Goal: Task Accomplishment & Management: Use online tool/utility

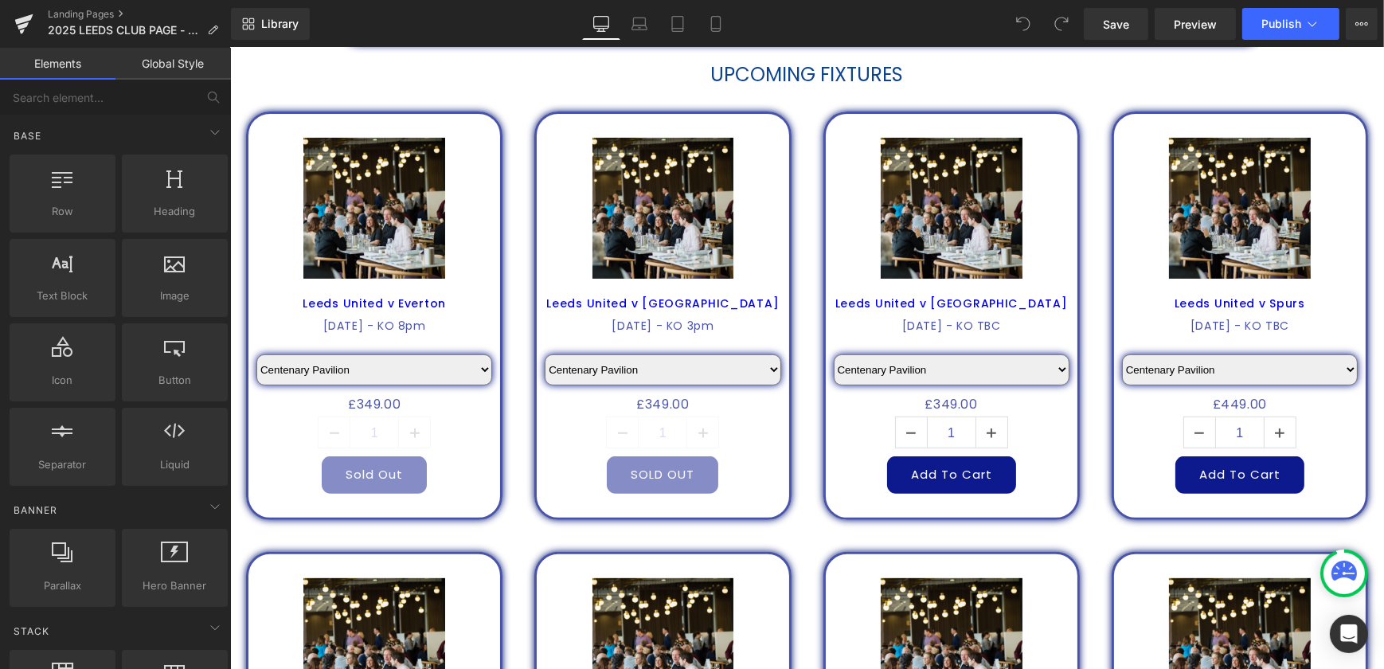
scroll to position [724, 0]
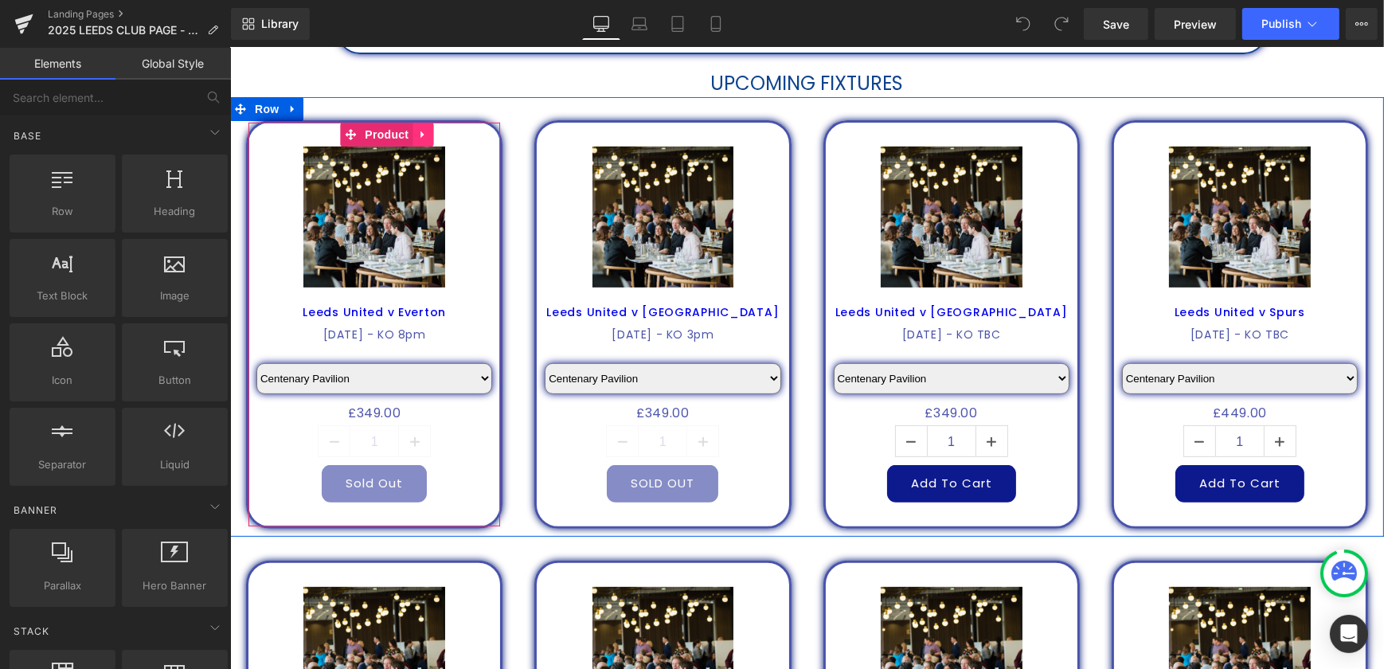
click at [419, 132] on icon at bounding box center [421, 134] width 11 height 12
click at [427, 134] on icon at bounding box center [432, 134] width 11 height 11
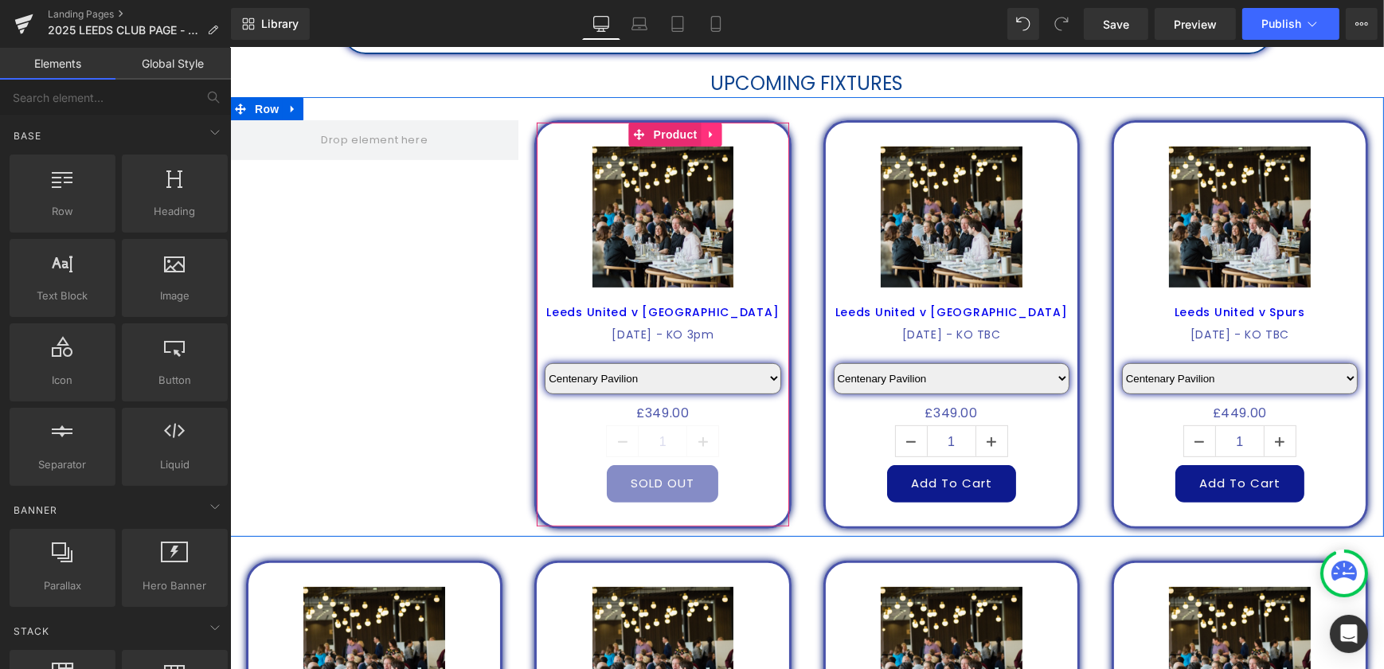
click at [707, 134] on icon at bounding box center [710, 134] width 11 height 12
click at [717, 135] on icon at bounding box center [721, 134] width 11 height 12
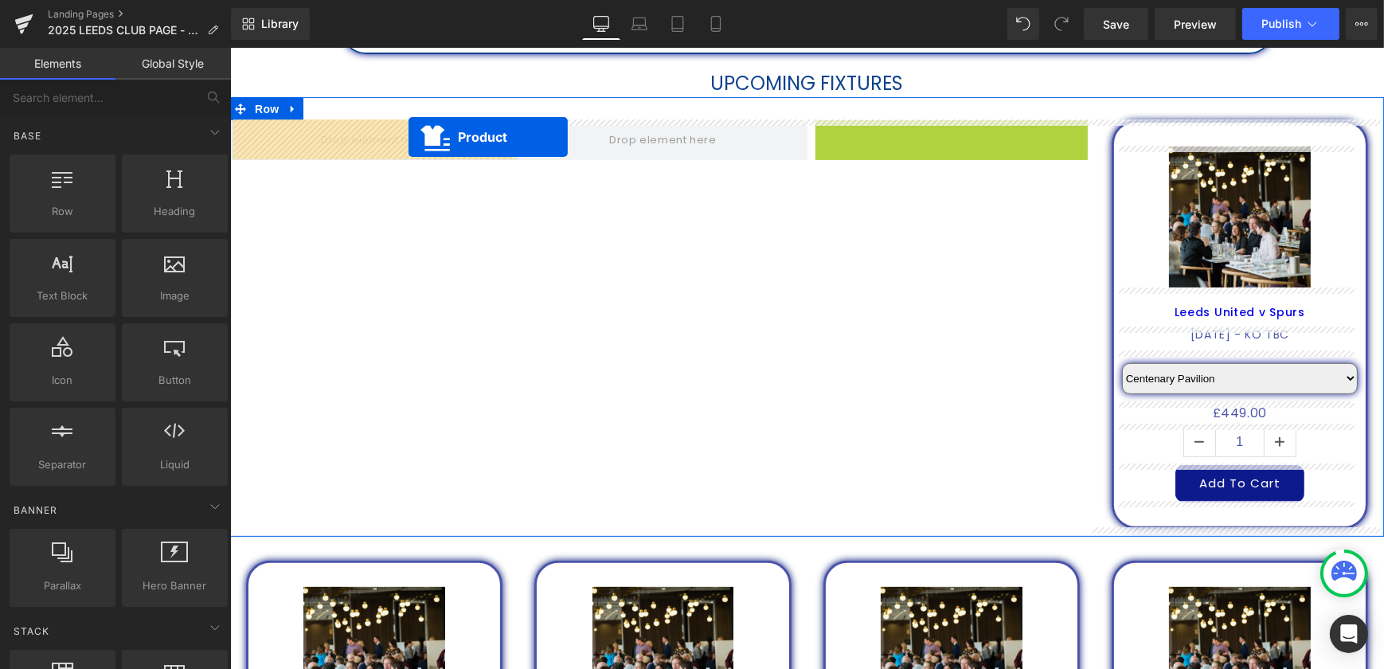
drag, startPoint x: 916, startPoint y: 134, endPoint x: 408, endPoint y: 137, distance: 508.8
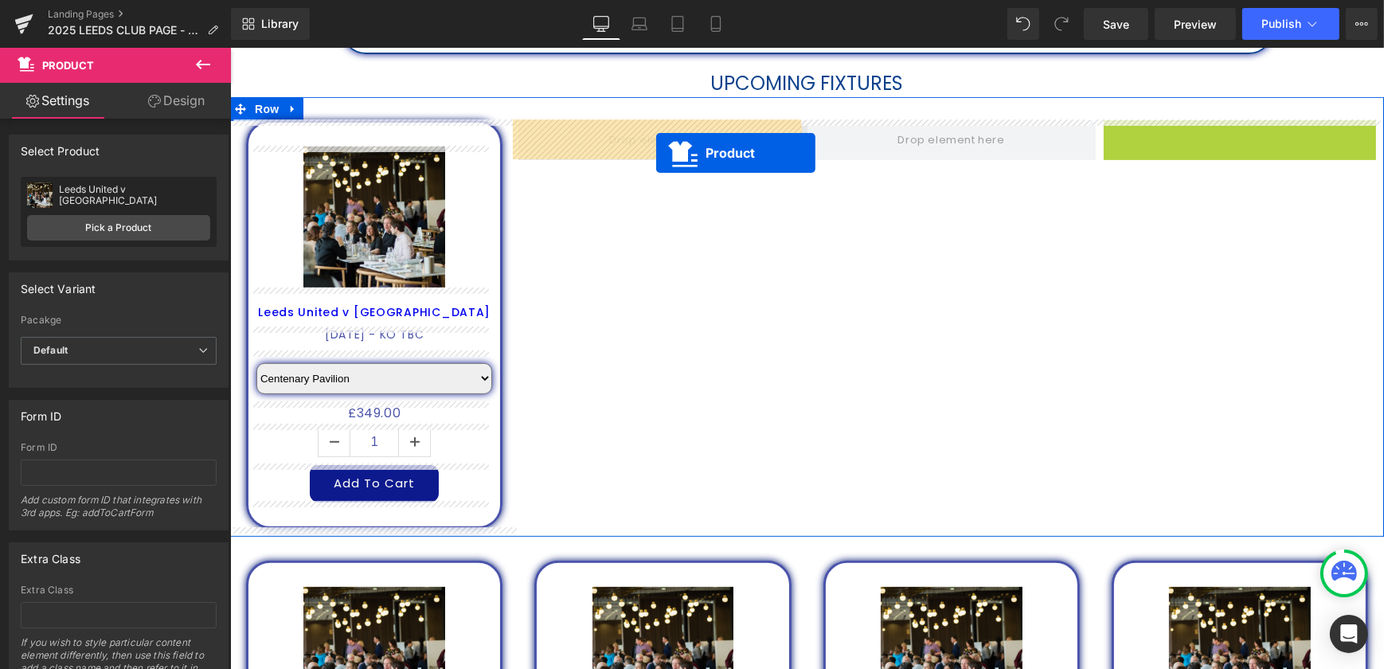
drag, startPoint x: 1213, startPoint y: 133, endPoint x: 646, endPoint y: 150, distance: 567.2
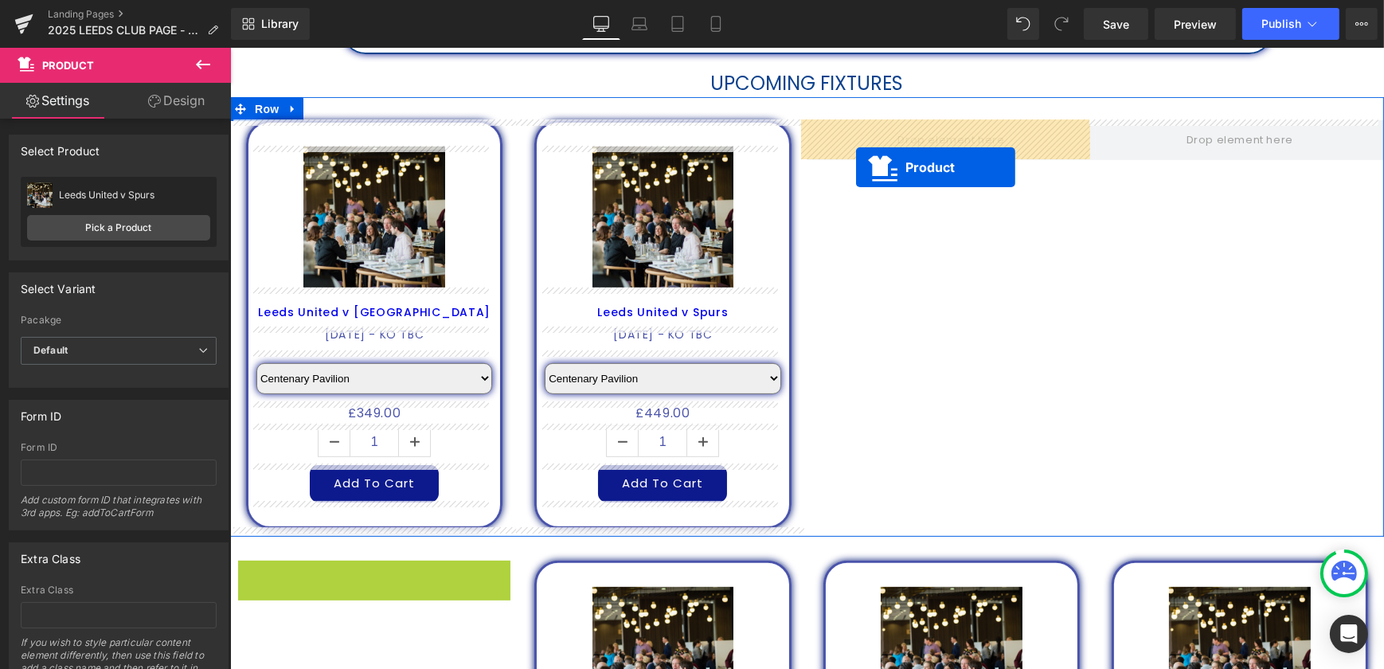
drag, startPoint x: 338, startPoint y: 576, endPoint x: 857, endPoint y: 166, distance: 660.9
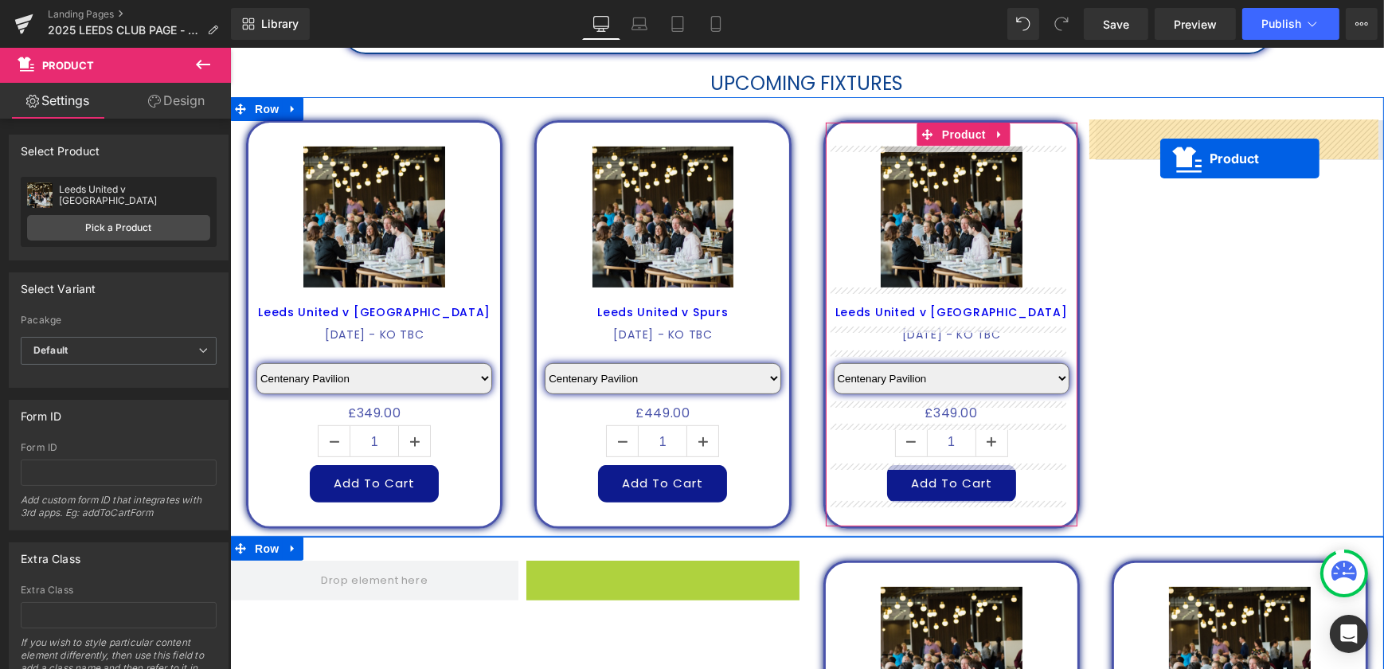
drag, startPoint x: 637, startPoint y: 581, endPoint x: 1159, endPoint y: 158, distance: 672.5
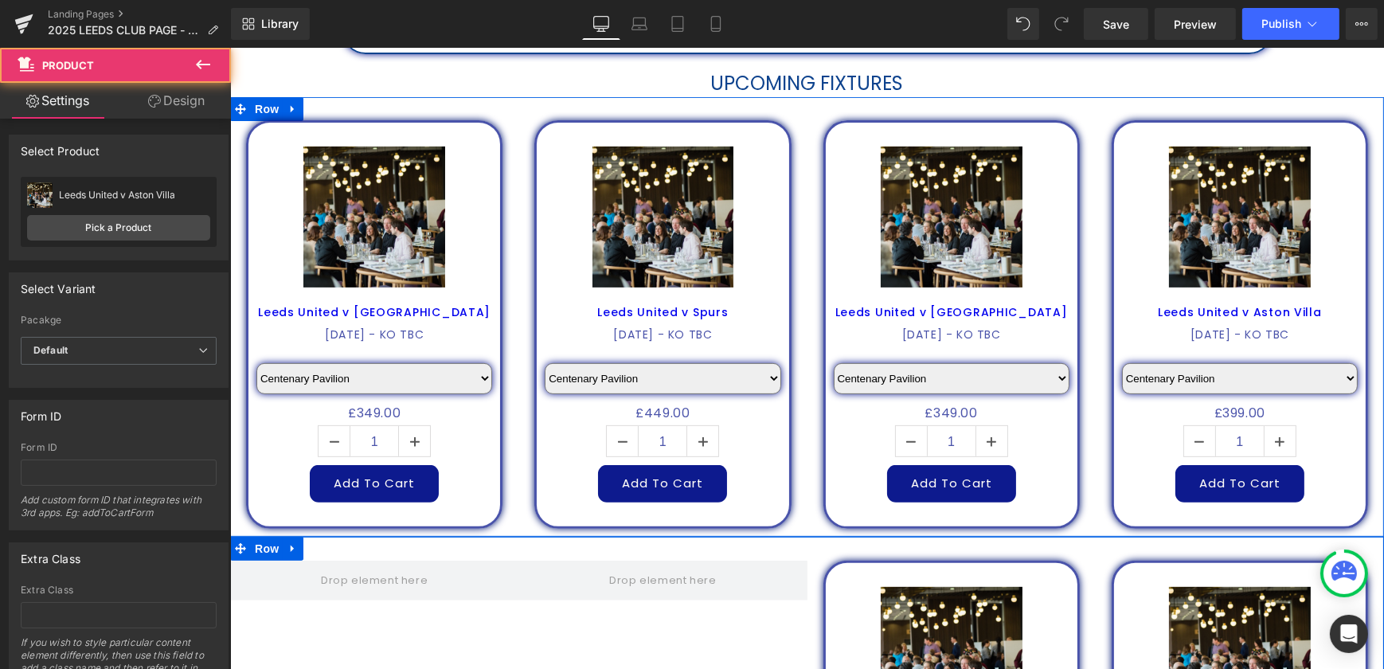
scroll to position [1013, 0]
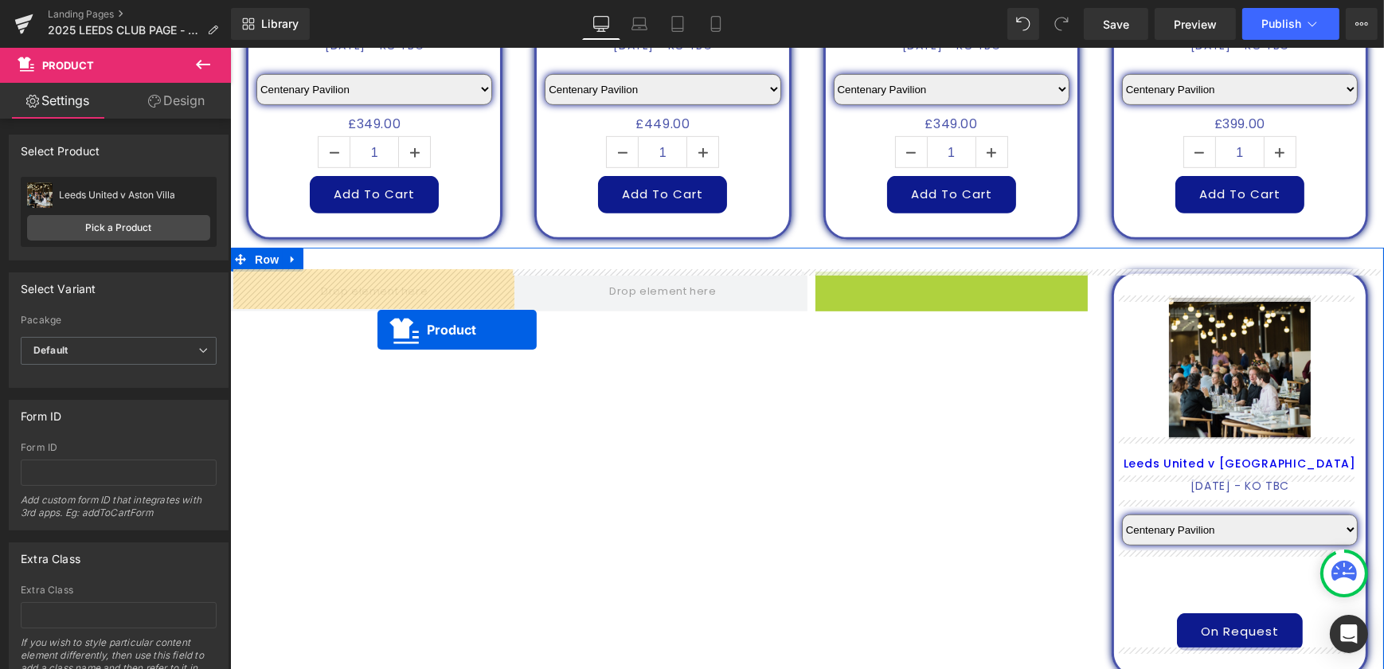
drag, startPoint x: 924, startPoint y: 284, endPoint x: 627, endPoint y: 311, distance: 298.2
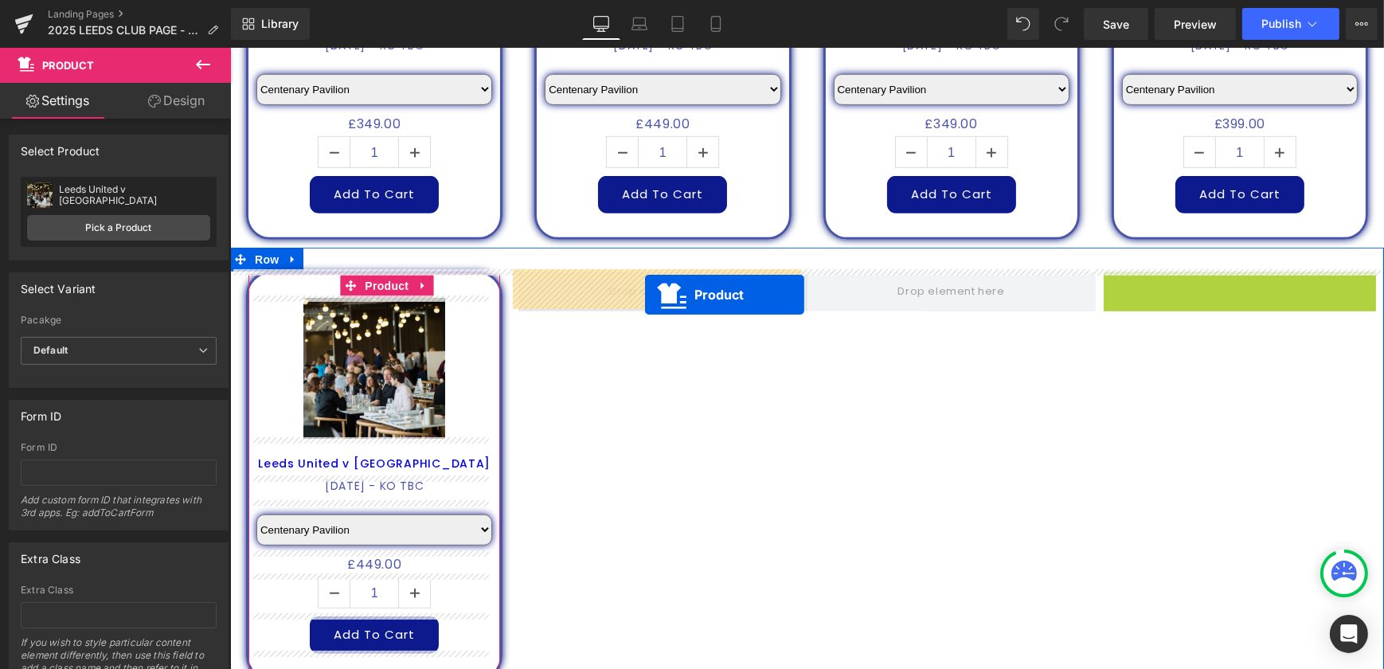
drag, startPoint x: 1210, startPoint y: 283, endPoint x: 644, endPoint y: 295, distance: 566.2
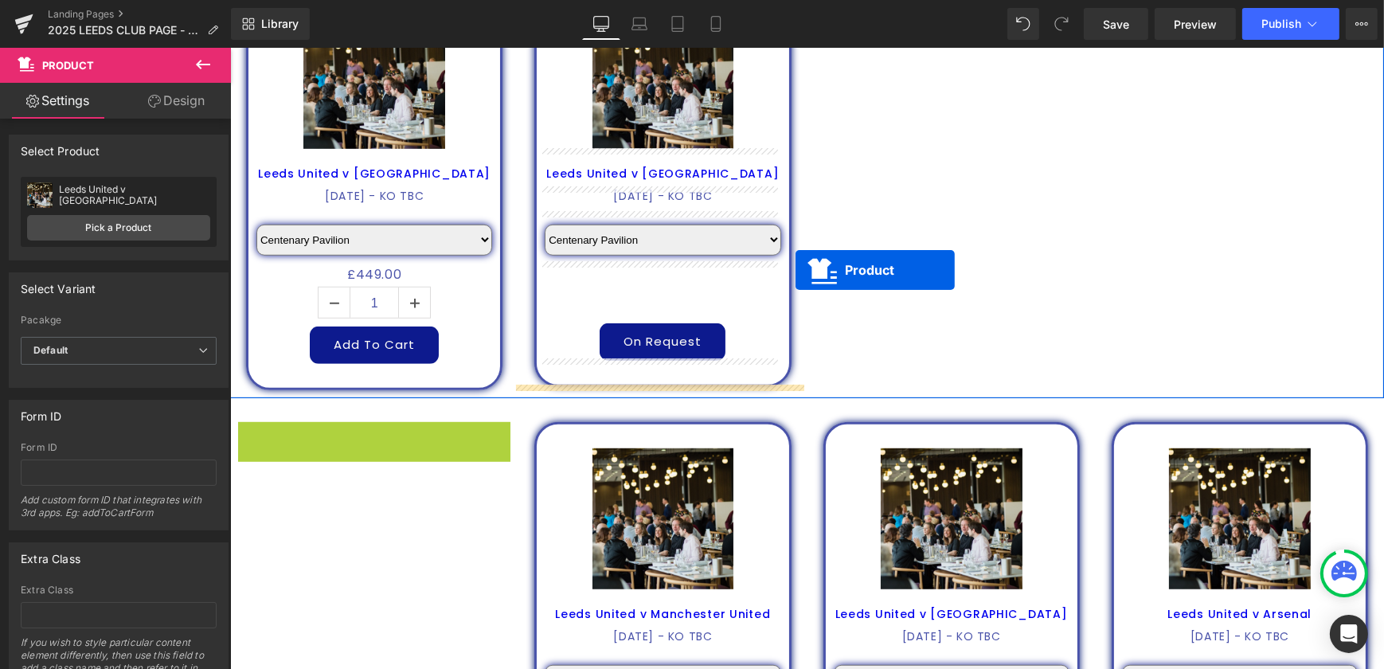
scroll to position [1085, 0]
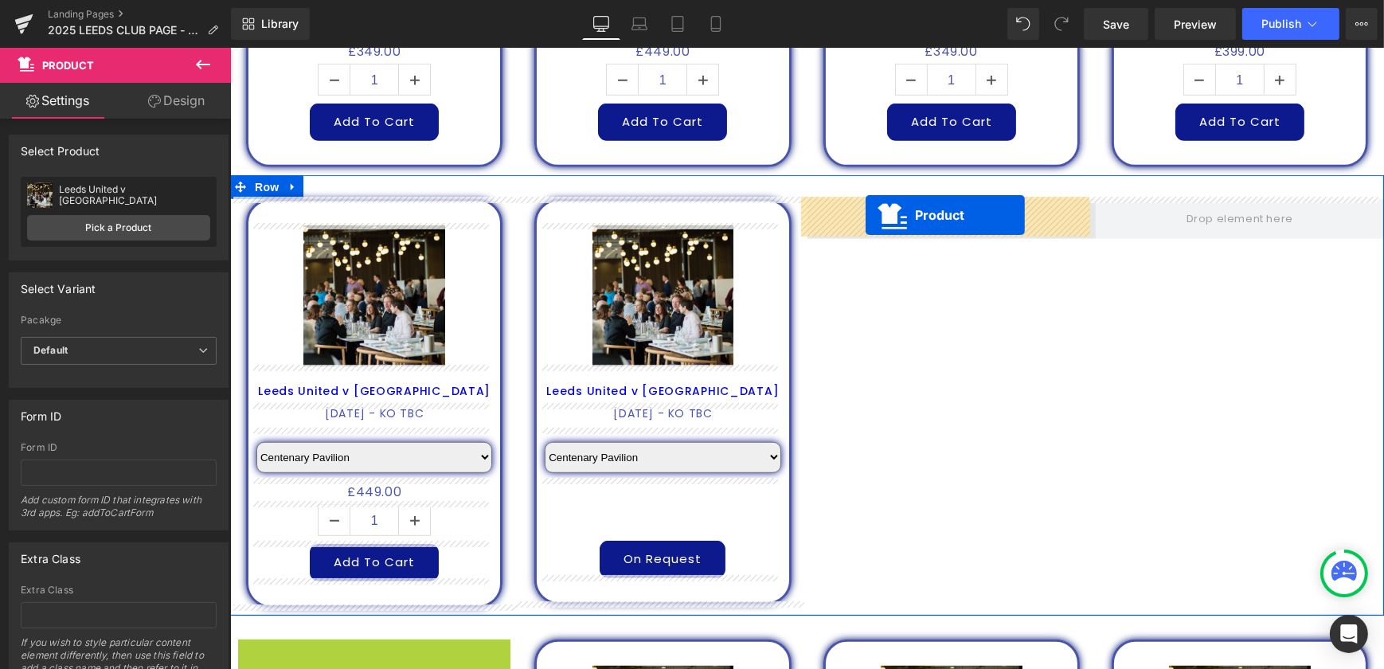
drag, startPoint x: 340, startPoint y: 435, endPoint x: 865, endPoint y: 215, distance: 568.8
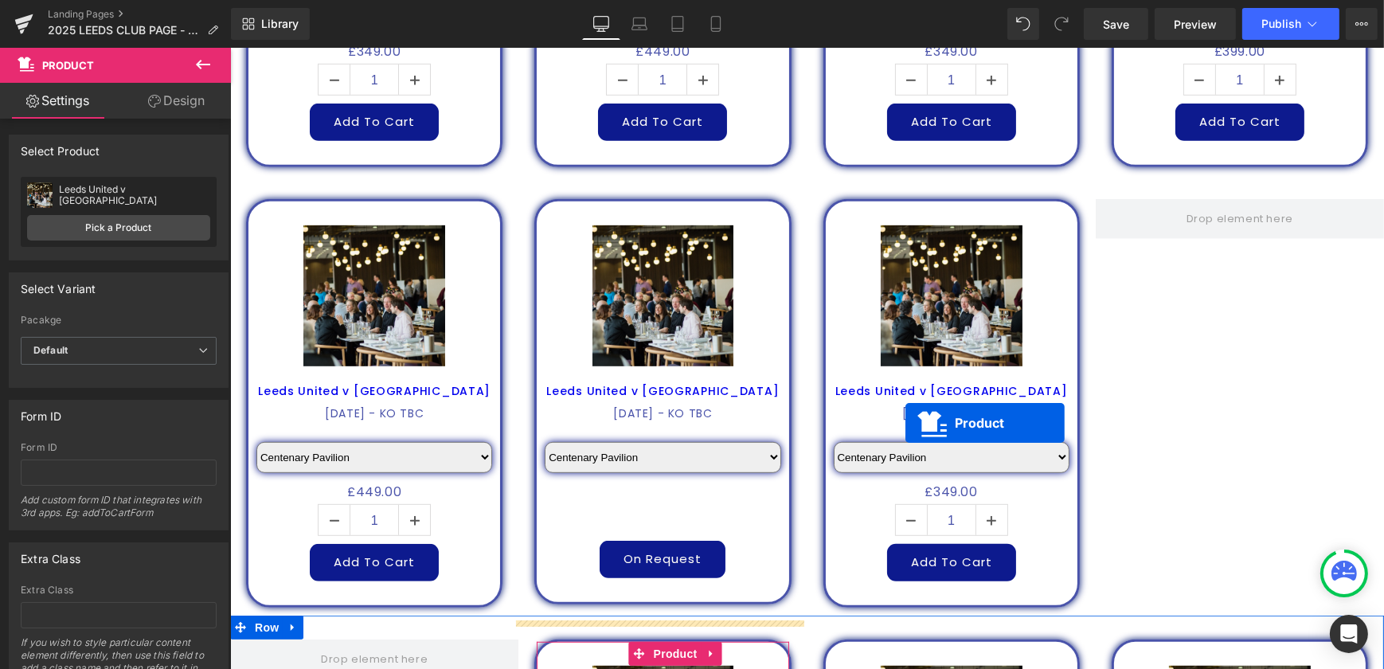
scroll to position [1101, 0]
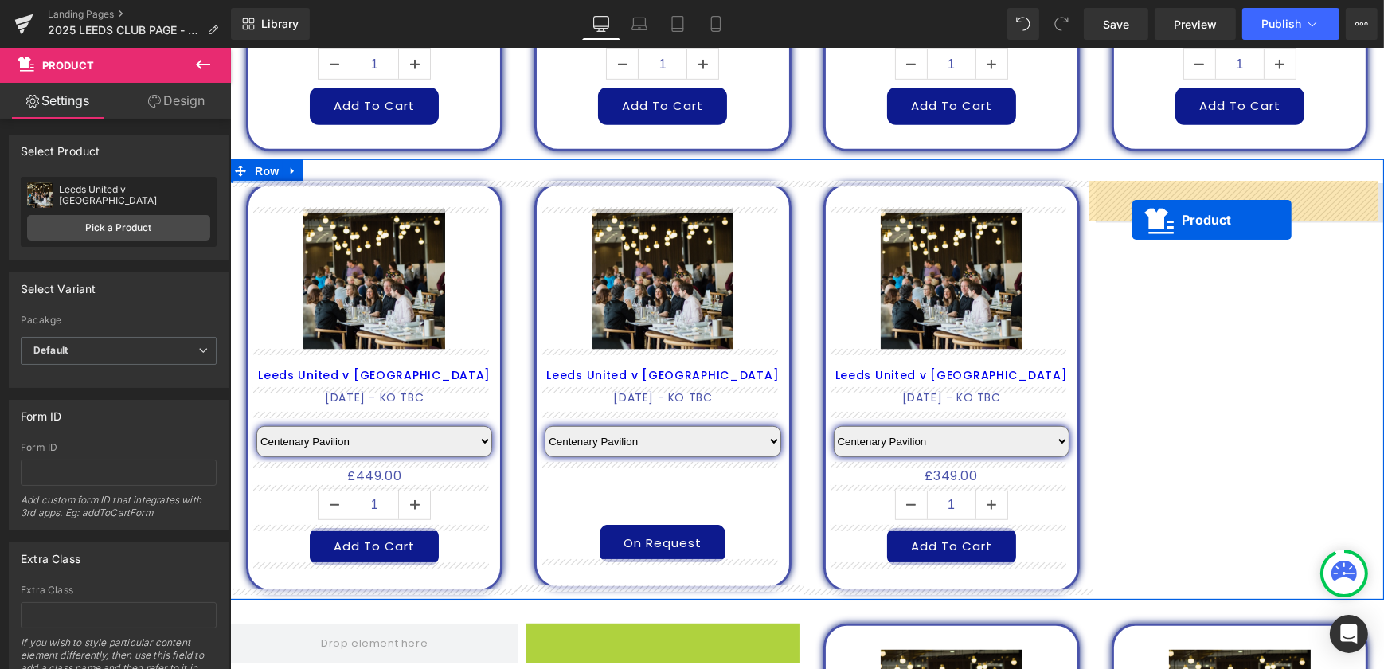
drag, startPoint x: 630, startPoint y: 649, endPoint x: 1131, endPoint y: 221, distance: 659.6
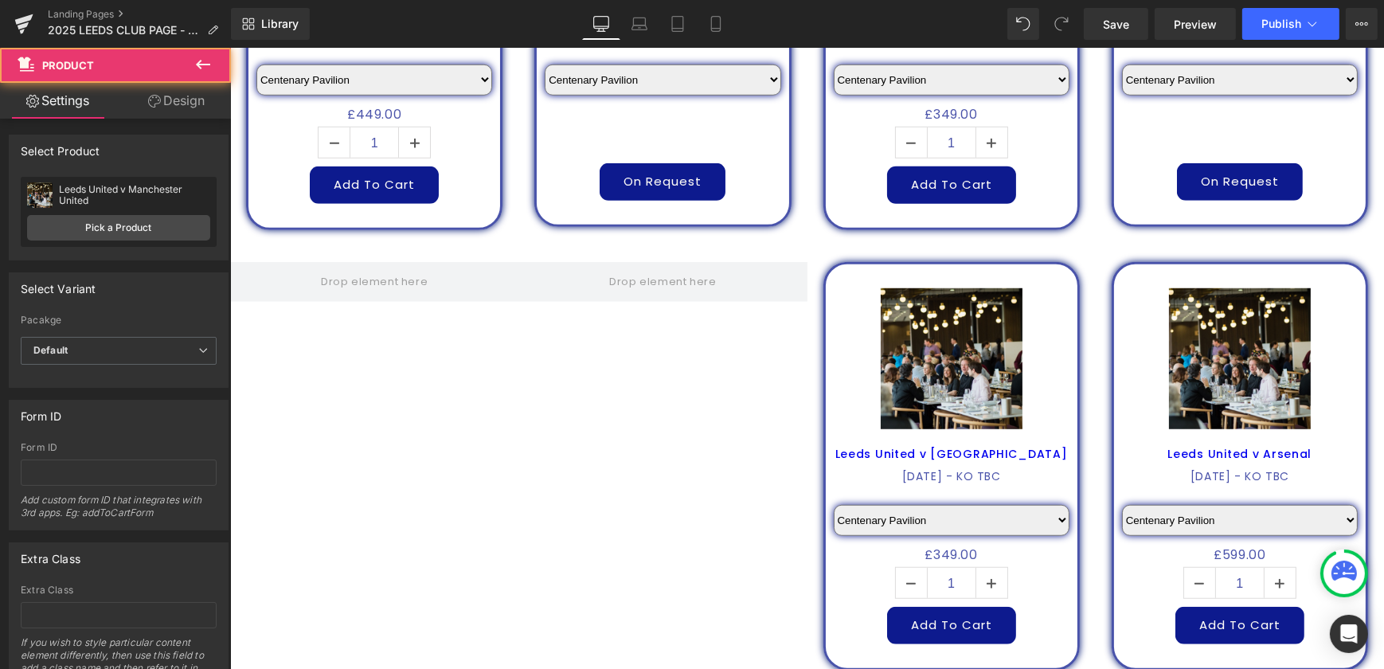
scroll to position [1463, 0]
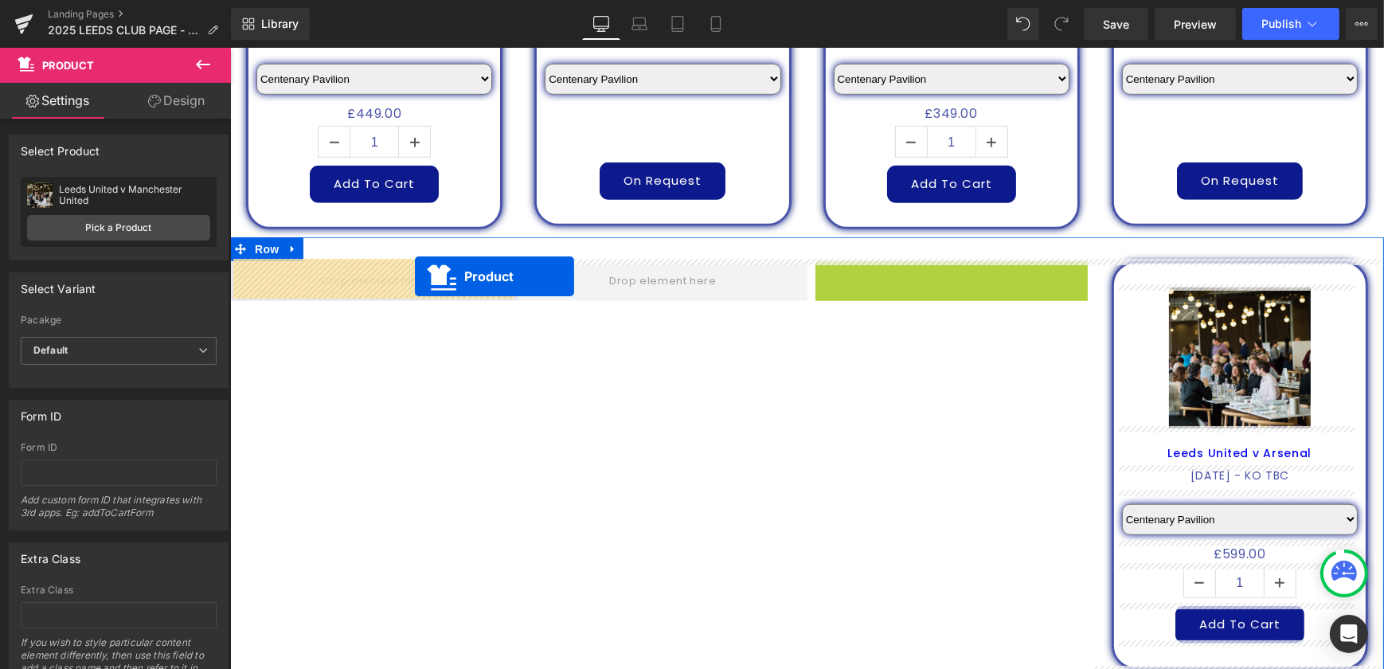
drag, startPoint x: 920, startPoint y: 266, endPoint x: 397, endPoint y: 278, distance: 523.2
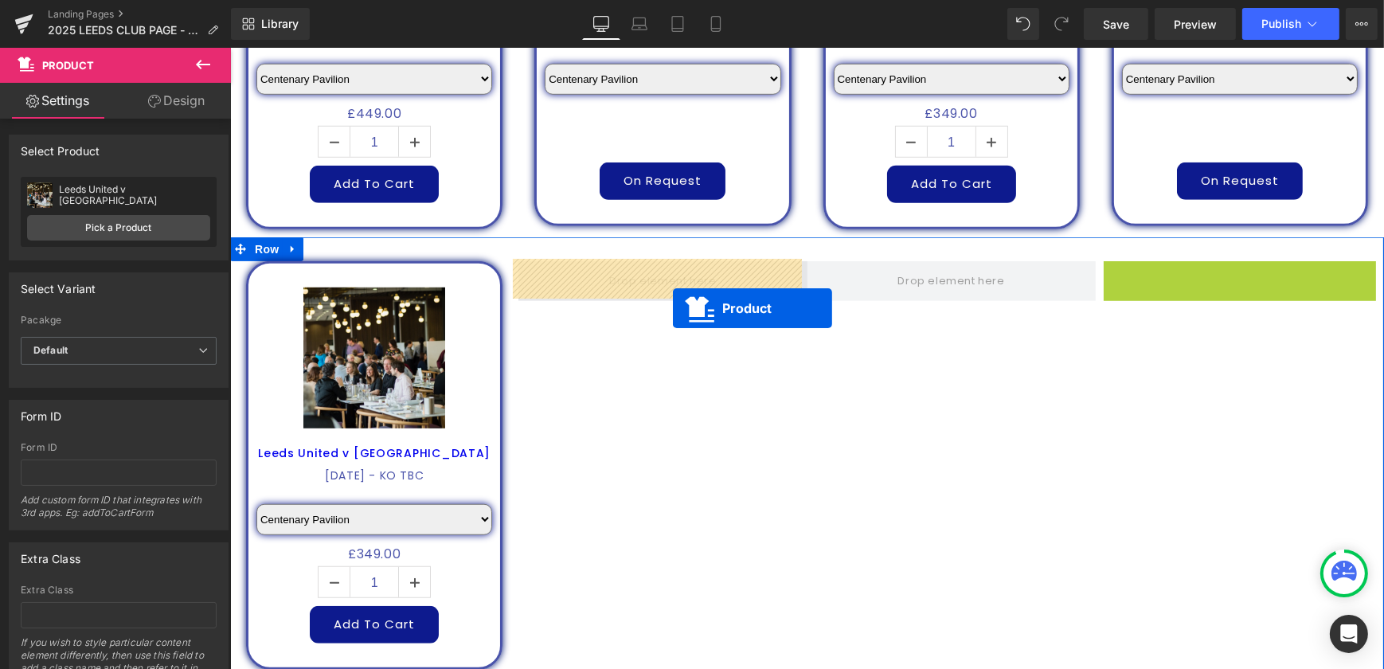
drag, startPoint x: 1203, startPoint y: 272, endPoint x: 627, endPoint y: 288, distance: 576.7
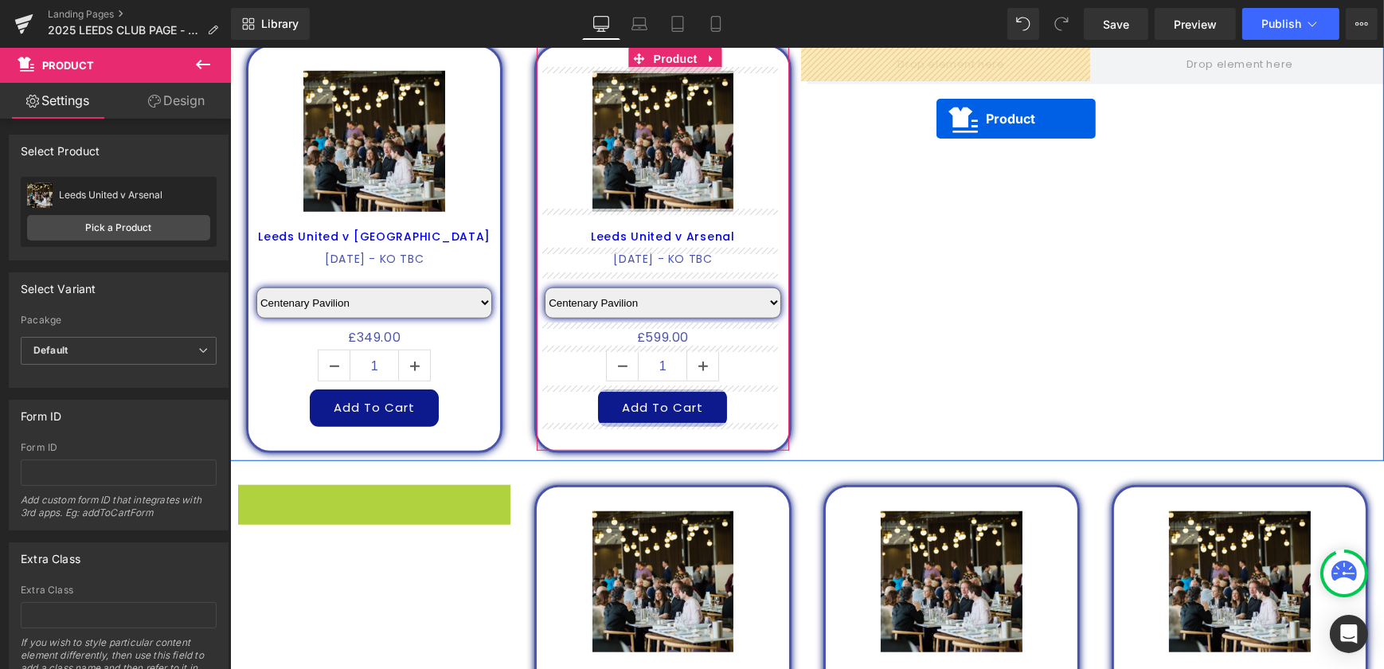
scroll to position [1648, 0]
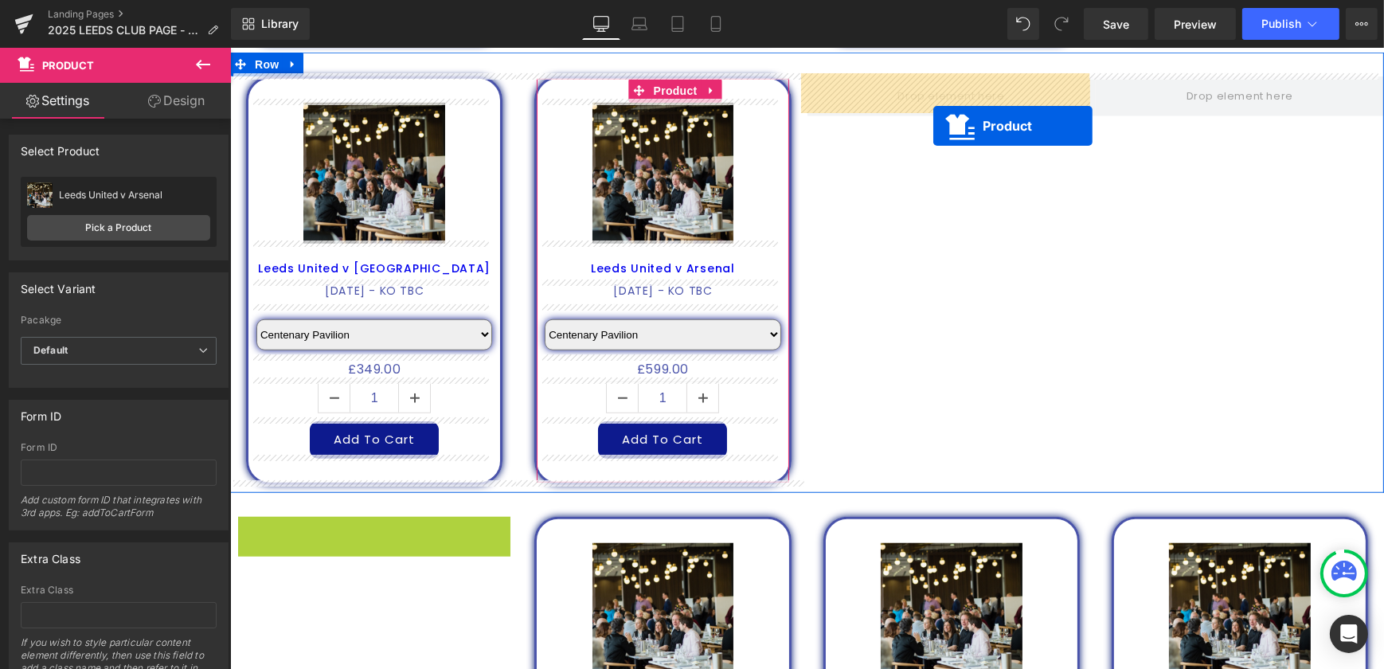
drag, startPoint x: 342, startPoint y: 348, endPoint x: 932, endPoint y: 110, distance: 636.9
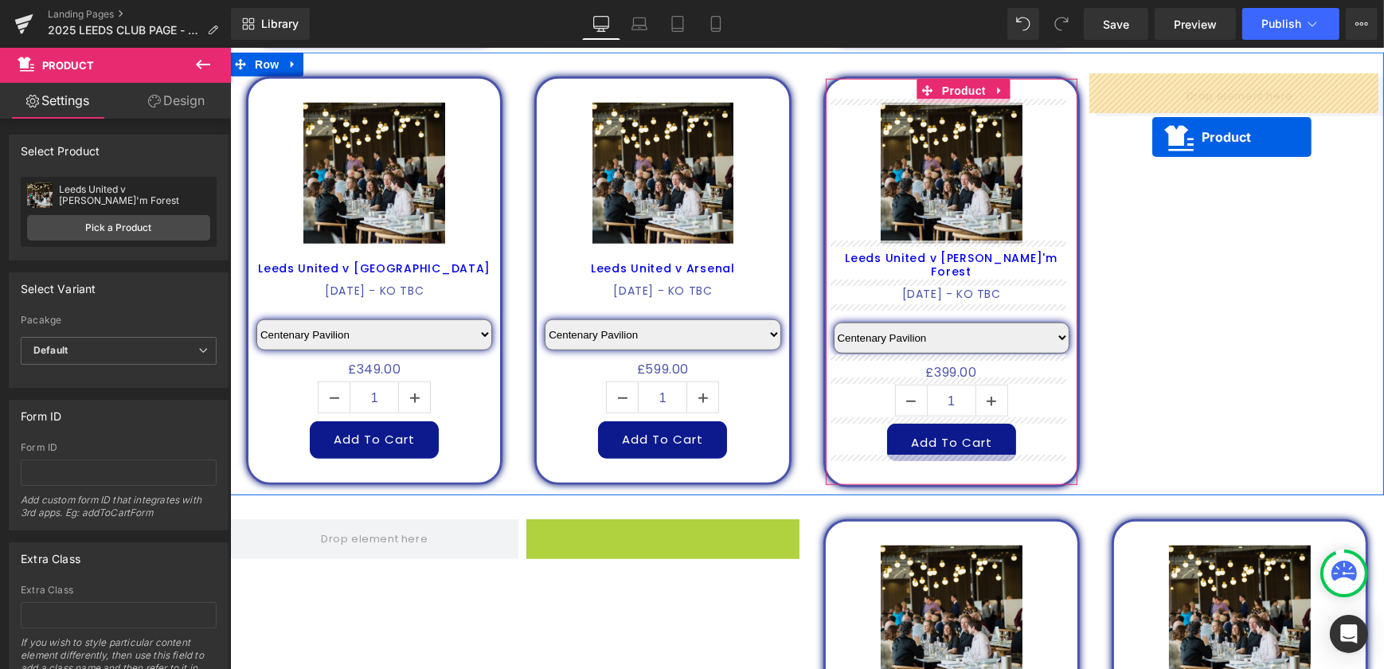
drag, startPoint x: 627, startPoint y: 528, endPoint x: 1151, endPoint y: 137, distance: 654.3
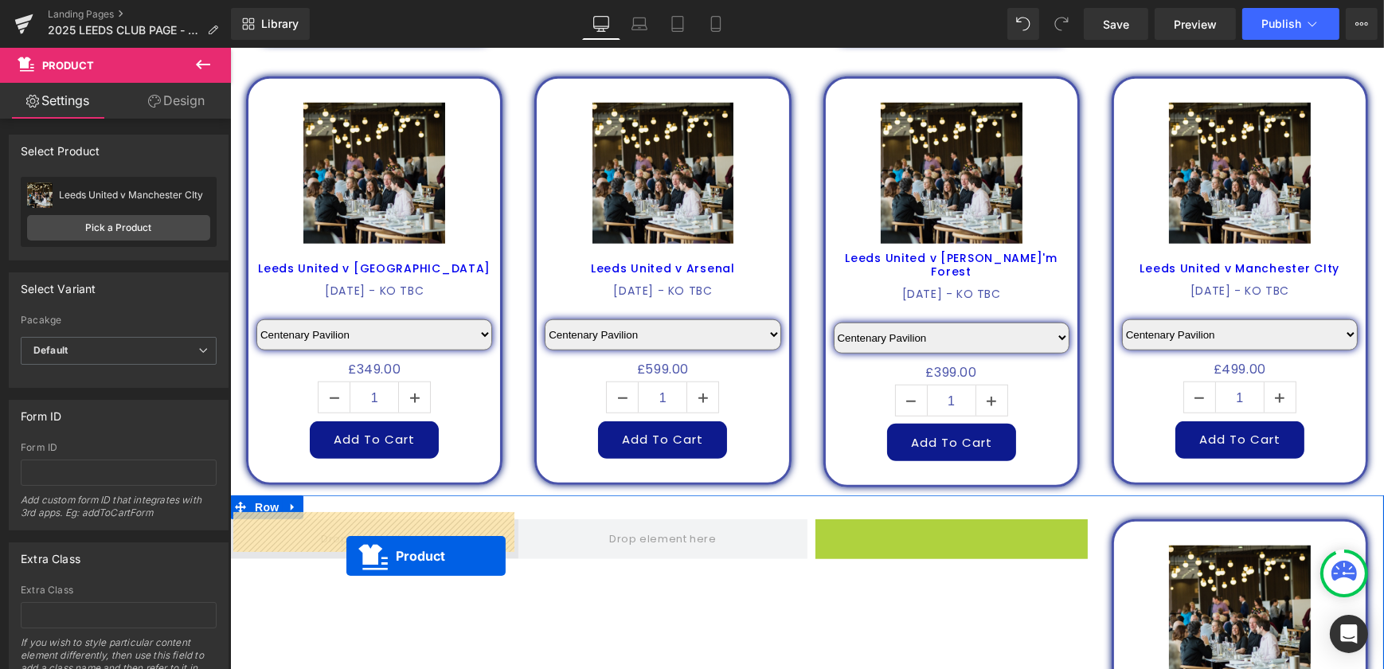
drag, startPoint x: 916, startPoint y: 526, endPoint x: 344, endPoint y: 546, distance: 572.8
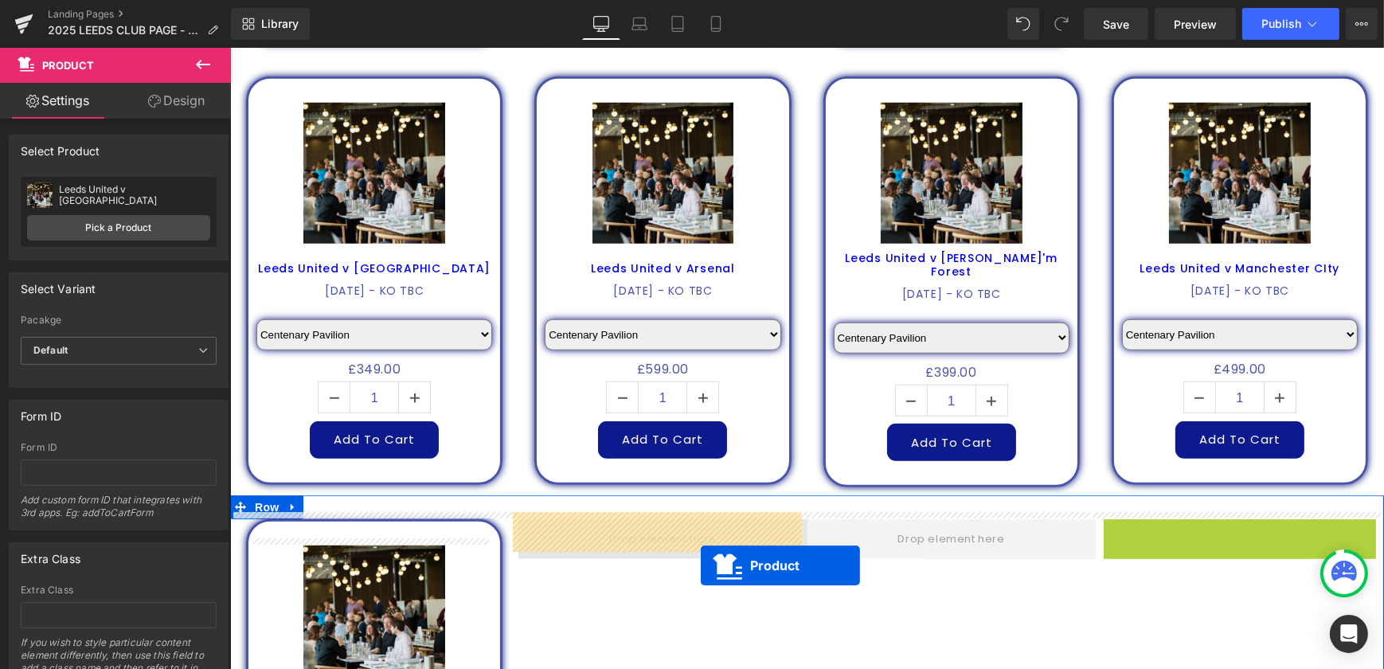
drag, startPoint x: 1209, startPoint y: 525, endPoint x: 618, endPoint y: 545, distance: 591.9
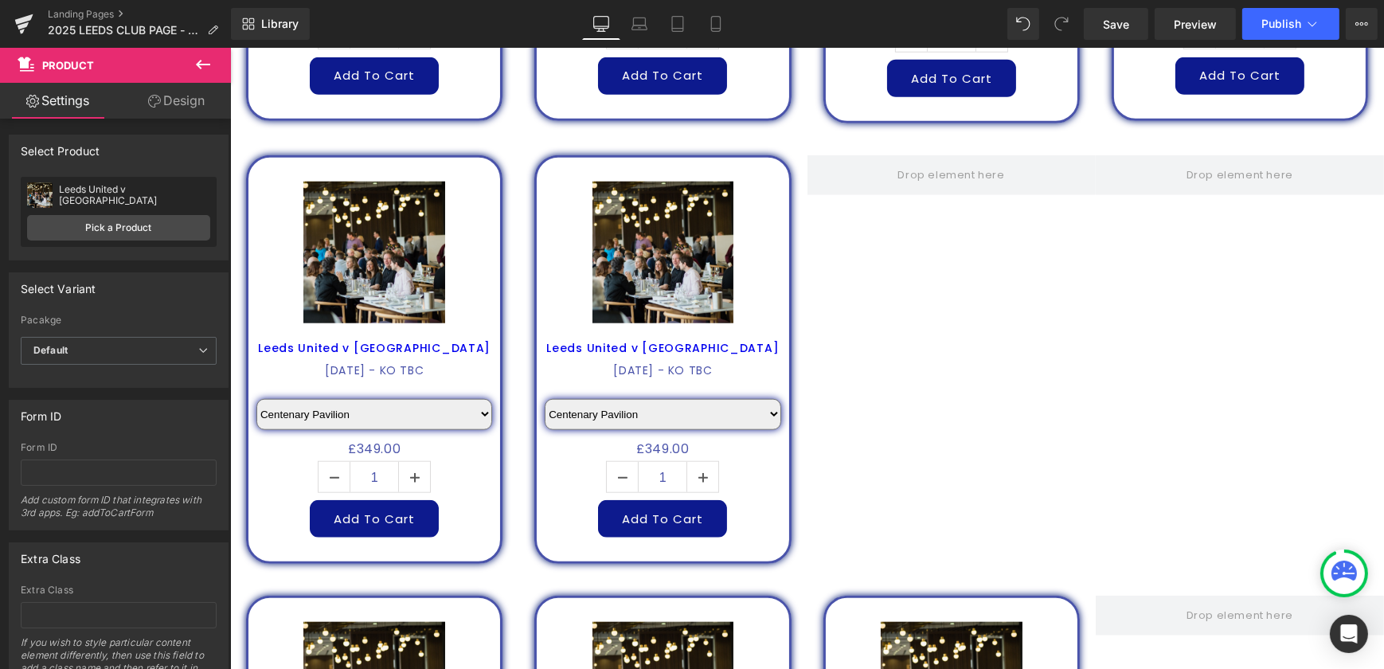
scroll to position [2083, 0]
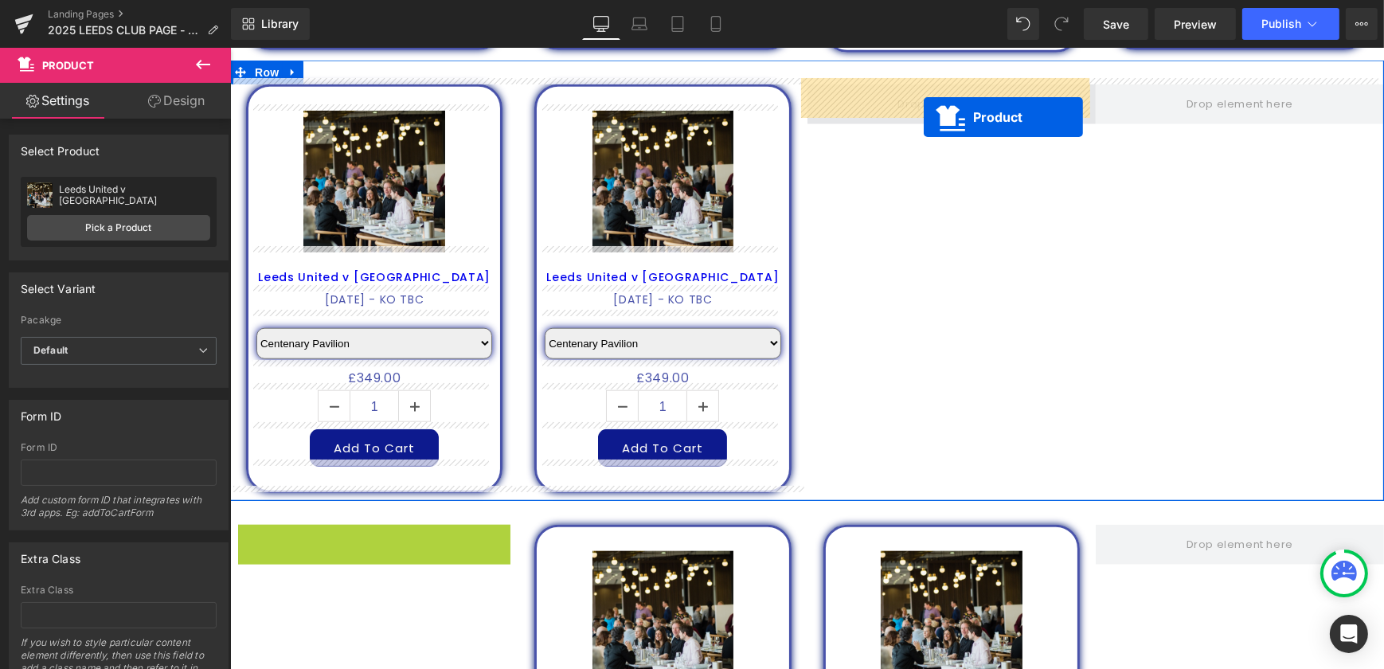
drag, startPoint x: 346, startPoint y: 532, endPoint x: 923, endPoint y: 117, distance: 710.8
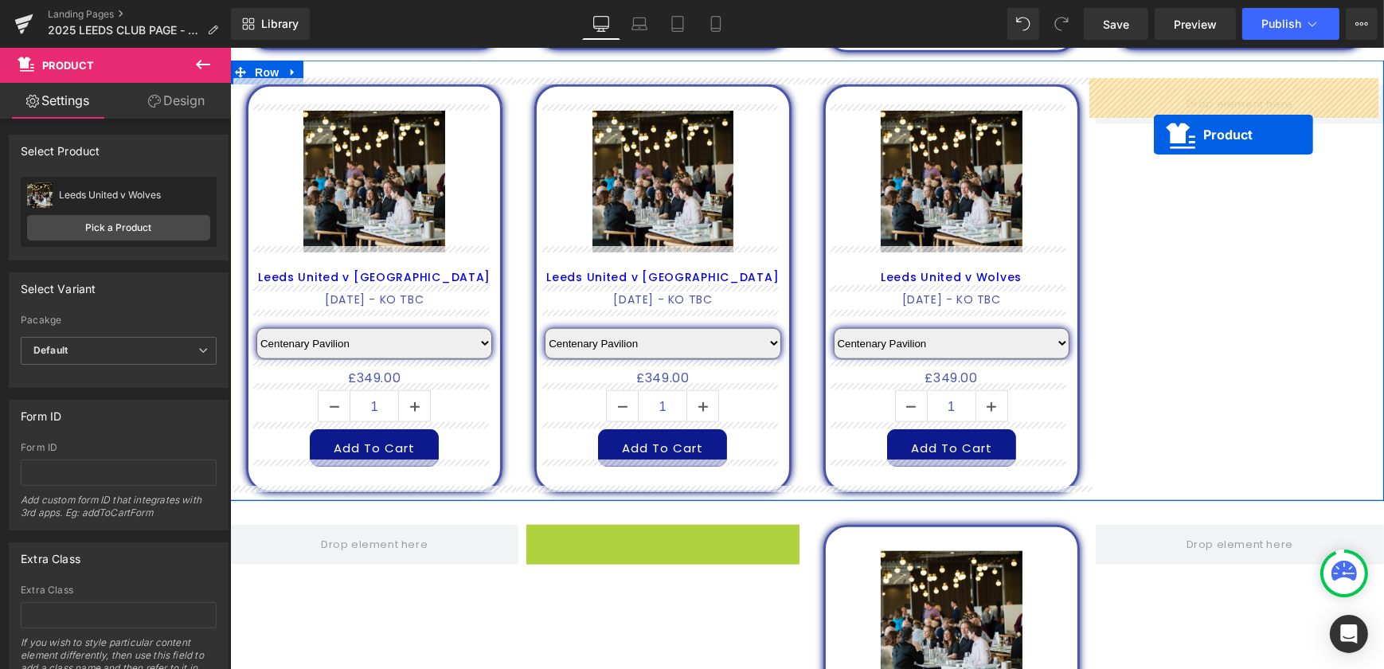
drag, startPoint x: 634, startPoint y: 533, endPoint x: 1154, endPoint y: 134, distance: 655.8
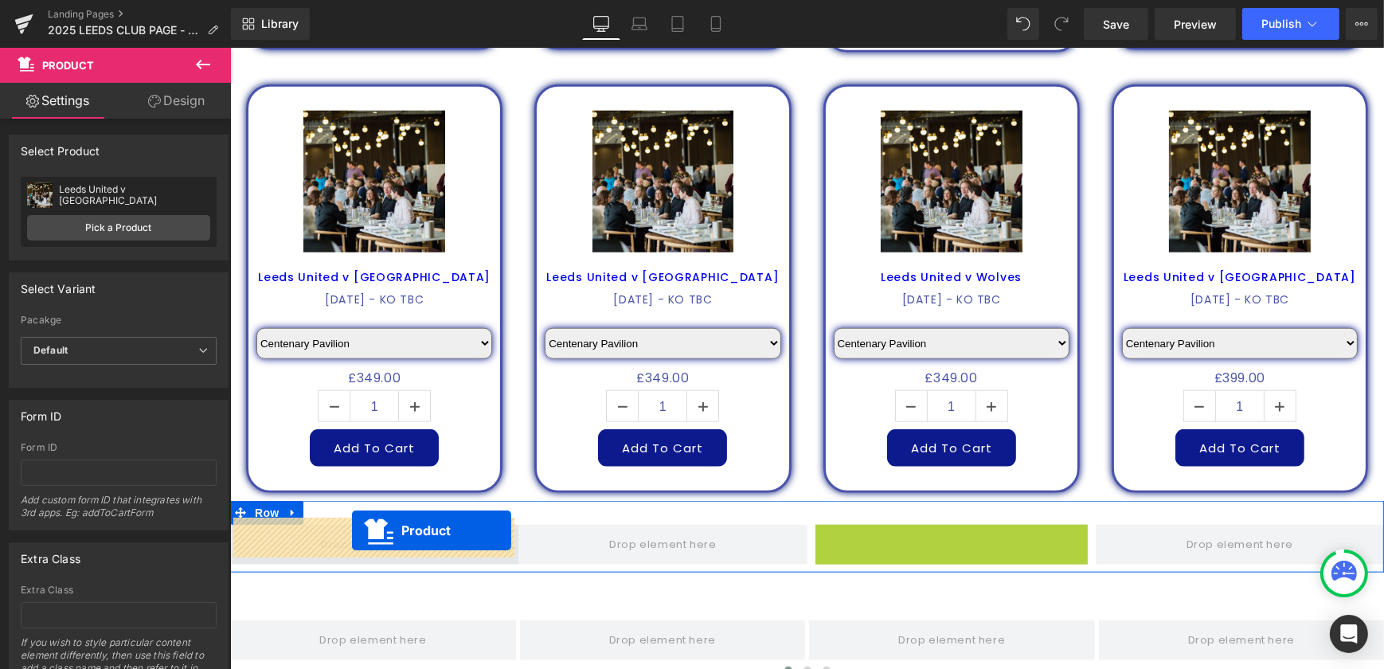
drag, startPoint x: 920, startPoint y: 540, endPoint x: 351, endPoint y: 525, distance: 569.5
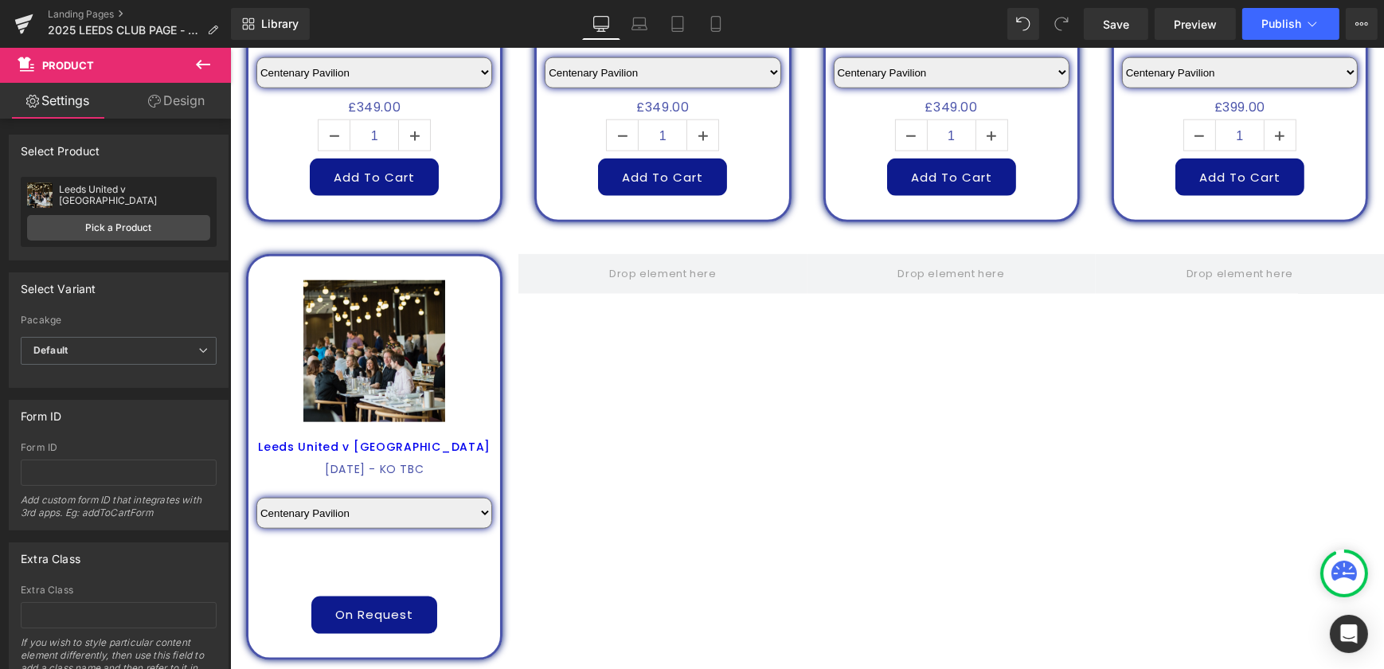
scroll to position [2300, 0]
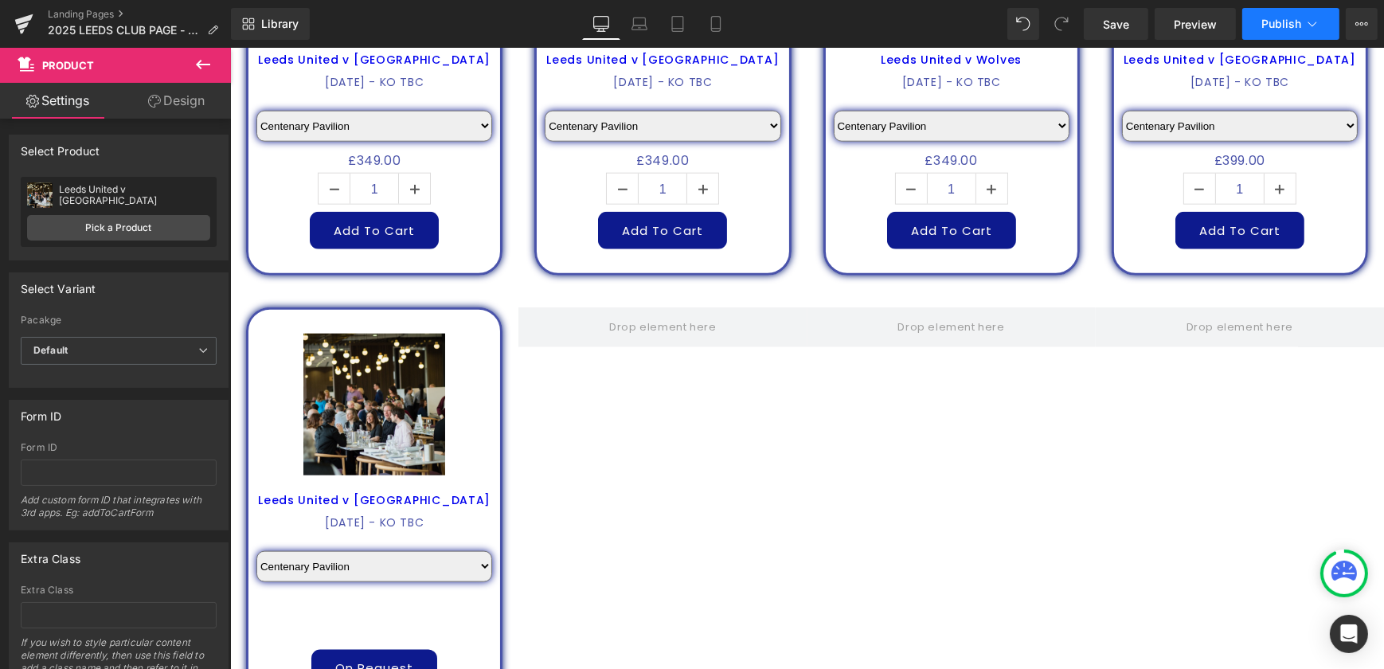
click at [1294, 18] on span "Publish" at bounding box center [1281, 24] width 40 height 13
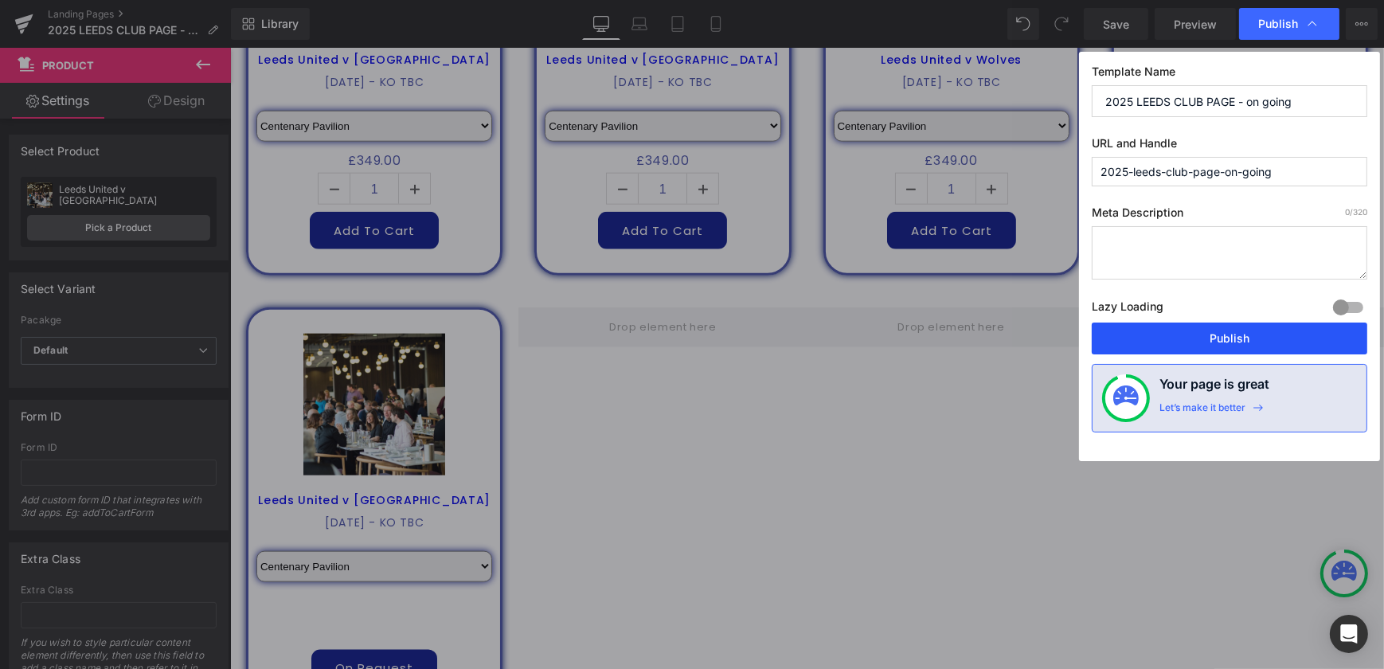
click at [1221, 329] on button "Publish" at bounding box center [1229, 338] width 275 height 32
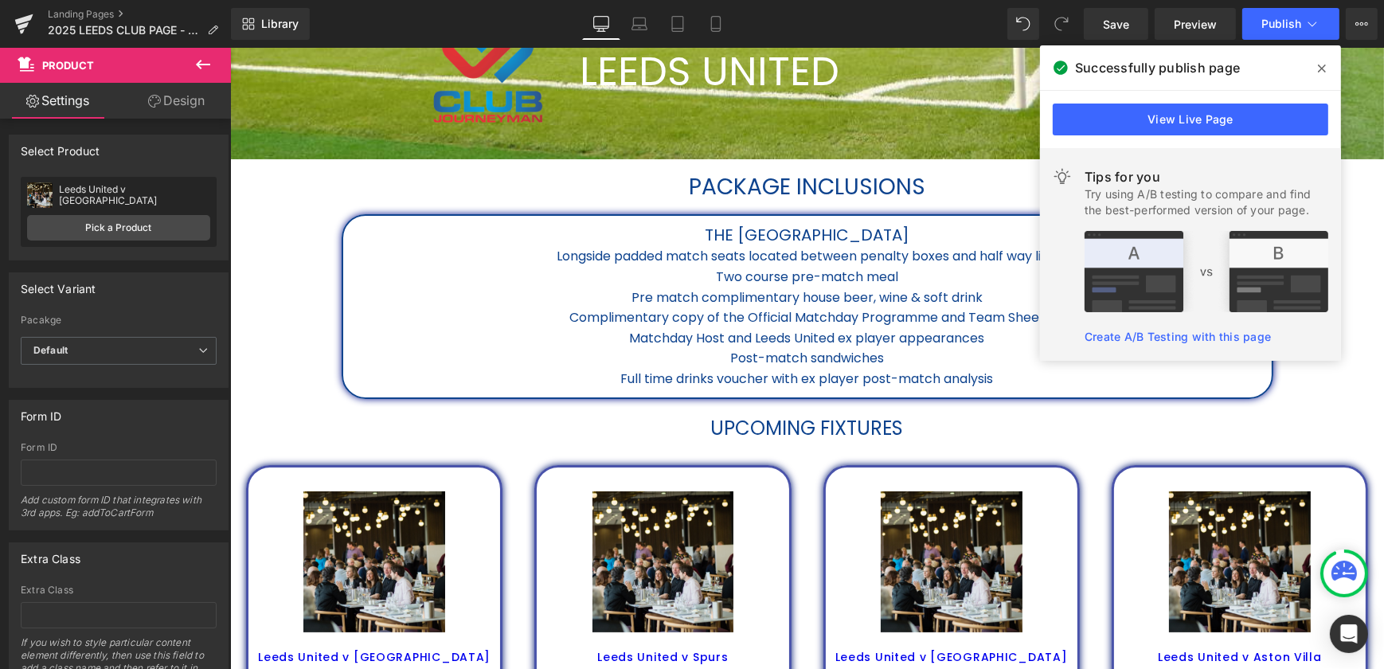
scroll to position [273, 0]
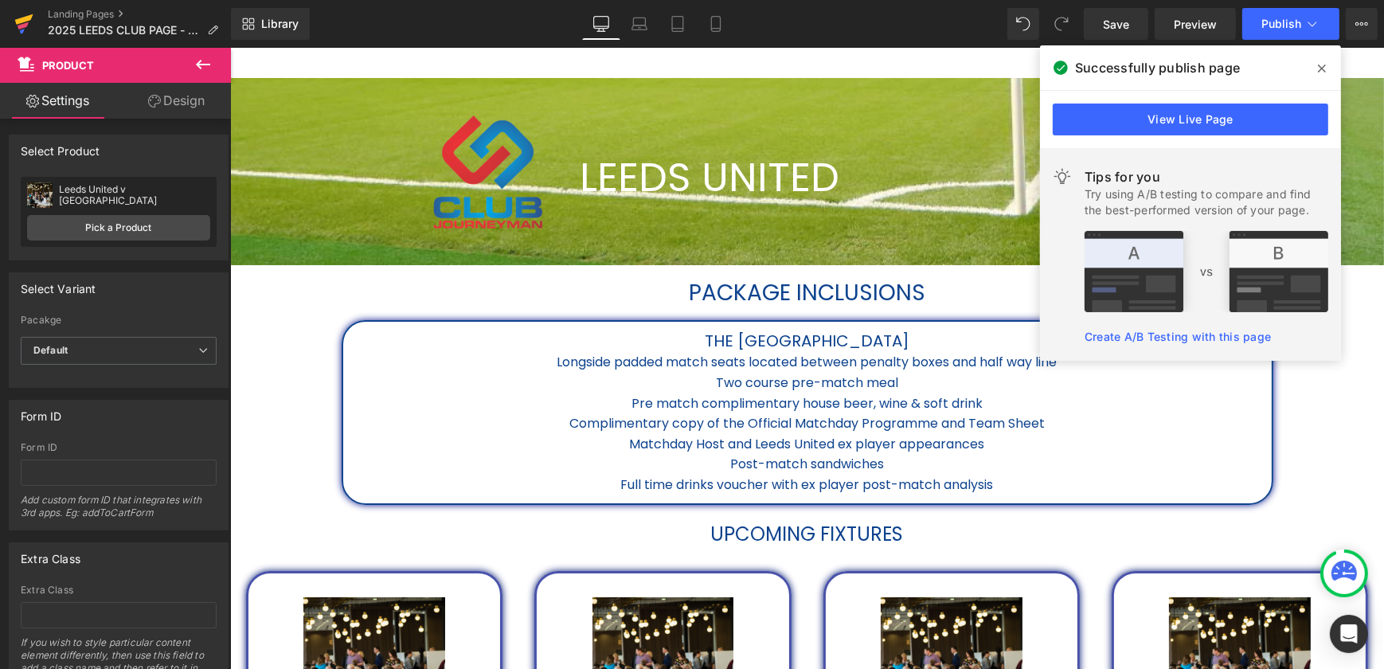
click at [10, 31] on link at bounding box center [24, 24] width 48 height 48
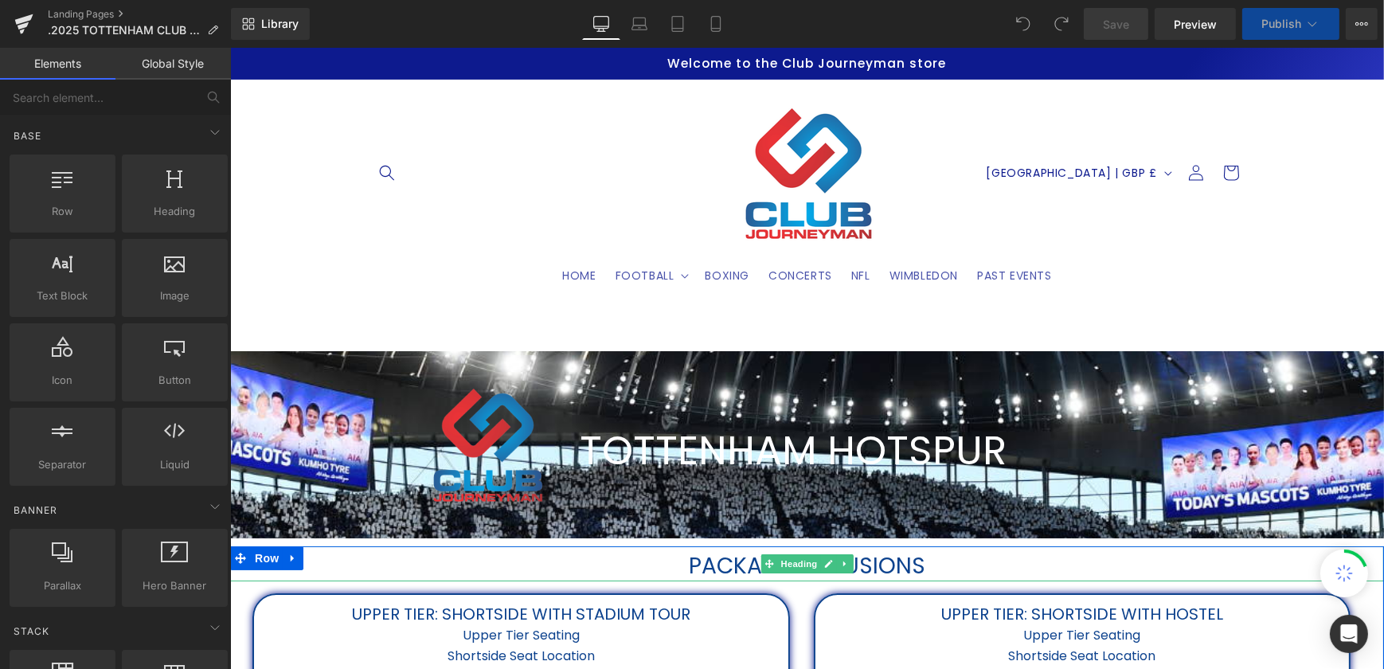
select select "Upper tier: Longside with hostel"
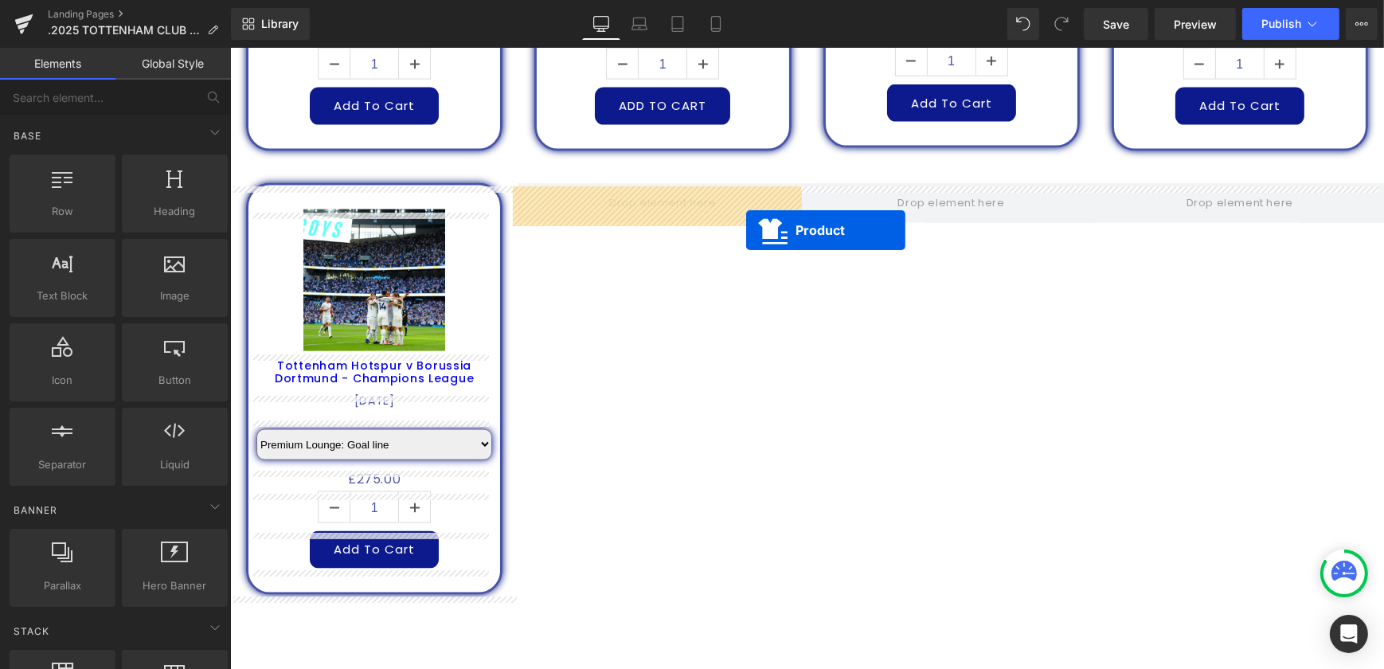
scroll to position [2840, 0]
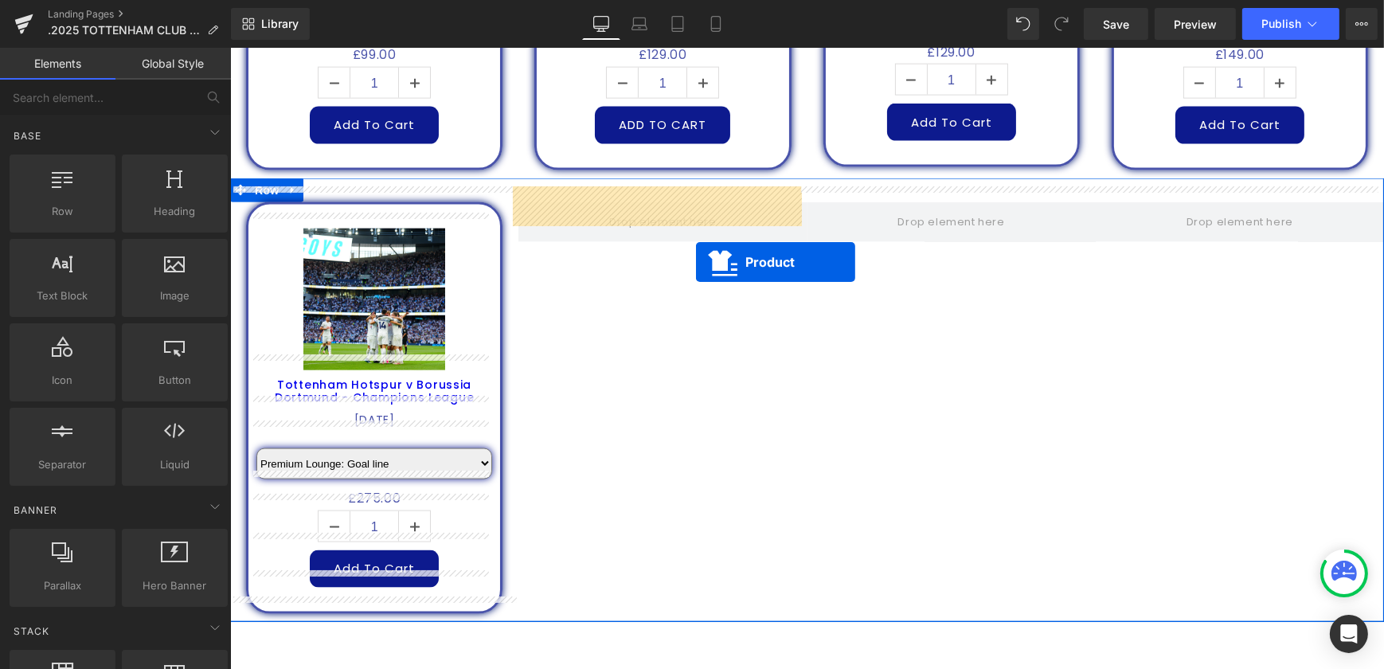
drag, startPoint x: 342, startPoint y: 185, endPoint x: 695, endPoint y: 262, distance: 361.8
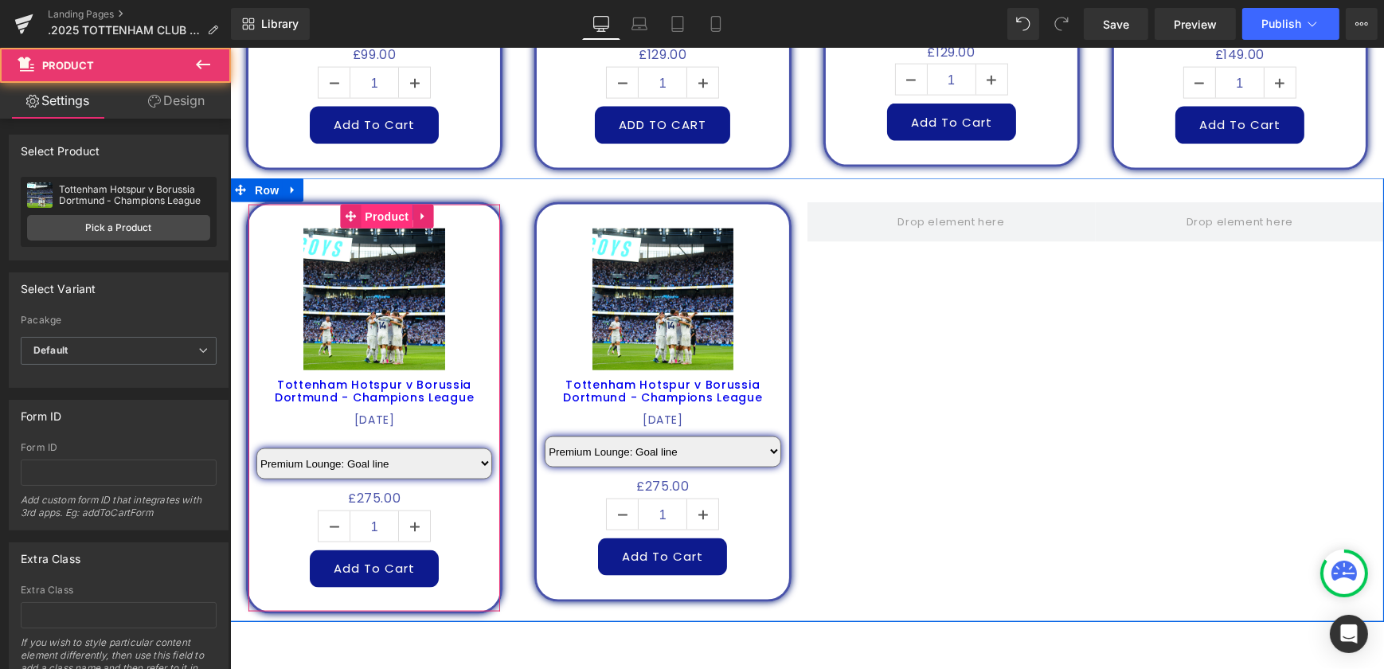
click at [387, 205] on span "Product" at bounding box center [386, 217] width 52 height 24
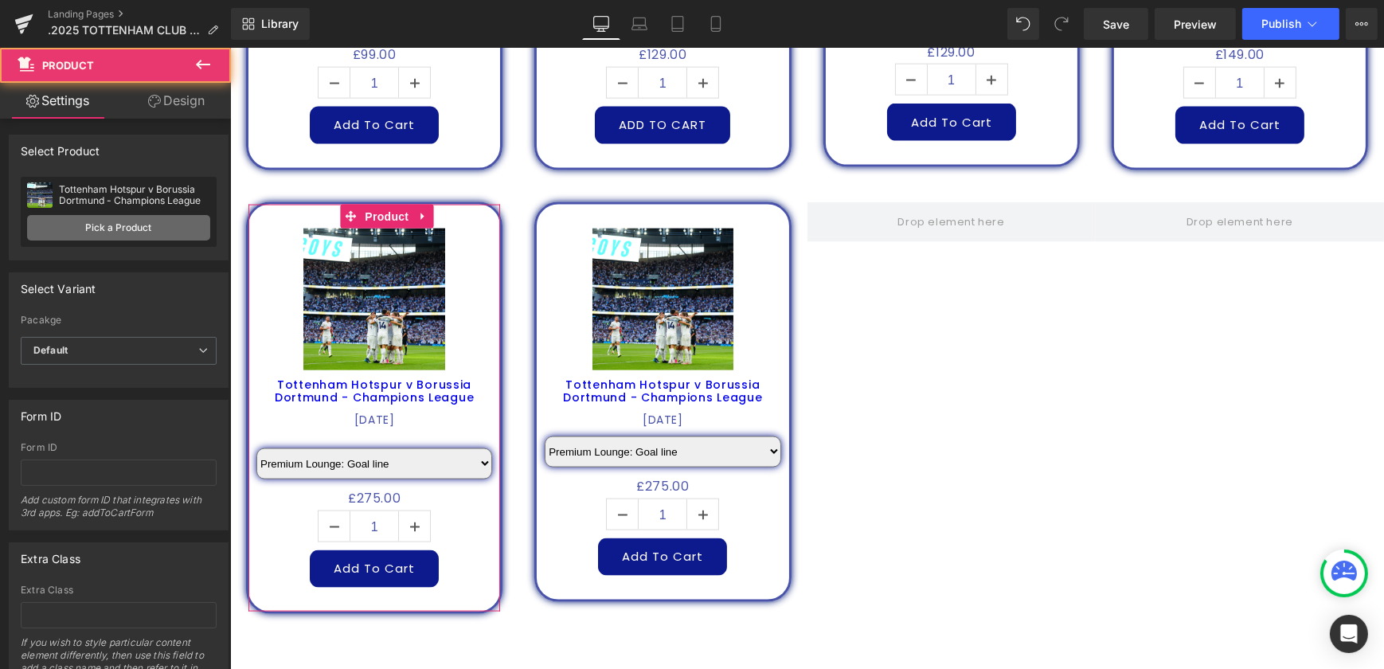
click at [103, 226] on link "Pick a Product" at bounding box center [118, 227] width 183 height 25
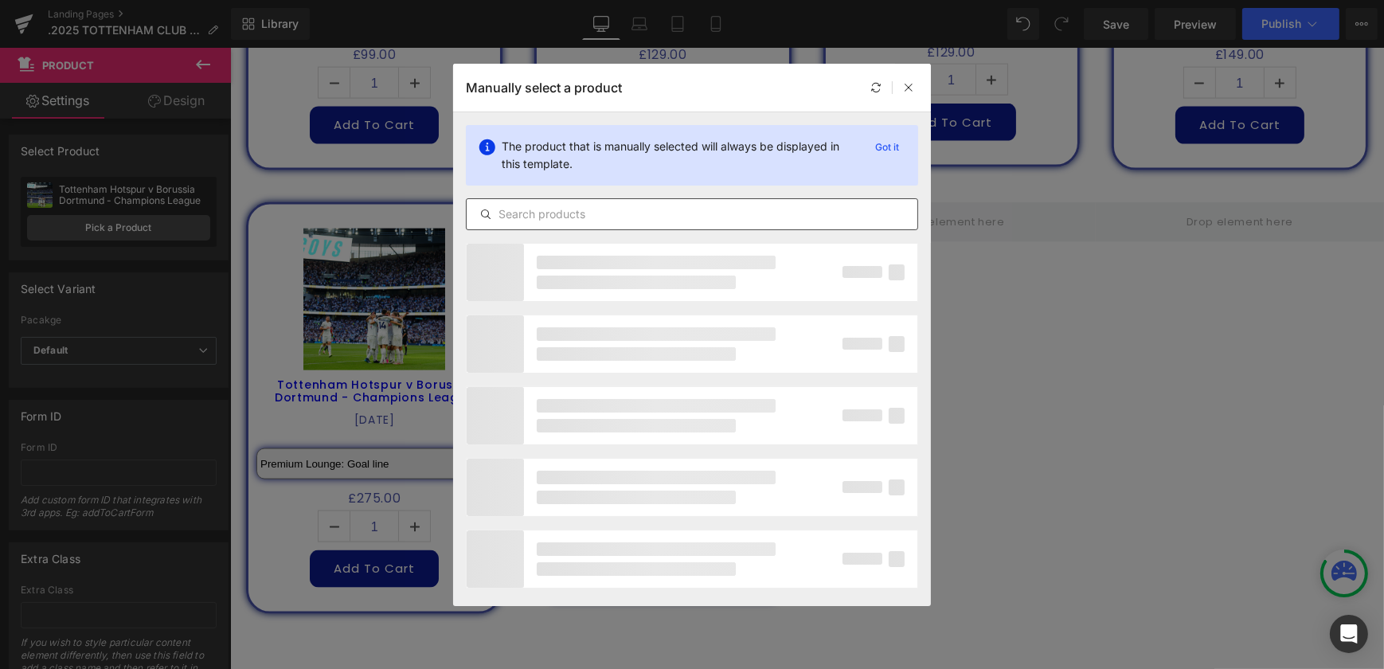
click at [587, 213] on input "text" at bounding box center [692, 214] width 451 height 19
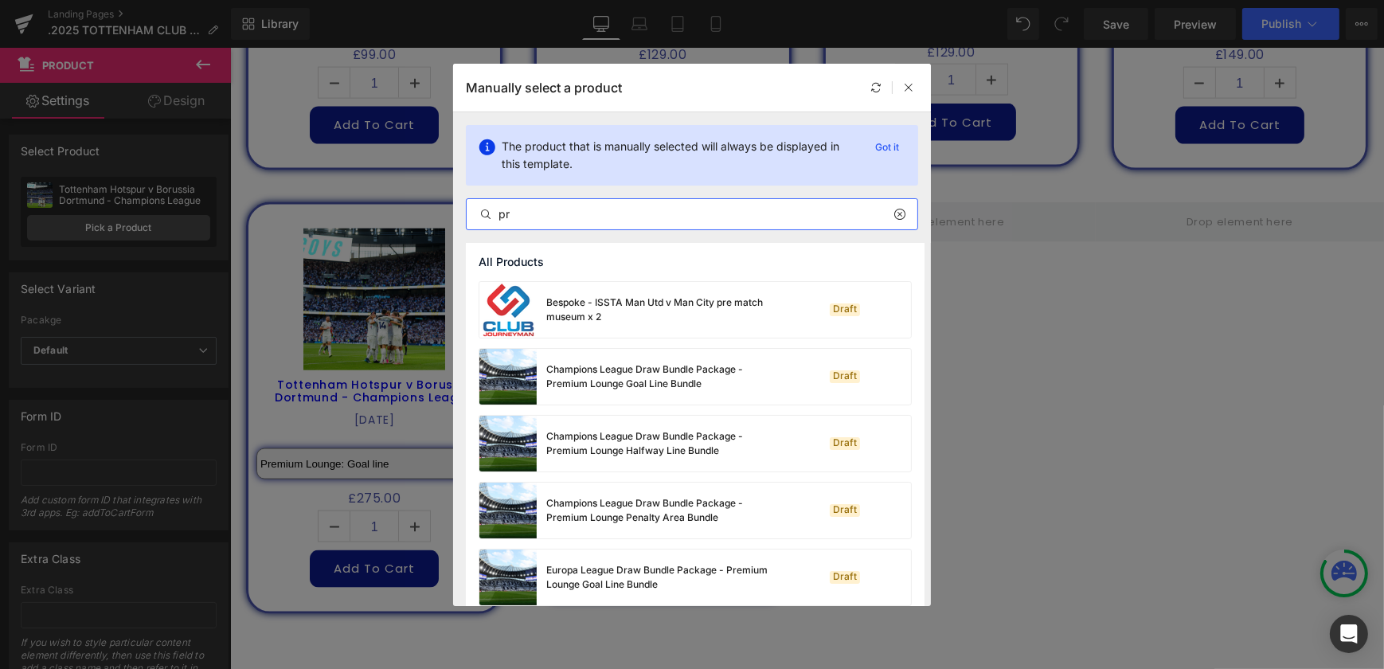
type input "p"
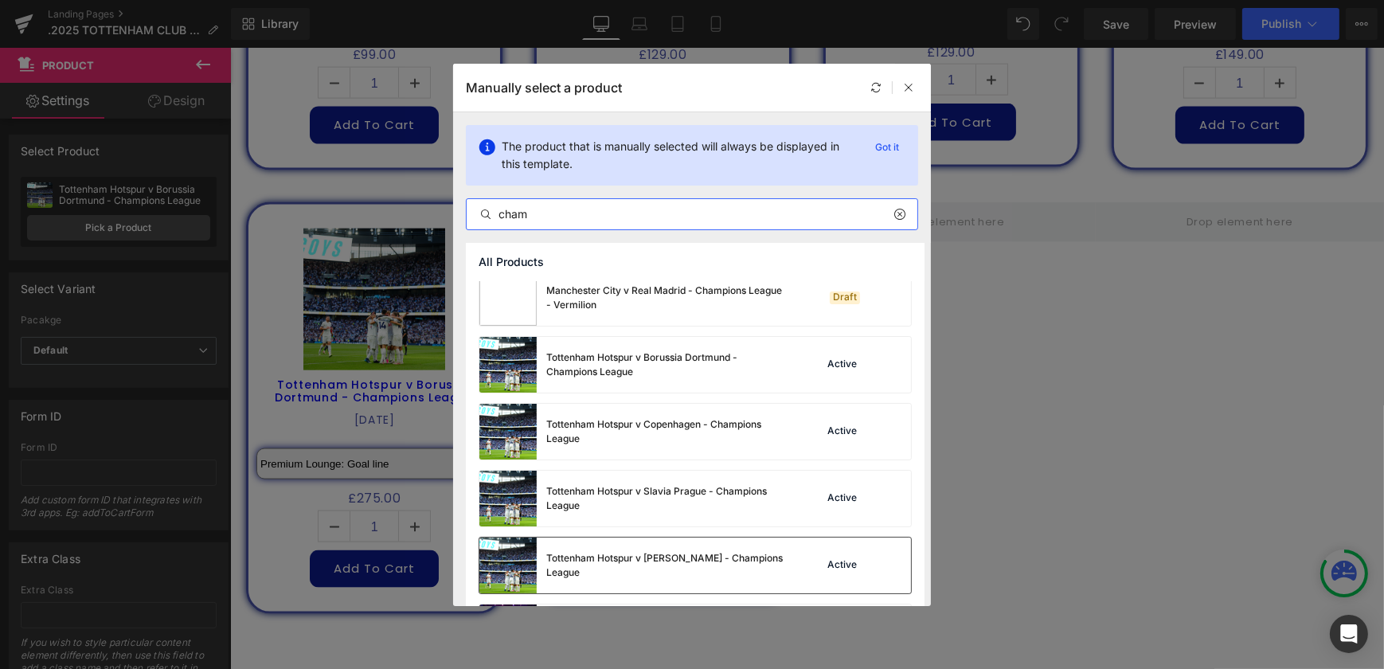
scroll to position [361, 0]
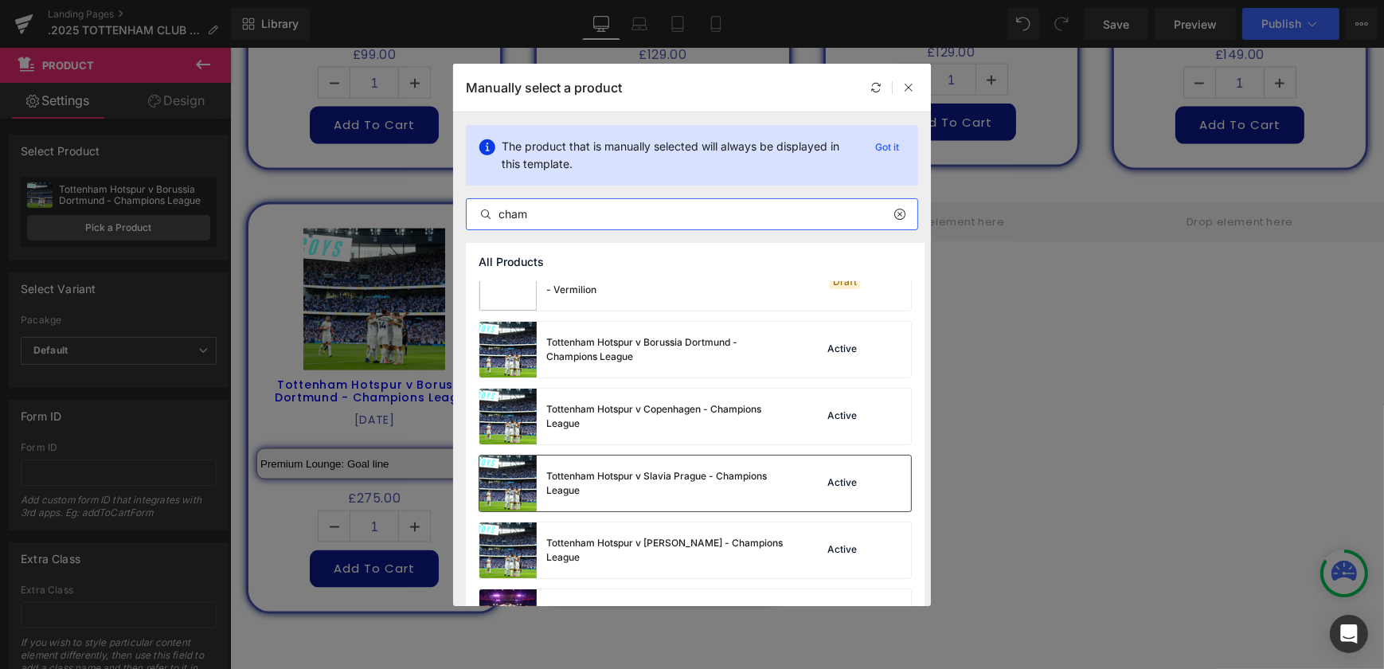
type input "cham"
click at [736, 488] on div "Tottenham Hotspur v Slavia Prague - Champions League" at bounding box center [665, 483] width 239 height 29
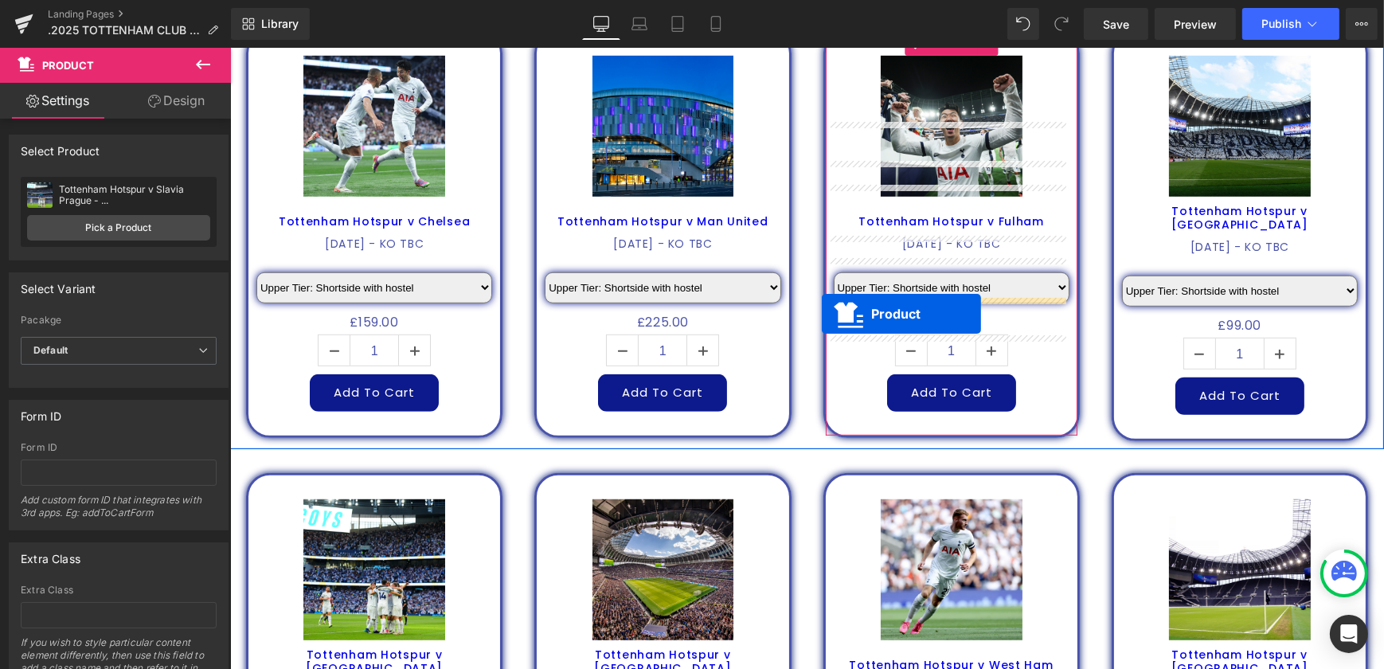
scroll to position [1320, 0]
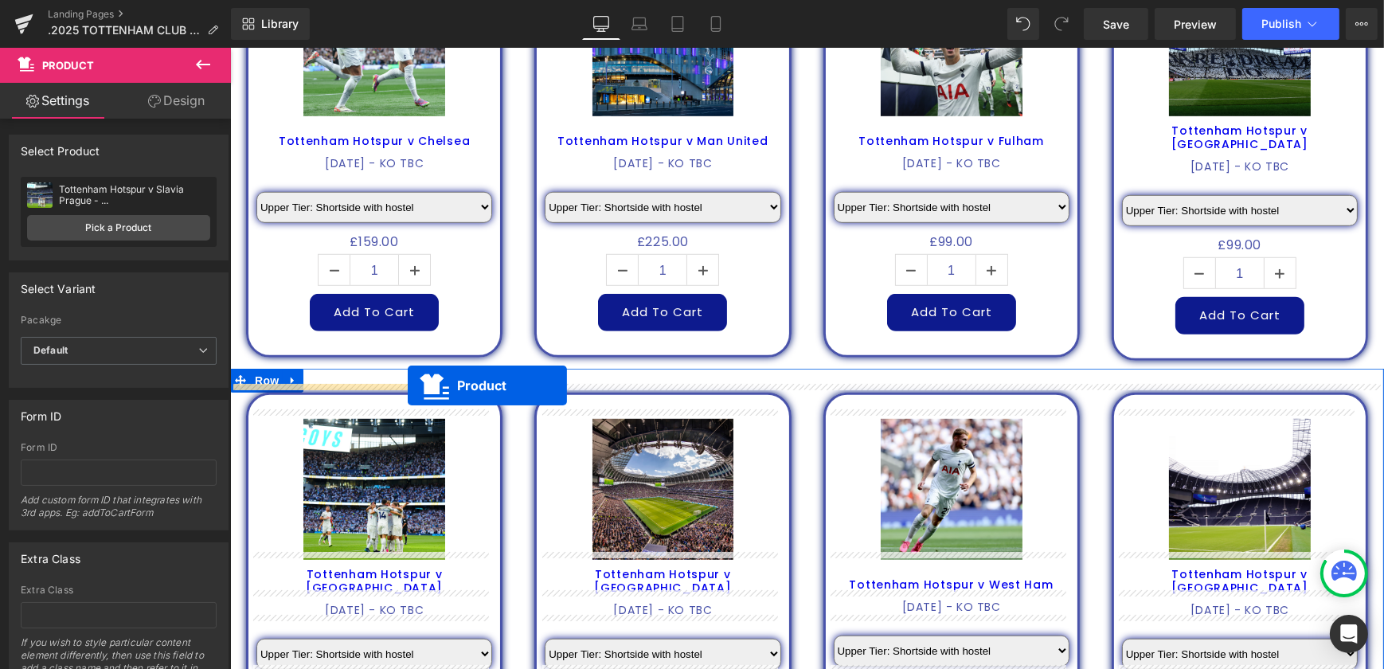
drag, startPoint x: 340, startPoint y: 202, endPoint x: 407, endPoint y: 385, distance: 195.0
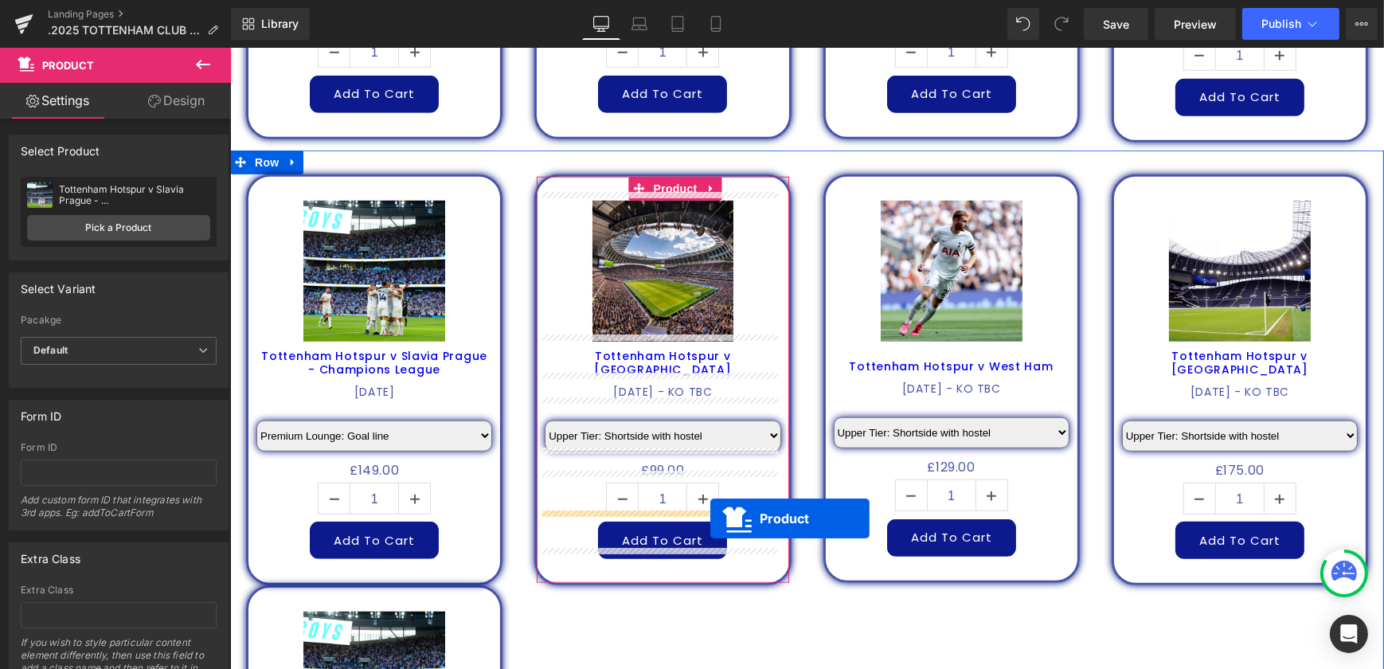
scroll to position [1537, 0]
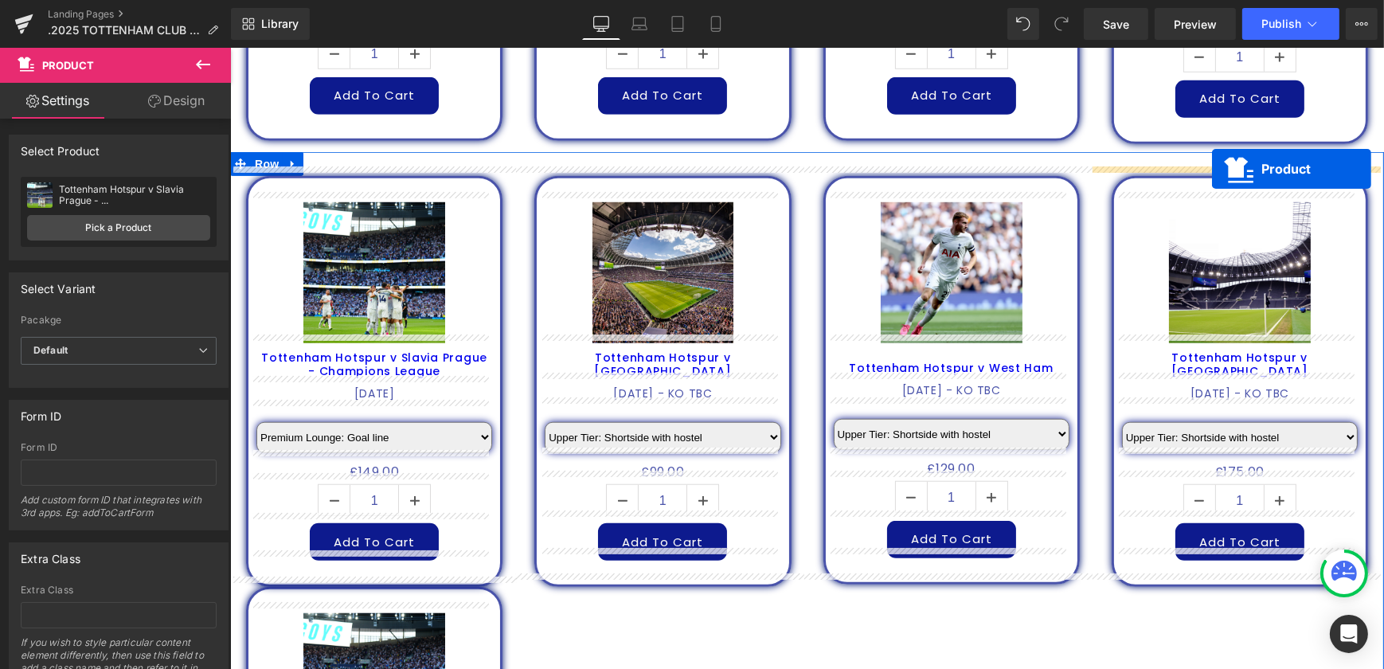
drag, startPoint x: 631, startPoint y: 467, endPoint x: 1211, endPoint y: 169, distance: 652.3
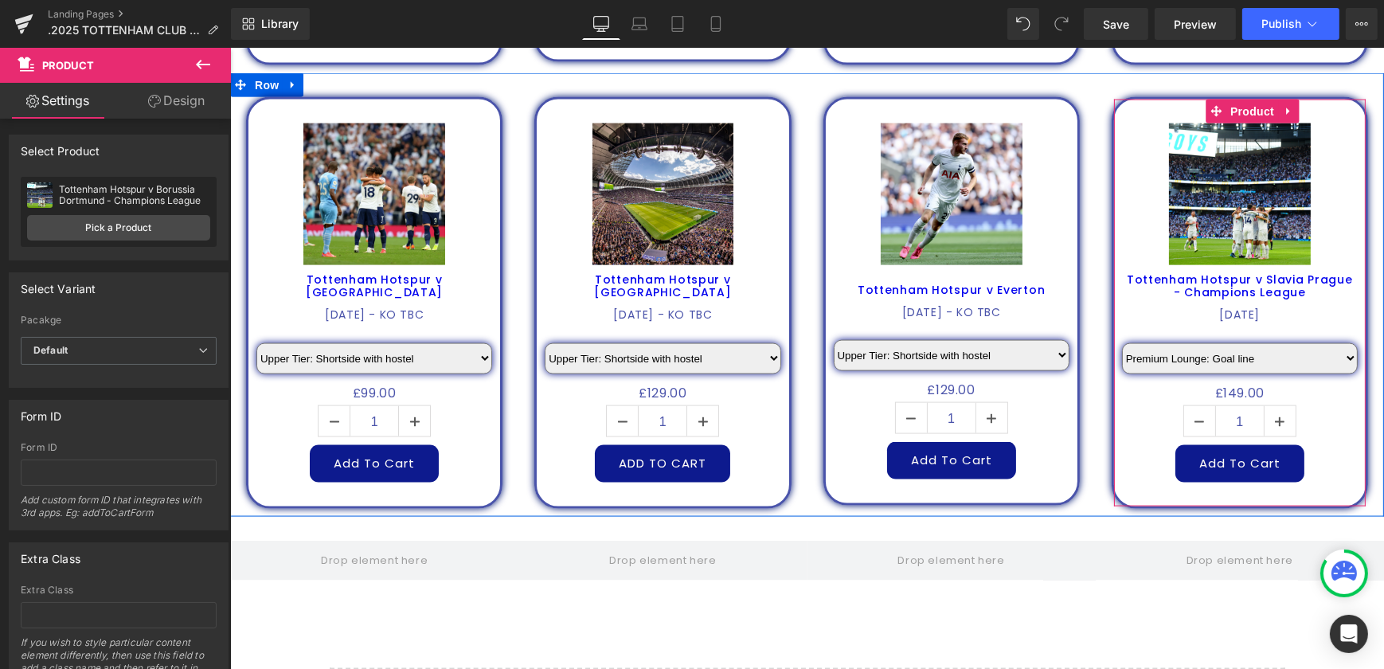
scroll to position [2912, 0]
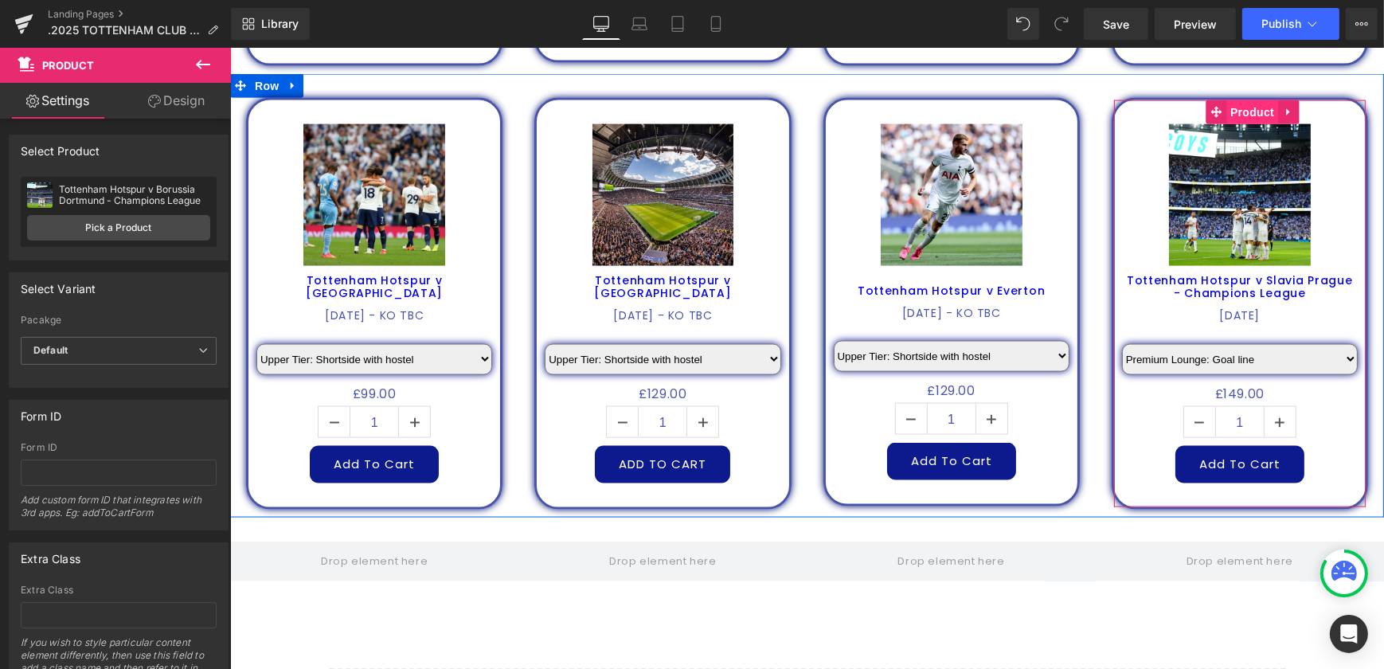
click at [1246, 100] on span "Product" at bounding box center [1251, 112] width 52 height 24
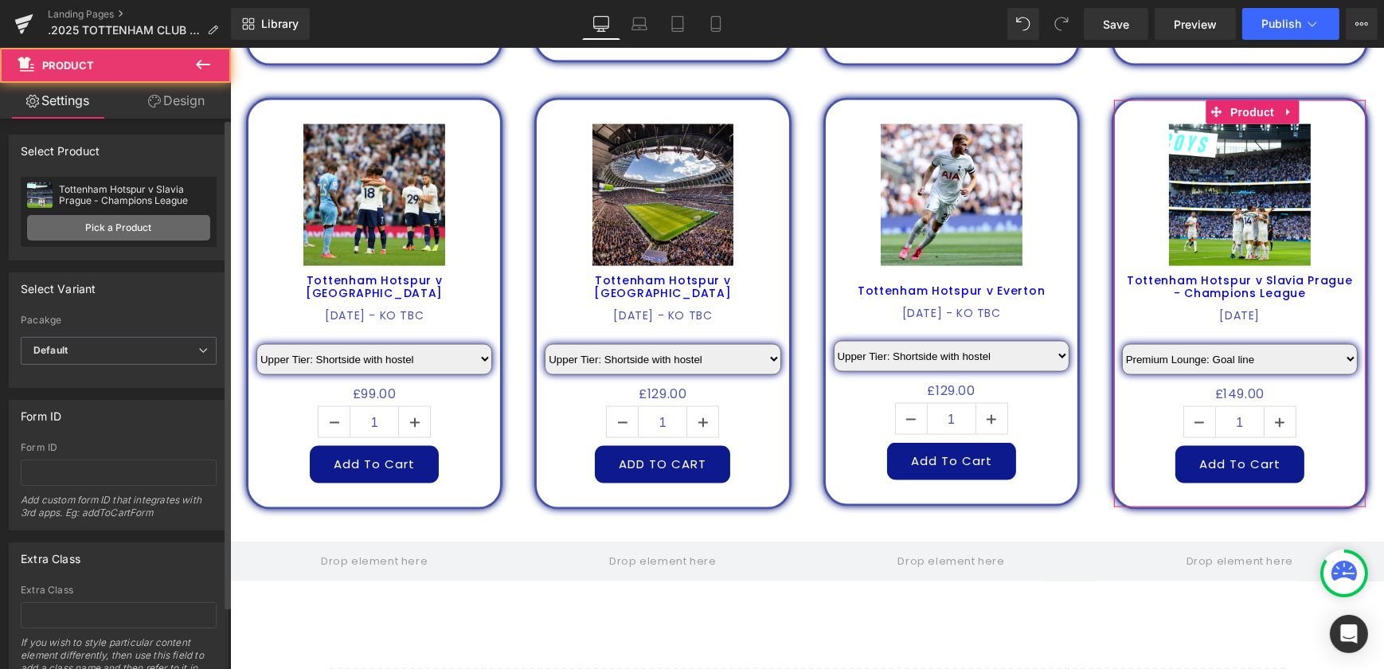
click at [127, 229] on link "Pick a Product" at bounding box center [118, 227] width 183 height 25
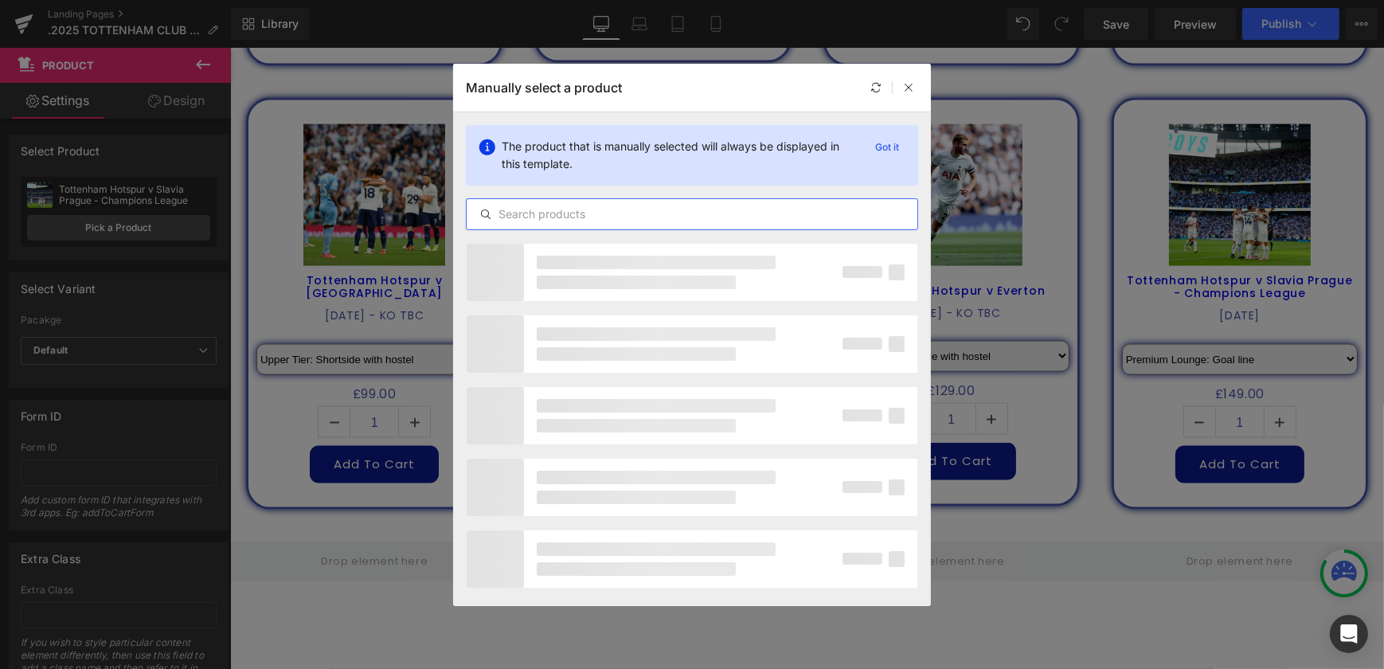
click at [519, 222] on input "text" at bounding box center [692, 214] width 451 height 19
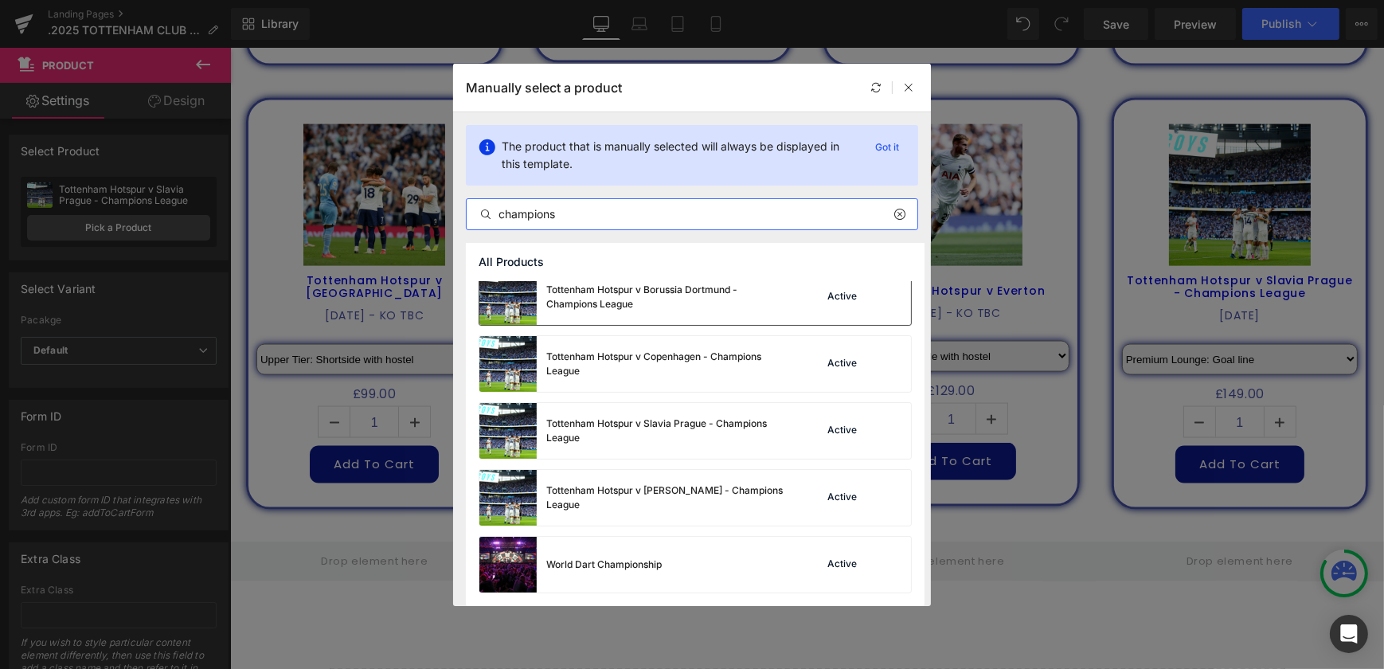
scroll to position [413, 0]
type input "champions"
click at [699, 370] on div "Tottenham Hotspur v Copenhagen - Champions League" at bounding box center [665, 364] width 239 height 29
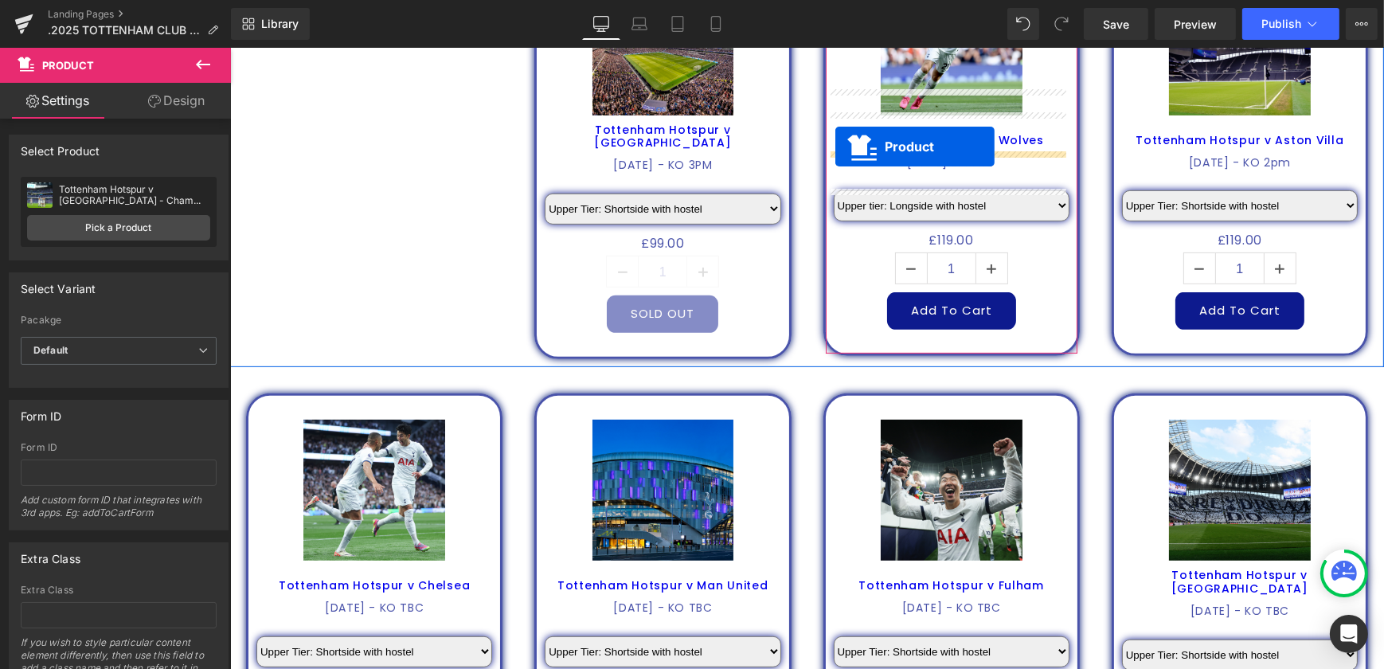
scroll to position [1030, 0]
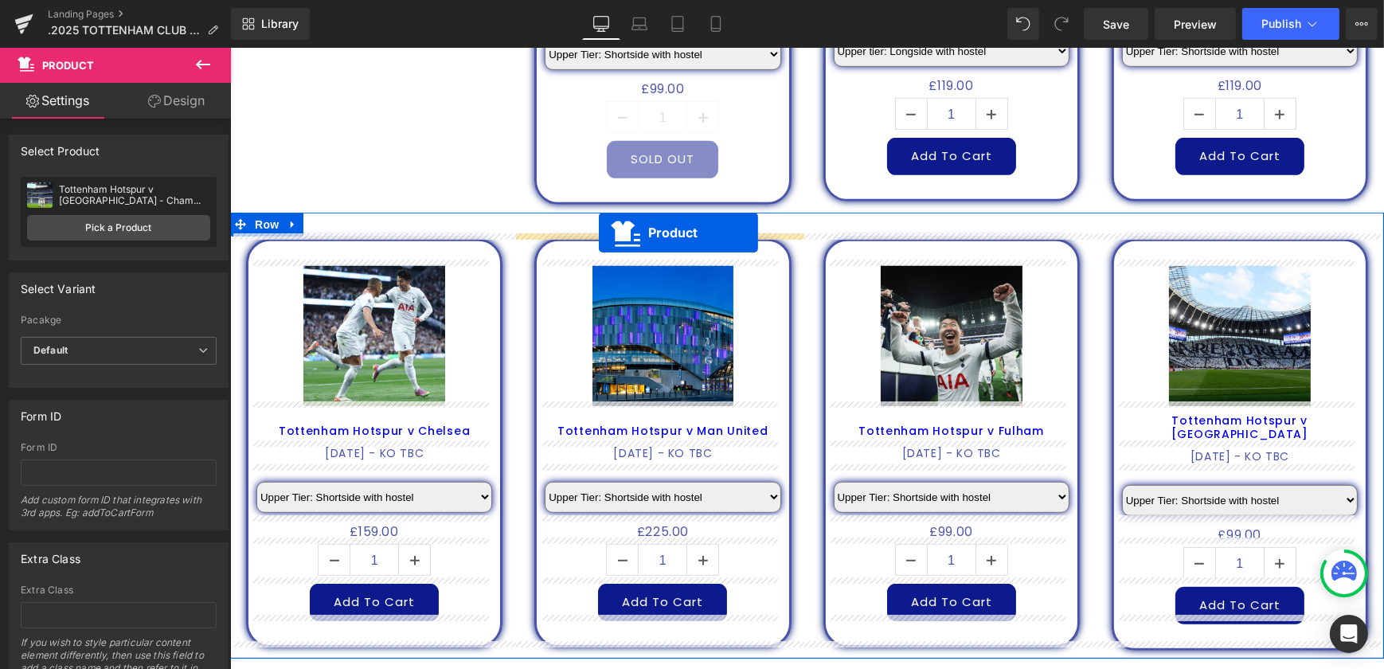
drag, startPoint x: 1213, startPoint y: 100, endPoint x: 598, endPoint y: 232, distance: 628.7
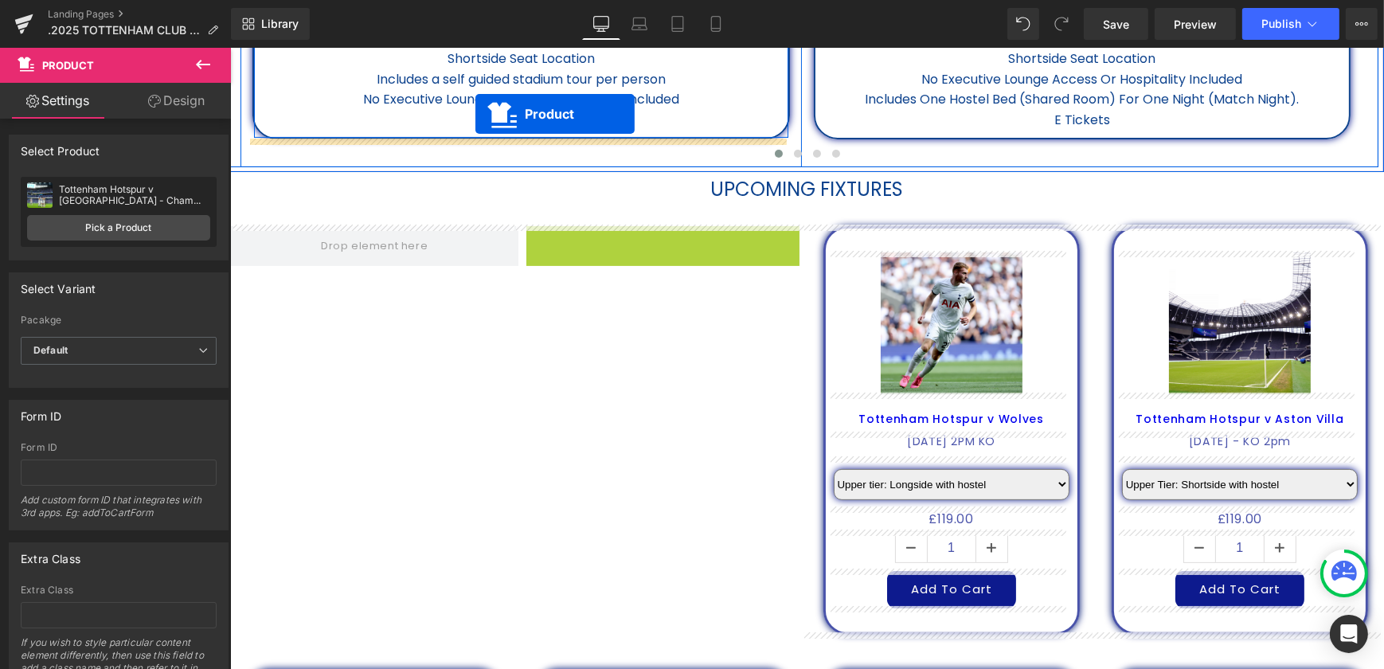
scroll to position [565, 0]
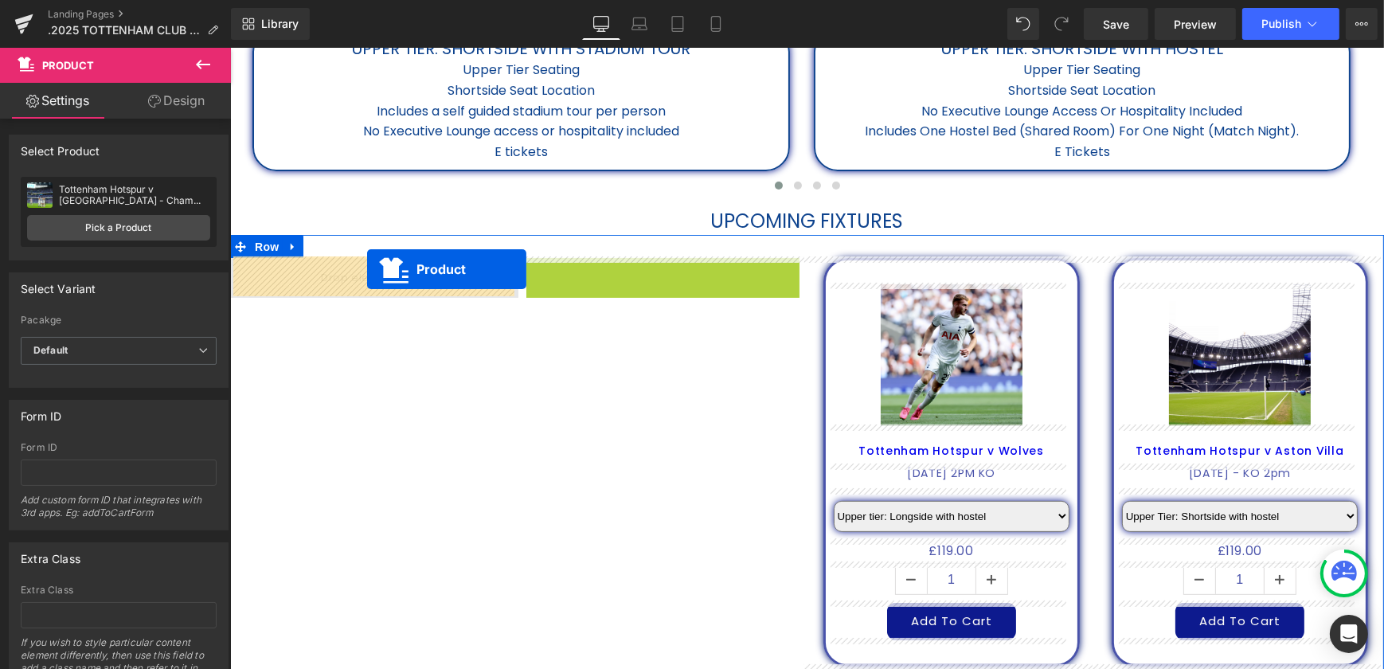
drag, startPoint x: 634, startPoint y: 99, endPoint x: 366, endPoint y: 270, distance: 317.6
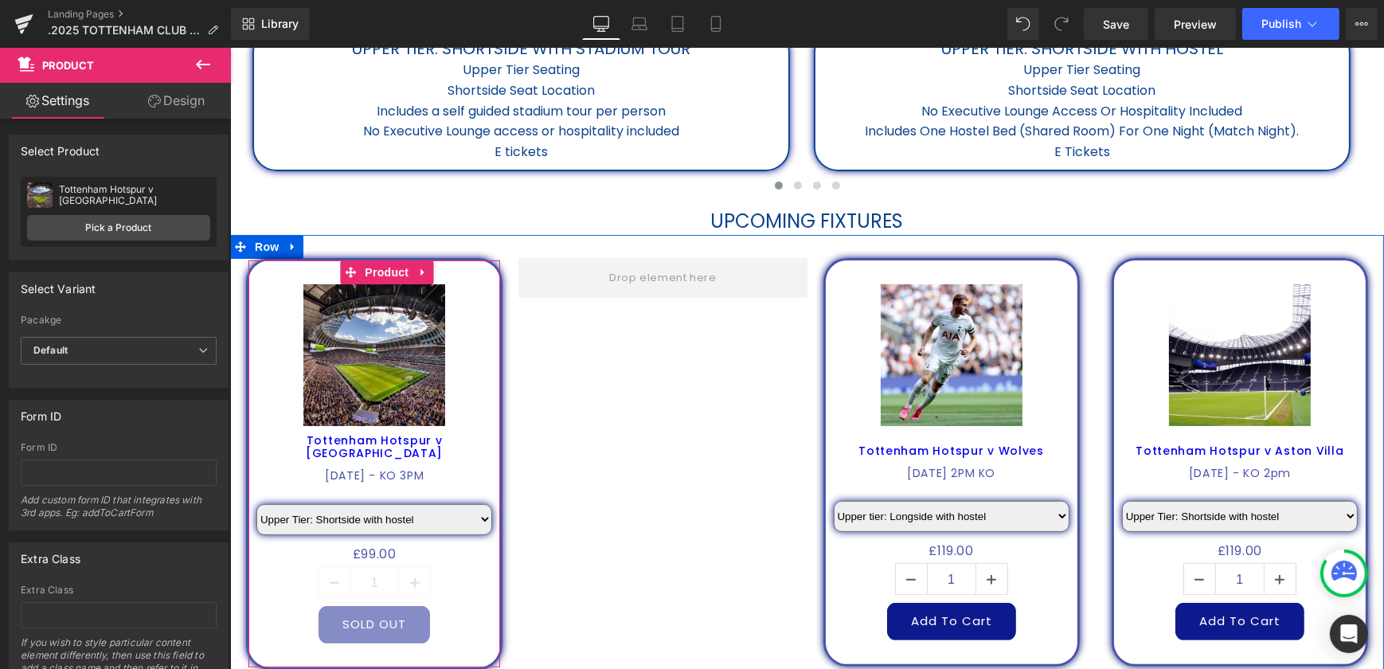
click at [419, 272] on icon at bounding box center [421, 272] width 11 height 12
click at [429, 269] on icon at bounding box center [432, 272] width 11 height 12
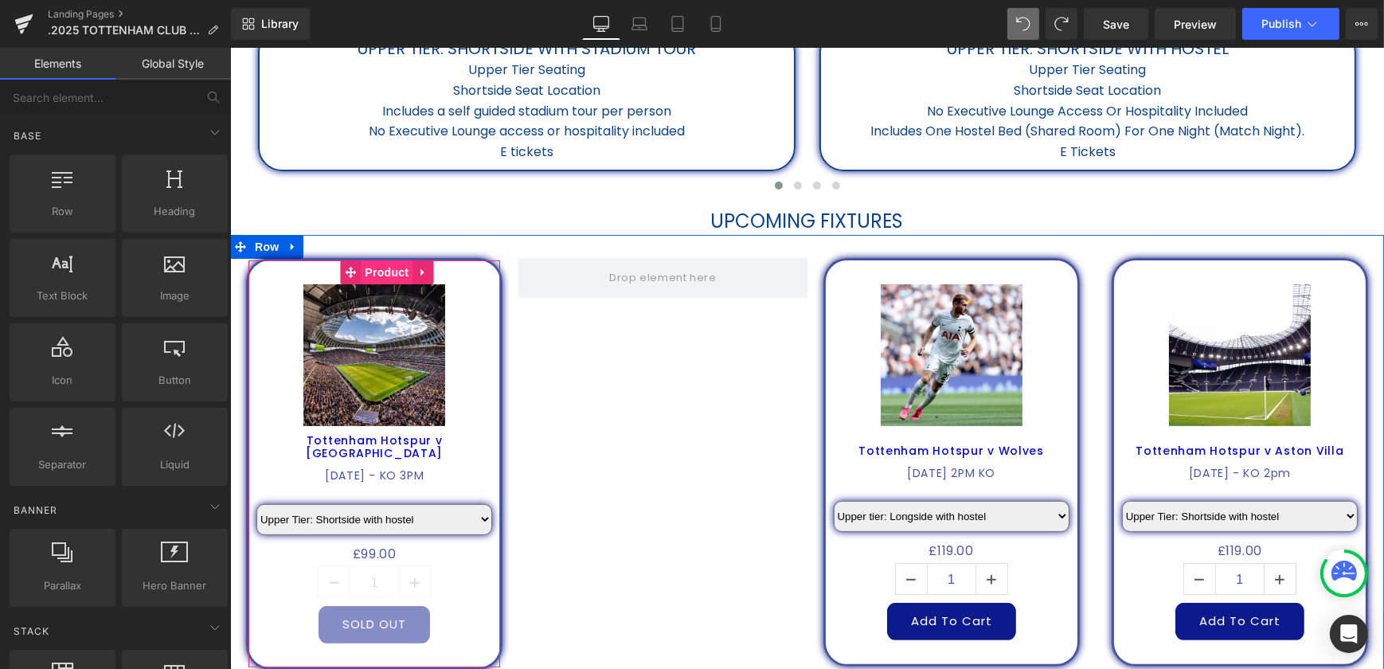
click at [365, 267] on span "Product" at bounding box center [386, 272] width 52 height 24
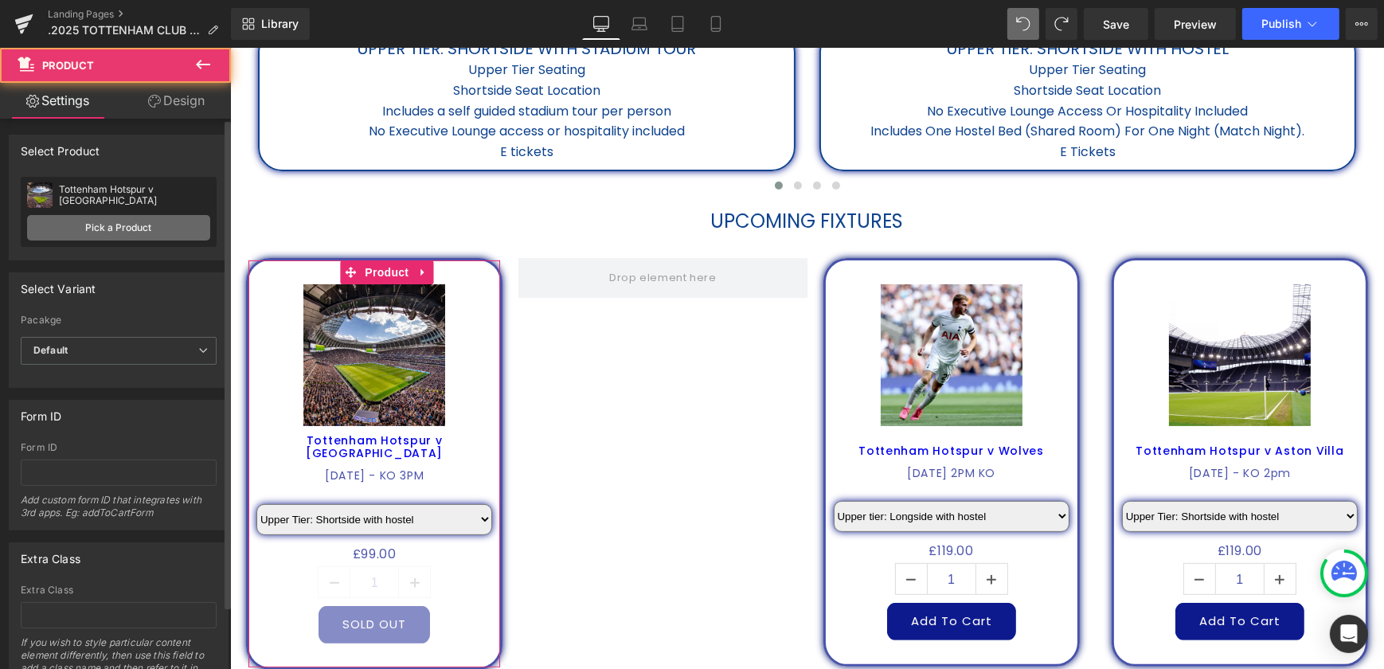
click at [82, 221] on link "Pick a Product" at bounding box center [118, 227] width 183 height 25
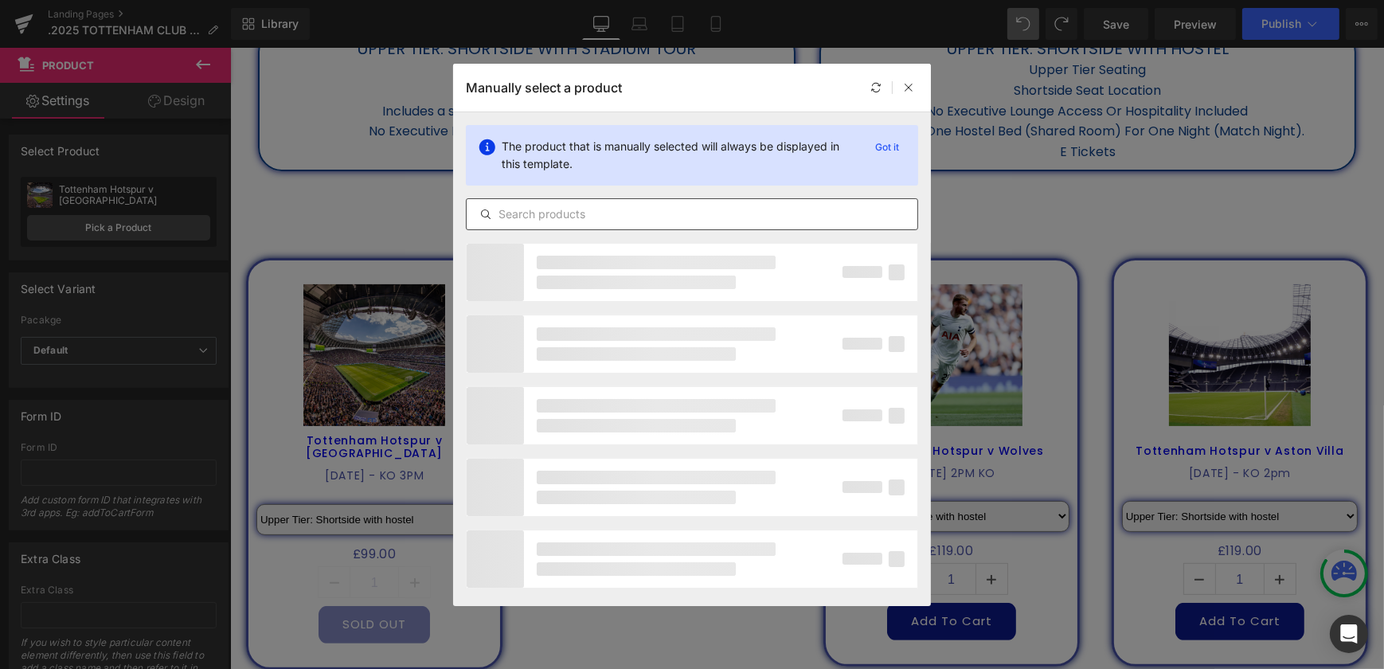
click at [513, 209] on input "text" at bounding box center [692, 214] width 451 height 19
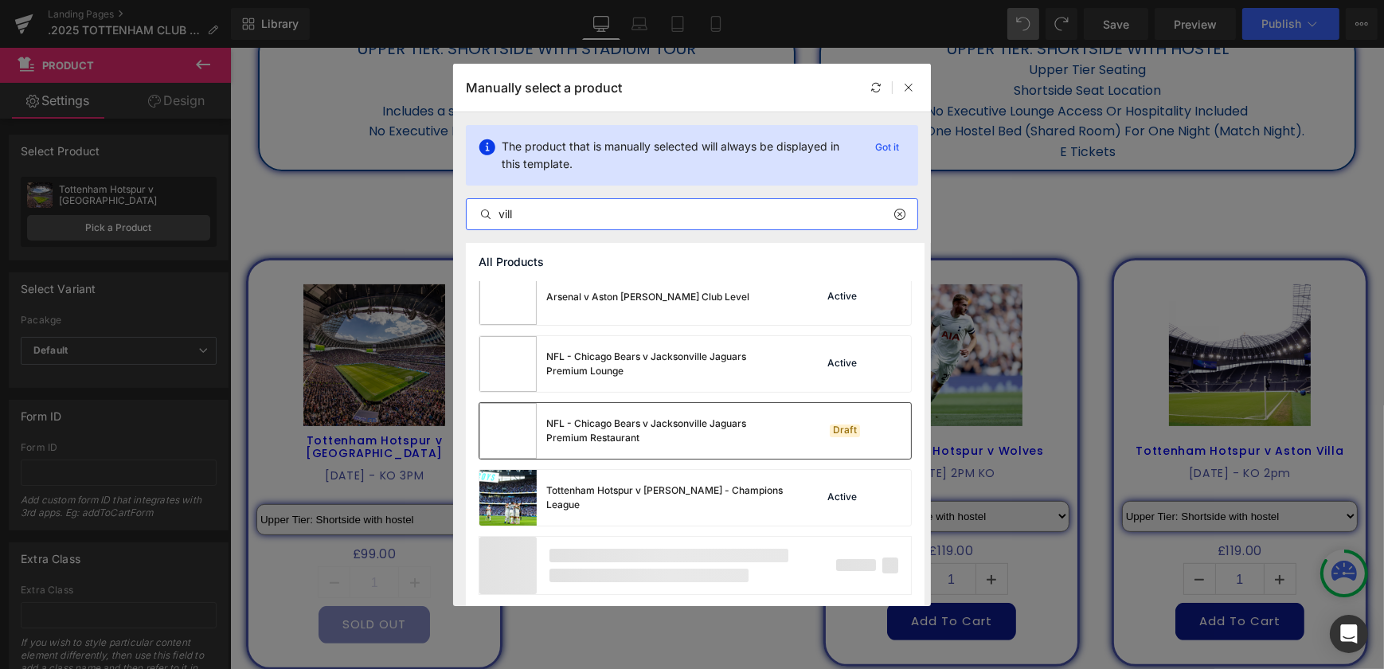
scroll to position [147, 0]
type input "vill"
click at [740, 491] on div "Tottenham Hotspur v Villarreal - Champions League" at bounding box center [665, 496] width 239 height 29
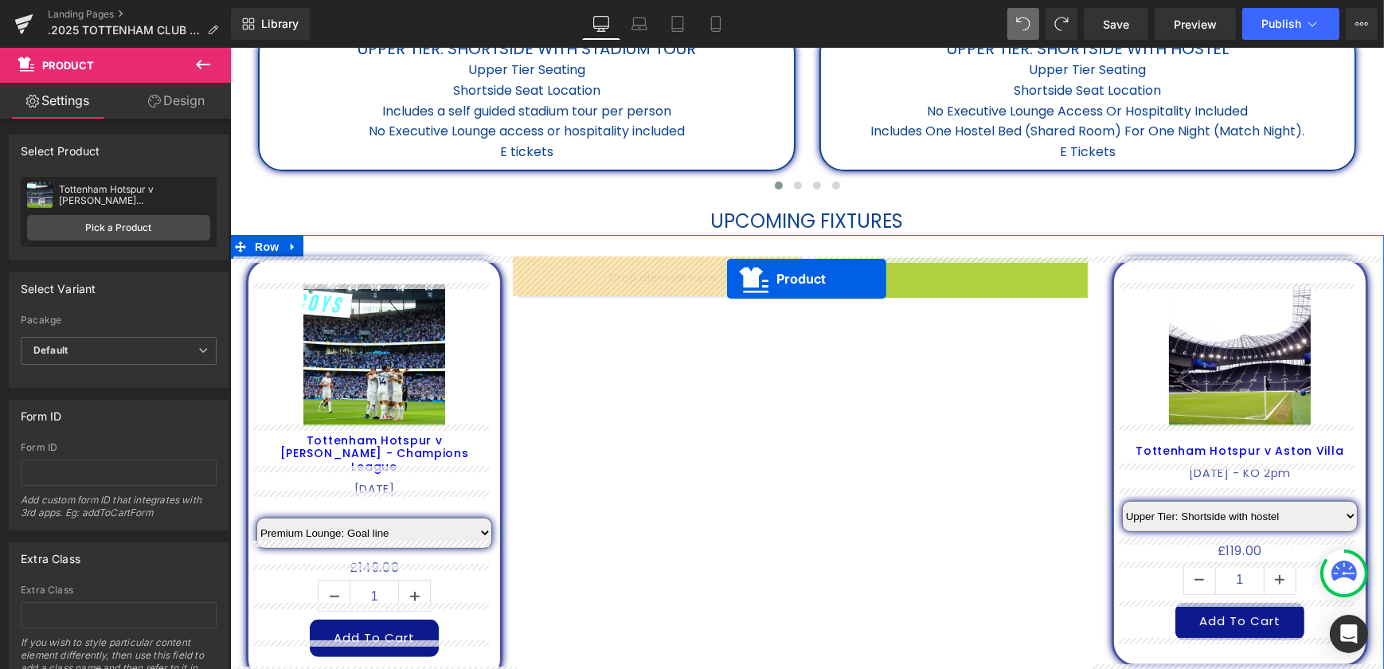
drag, startPoint x: 920, startPoint y: 269, endPoint x: 716, endPoint y: 279, distance: 204.8
select select "Upper tier: Longside with hostel"
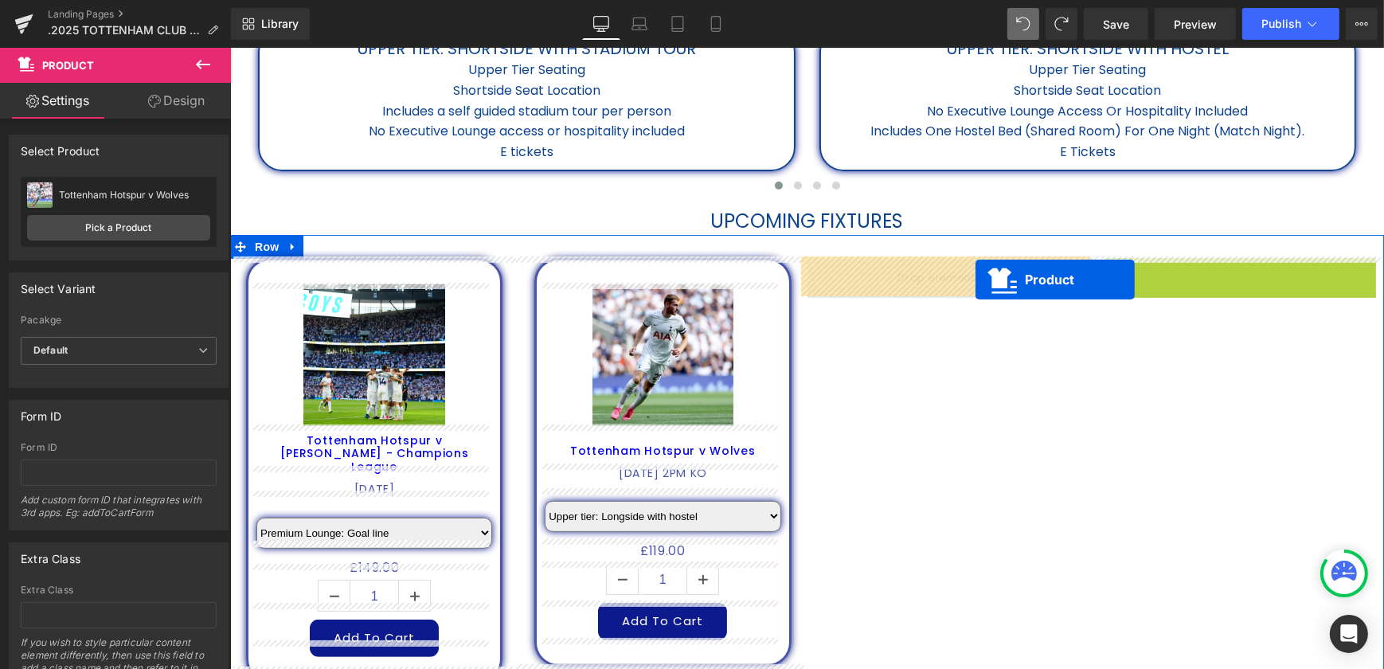
drag, startPoint x: 1209, startPoint y: 273, endPoint x: 970, endPoint y: 279, distance: 239.7
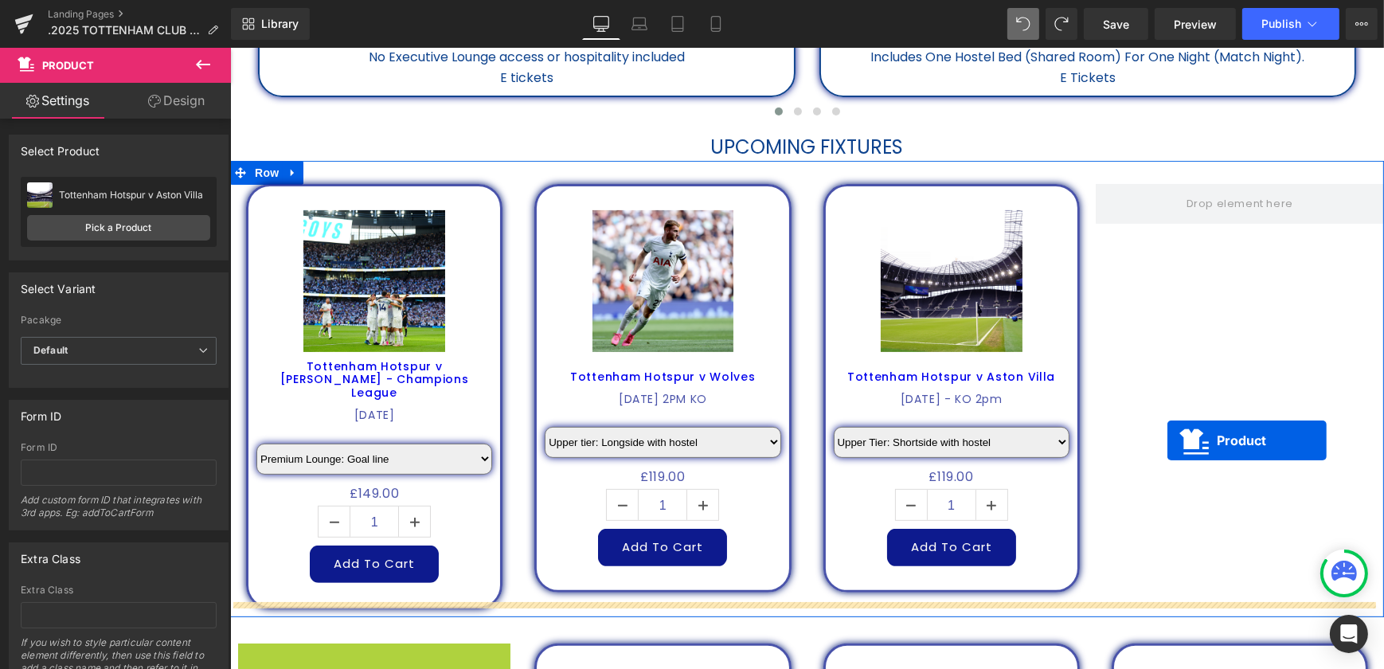
scroll to position [638, 0]
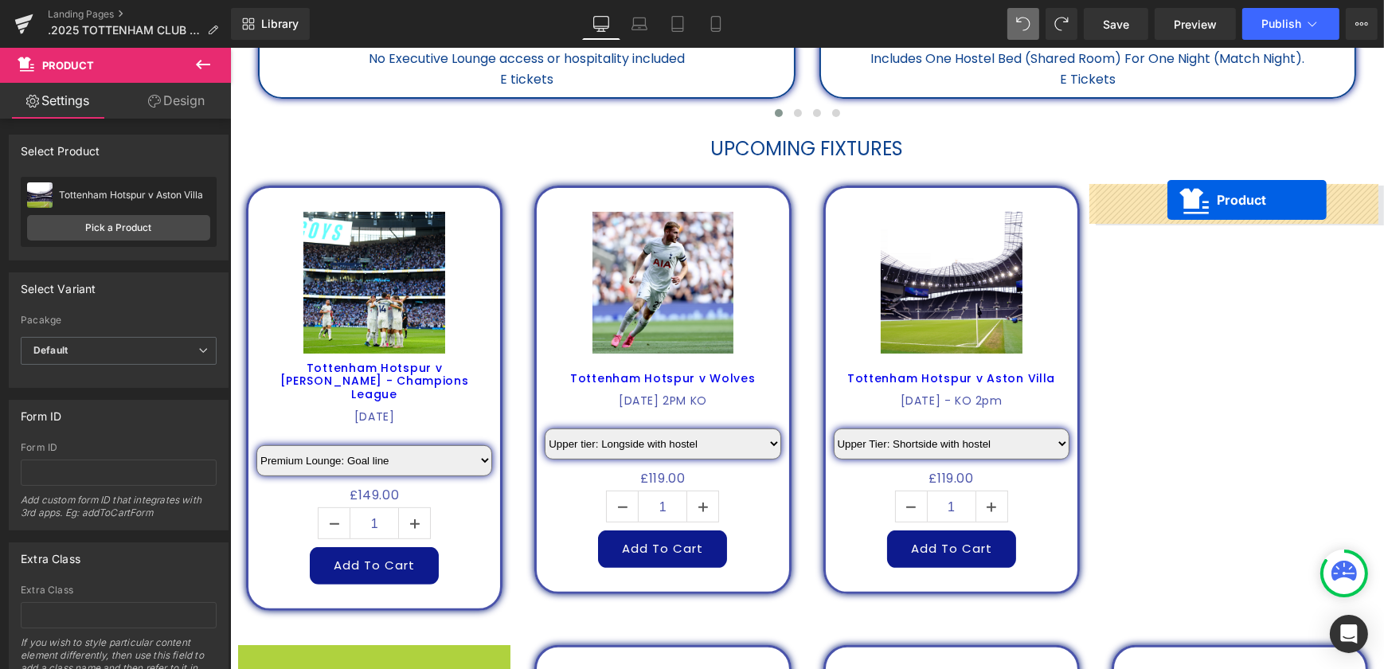
drag, startPoint x: 341, startPoint y: 422, endPoint x: 1166, endPoint y: 200, distance: 855.0
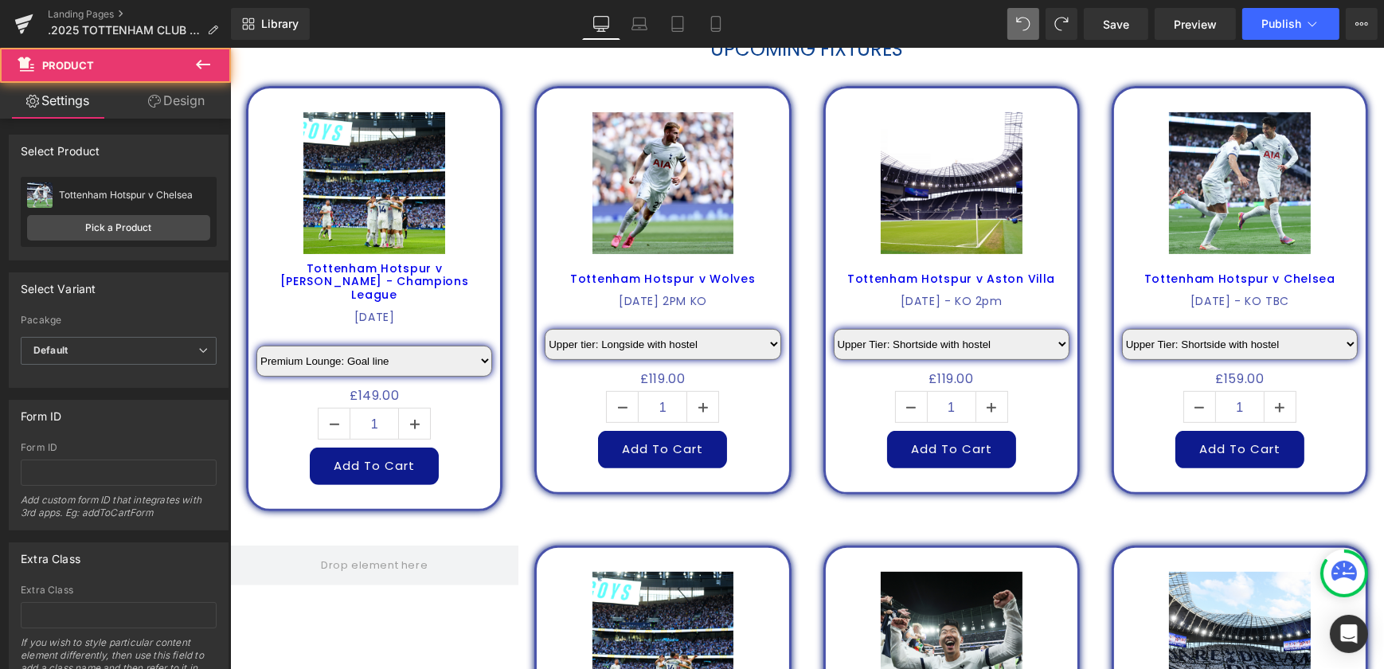
scroll to position [928, 0]
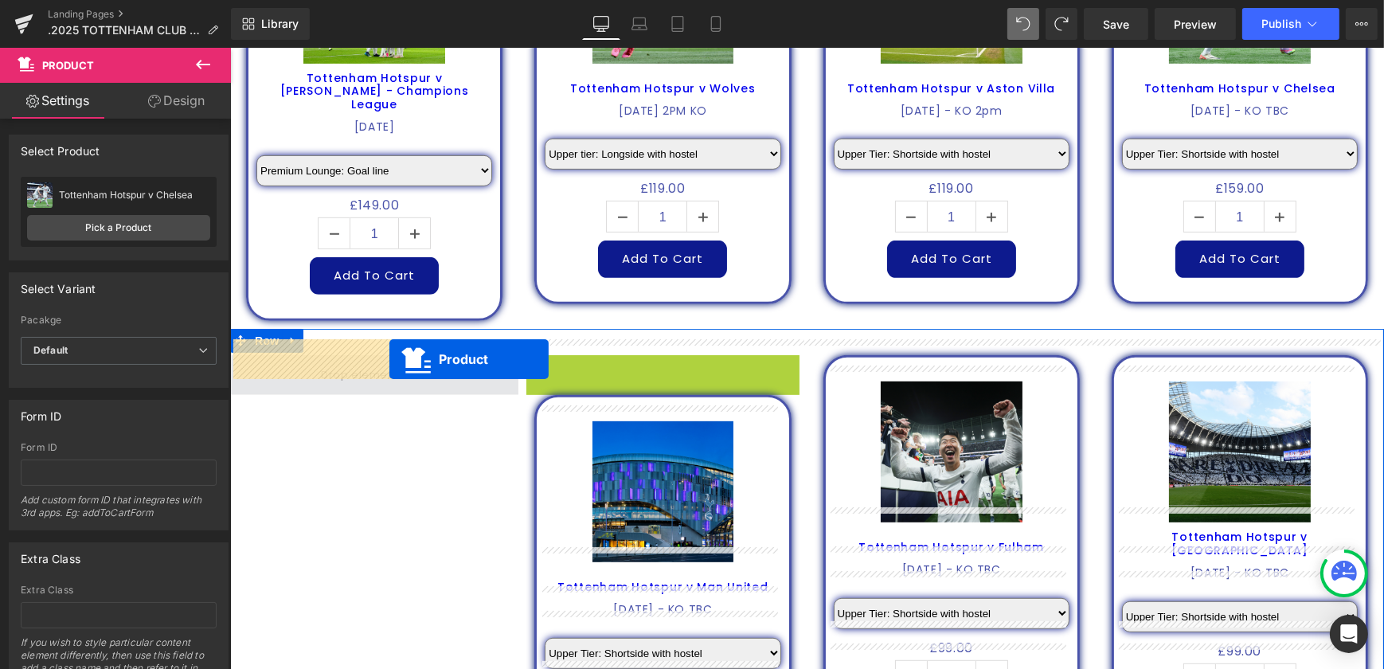
drag, startPoint x: 629, startPoint y: 350, endPoint x: 388, endPoint y: 358, distance: 241.4
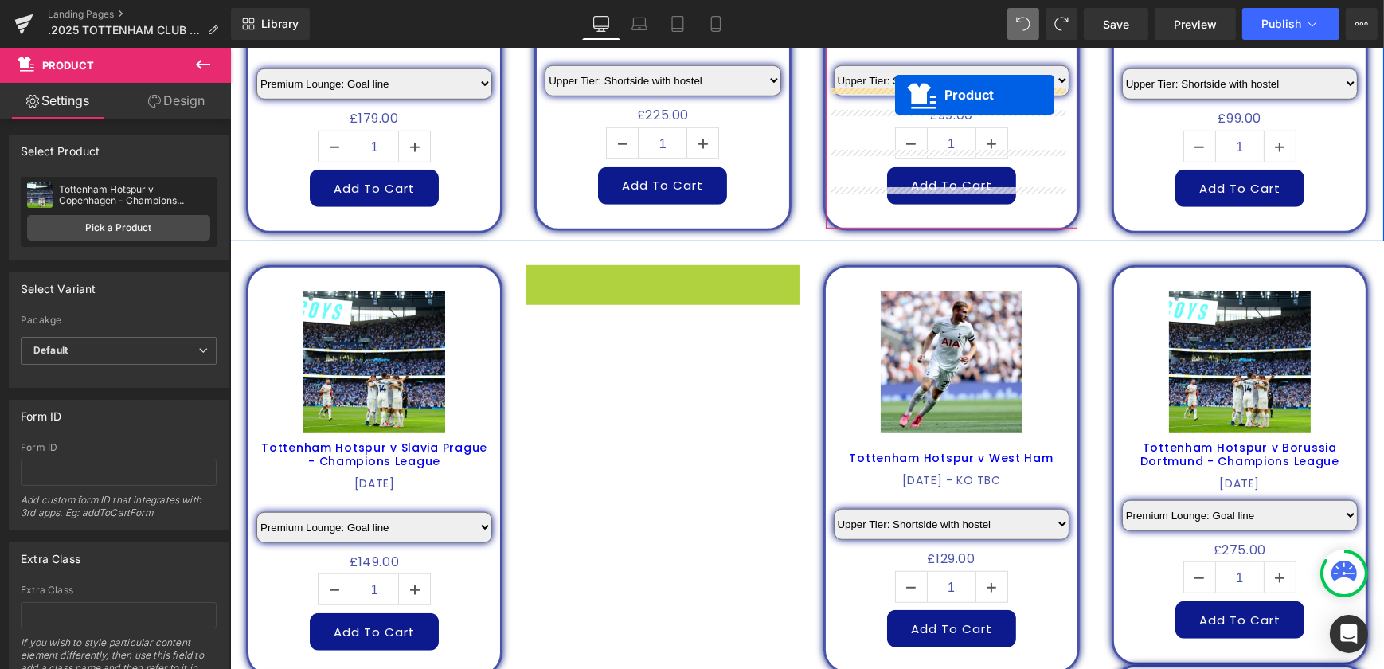
scroll to position [1428, 0]
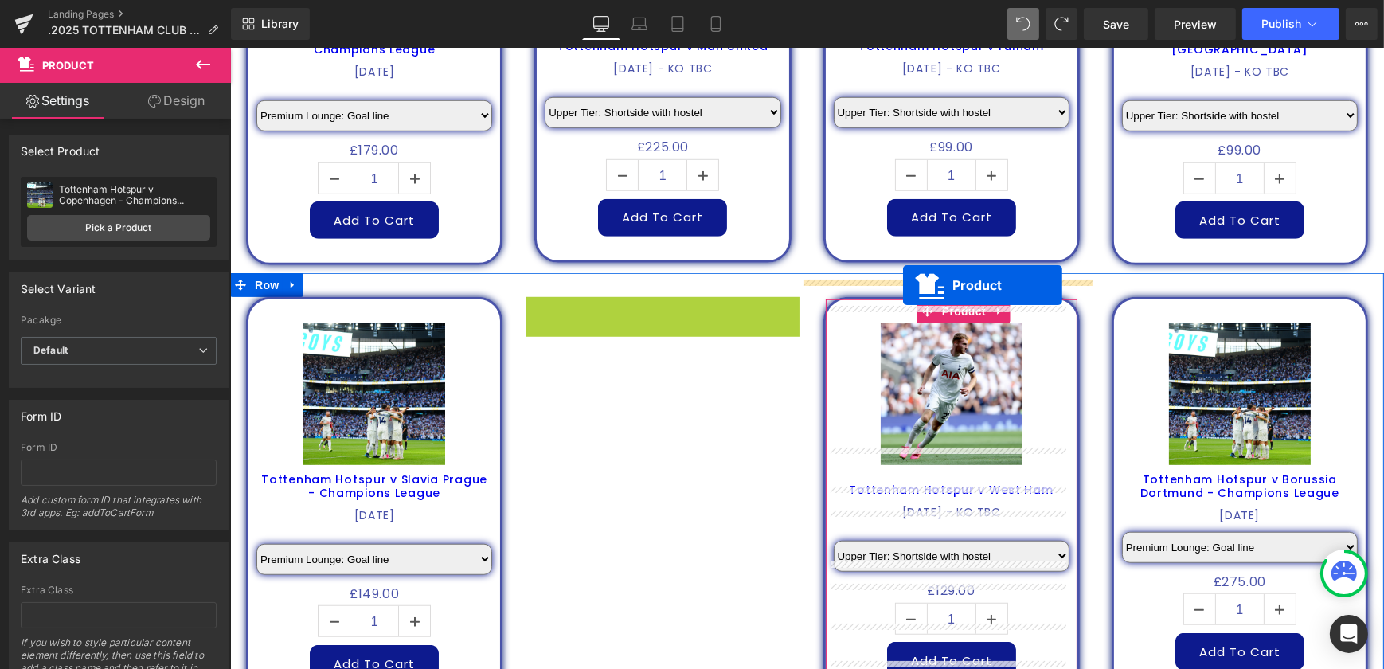
drag, startPoint x: 631, startPoint y: 73, endPoint x: 902, endPoint y: 286, distance: 344.8
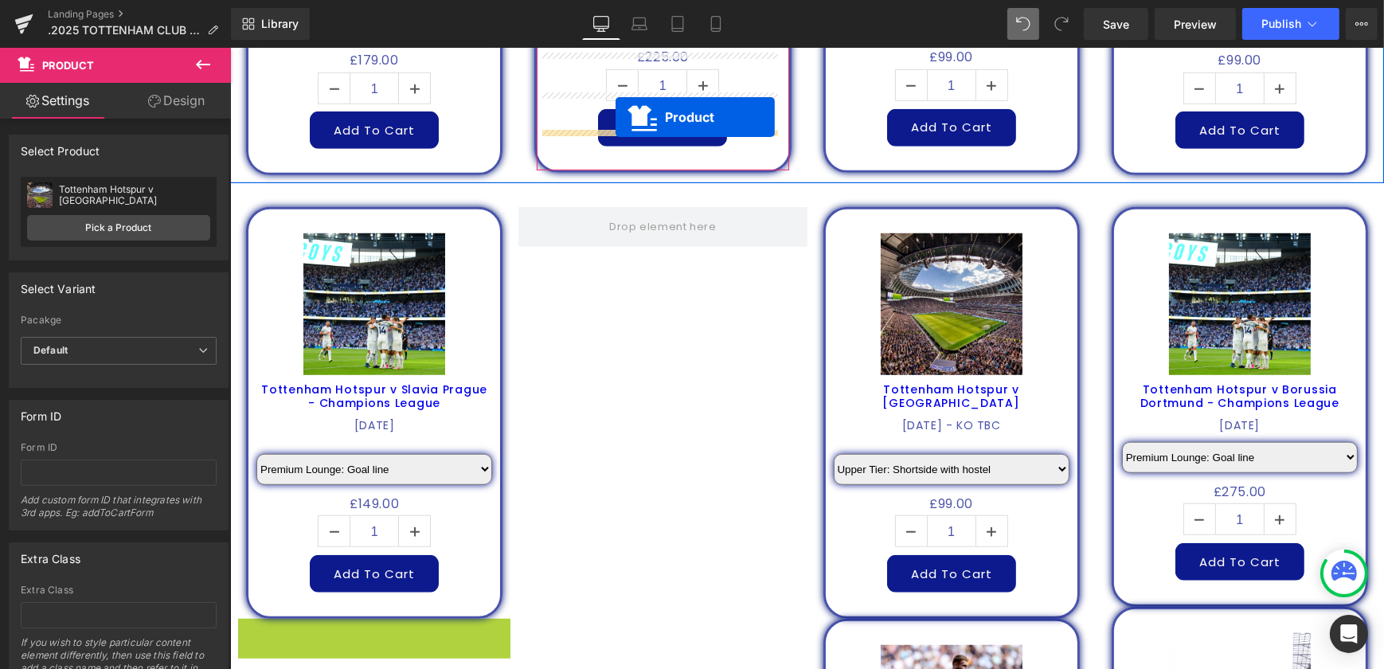
scroll to position [1486, 0]
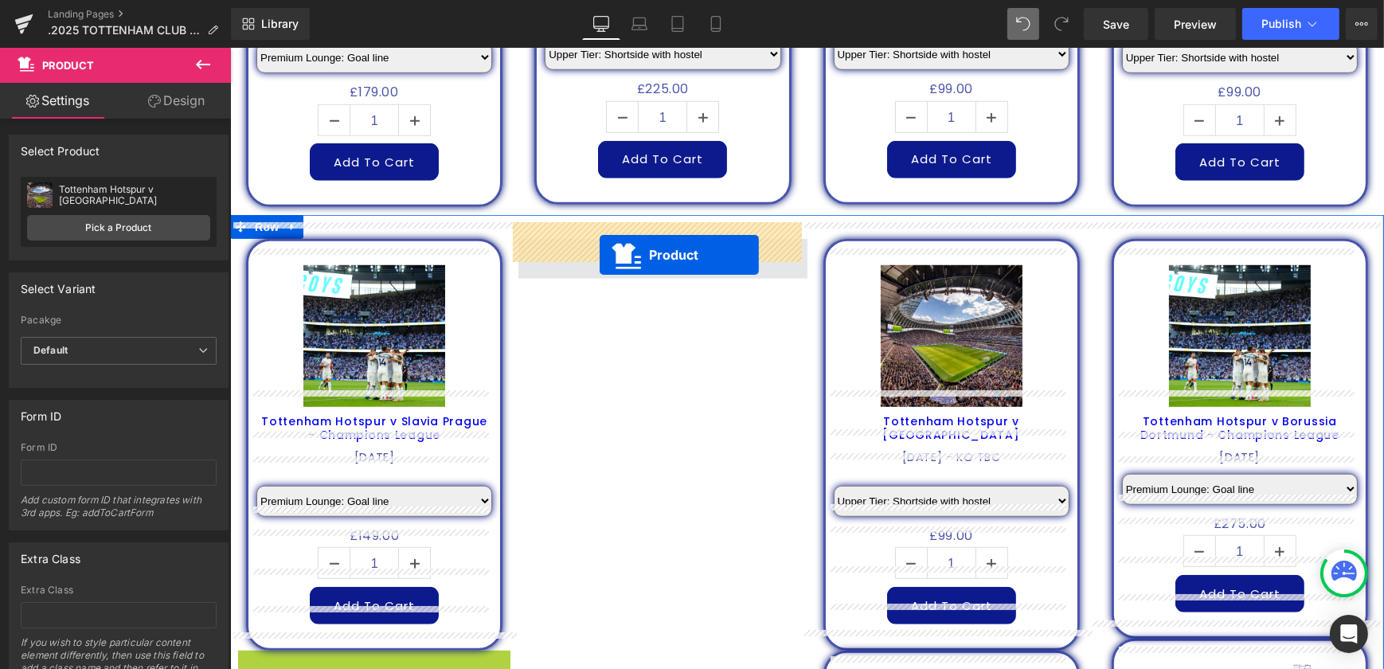
drag, startPoint x: 340, startPoint y: 264, endPoint x: 599, endPoint y: 254, distance: 259.0
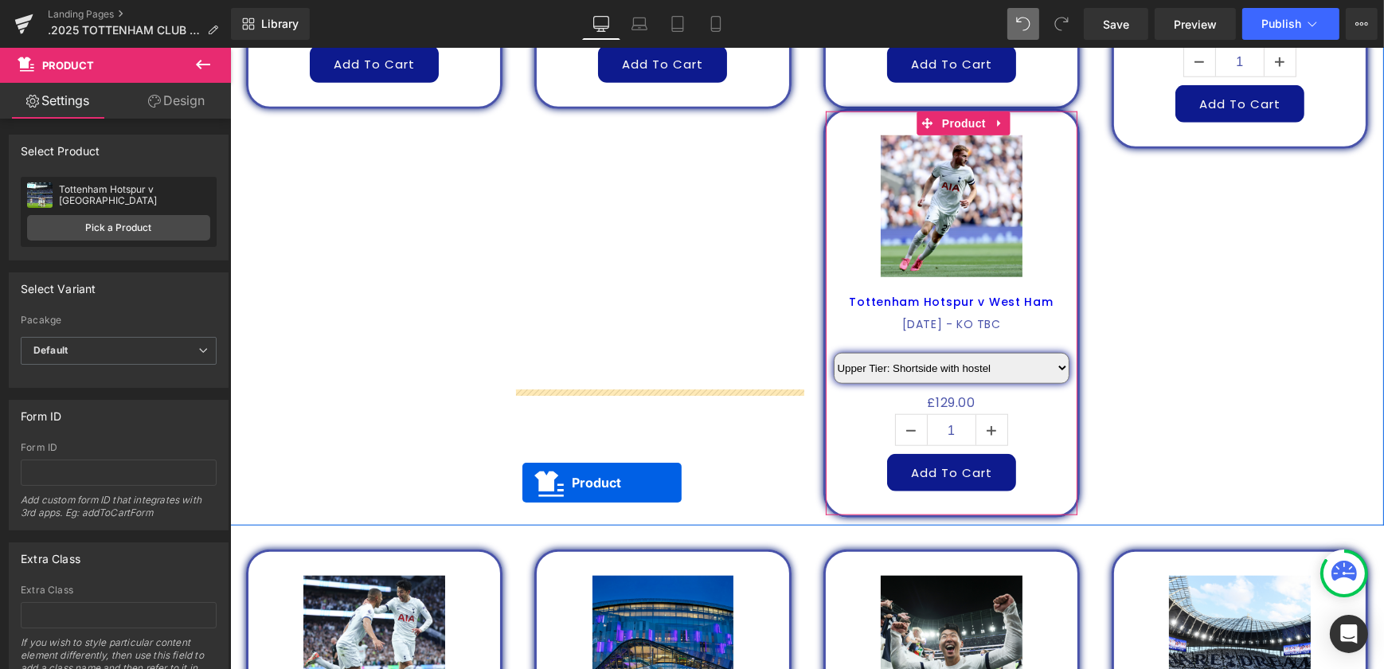
scroll to position [2210, 0]
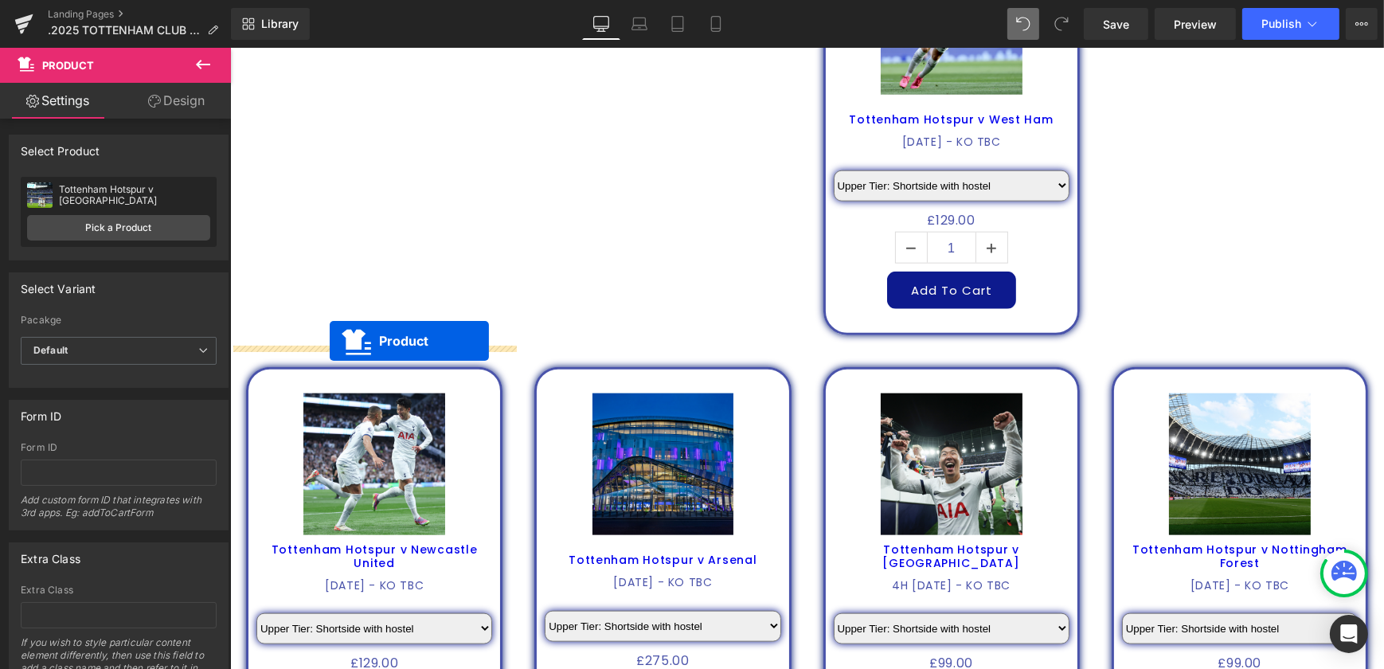
drag, startPoint x: 1209, startPoint y: 92, endPoint x: 329, endPoint y: 341, distance: 915.0
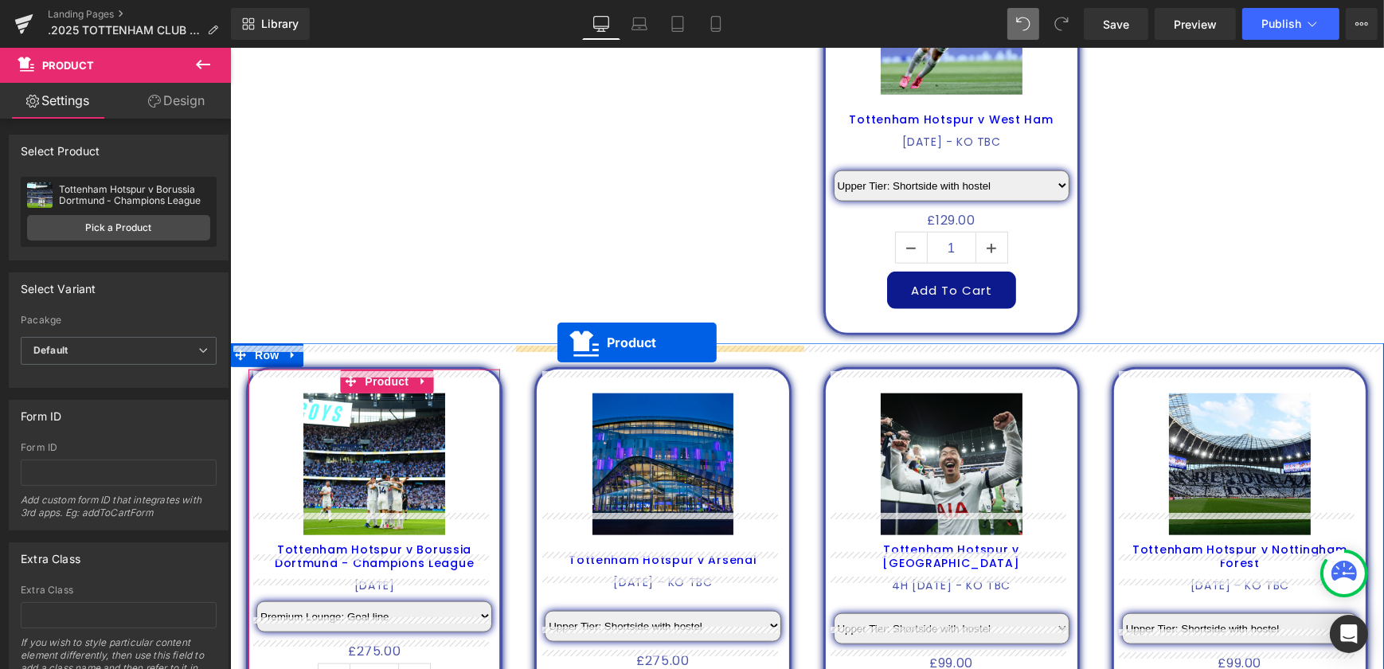
drag, startPoint x: 1213, startPoint y: 161, endPoint x: 557, endPoint y: 342, distance: 680.7
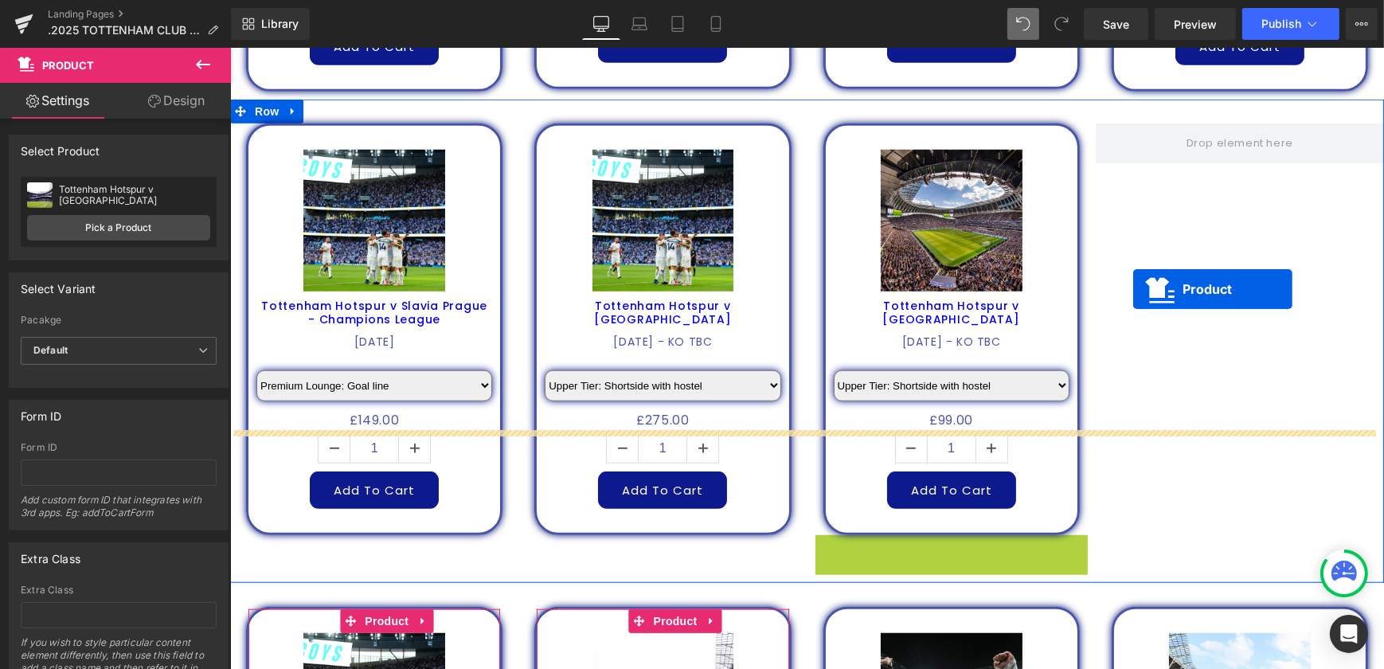
scroll to position [1486, 0]
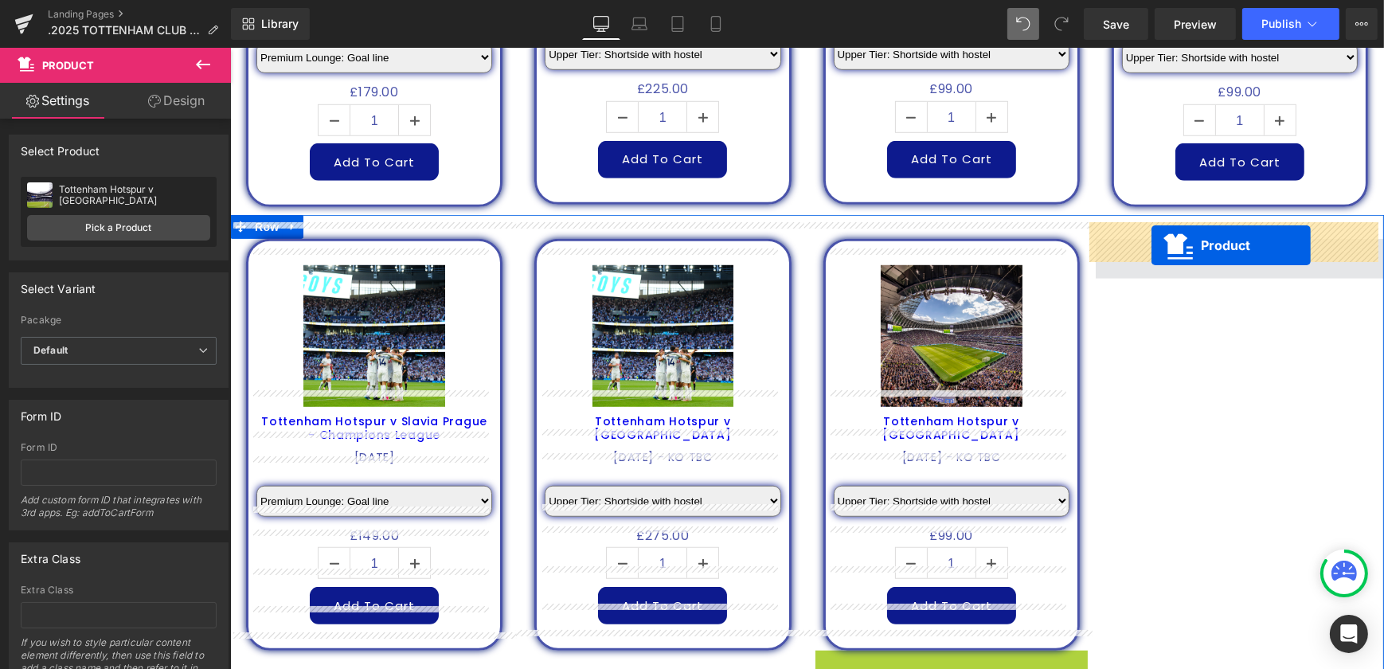
drag, startPoint x: 918, startPoint y: 360, endPoint x: 1150, endPoint y: 244, distance: 259.9
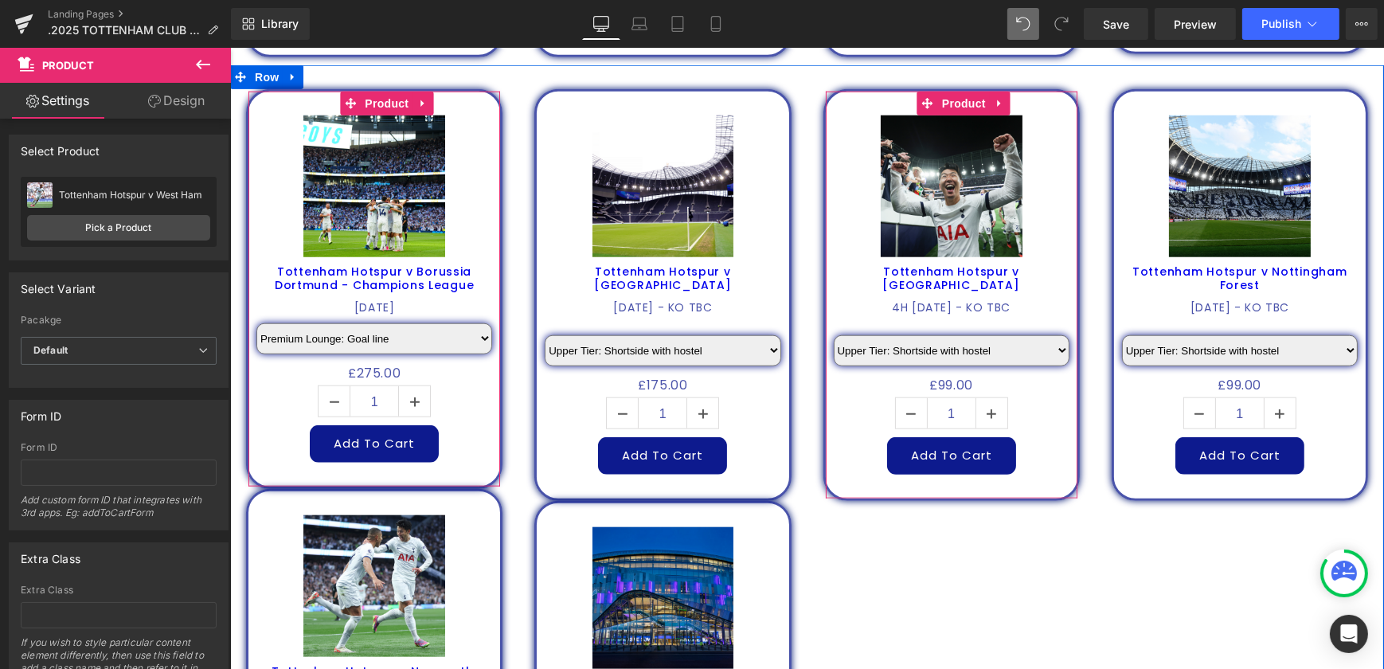
scroll to position [1993, 0]
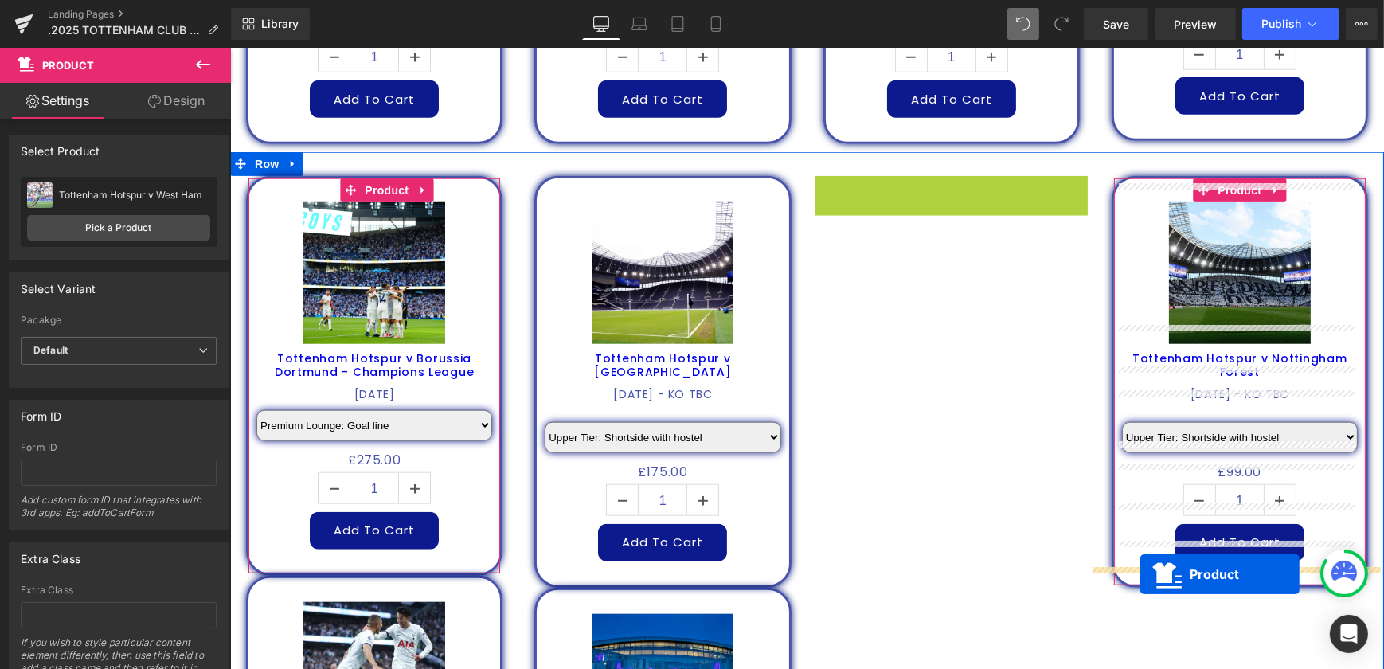
drag, startPoint x: 922, startPoint y: 167, endPoint x: 1140, endPoint y: 575, distance: 462.4
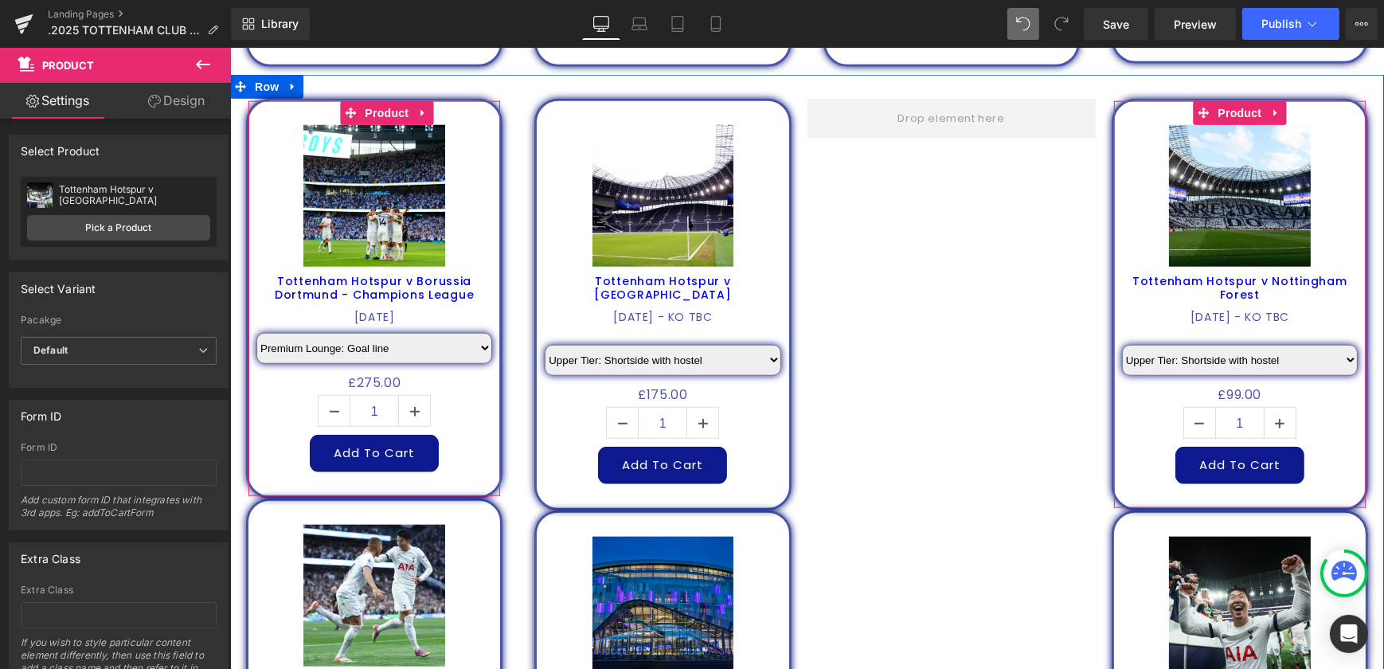
scroll to position [2065, 0]
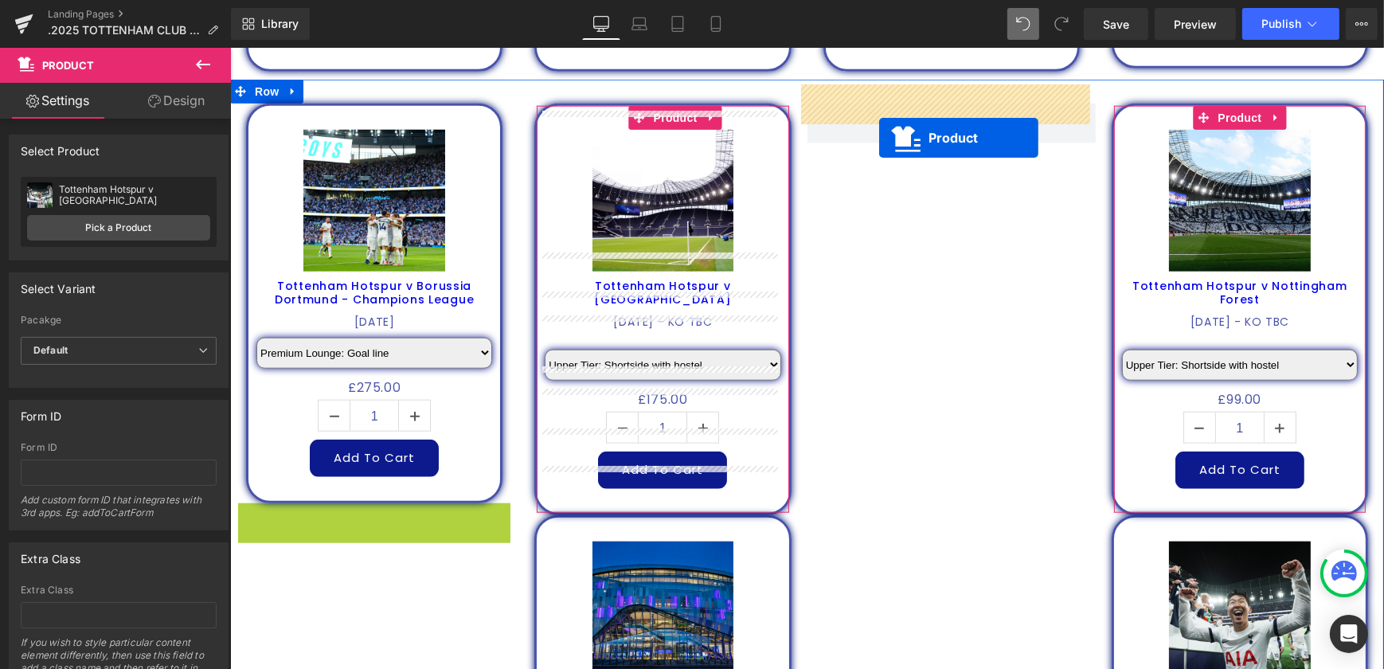
drag, startPoint x: 338, startPoint y: 498, endPoint x: 881, endPoint y: 134, distance: 653.0
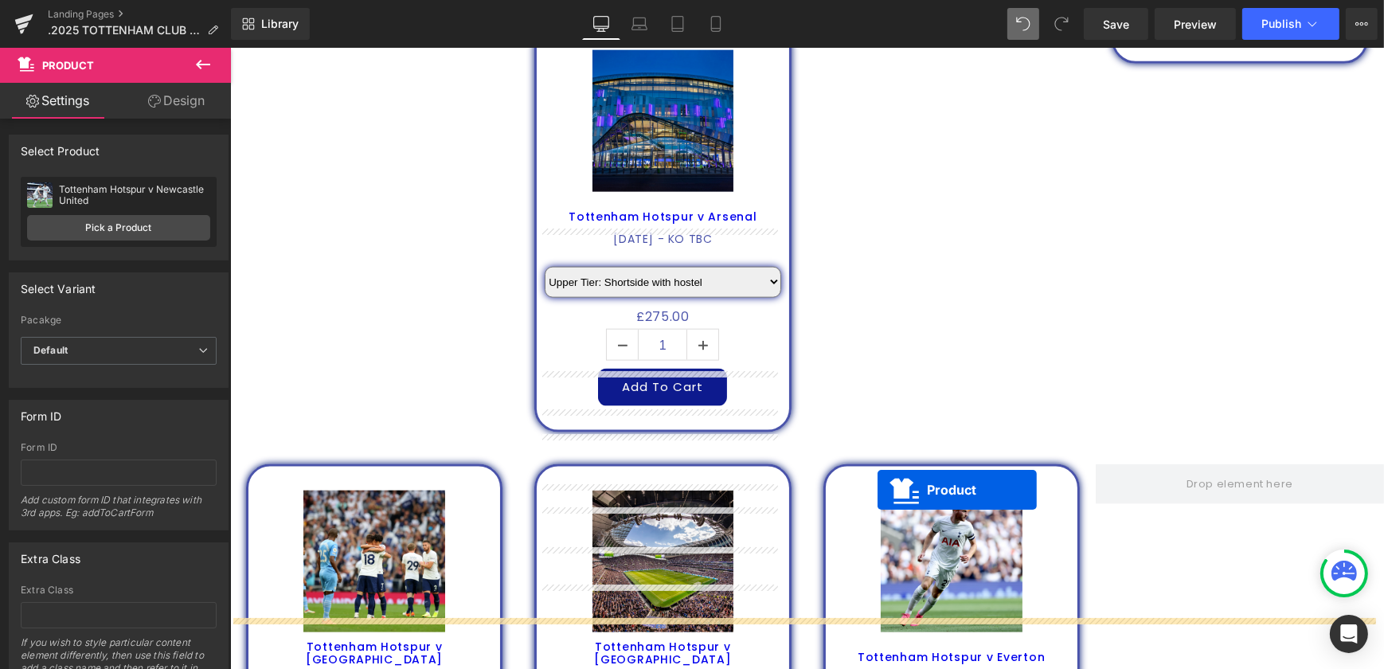
scroll to position [2644, 0]
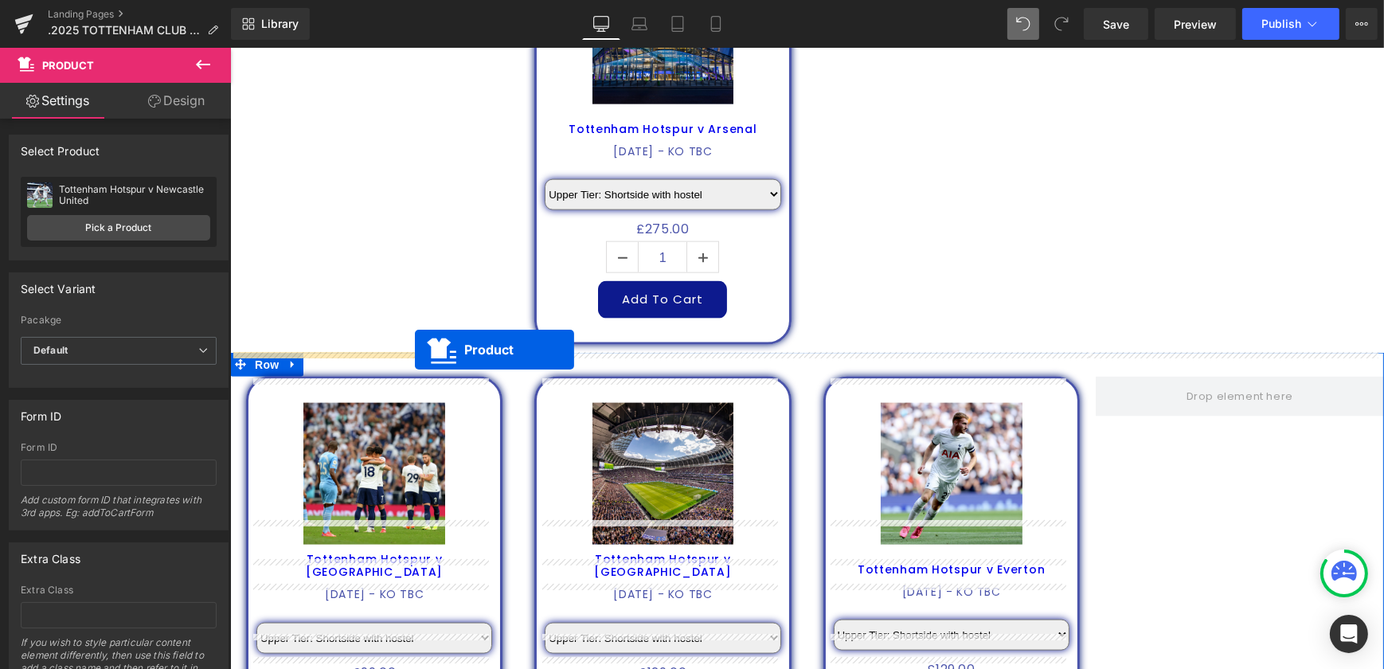
drag, startPoint x: 1207, startPoint y: 96, endPoint x: 413, endPoint y: 350, distance: 833.4
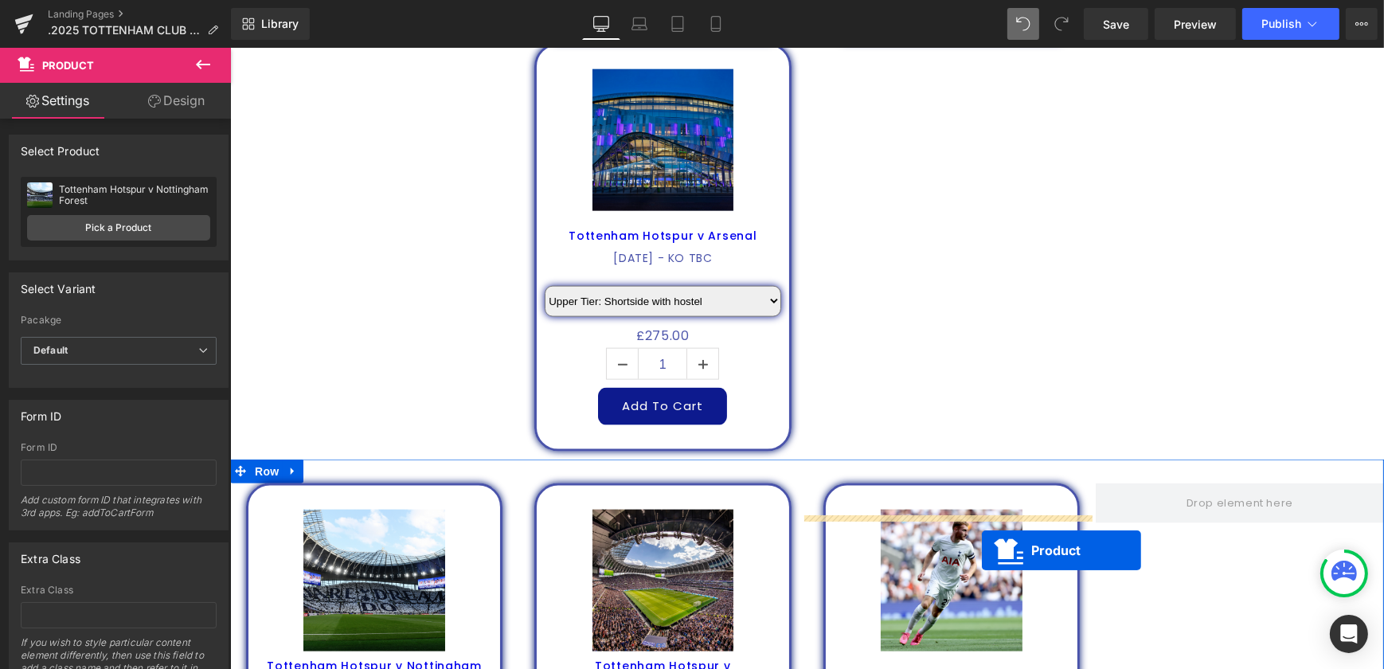
scroll to position [2572, 0]
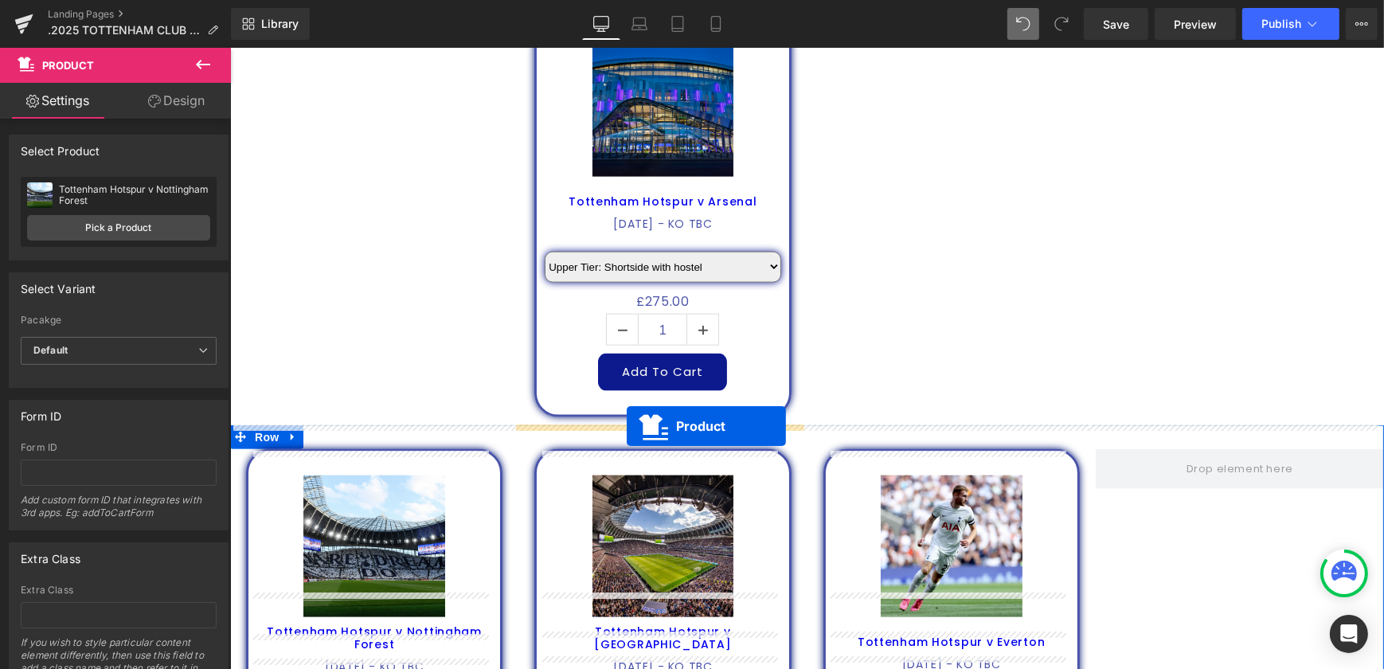
drag, startPoint x: 1154, startPoint y: 322, endPoint x: 626, endPoint y: 426, distance: 538.7
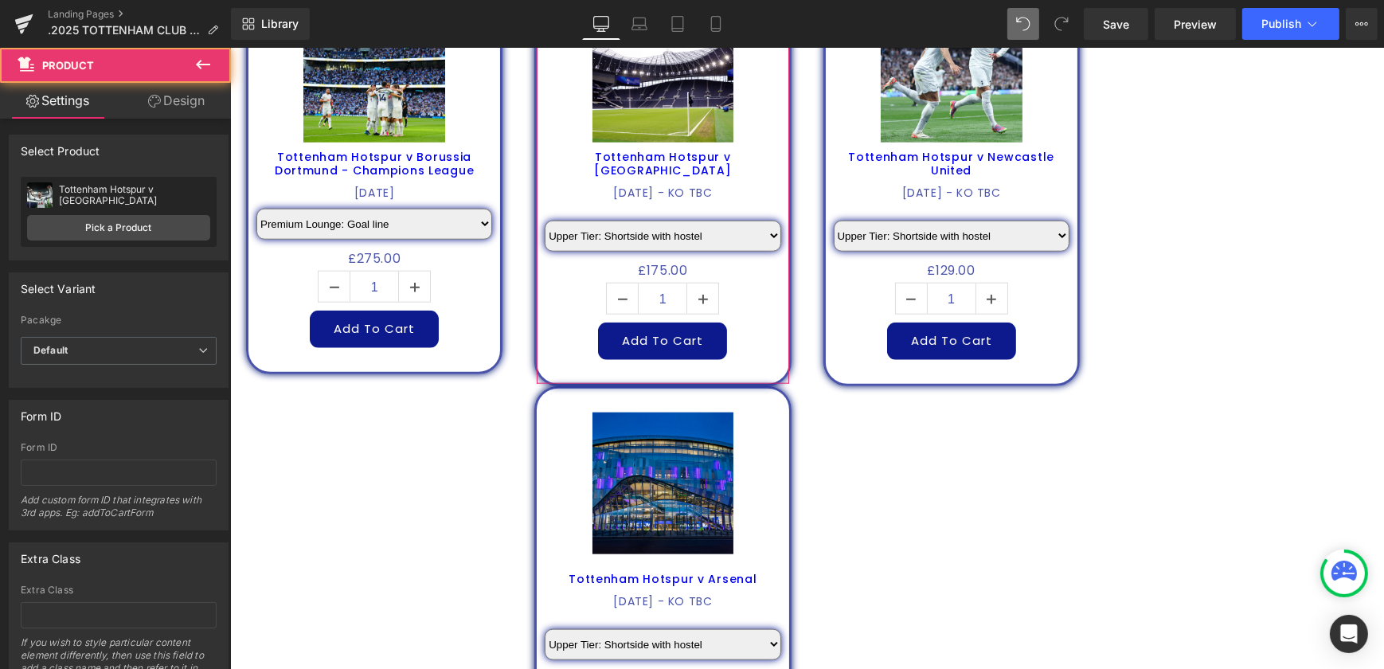
scroll to position [2065, 0]
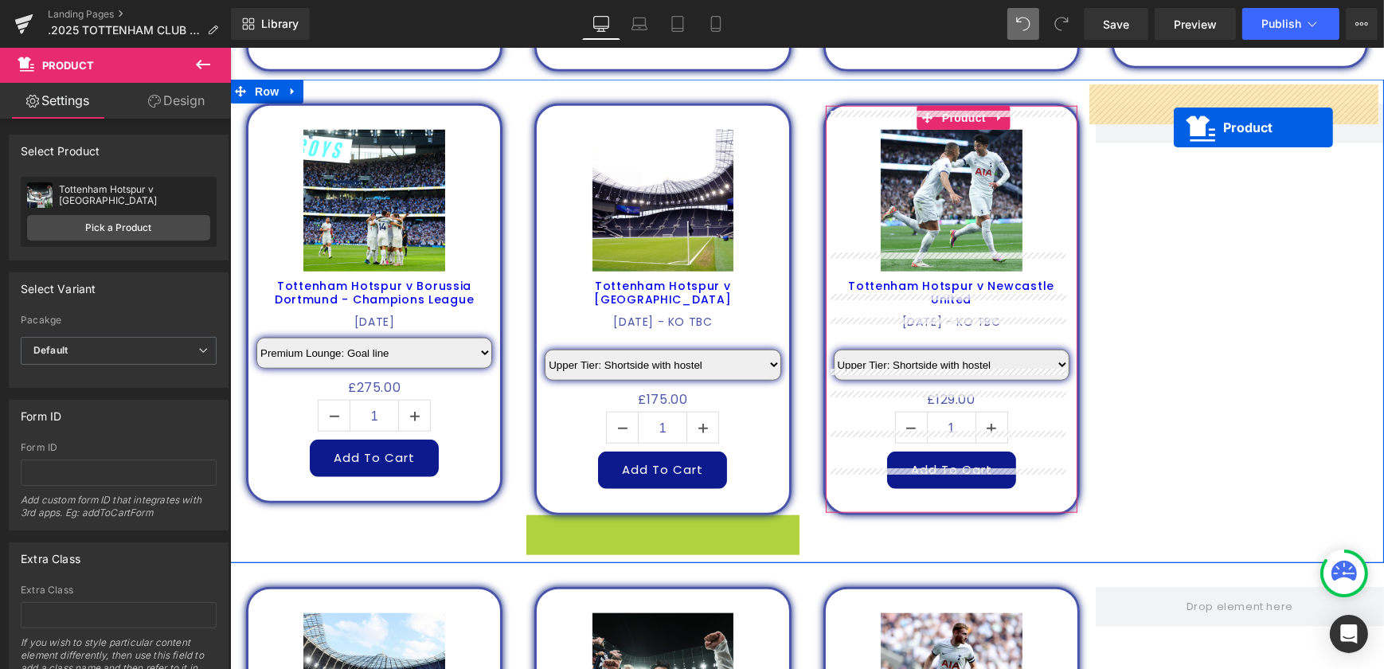
drag, startPoint x: 627, startPoint y: 510, endPoint x: 1173, endPoint y: 127, distance: 666.0
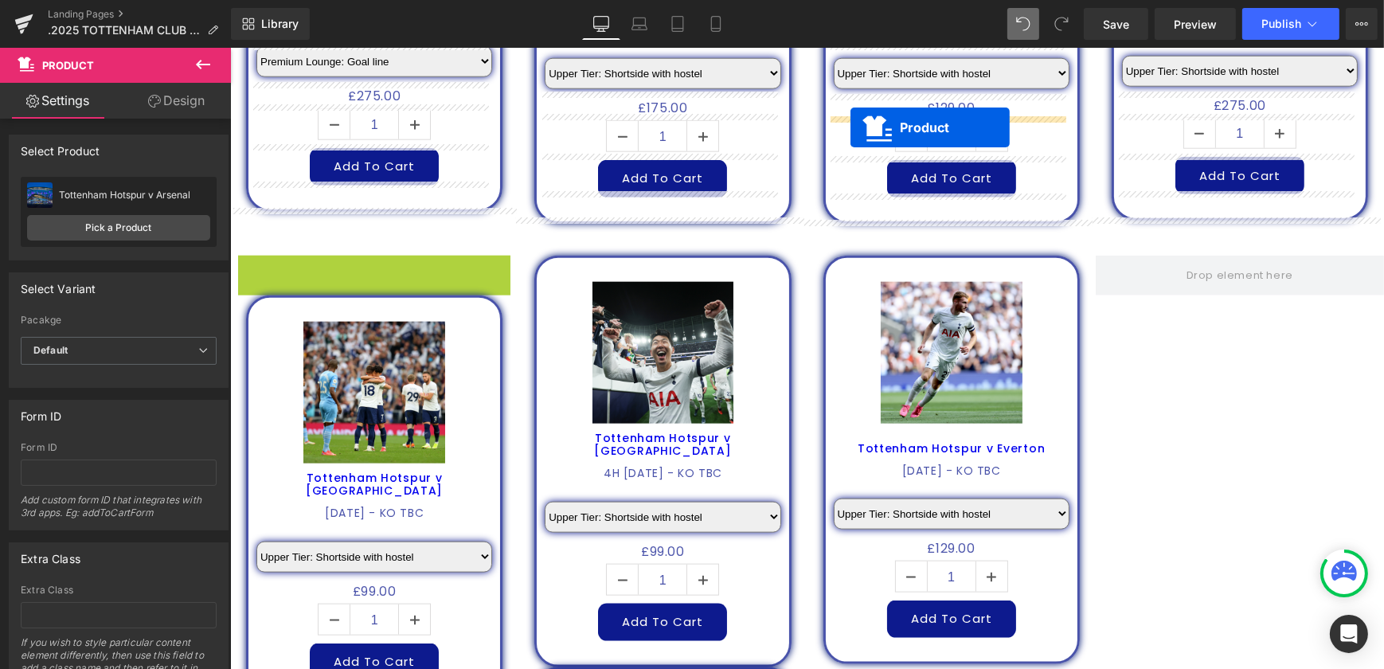
scroll to position [2341, 0]
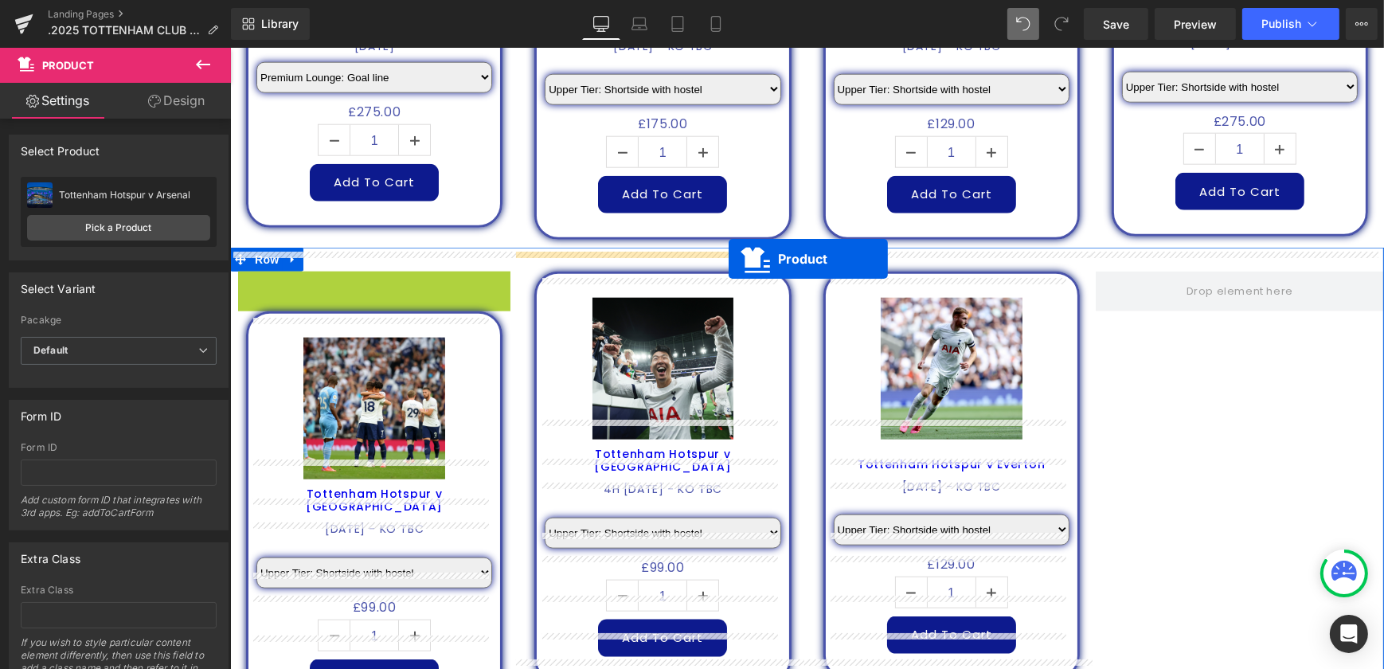
drag, startPoint x: 340, startPoint y: 108, endPoint x: 728, endPoint y: 259, distance: 415.9
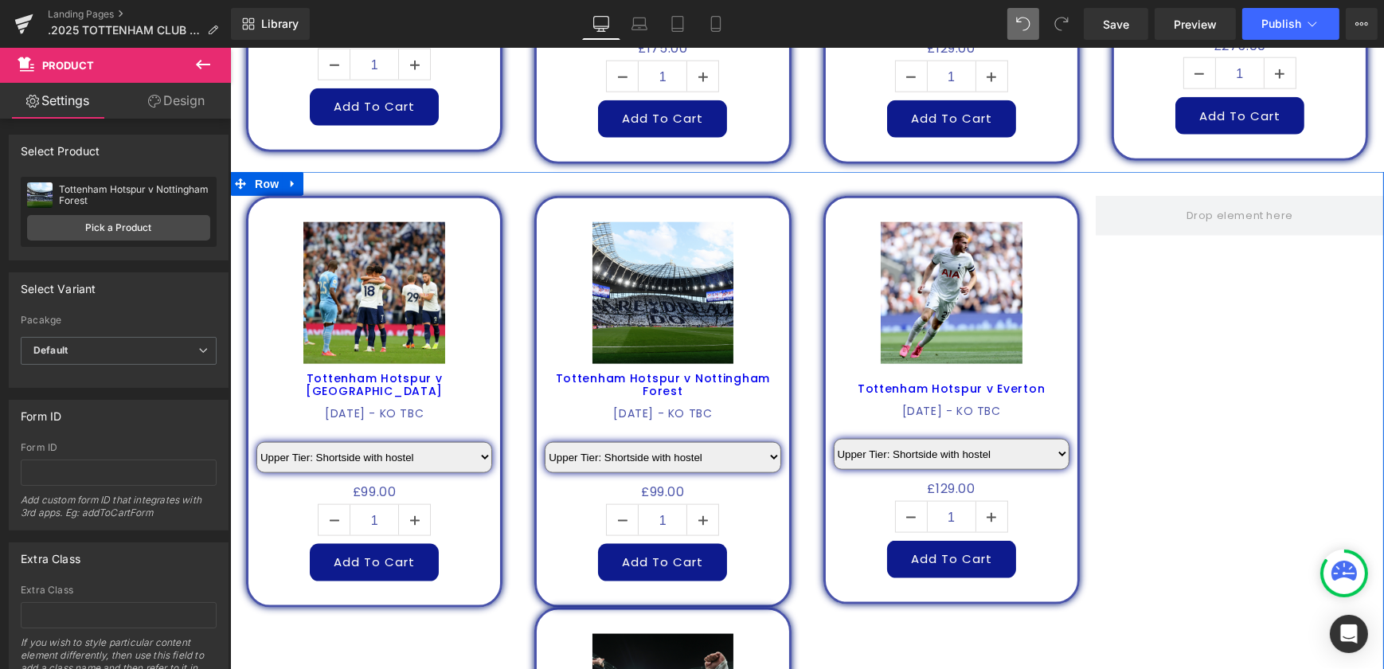
scroll to position [2412, 0]
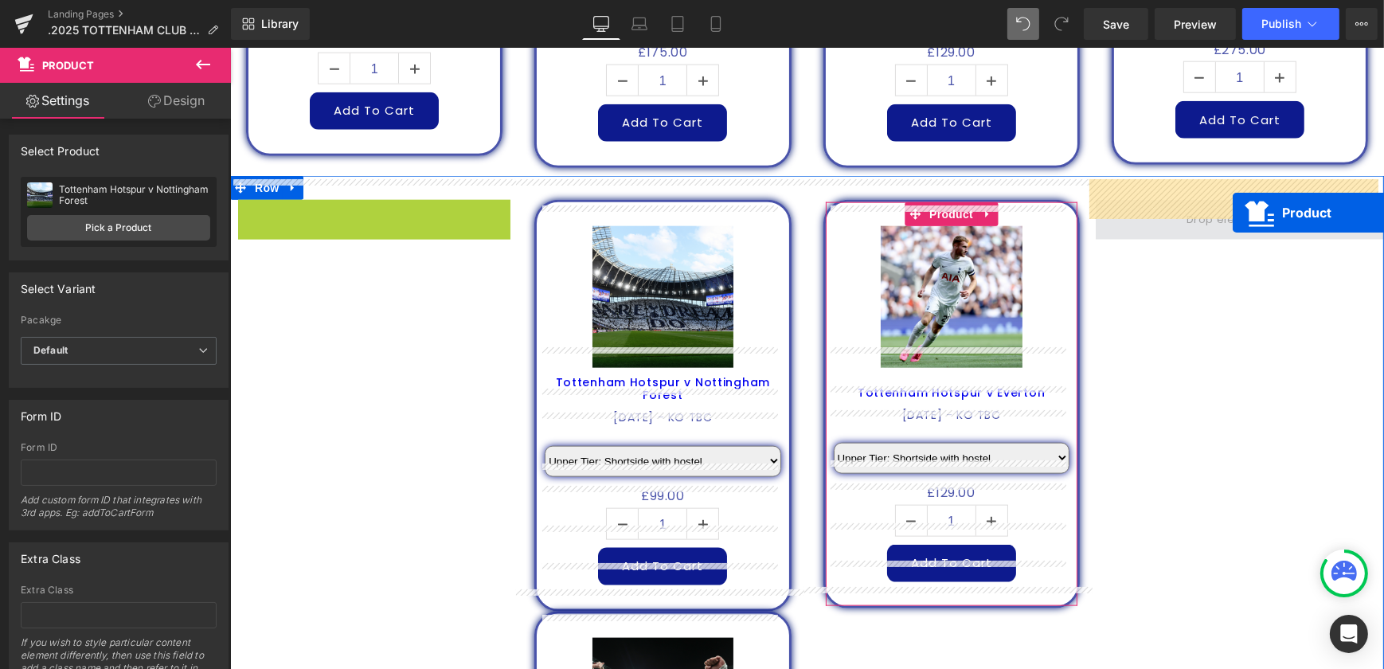
drag, startPoint x: 342, startPoint y: 197, endPoint x: 1231, endPoint y: 211, distance: 889.4
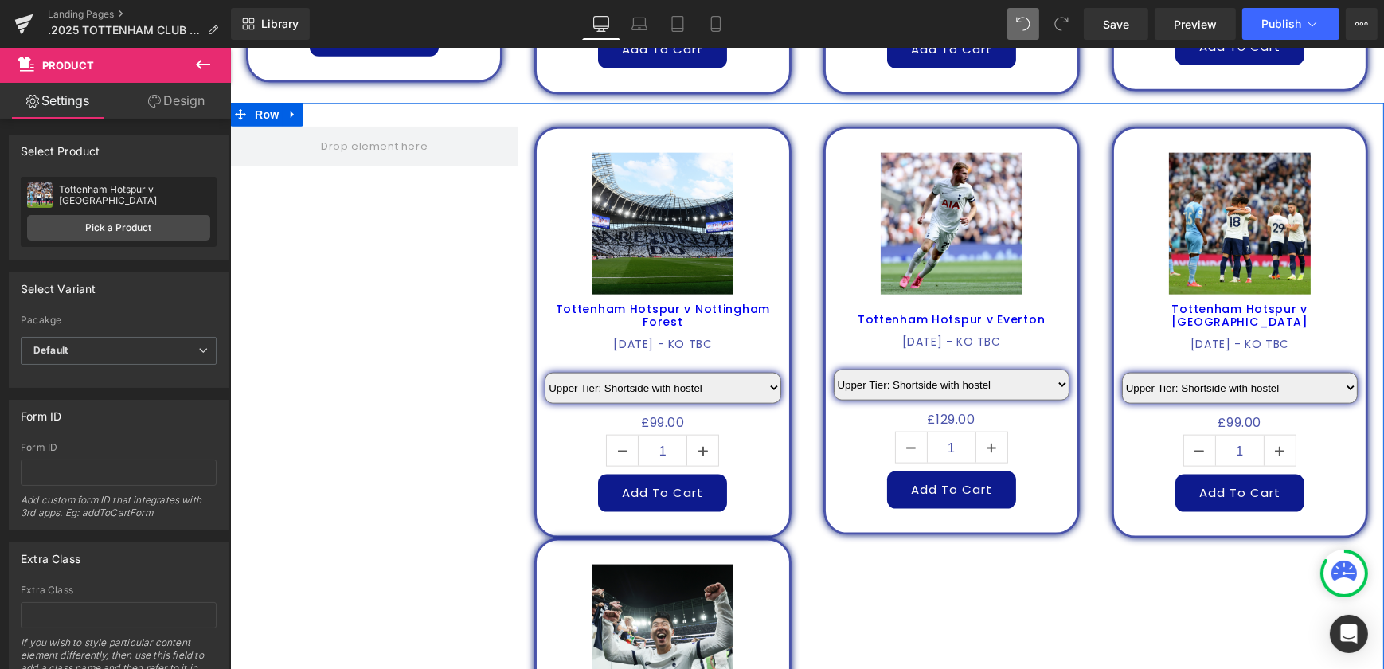
scroll to position [2485, 0]
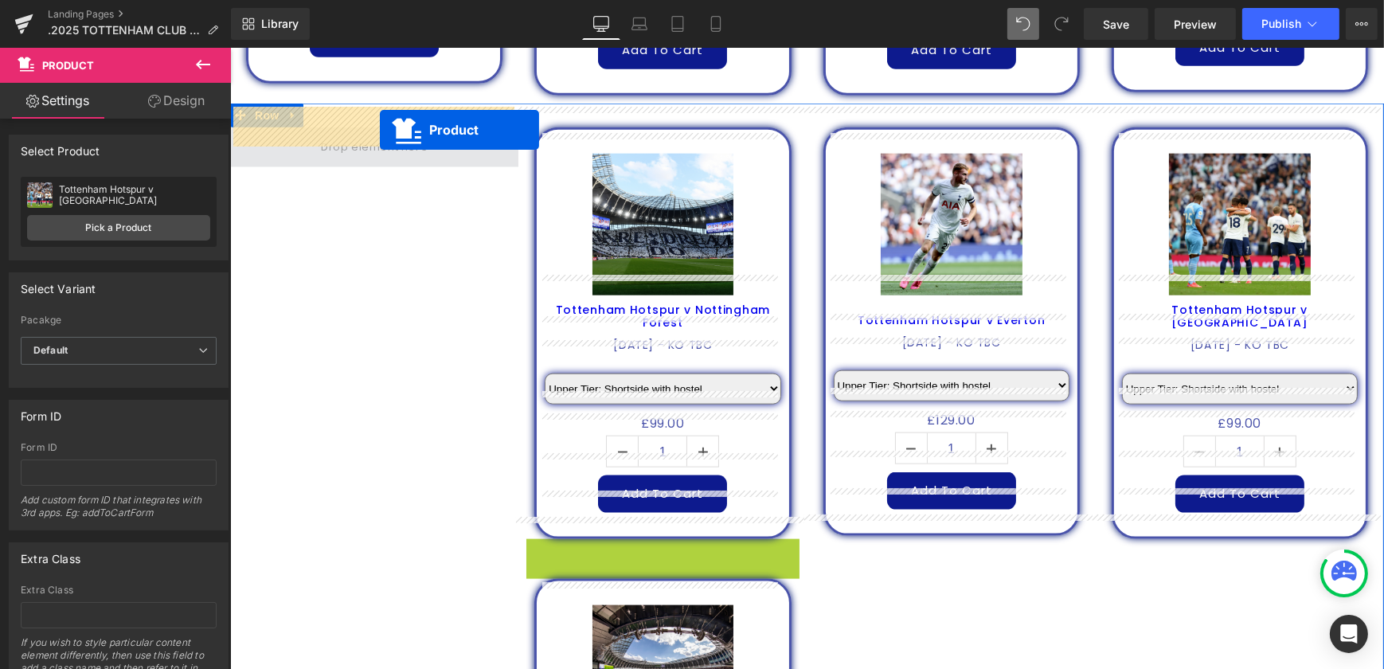
drag, startPoint x: 632, startPoint y: 533, endPoint x: 379, endPoint y: 130, distance: 476.5
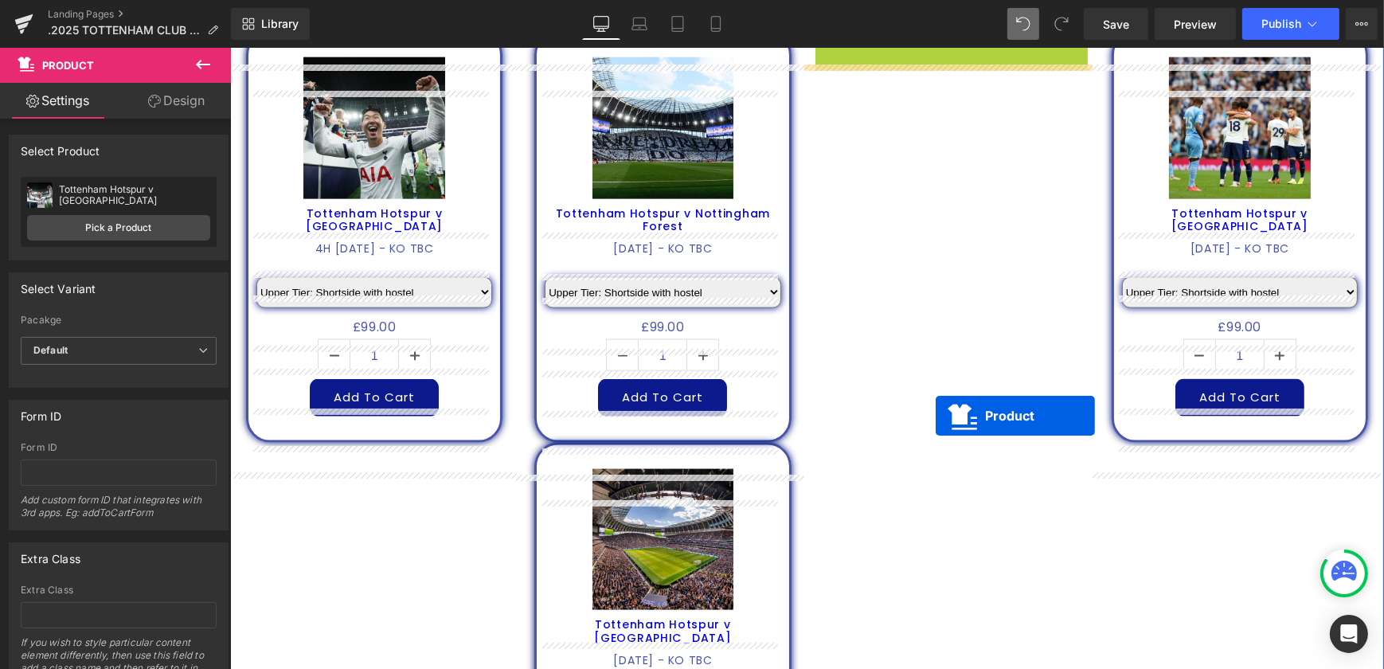
scroll to position [2702, 0]
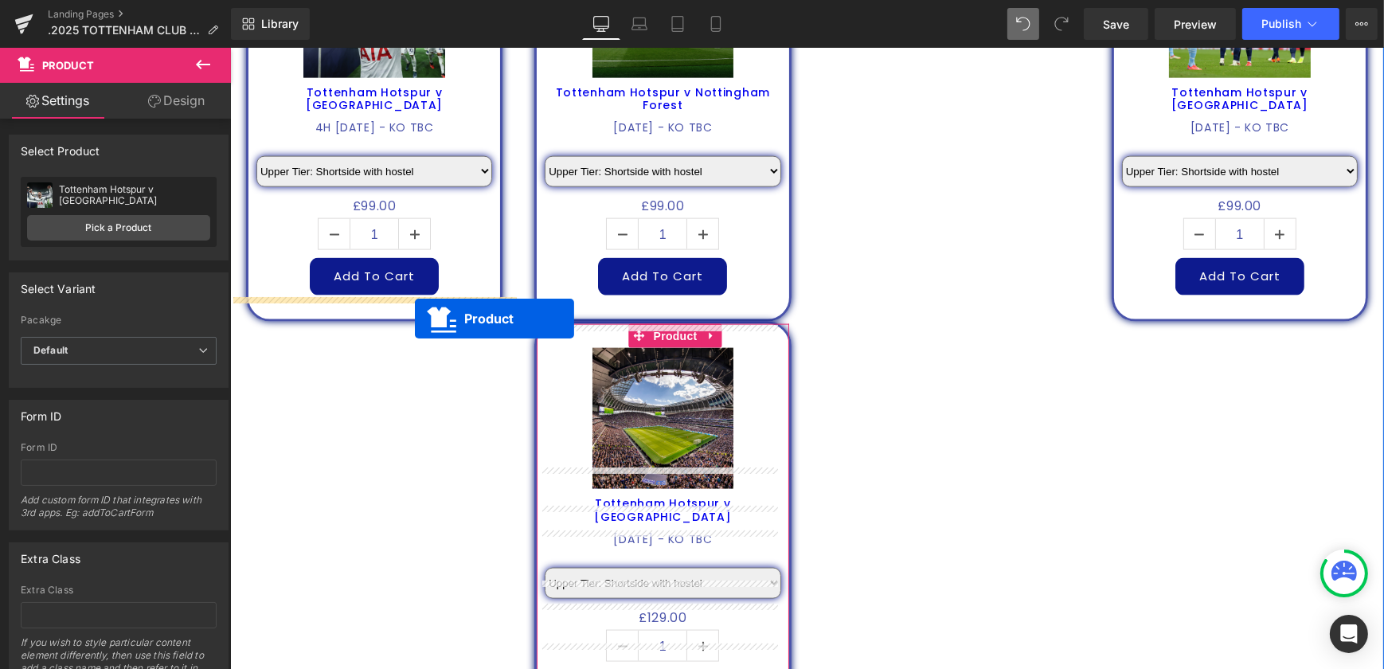
drag, startPoint x: 915, startPoint y: 120, endPoint x: 413, endPoint y: 318, distance: 539.4
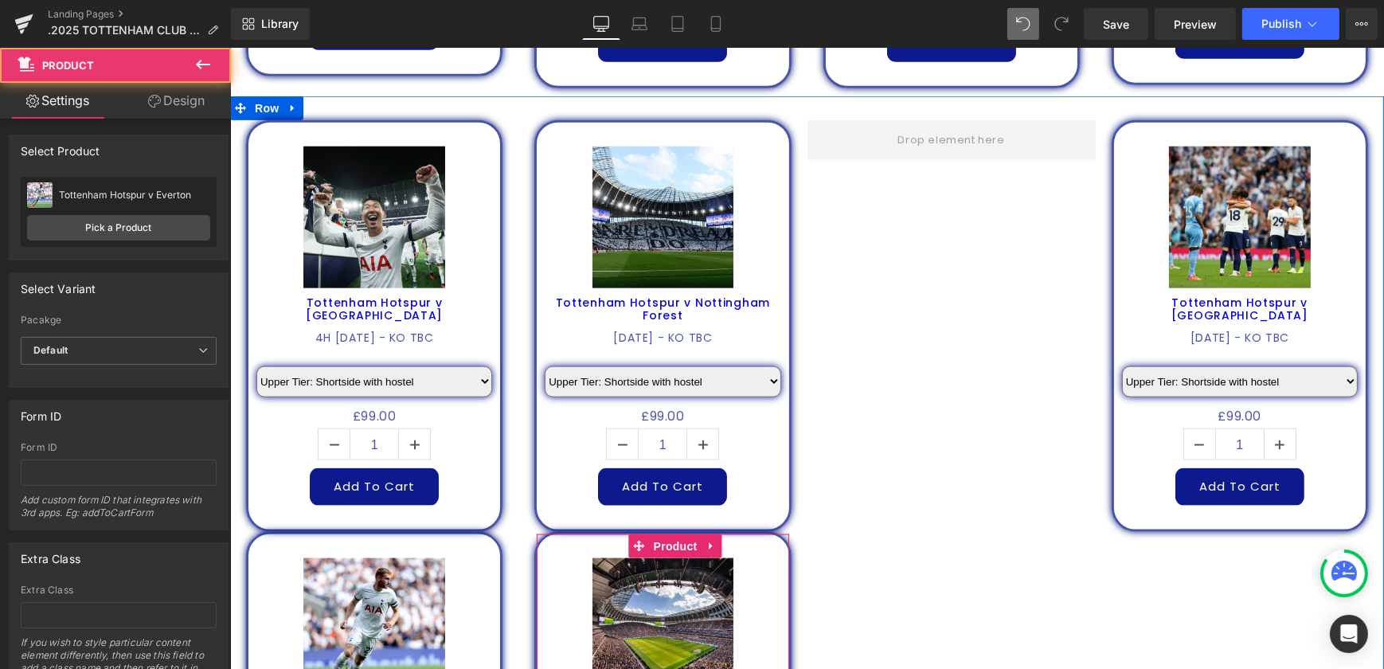
scroll to position [2485, 0]
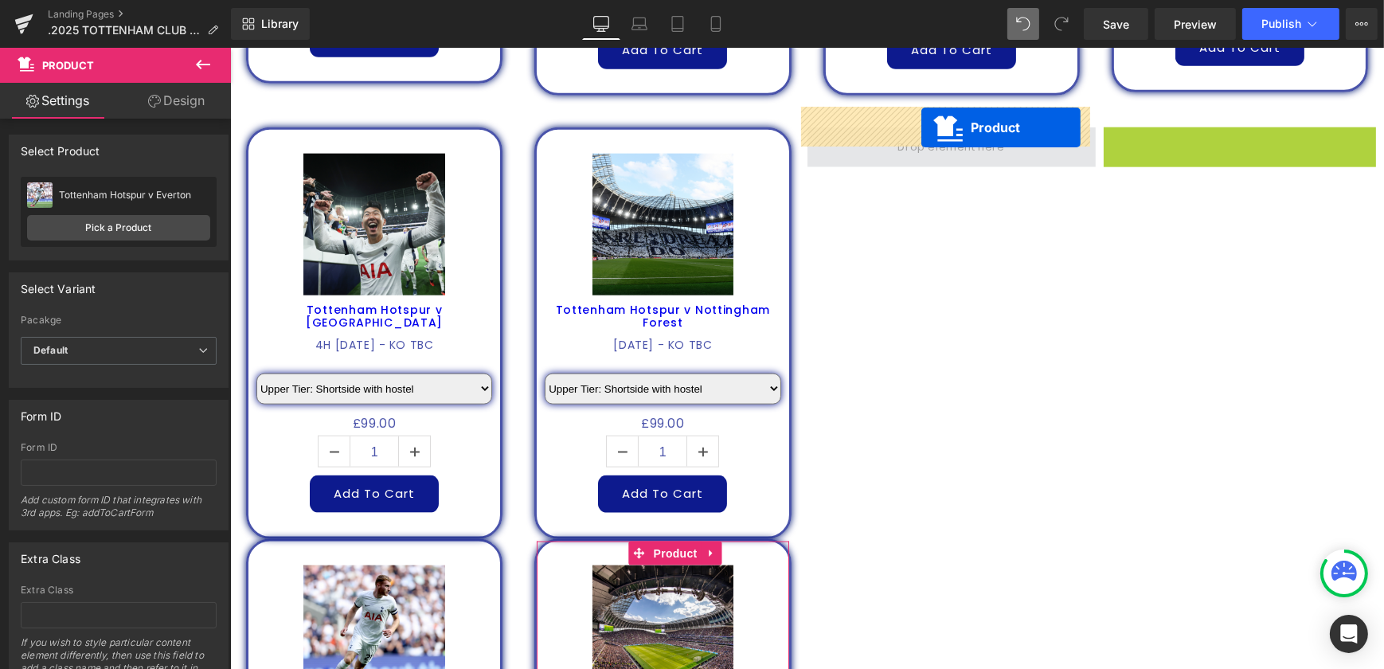
drag, startPoint x: 1208, startPoint y: 118, endPoint x: 920, endPoint y: 127, distance: 287.6
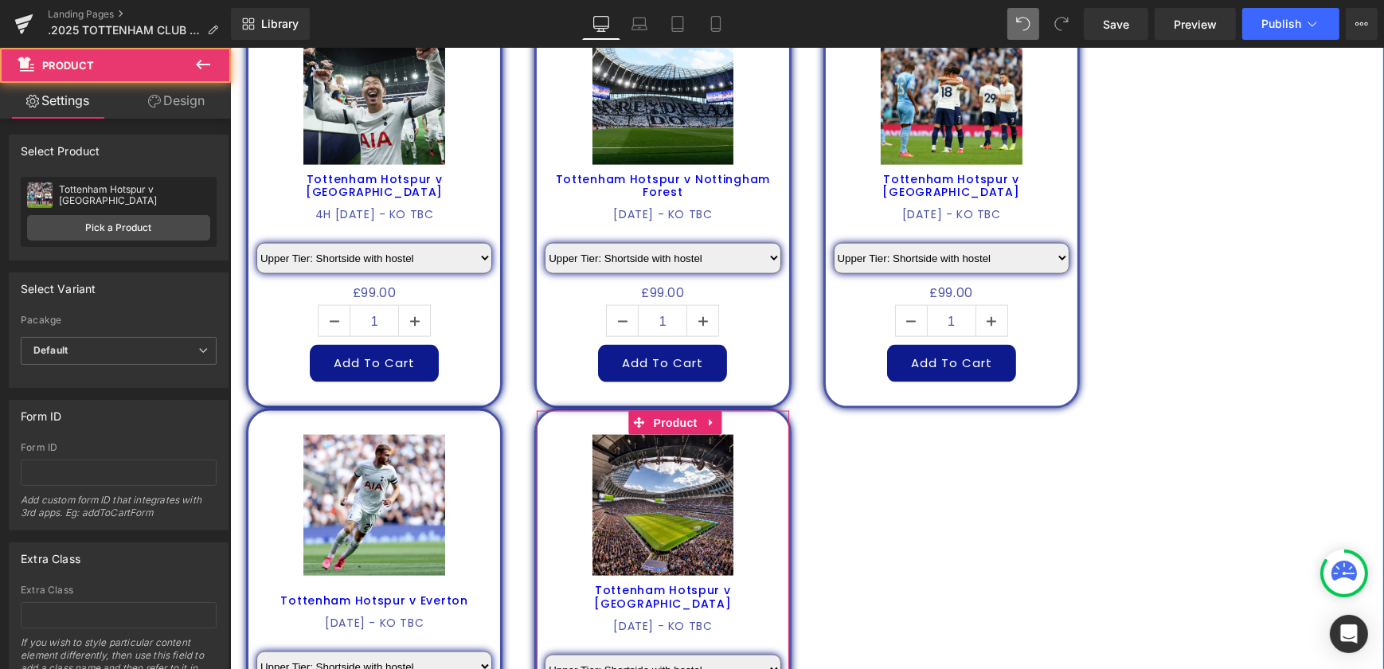
scroll to position [2775, 0]
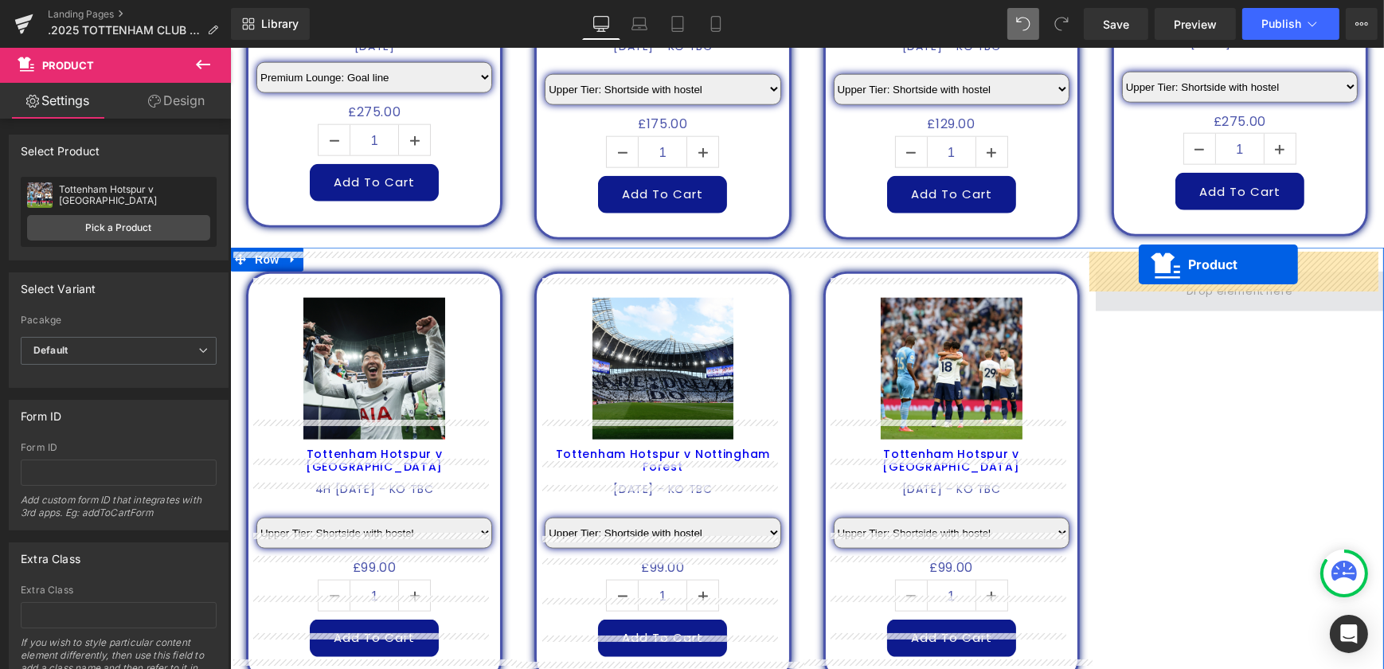
drag, startPoint x: 635, startPoint y: 240, endPoint x: 1138, endPoint y: 264, distance: 503.8
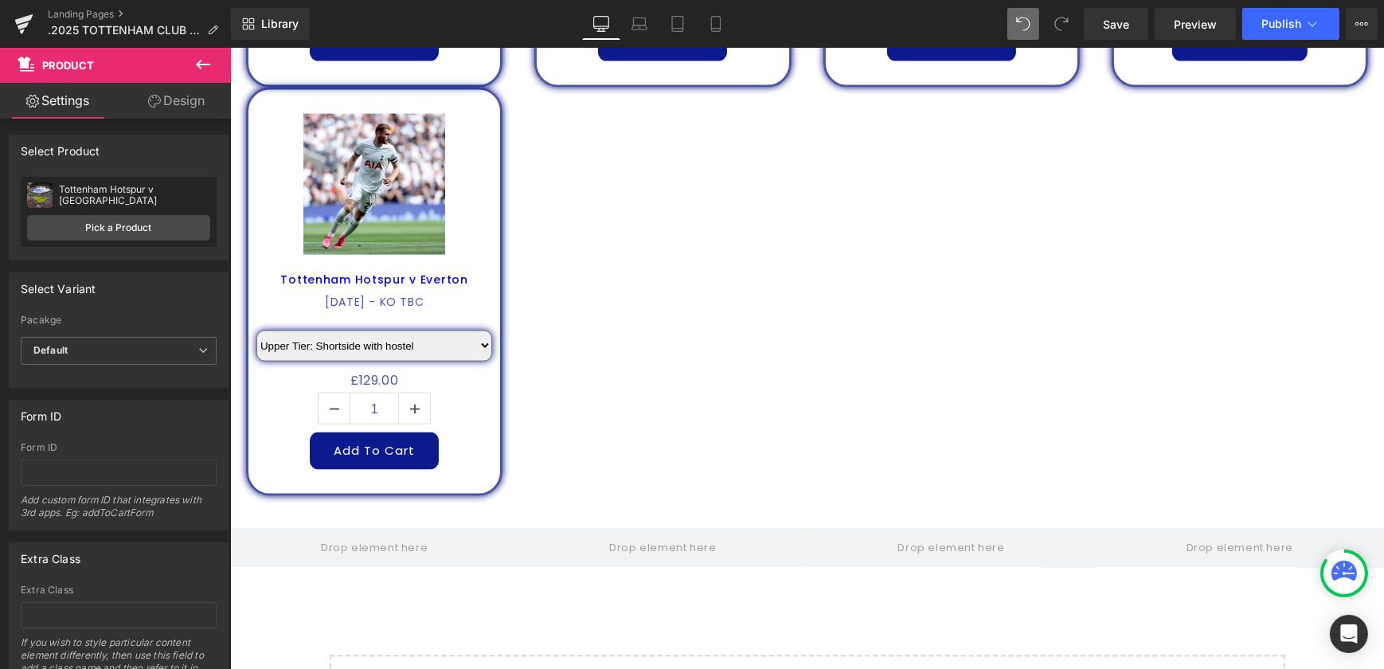
scroll to position [2920, 0]
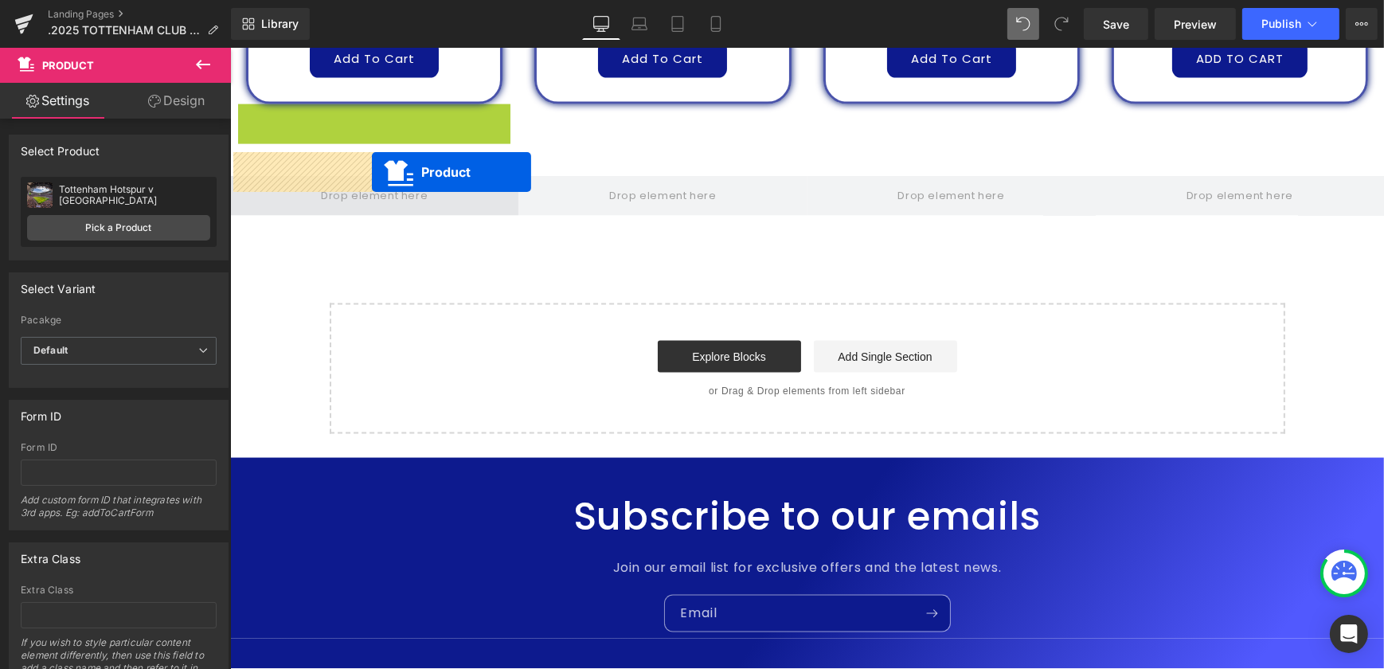
drag, startPoint x: 340, startPoint y: 100, endPoint x: 371, endPoint y: 172, distance: 78.1
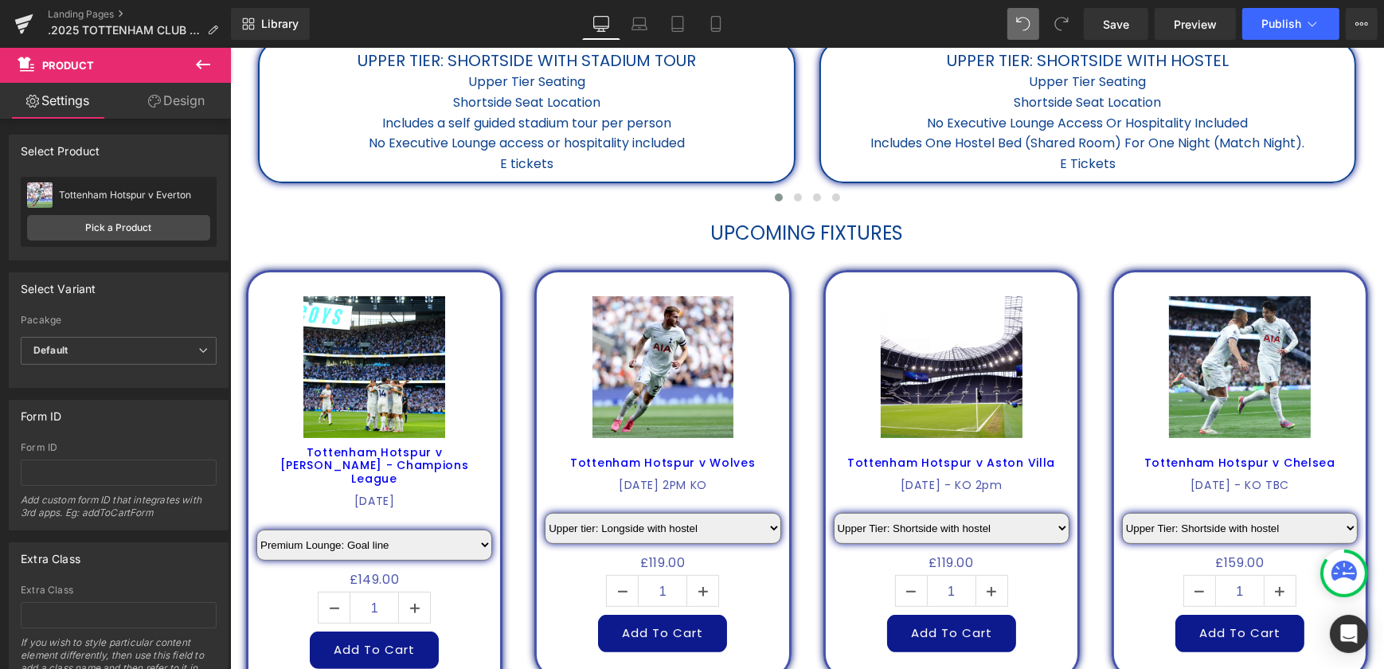
scroll to position [676, 0]
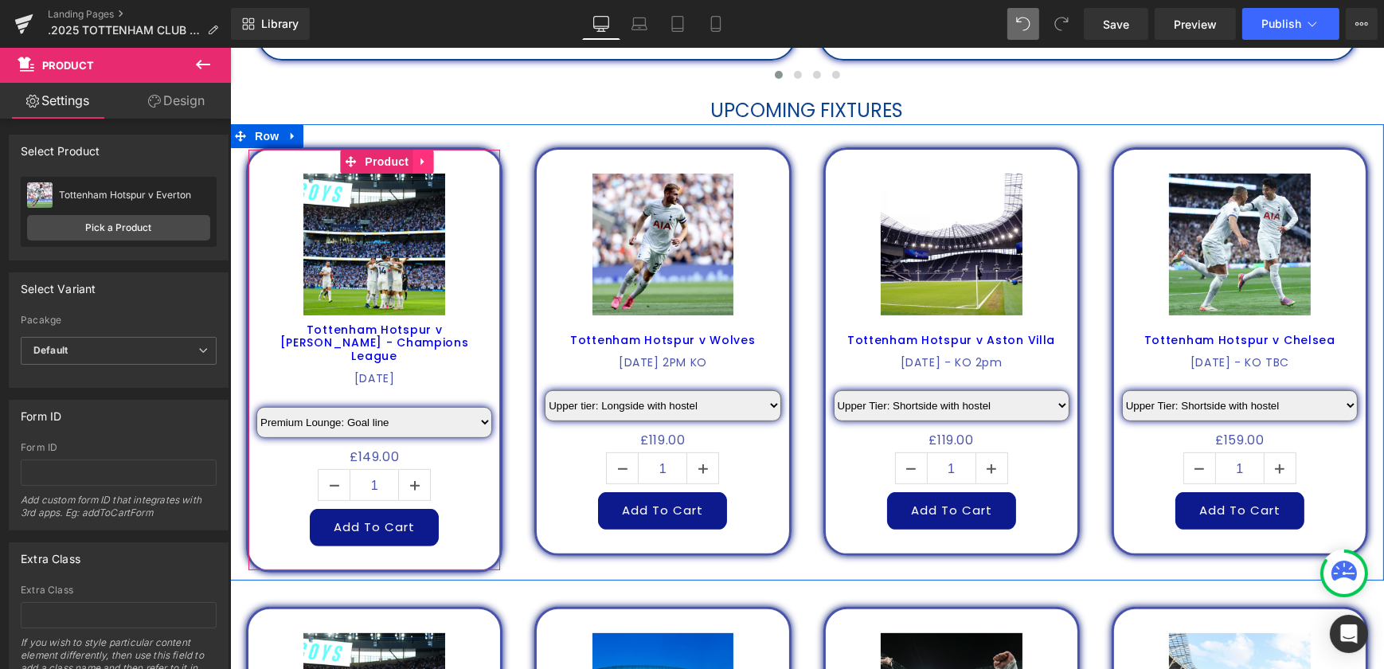
click at [416, 165] on icon at bounding box center [421, 161] width 11 height 12
click at [409, 161] on icon at bounding box center [411, 161] width 11 height 11
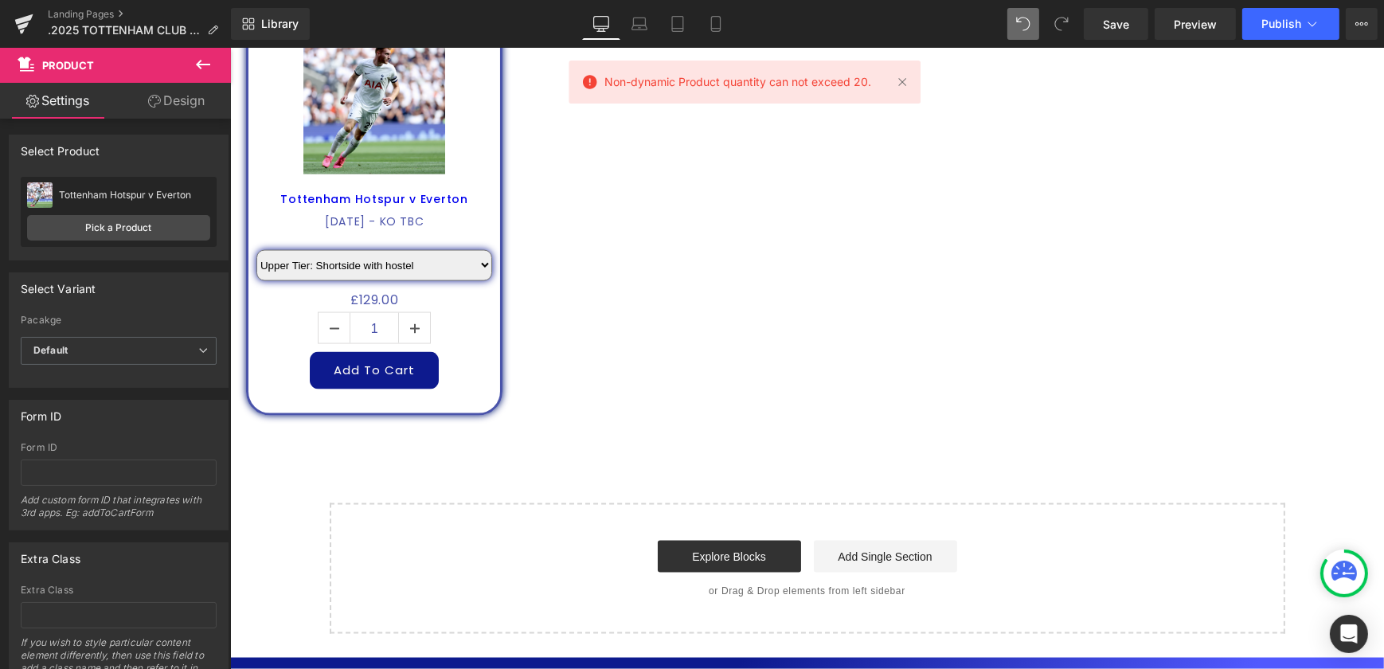
scroll to position [2920, 0]
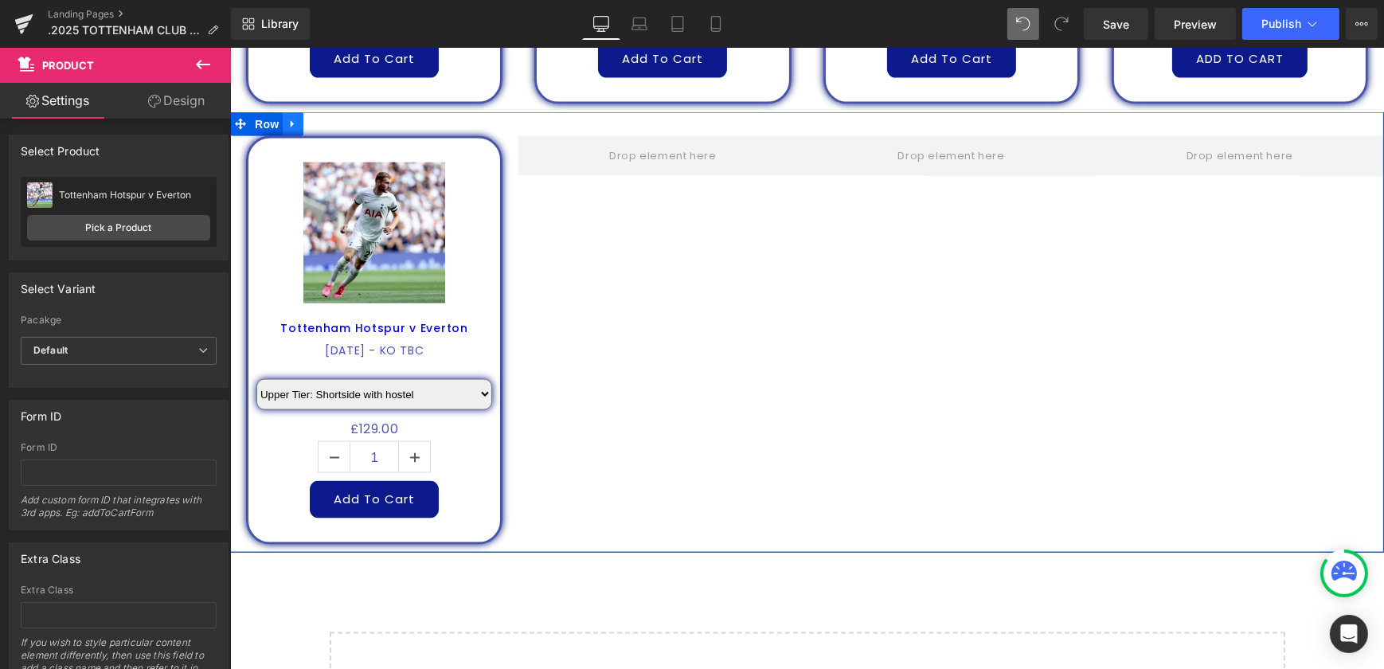
click at [289, 118] on icon at bounding box center [292, 124] width 11 height 12
click at [307, 119] on icon at bounding box center [312, 124] width 11 height 11
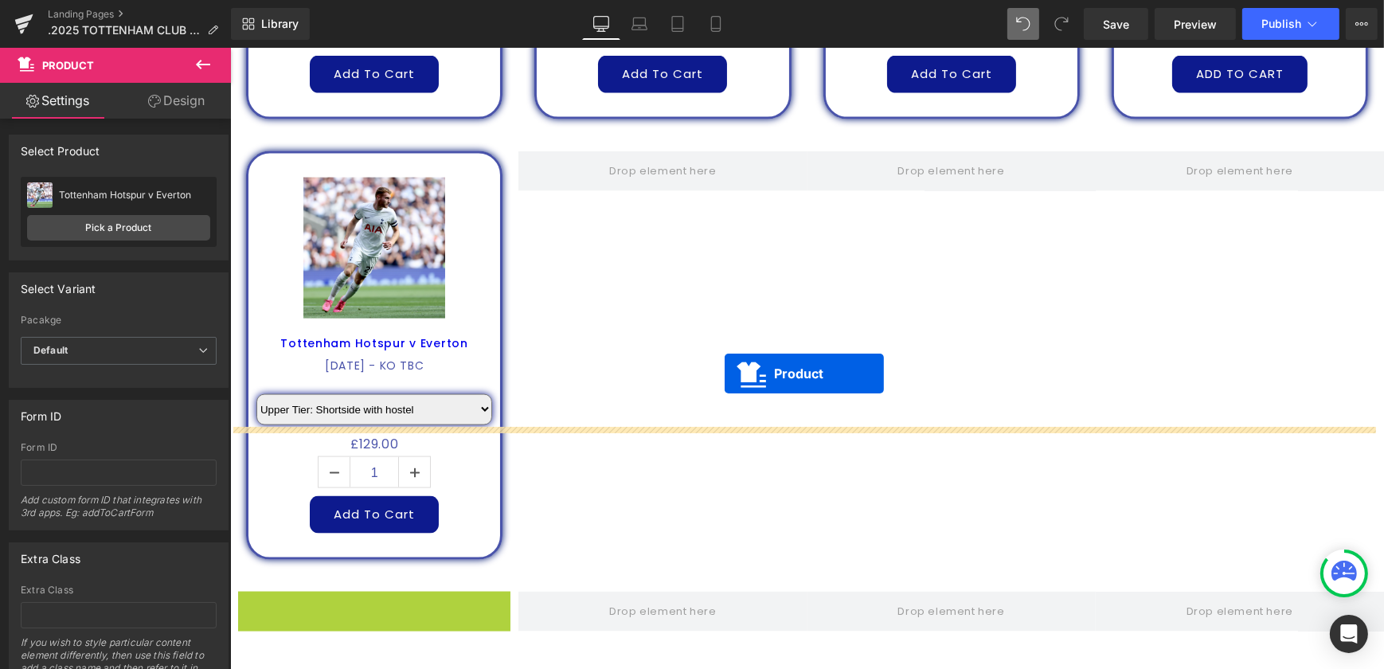
scroll to position [2831, 0]
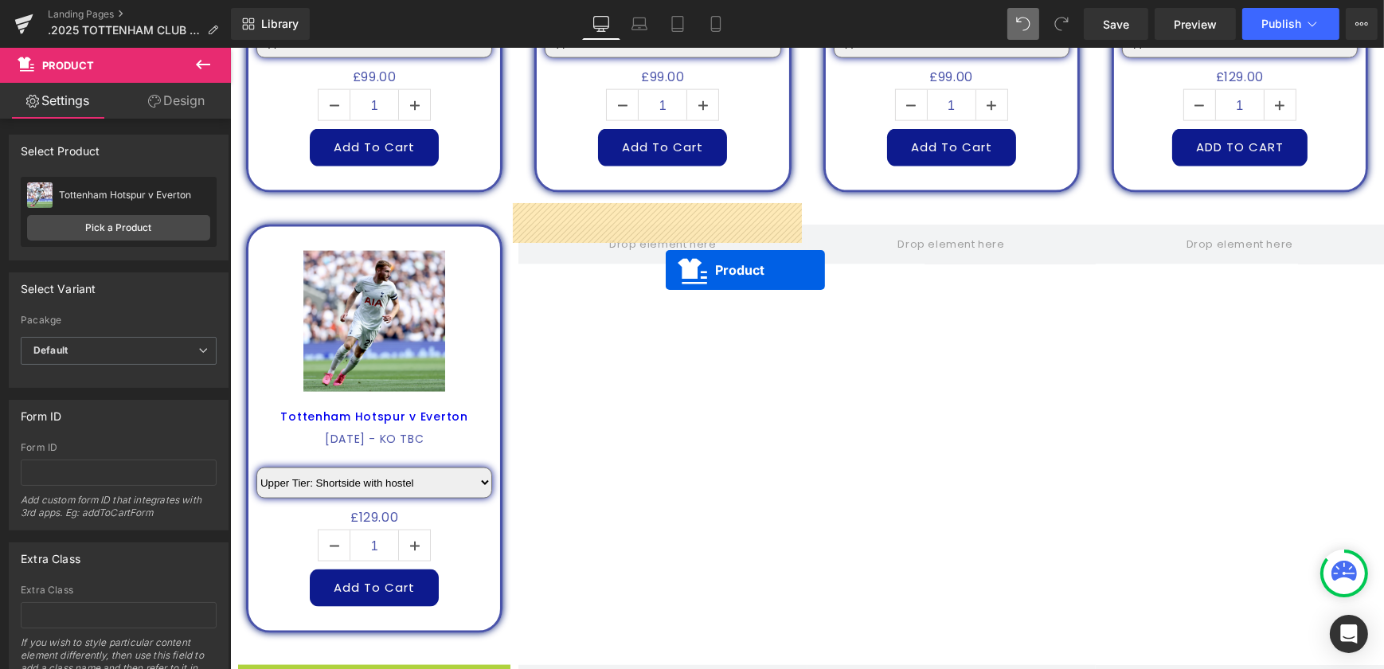
drag, startPoint x: 343, startPoint y: 442, endPoint x: 661, endPoint y: 265, distance: 363.5
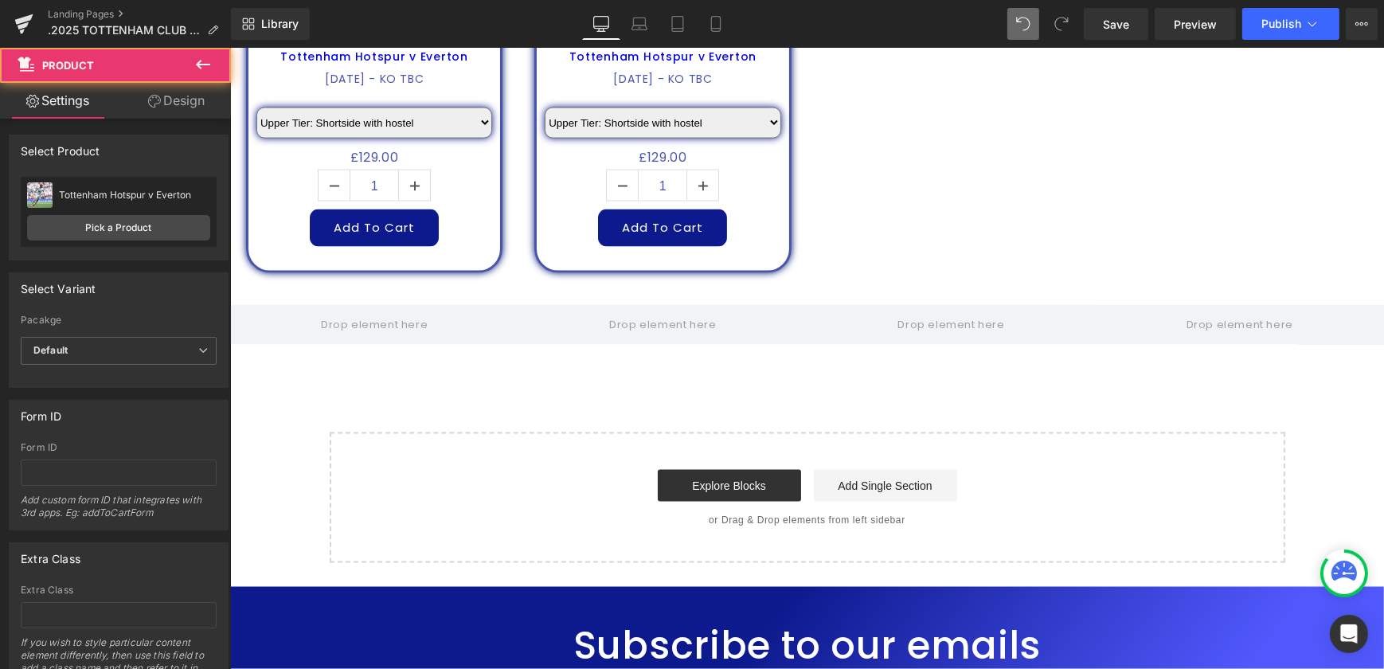
scroll to position [3193, 0]
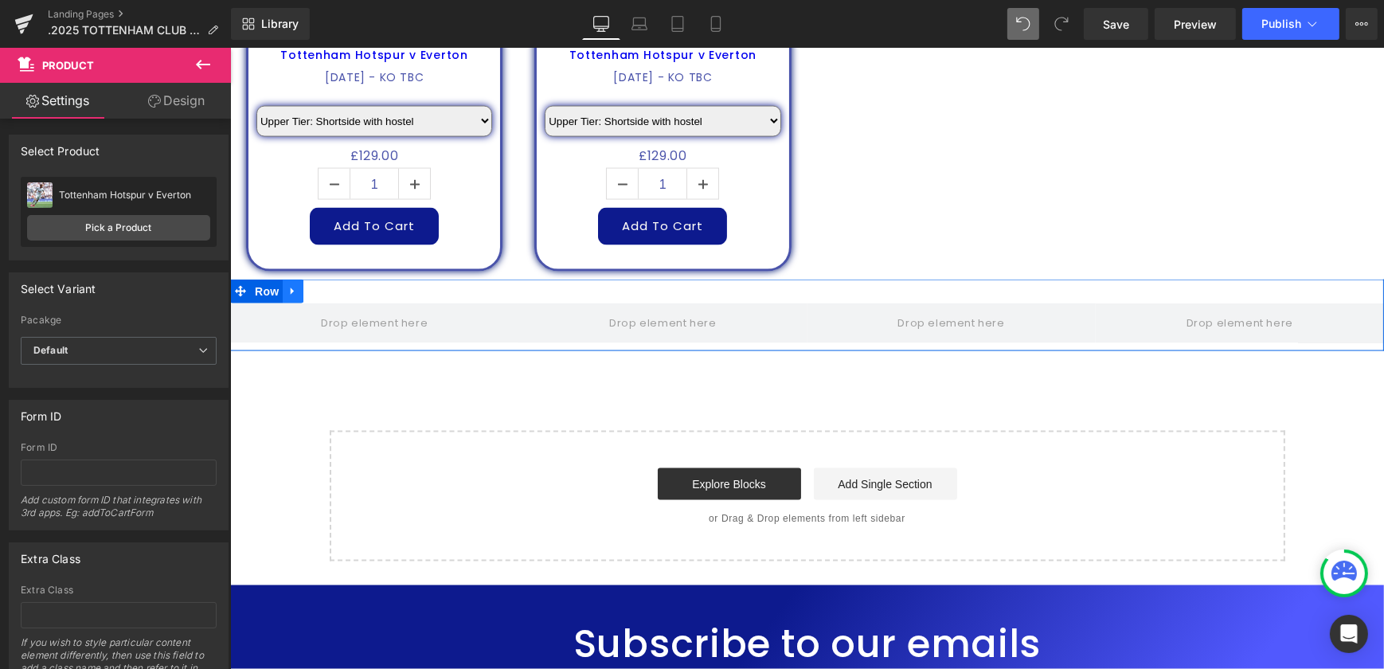
click at [288, 285] on icon at bounding box center [292, 291] width 11 height 12
click at [334, 279] on link at bounding box center [333, 291] width 21 height 24
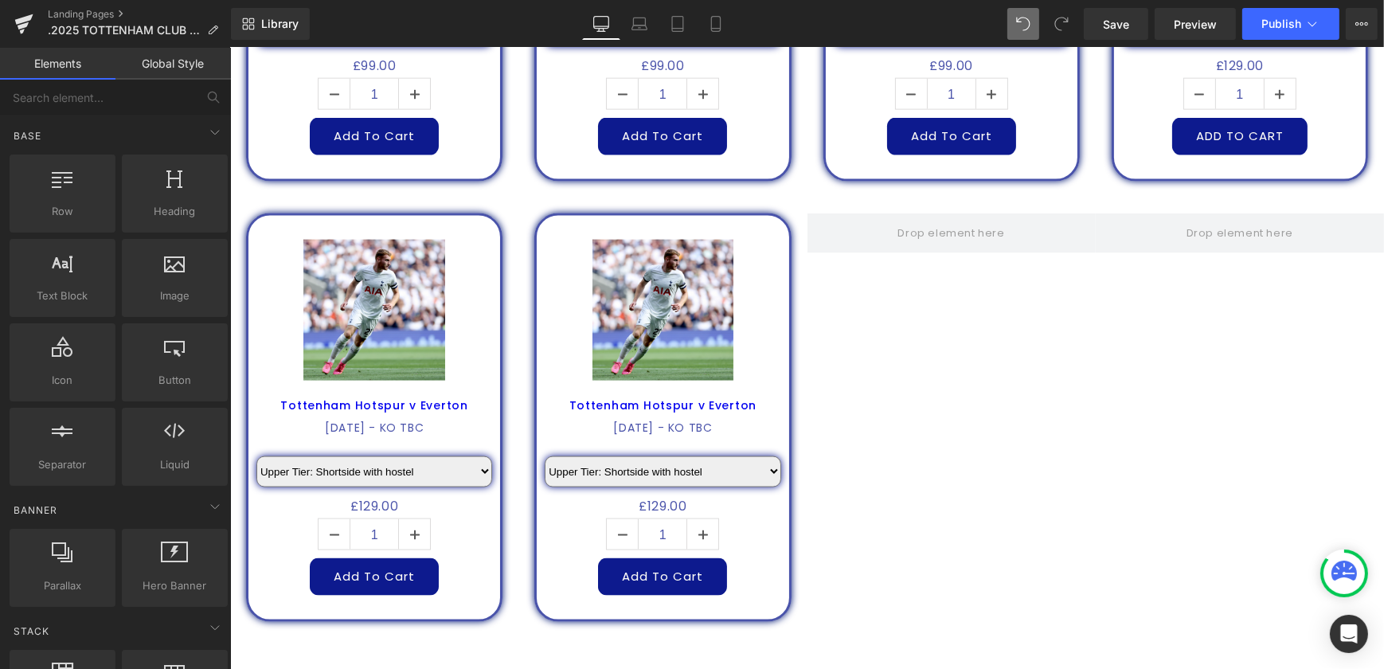
scroll to position [2831, 0]
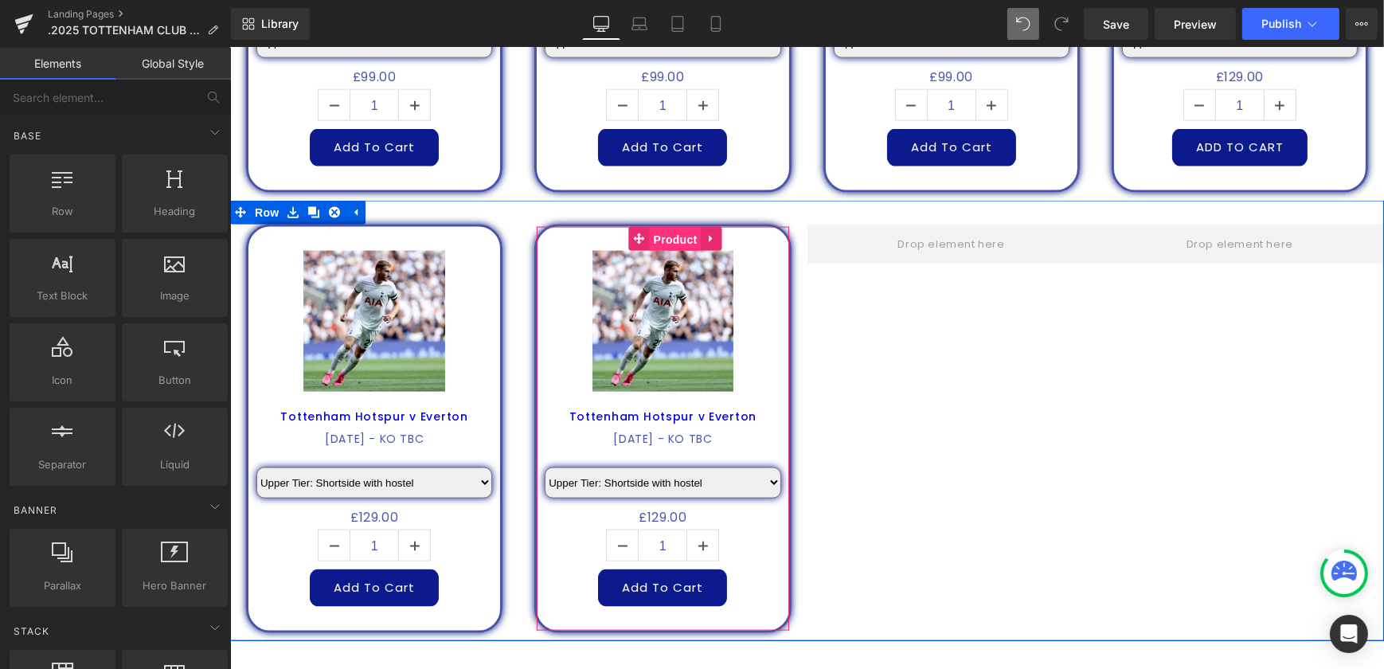
click at [659, 228] on span "Product" at bounding box center [675, 240] width 52 height 24
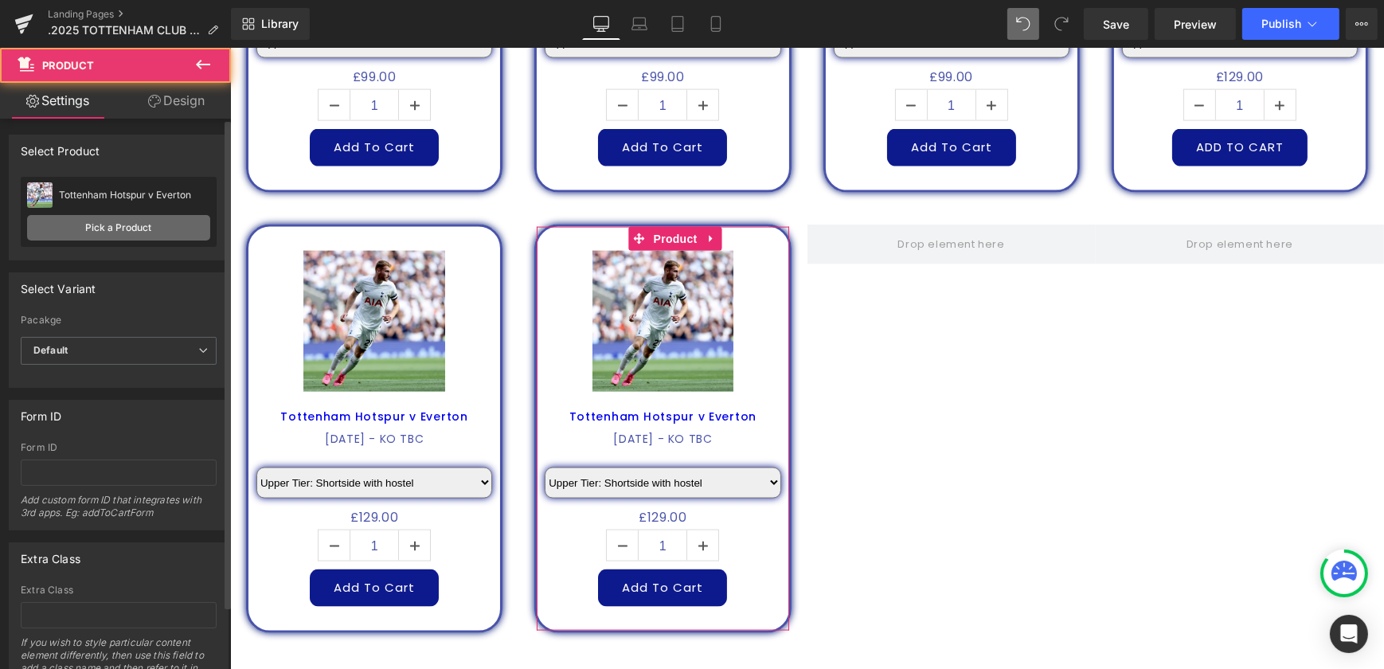
click at [61, 229] on link "Pick a Product" at bounding box center [118, 227] width 183 height 25
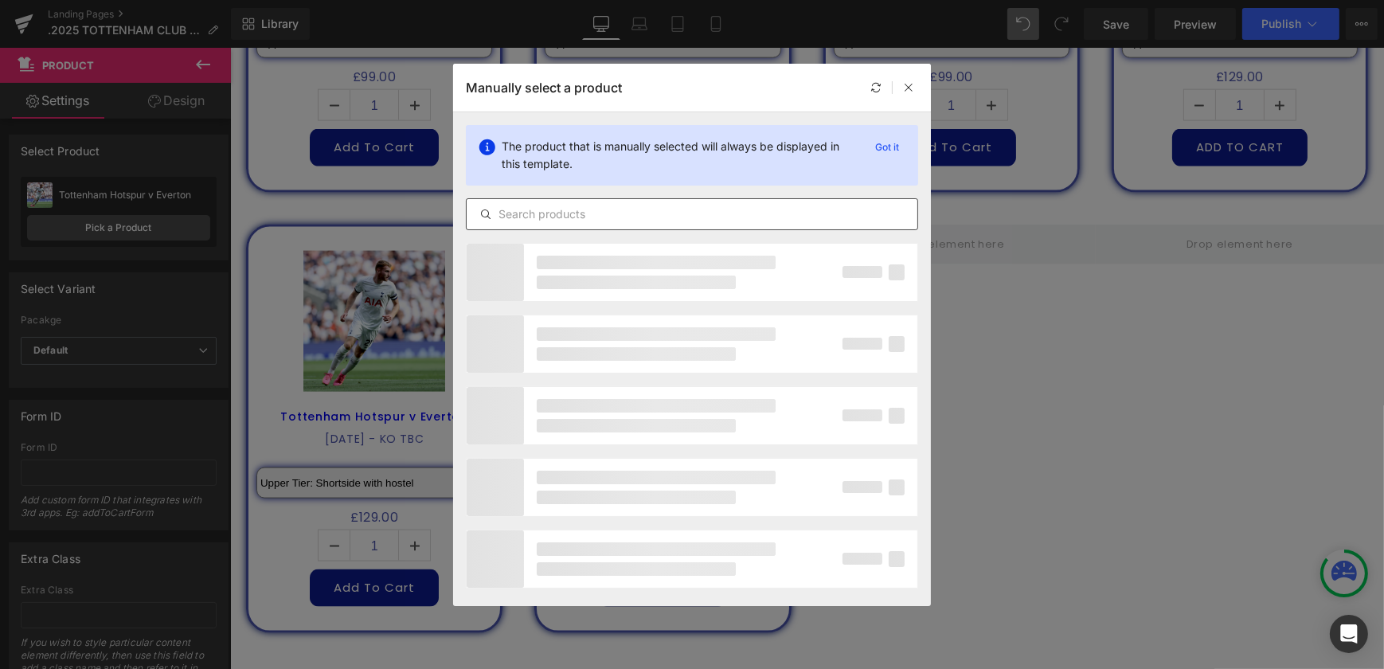
click at [575, 216] on input "text" at bounding box center [692, 214] width 451 height 19
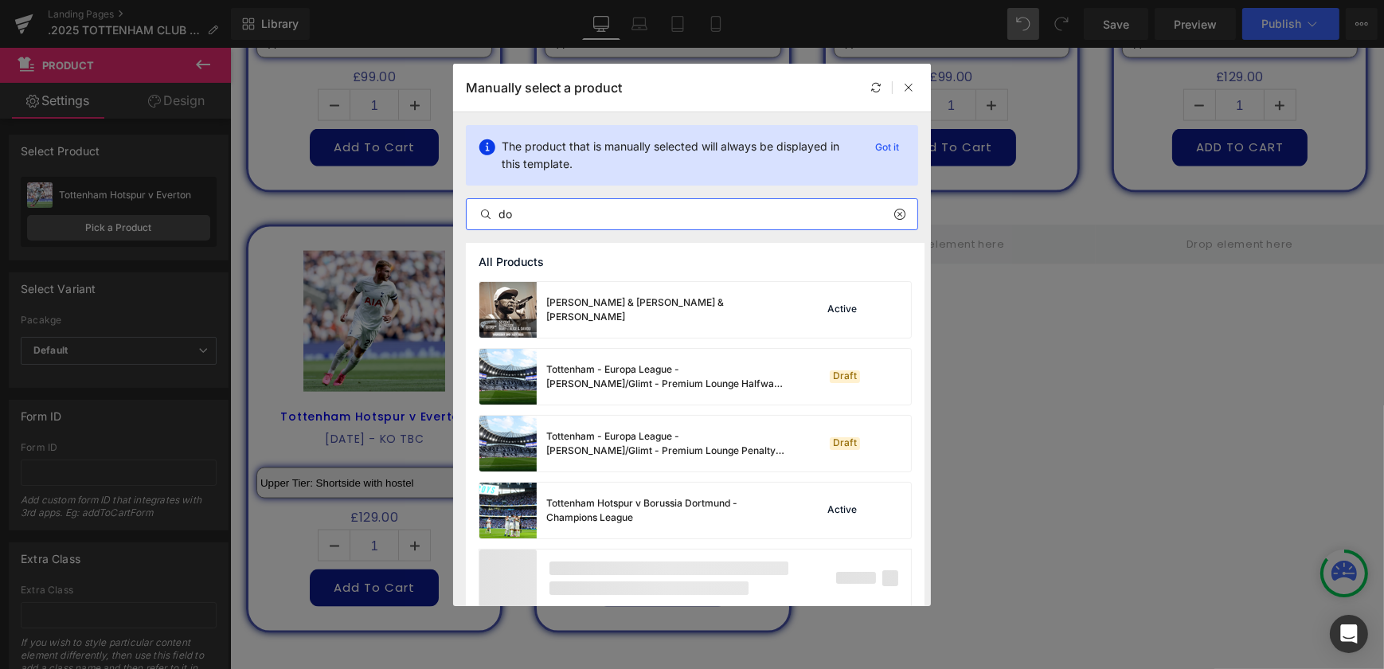
type input "d"
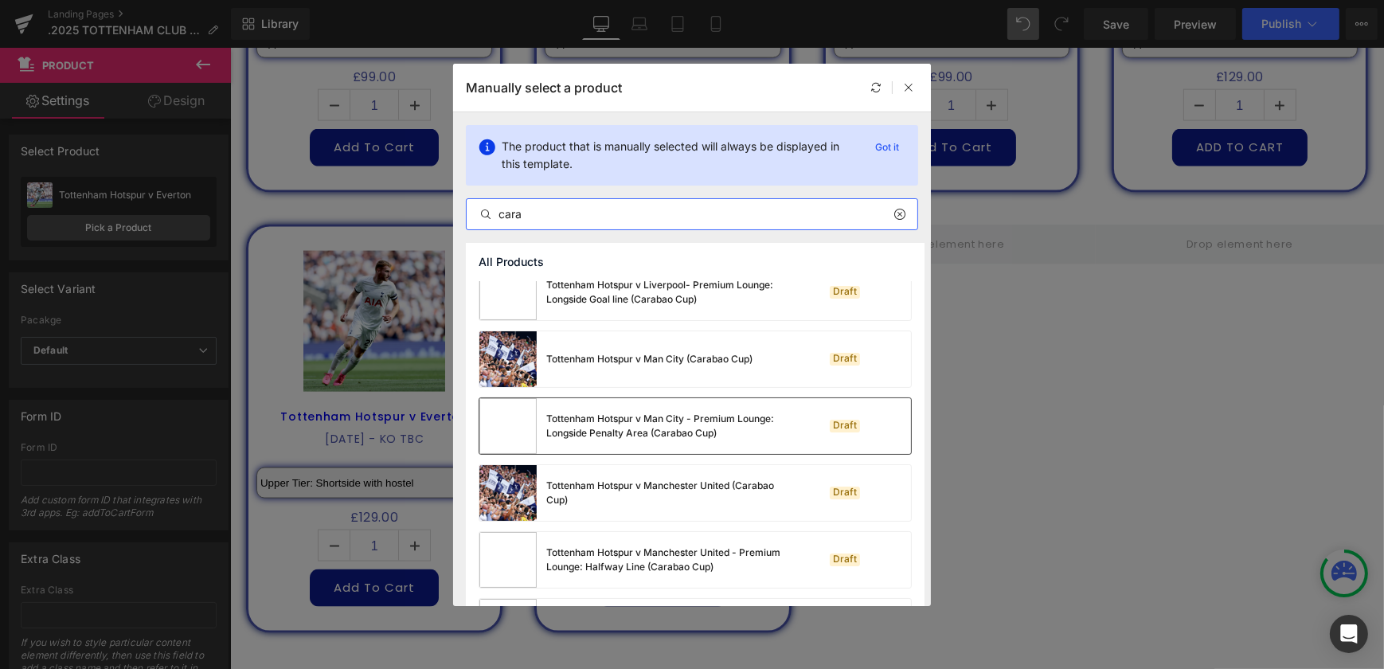
scroll to position [346, 0]
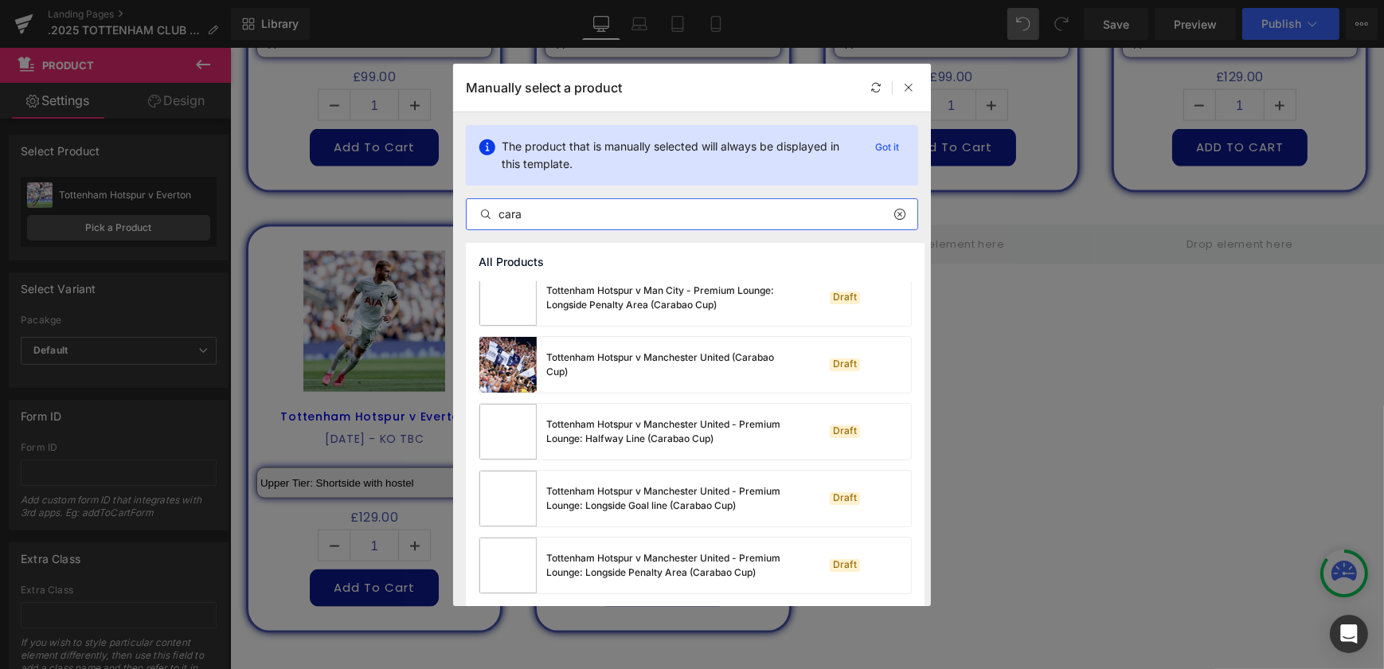
drag, startPoint x: 635, startPoint y: 213, endPoint x: 441, endPoint y: 193, distance: 195.3
click at [441, 193] on div "Manually select a product The product that is manually selected will always be …" at bounding box center [692, 334] width 1384 height 669
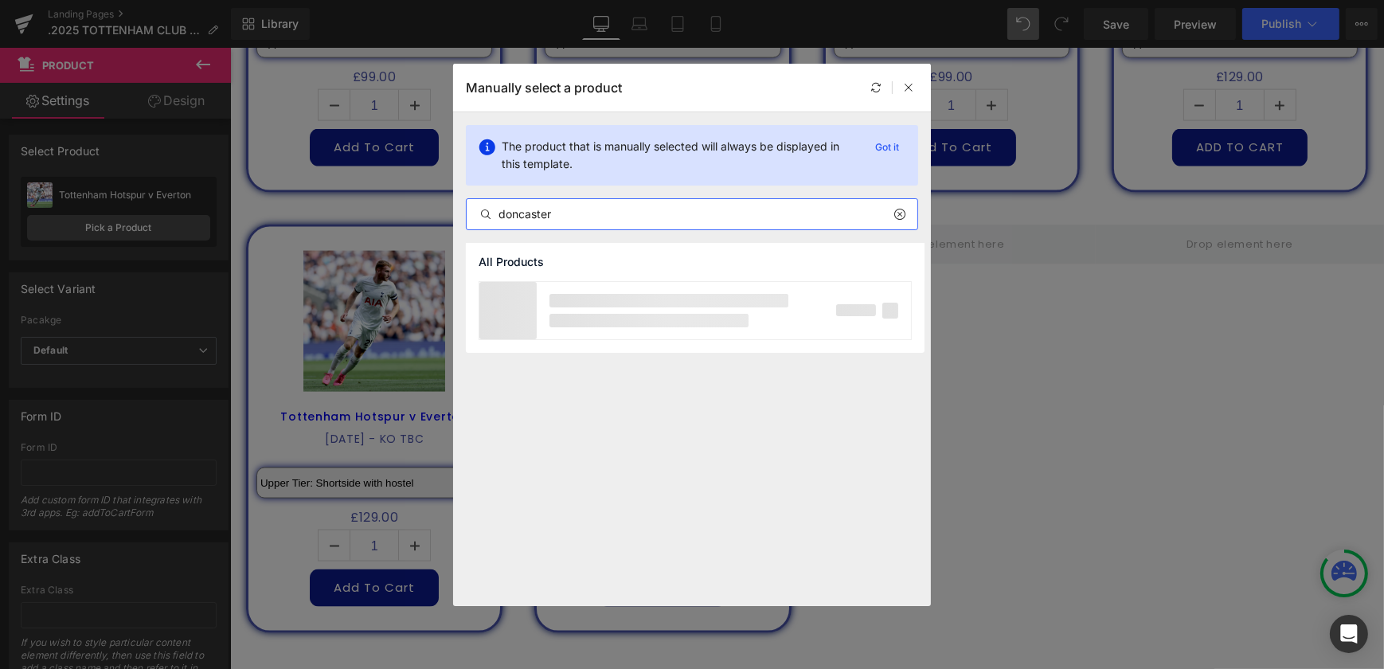
type input "doncaster"
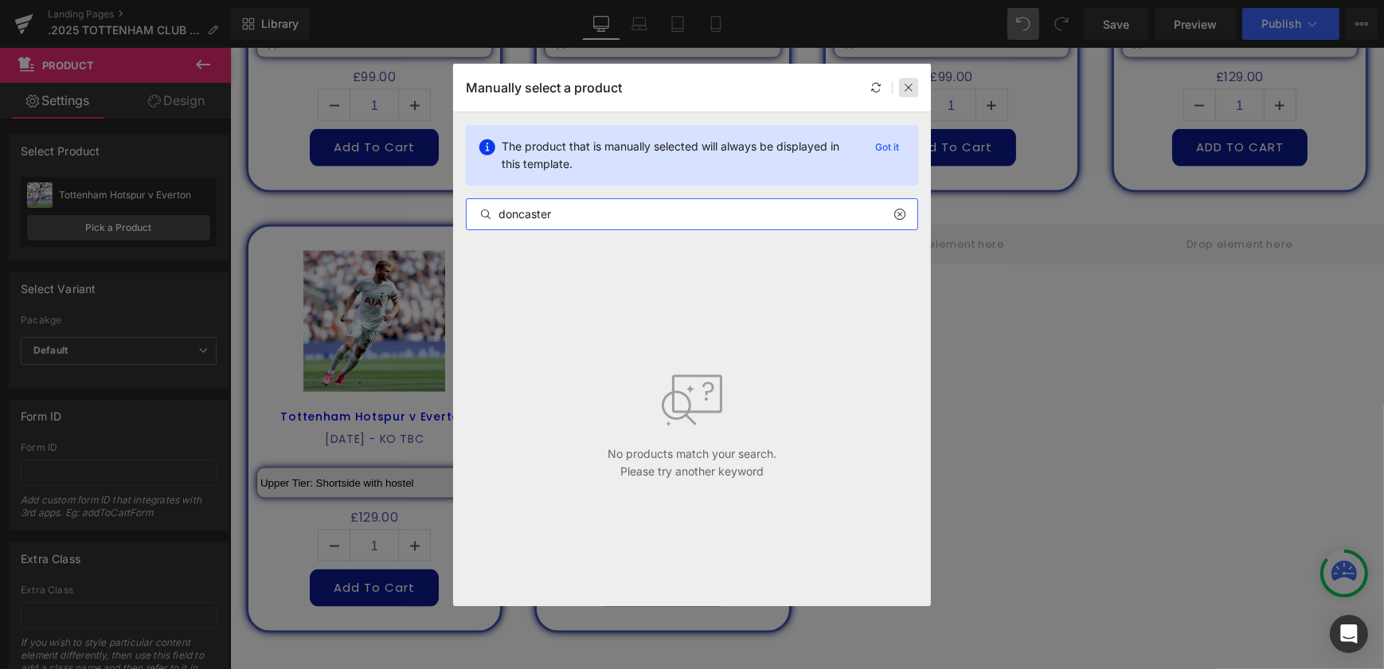
click at [907, 86] on icon at bounding box center [908, 87] width 11 height 11
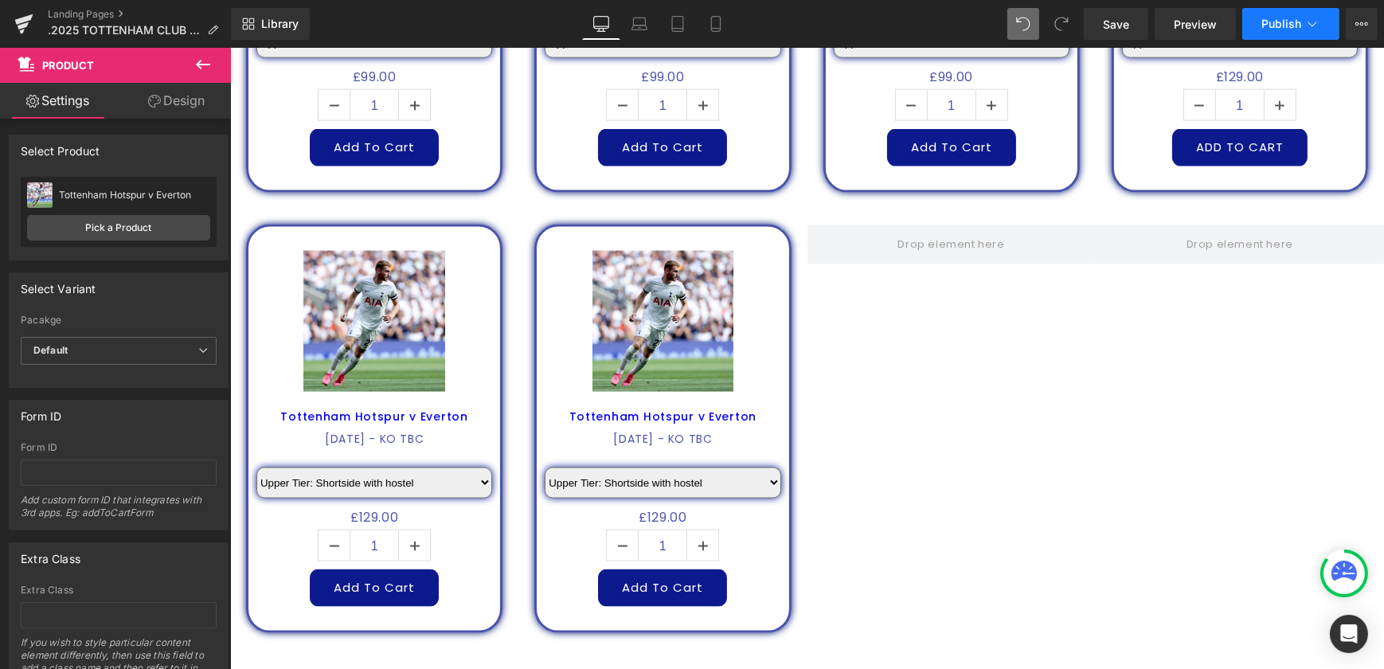
click at [1260, 21] on button "Publish" at bounding box center [1290, 24] width 97 height 32
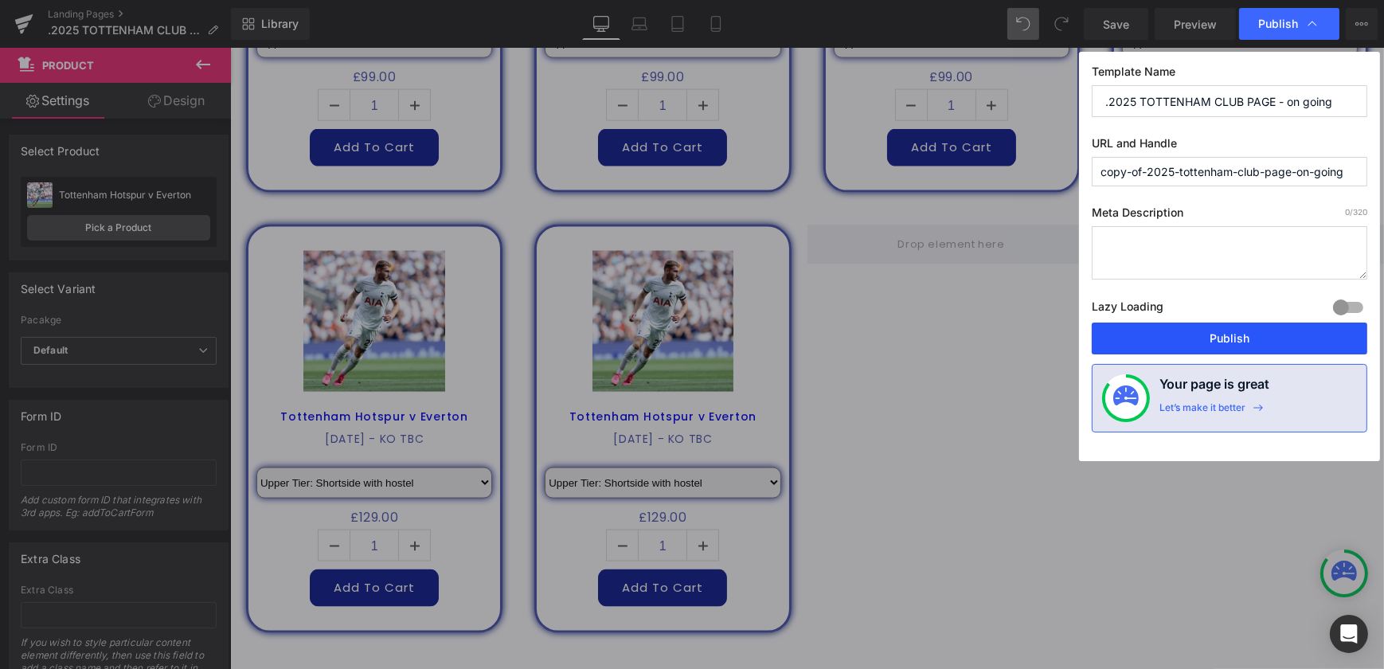
click at [1226, 338] on button "Publish" at bounding box center [1229, 338] width 275 height 32
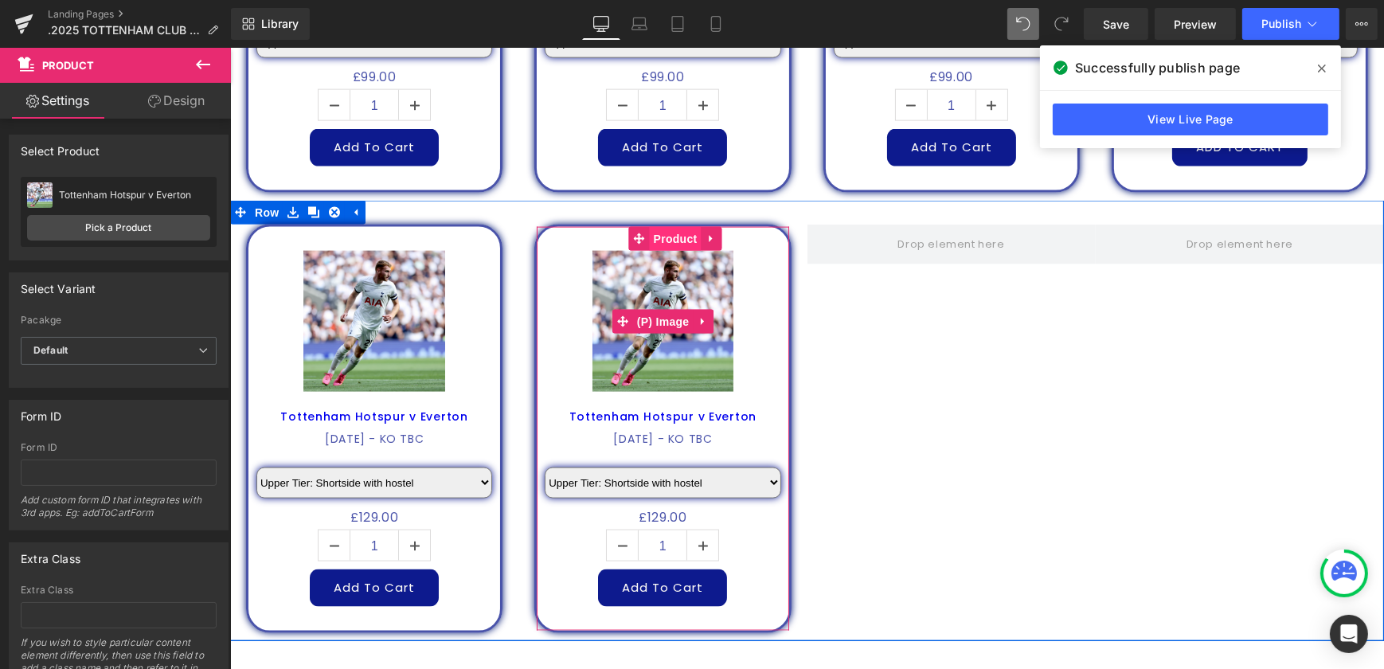
click at [666, 227] on span "Product" at bounding box center [675, 239] width 52 height 24
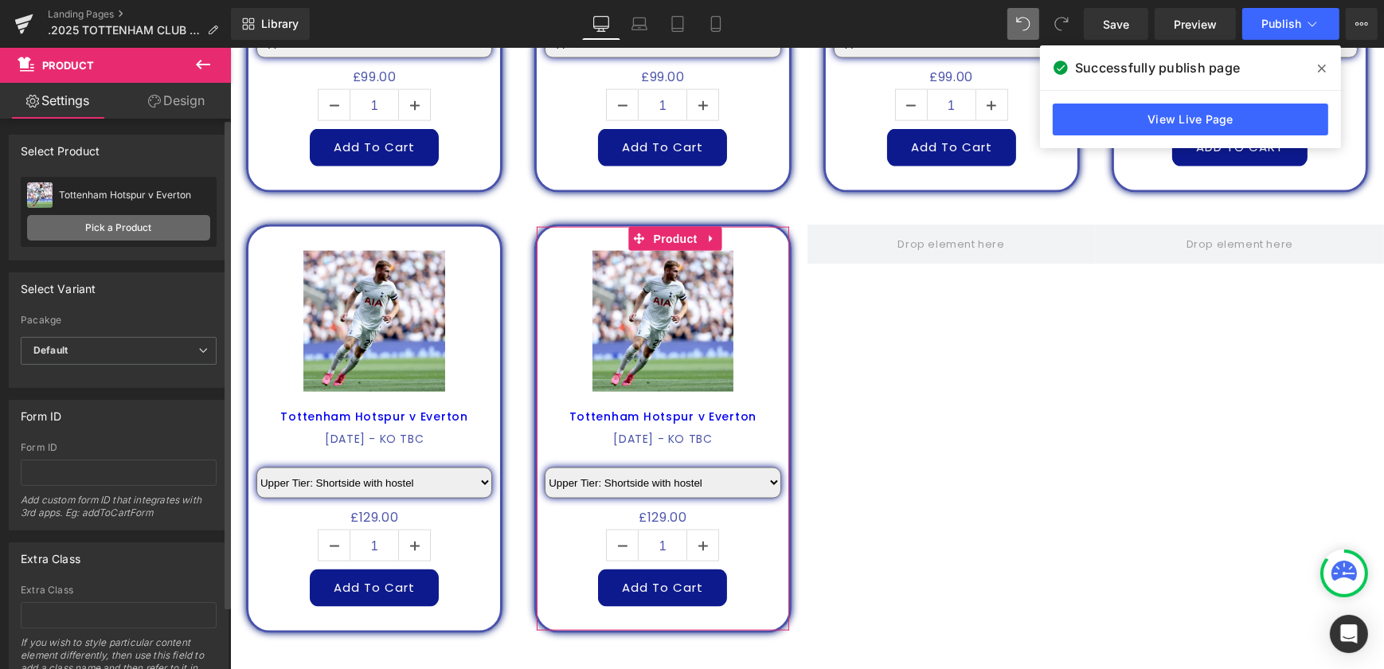
click at [128, 224] on link "Pick a Product" at bounding box center [118, 227] width 183 height 25
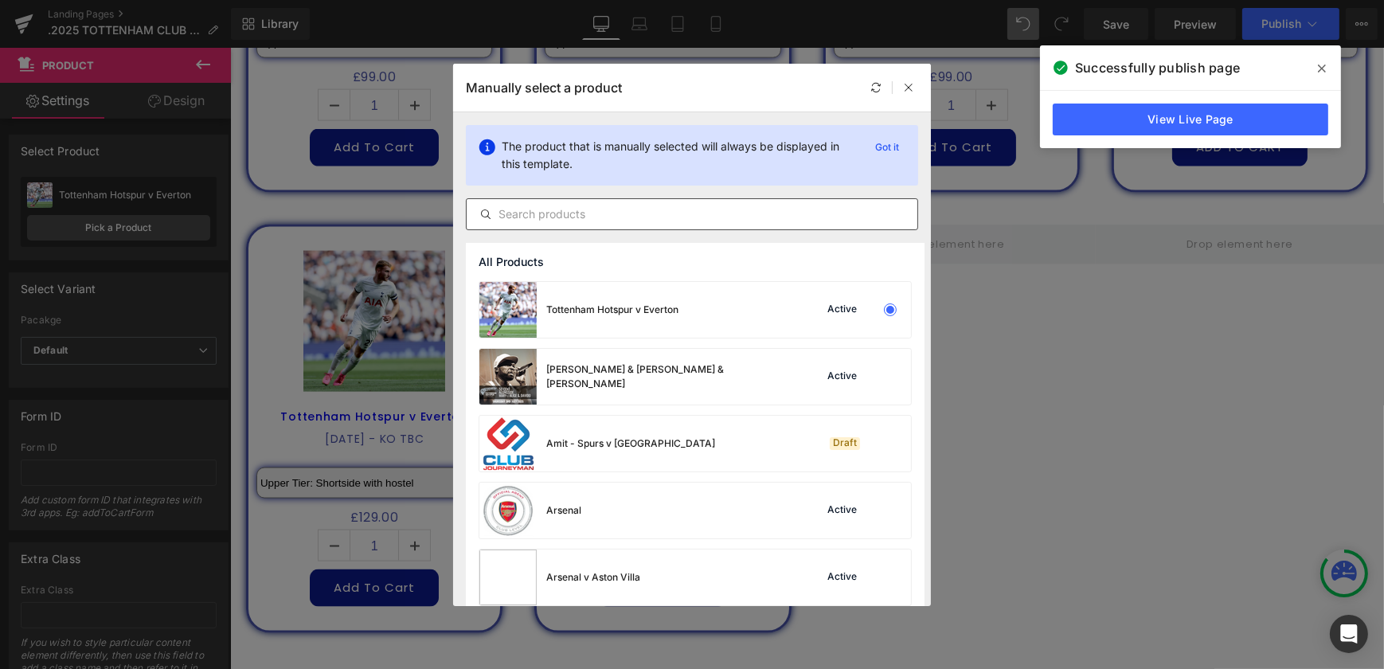
click at [731, 209] on input "text" at bounding box center [692, 214] width 451 height 19
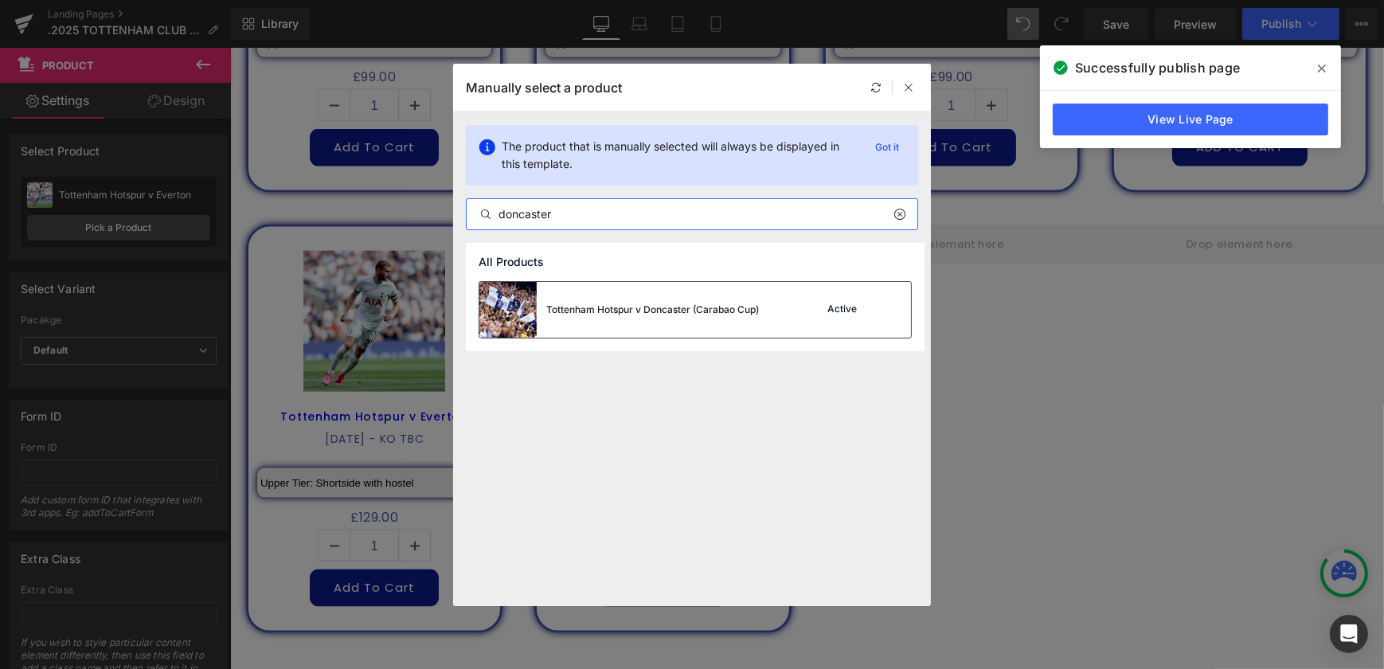
type input "doncaster"
click at [641, 297] on div "Tottenham Hotspur v Doncaster (Carabao Cup)" at bounding box center [618, 310] width 279 height 56
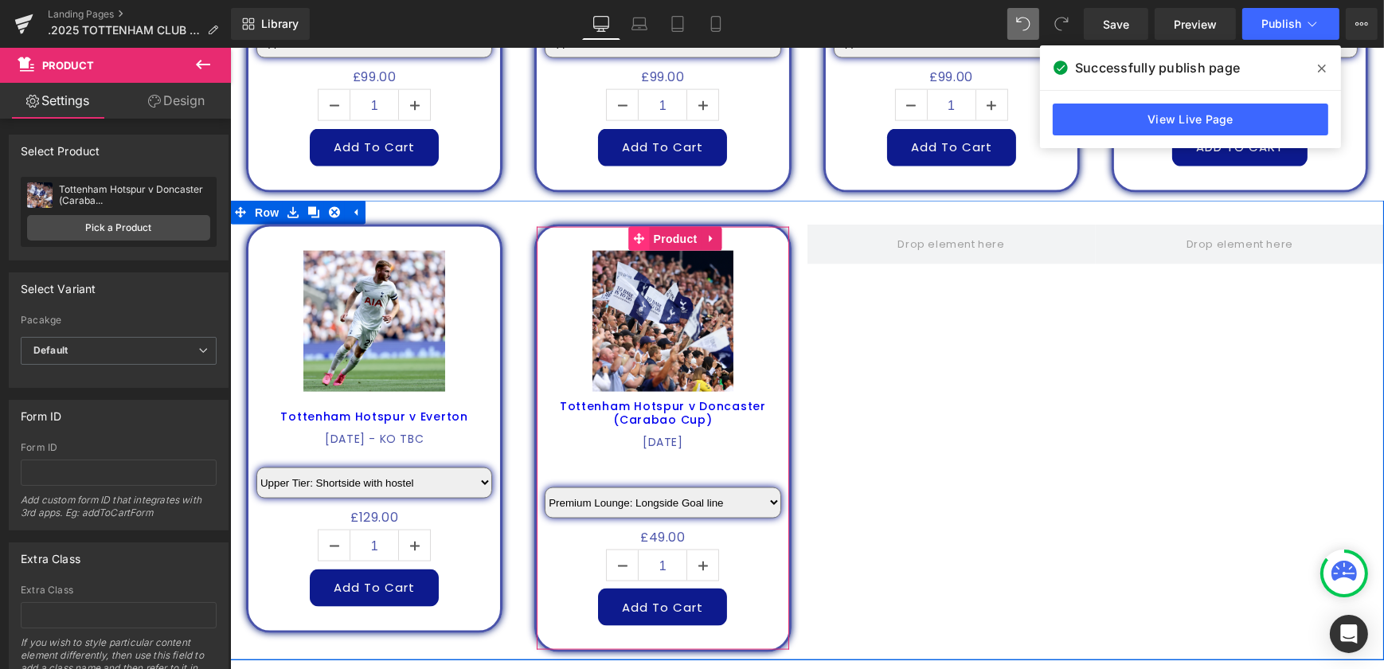
click at [638, 227] on span at bounding box center [638, 239] width 21 height 24
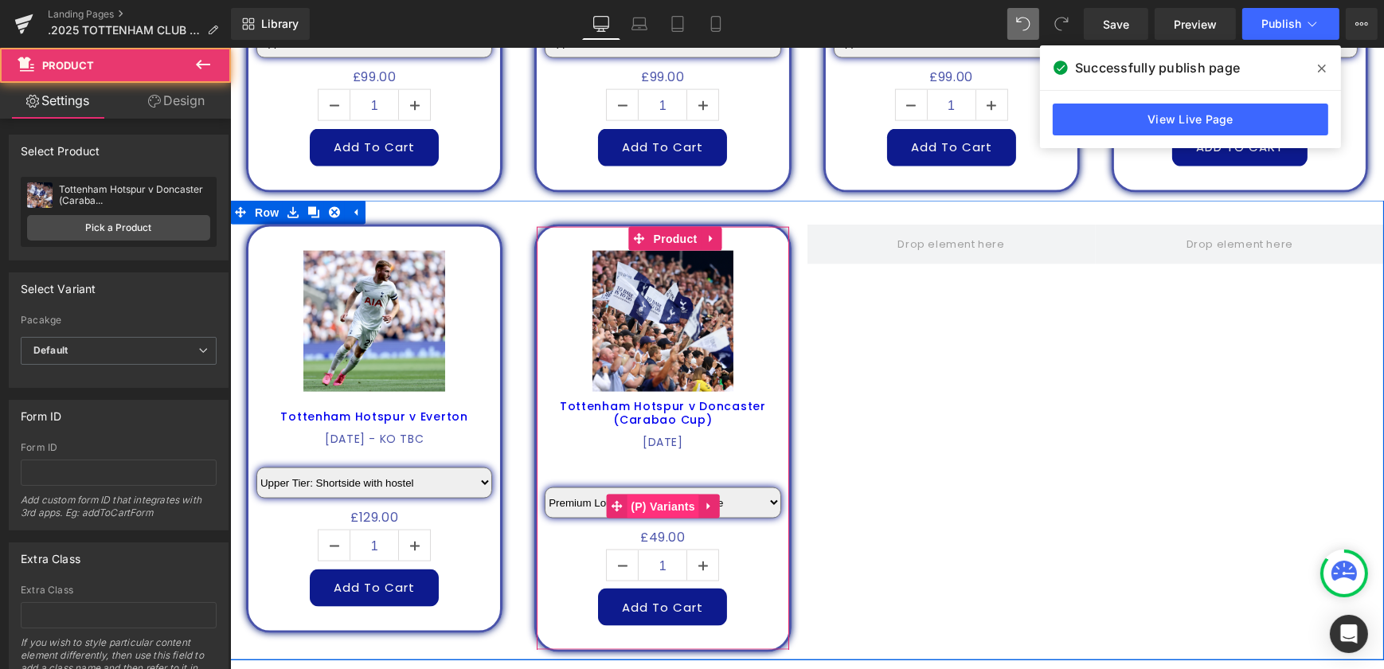
click at [666, 494] on span "(P) Variants" at bounding box center [662, 506] width 72 height 24
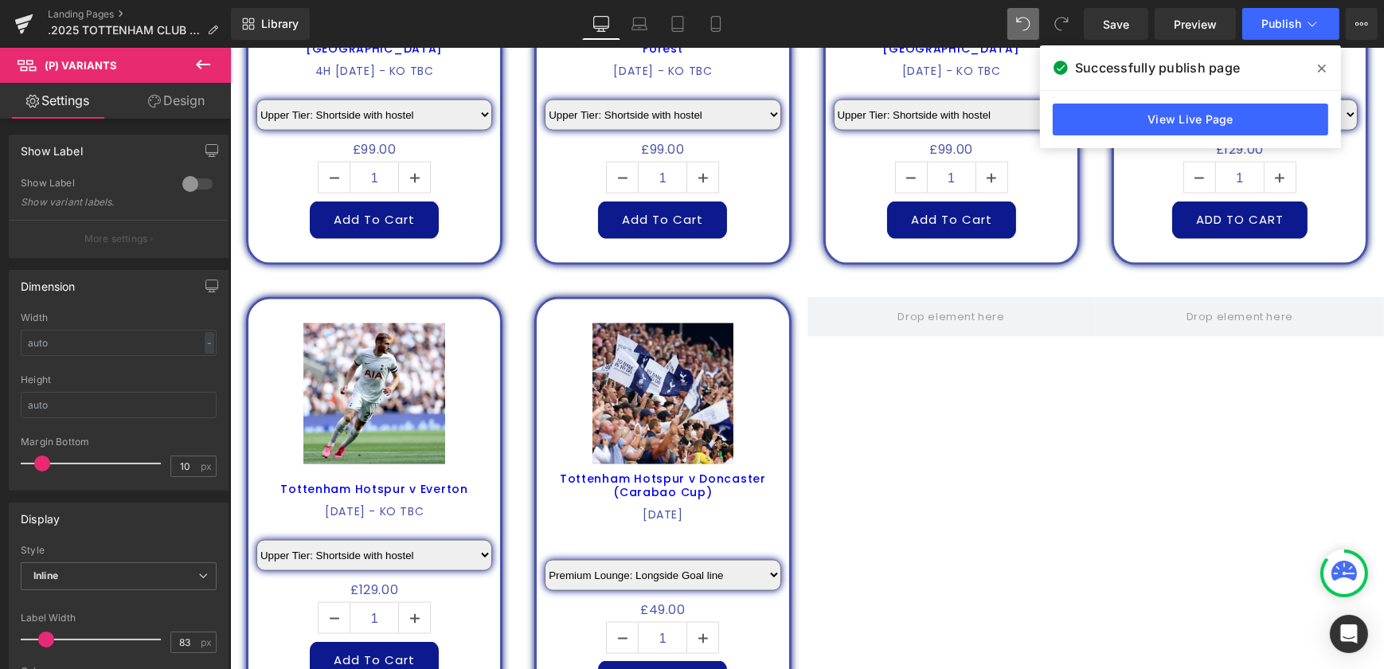
scroll to position [2904, 0]
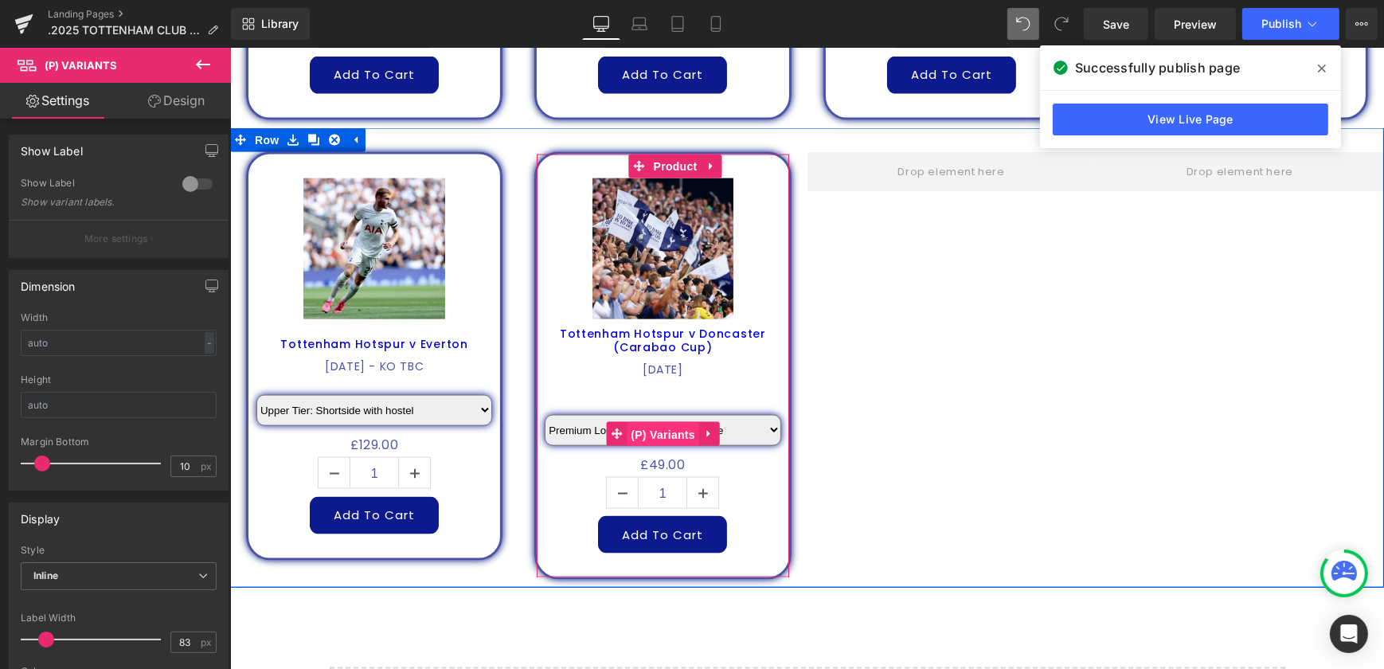
click at [655, 423] on span "(P) Variants" at bounding box center [662, 435] width 72 height 24
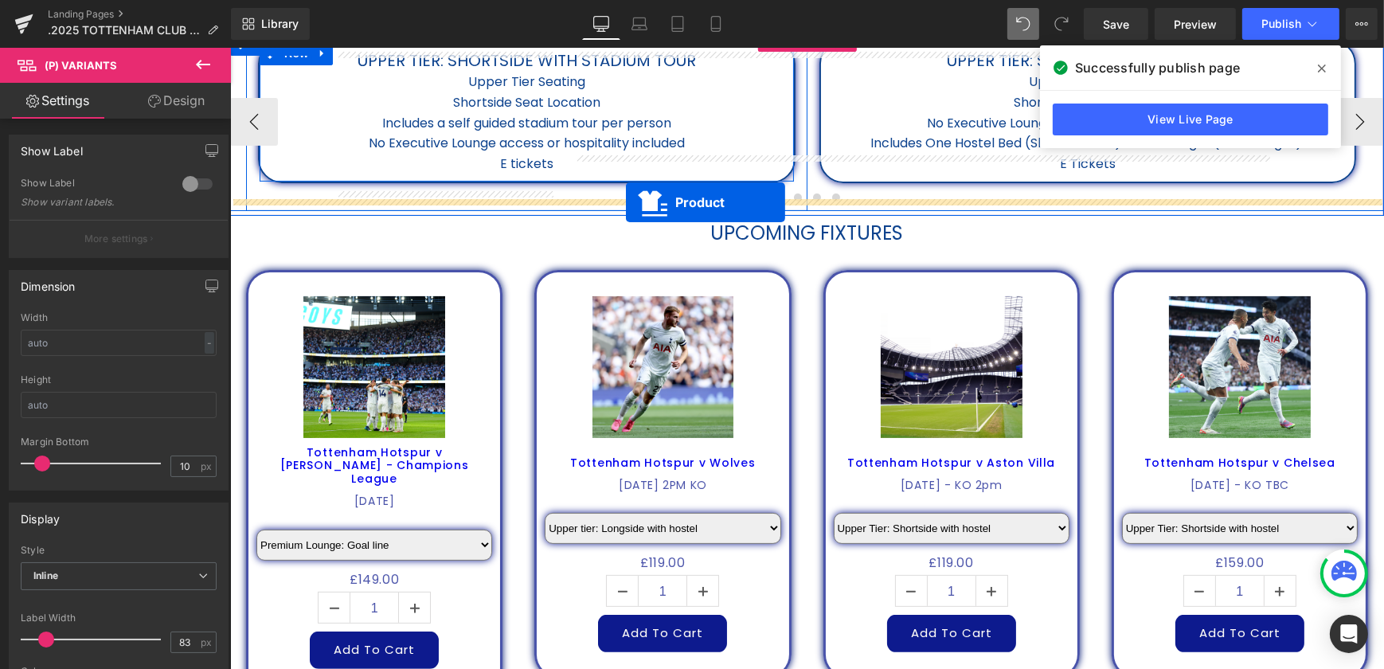
scroll to position [660, 0]
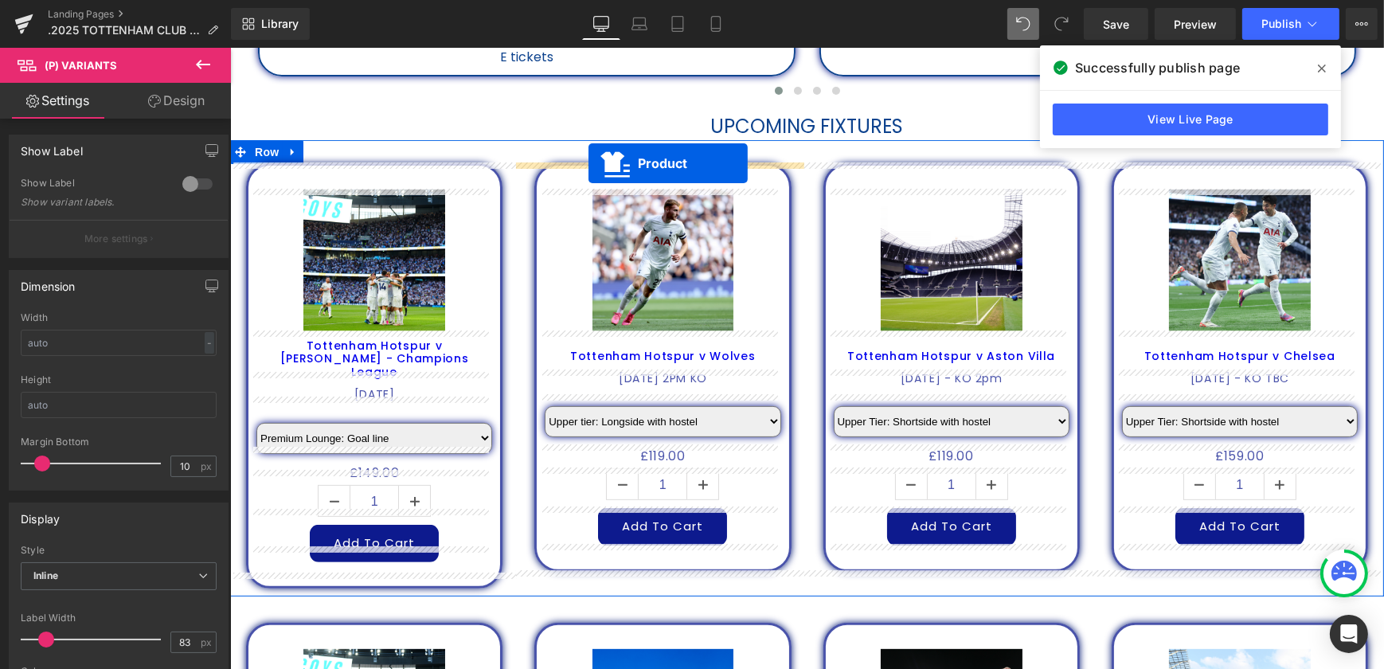
drag, startPoint x: 638, startPoint y: 140, endPoint x: 588, endPoint y: 163, distance: 55.2
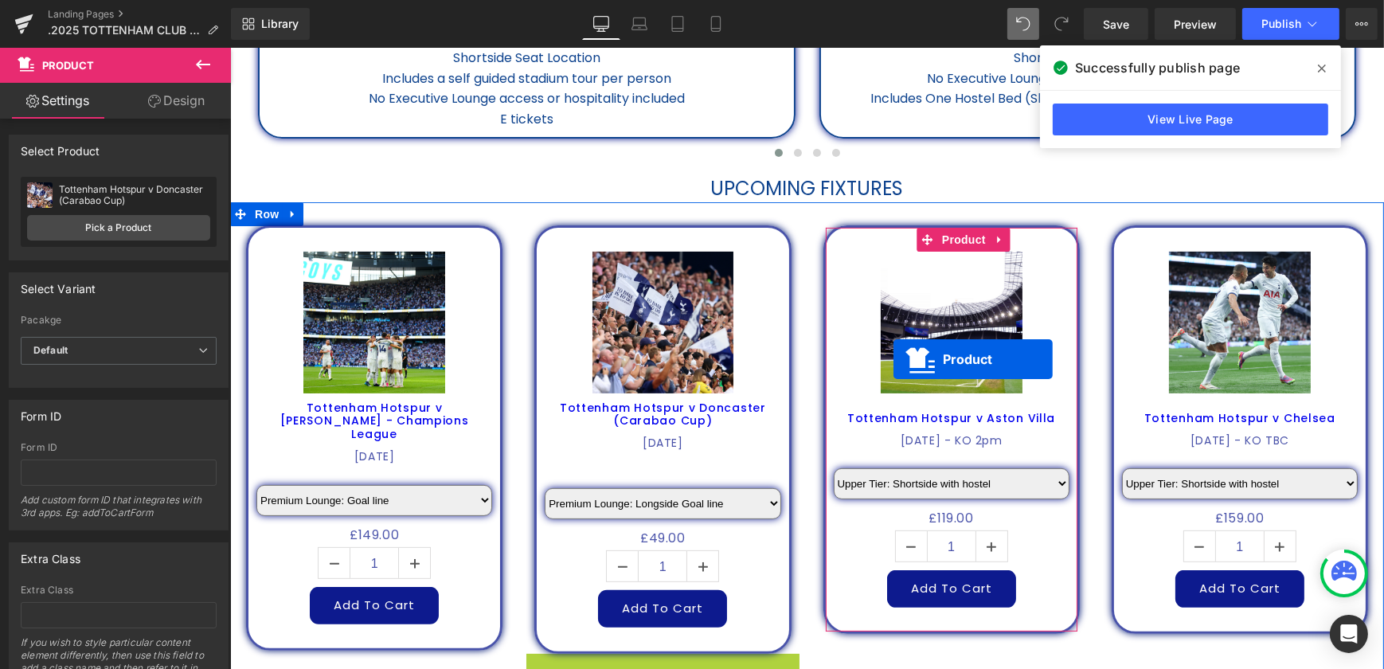
scroll to position [588, 0]
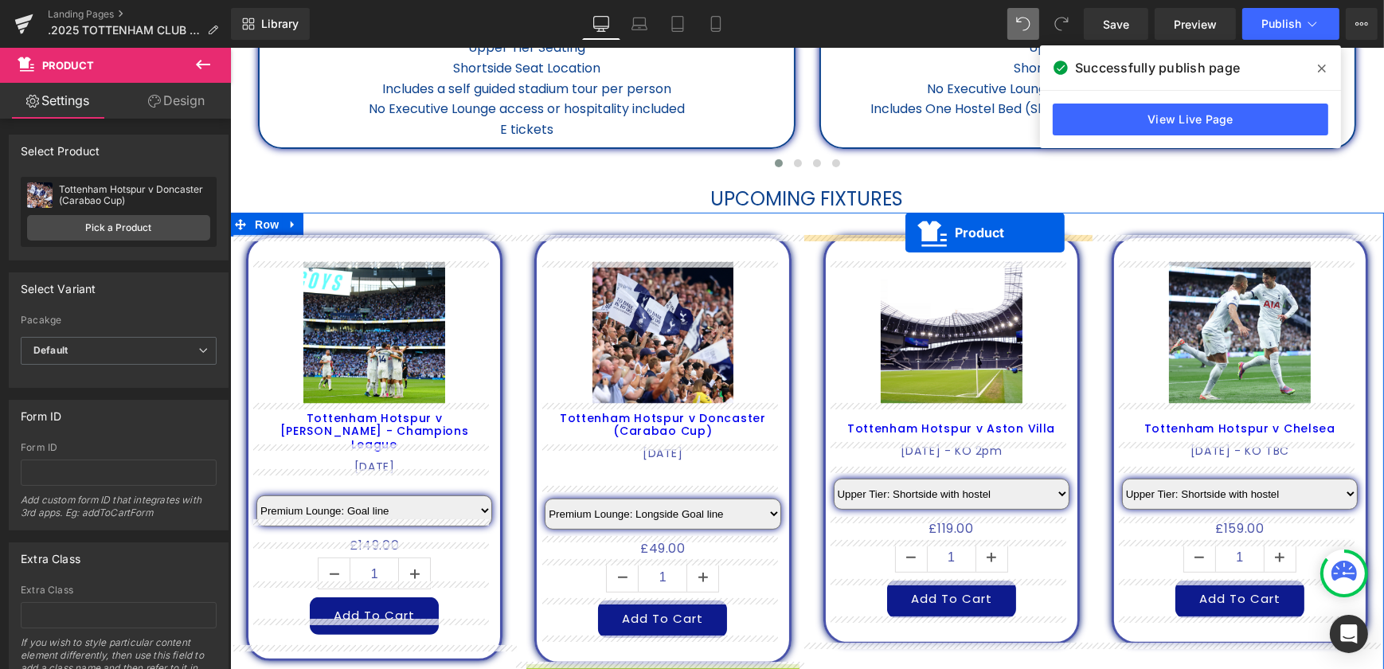
drag, startPoint x: 628, startPoint y: 463, endPoint x: 904, endPoint y: 232, distance: 360.1
select select "Upper tier: Longside with hostel"
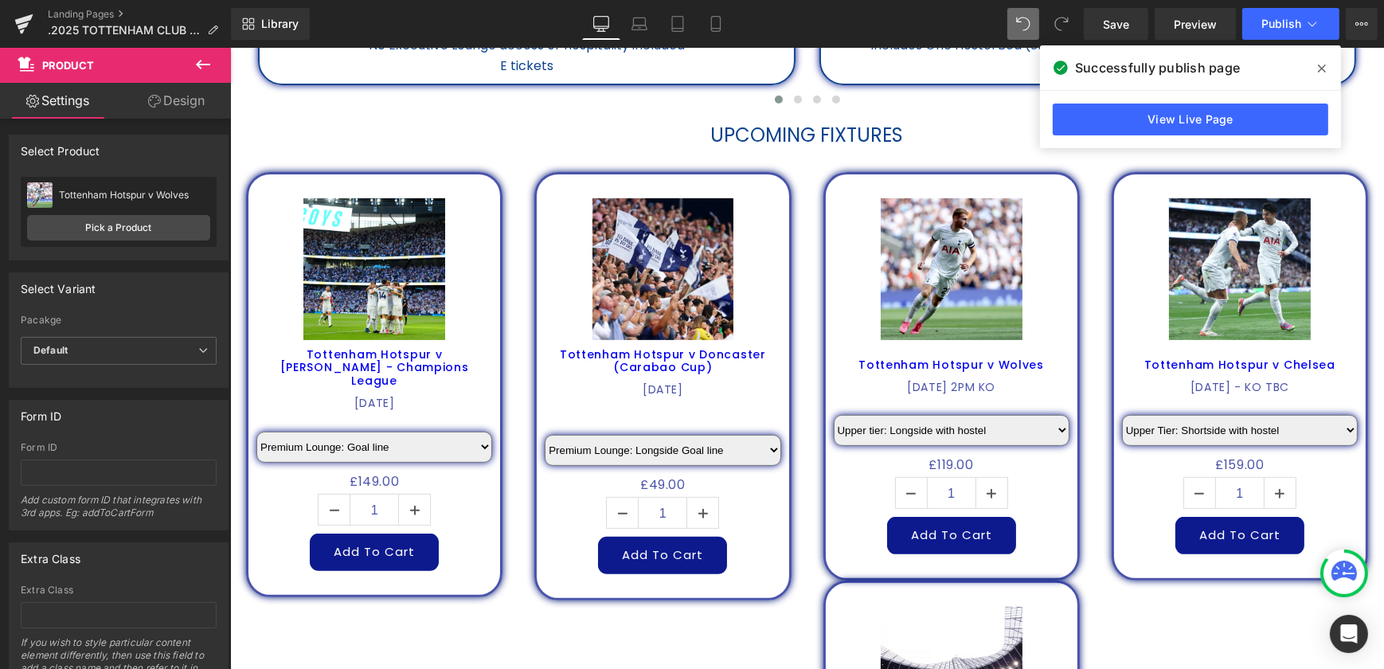
scroll to position [660, 0]
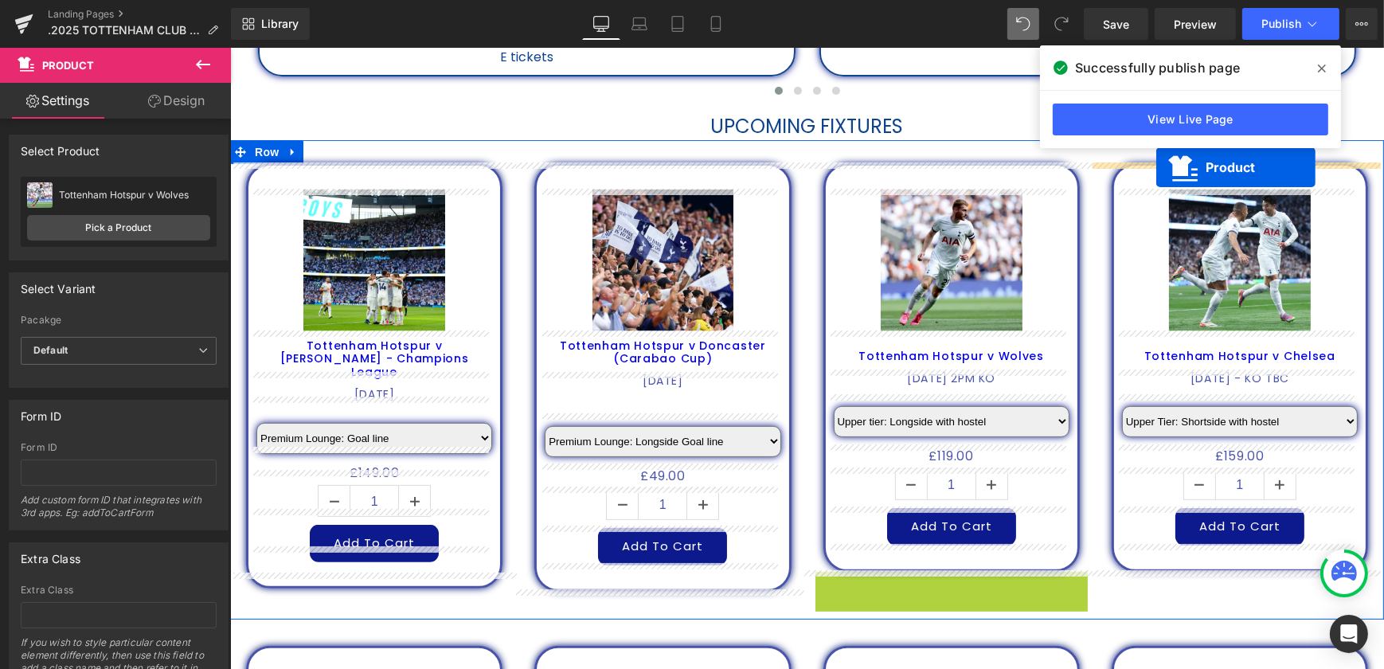
drag, startPoint x: 922, startPoint y: 589, endPoint x: 1155, endPoint y: 167, distance: 482.2
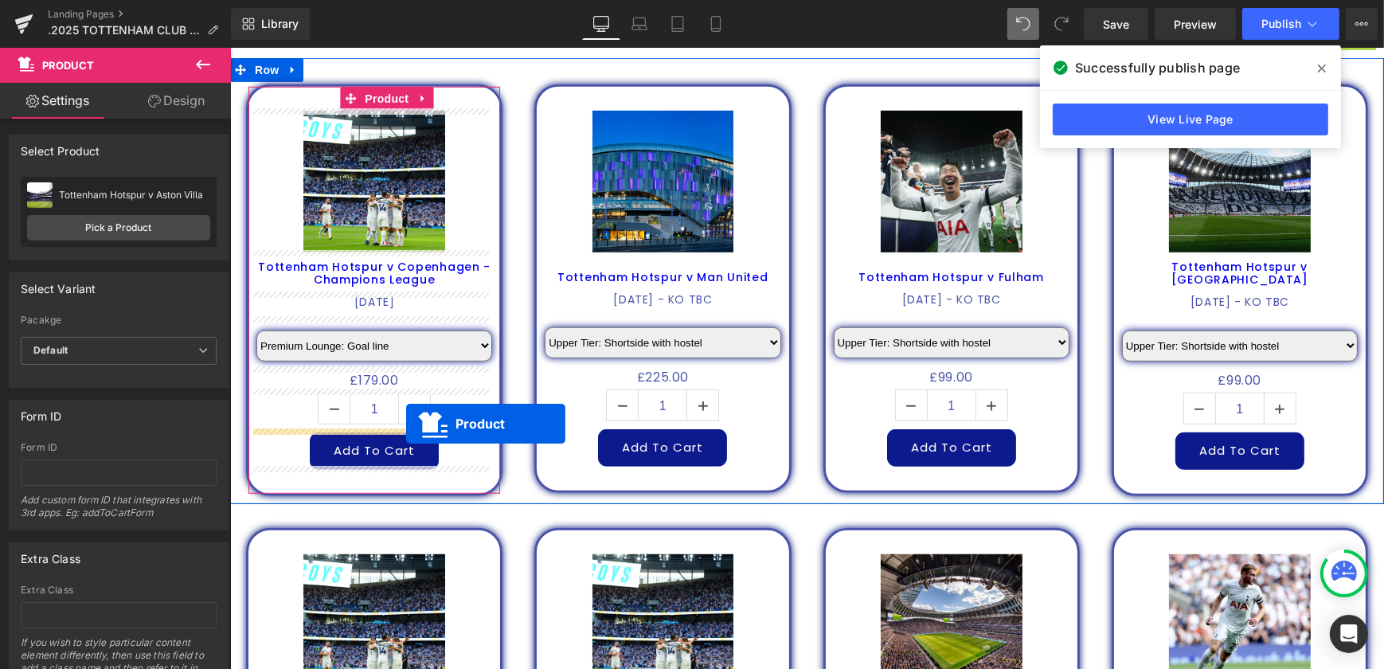
scroll to position [1004, 0]
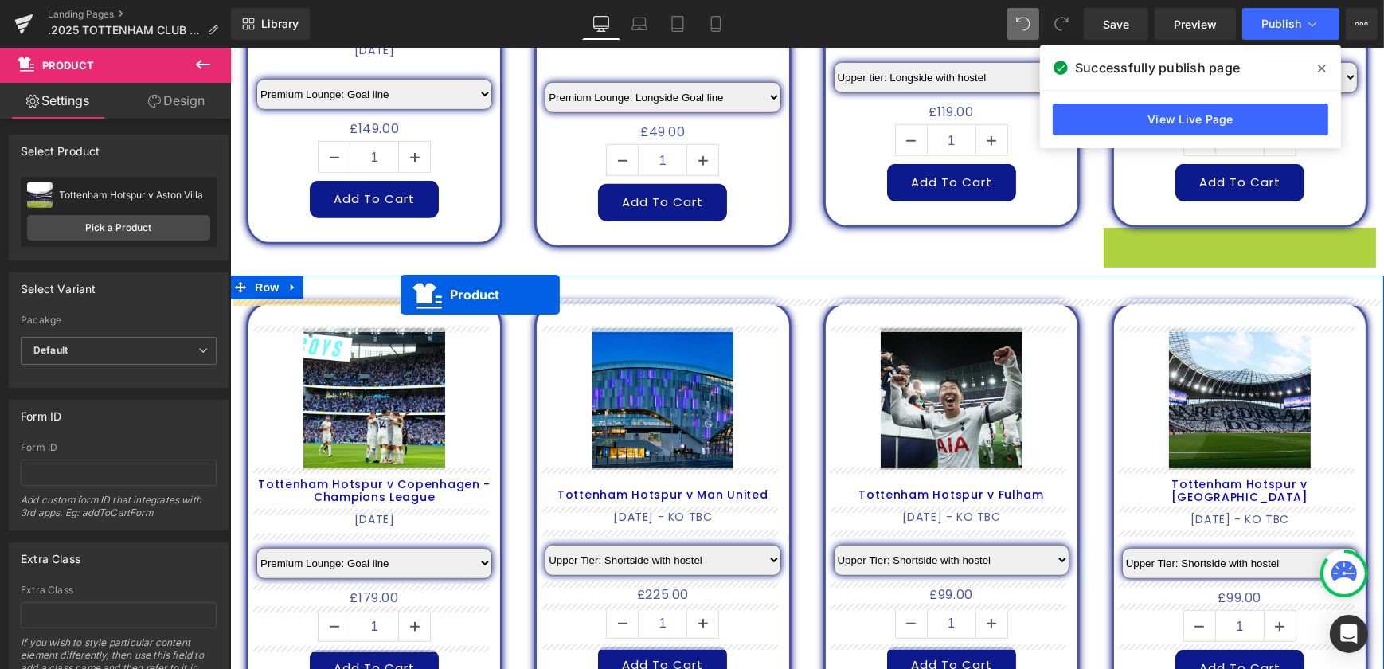
drag, startPoint x: 1206, startPoint y: 151, endPoint x: 400, endPoint y: 295, distance: 819.2
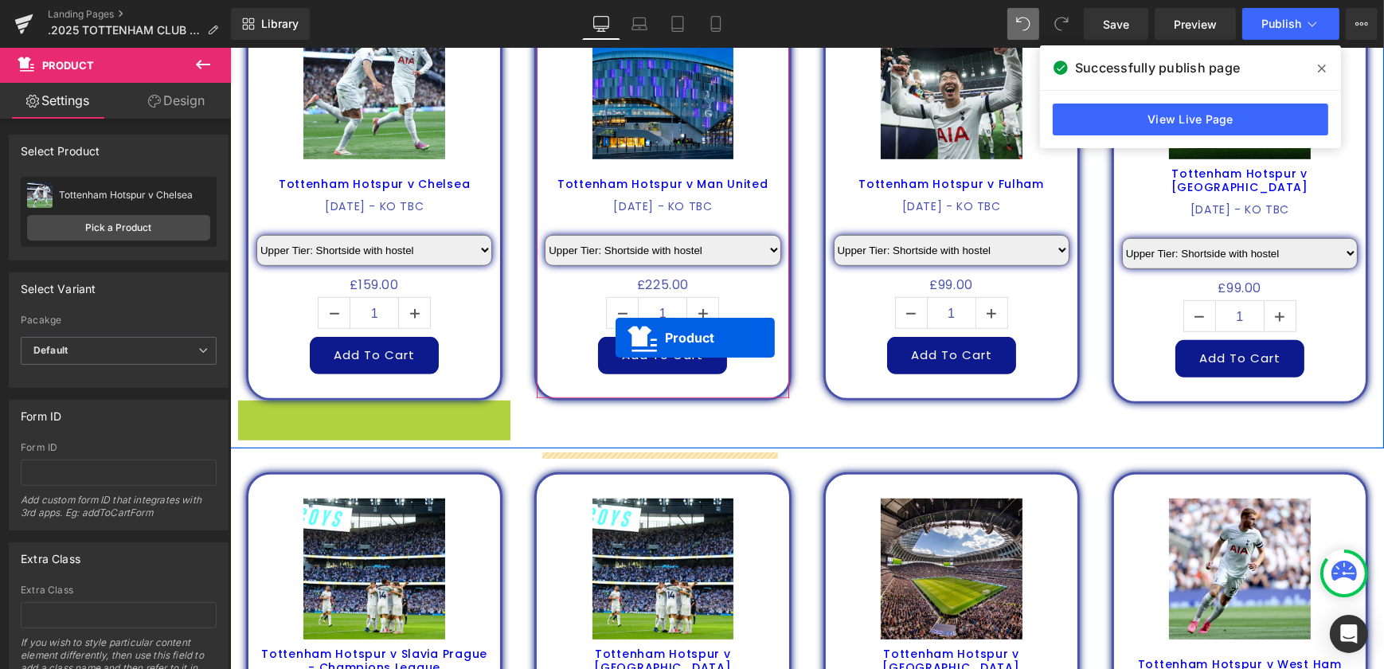
scroll to position [1076, 0]
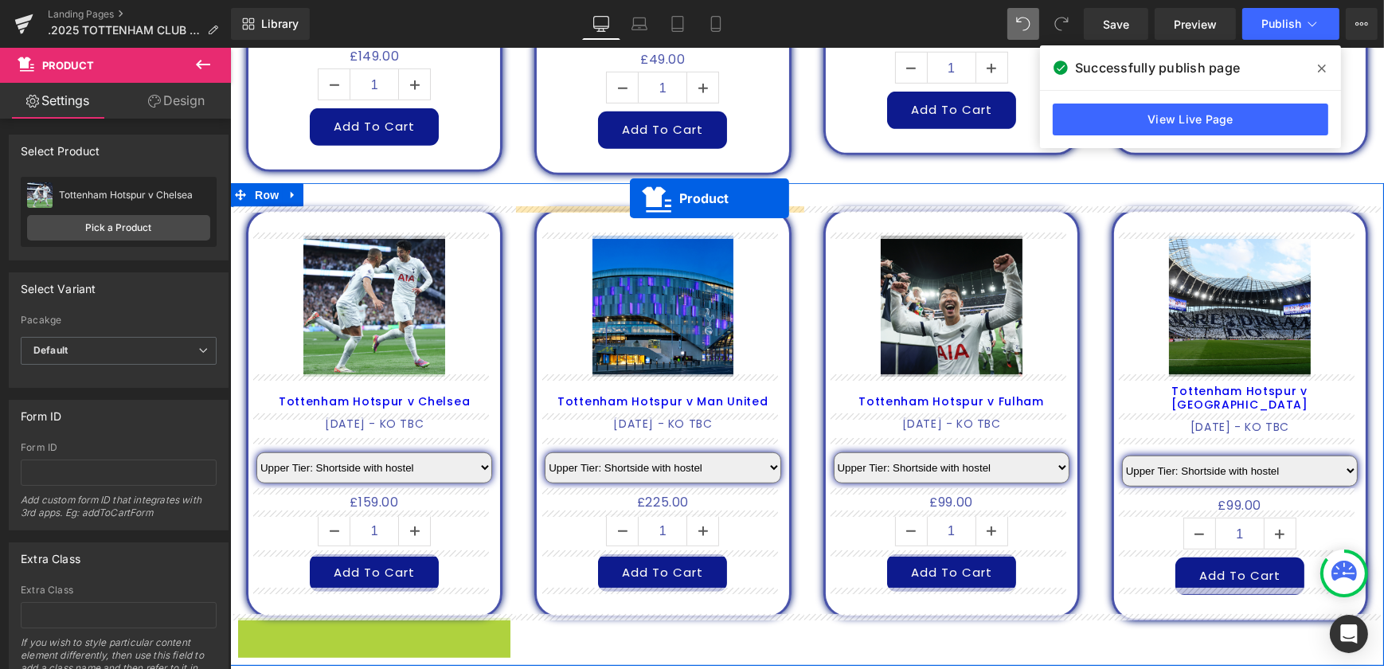
drag, startPoint x: 346, startPoint y: 414, endPoint x: 629, endPoint y: 199, distance: 355.7
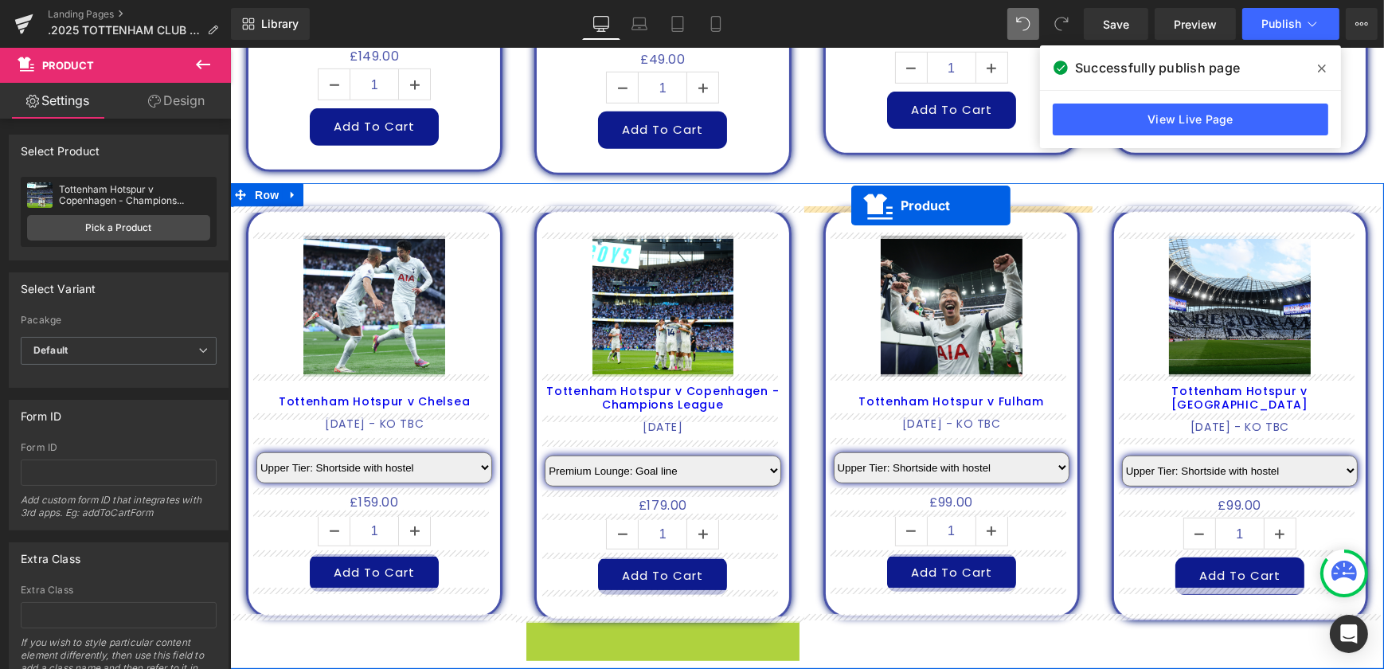
drag, startPoint x: 629, startPoint y: 634, endPoint x: 850, endPoint y: 206, distance: 481.5
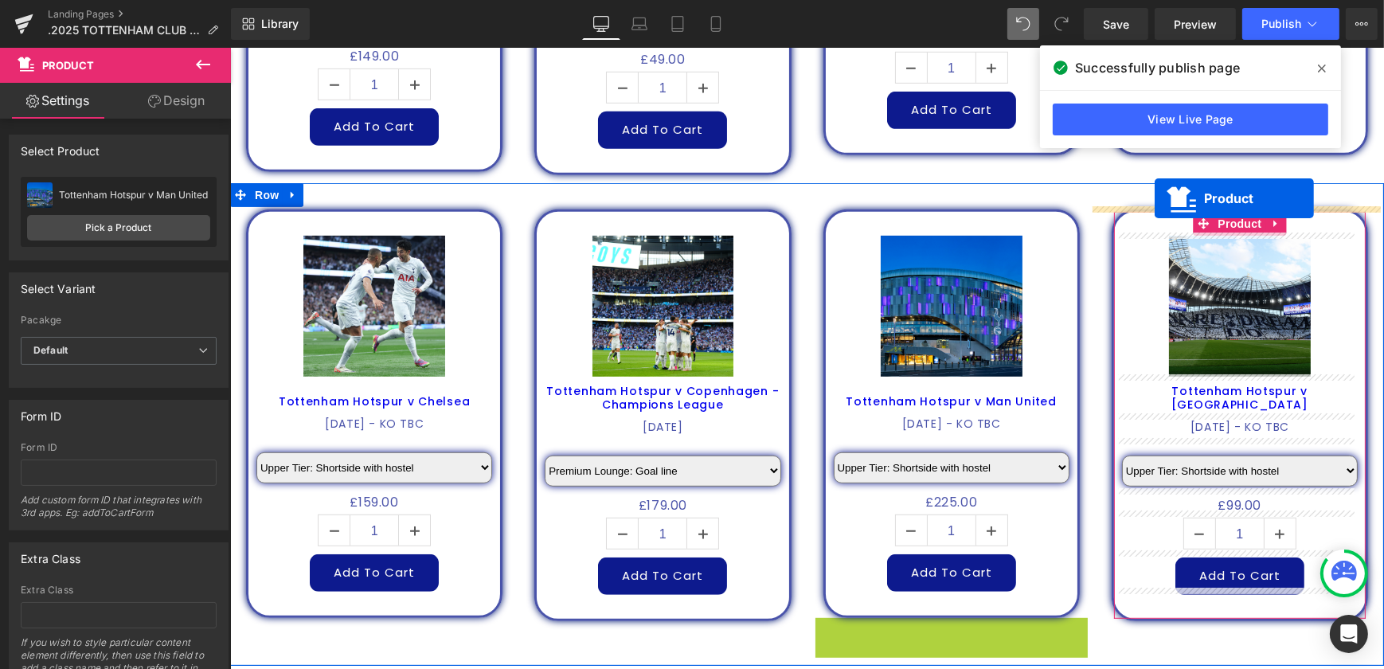
drag, startPoint x: 922, startPoint y: 629, endPoint x: 1154, endPoint y: 199, distance: 488.4
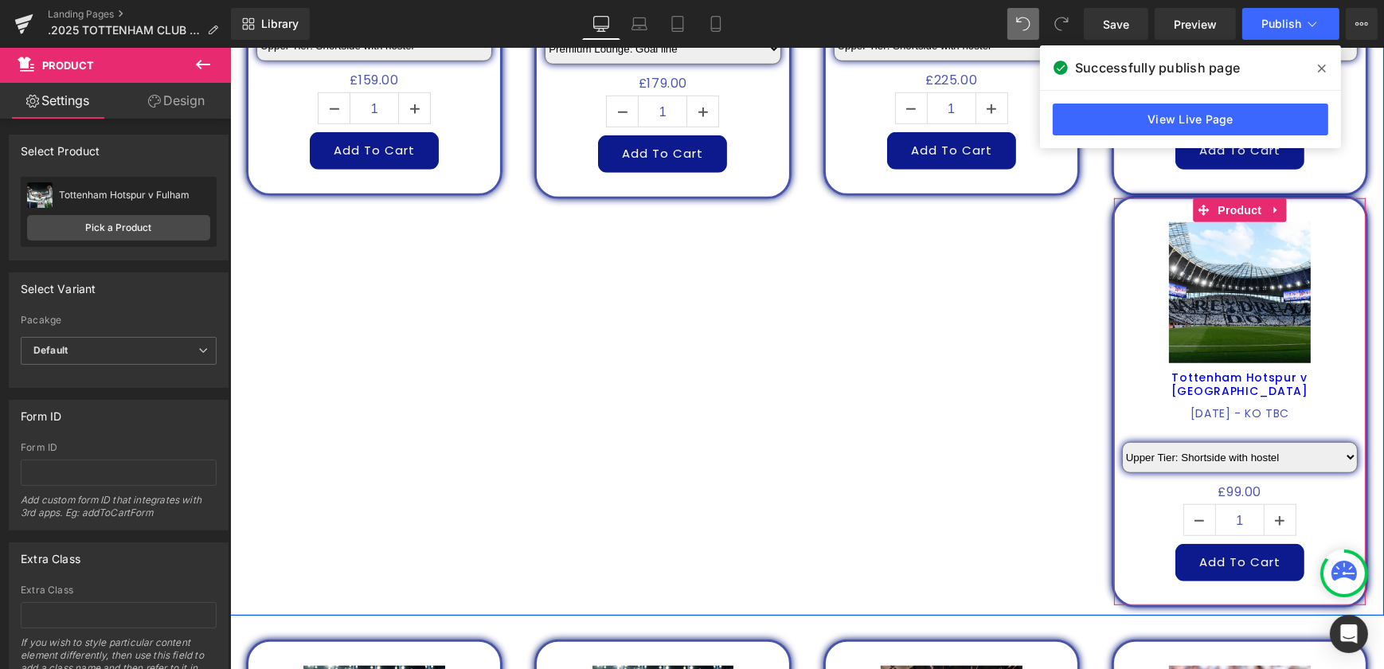
scroll to position [1511, 0]
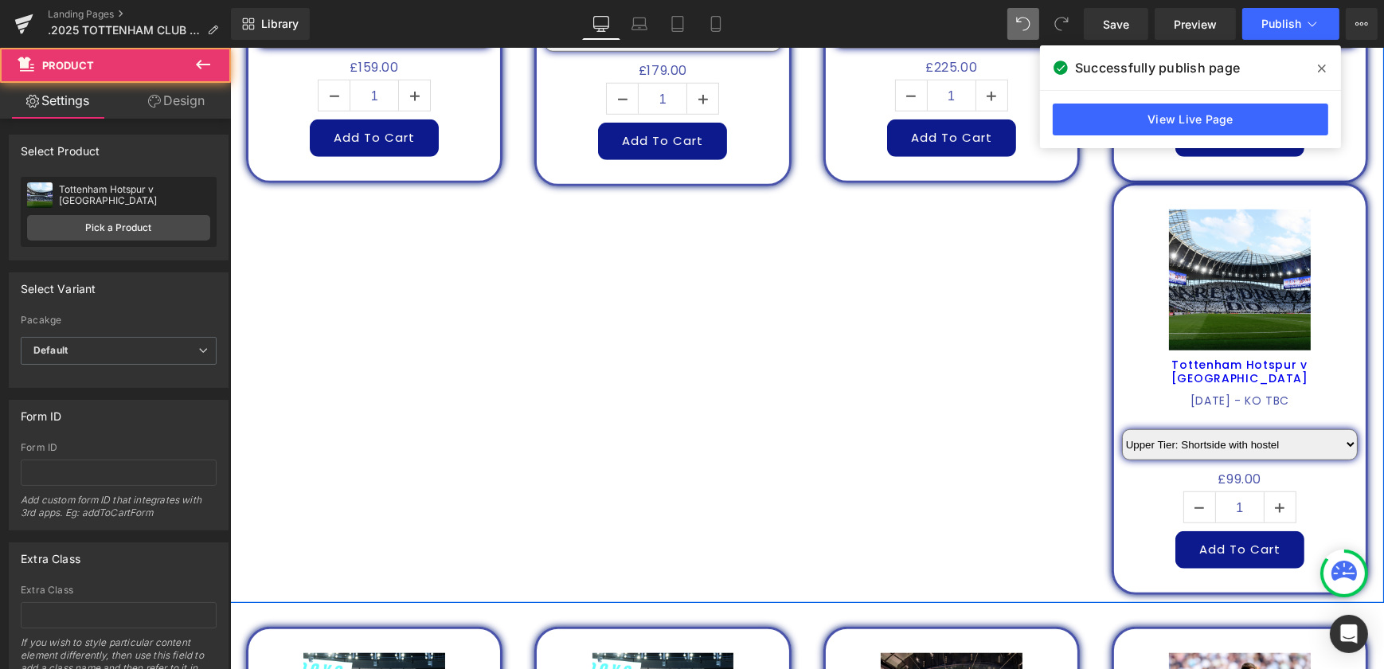
drag, startPoint x: 1193, startPoint y: 193, endPoint x: 1085, endPoint y: 346, distance: 187.3
click at [1085, 346] on div "Sale Off (P) Image Tottenham Hotspur v Chelsea (P) Title 1ST NOVEMBER 2025 - KO…" at bounding box center [806, 175] width 1154 height 854
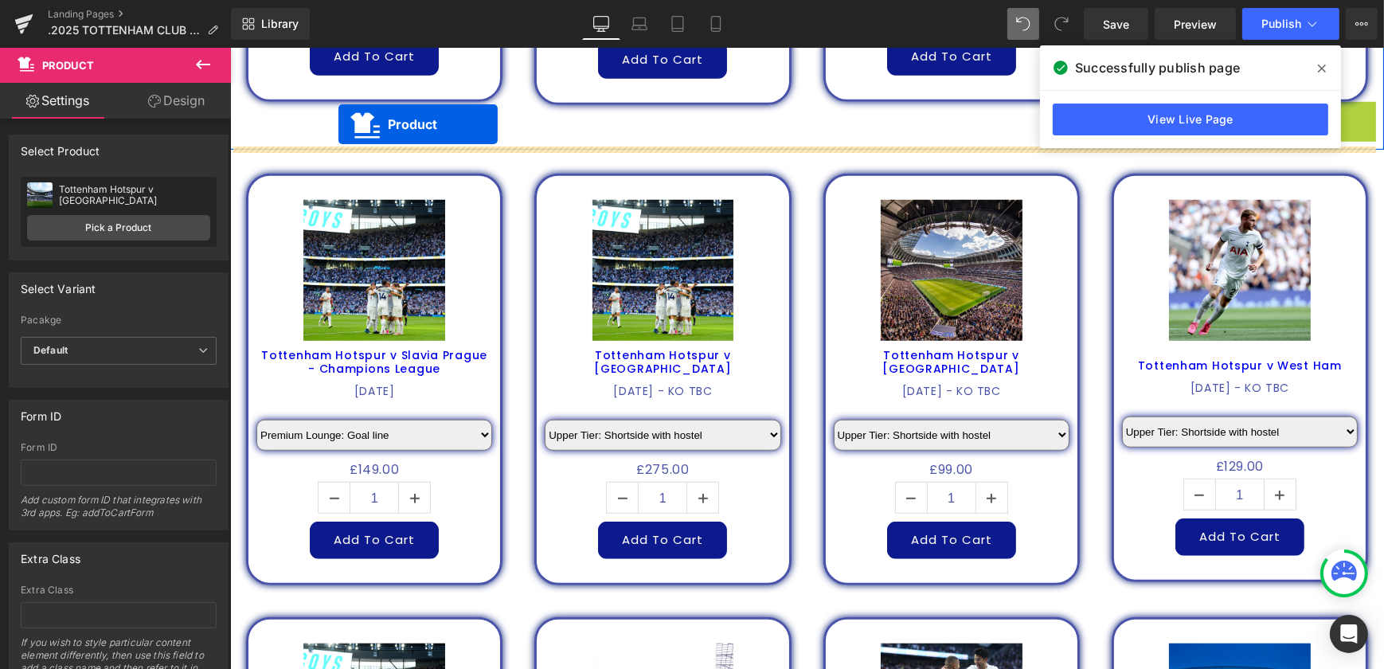
scroll to position [1561, 0]
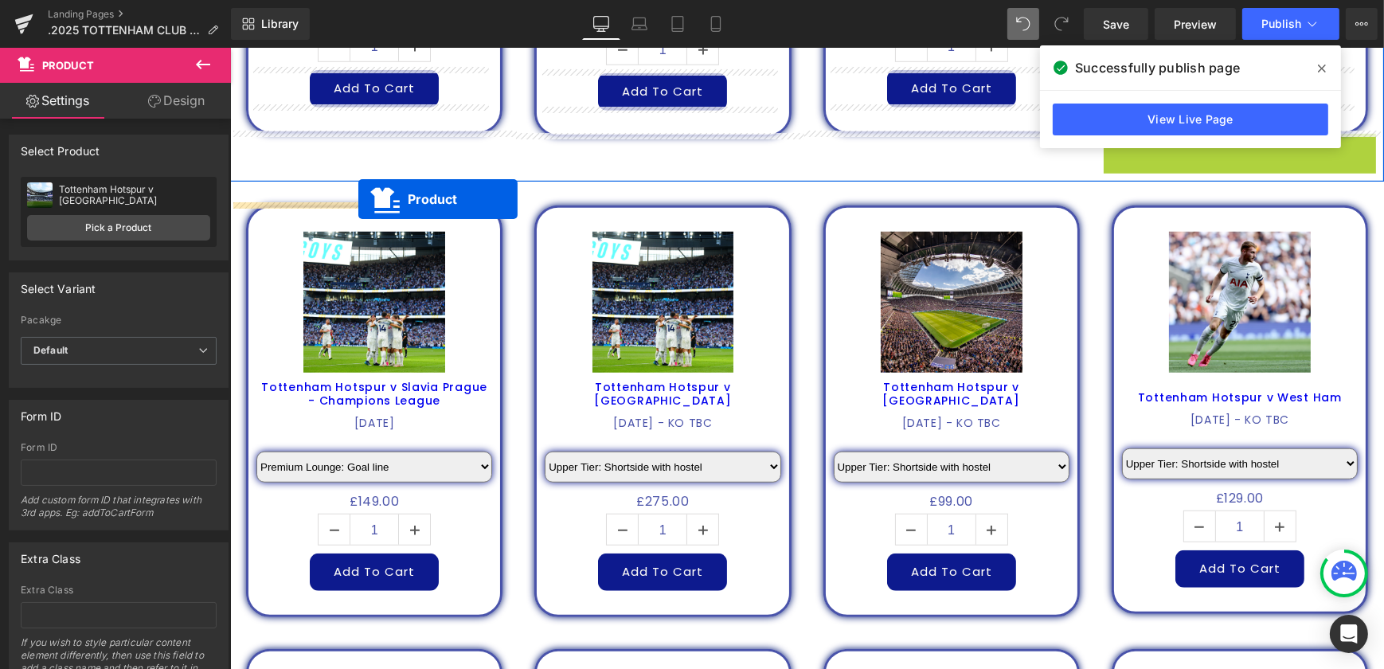
drag, startPoint x: 1207, startPoint y: 191, endPoint x: 357, endPoint y: 199, distance: 849.6
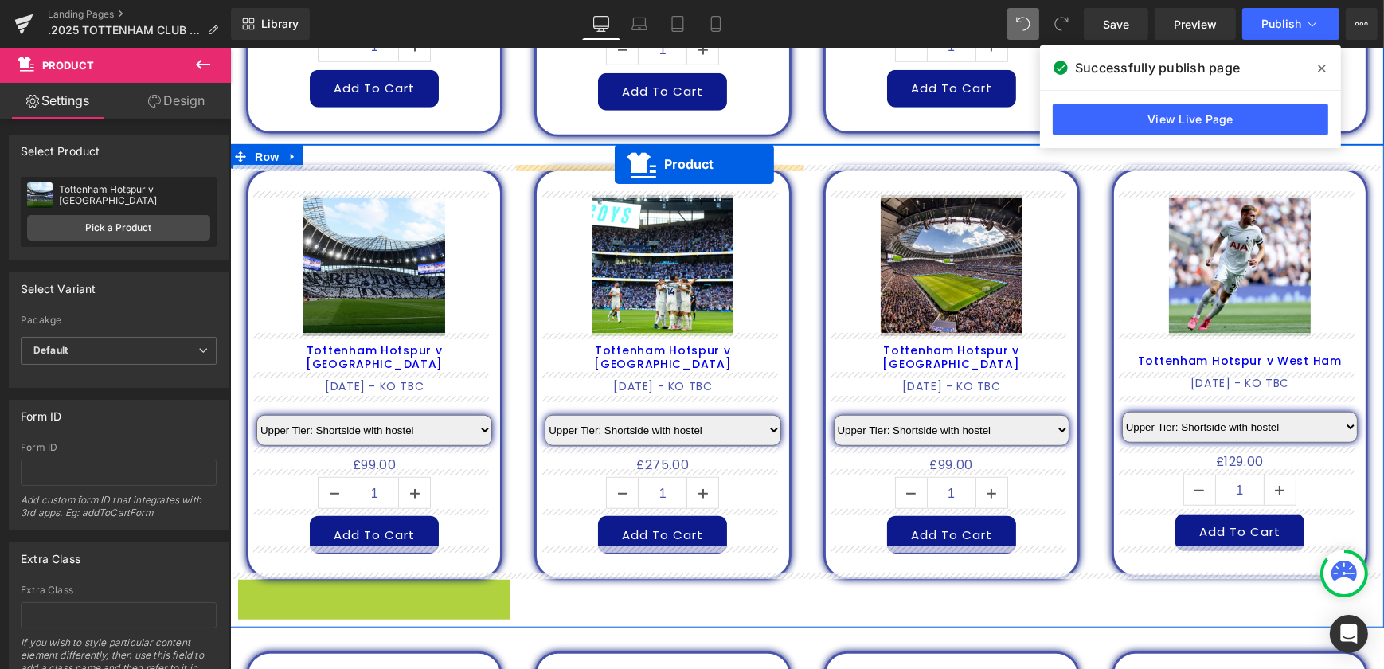
drag, startPoint x: 346, startPoint y: 588, endPoint x: 614, endPoint y: 164, distance: 501.4
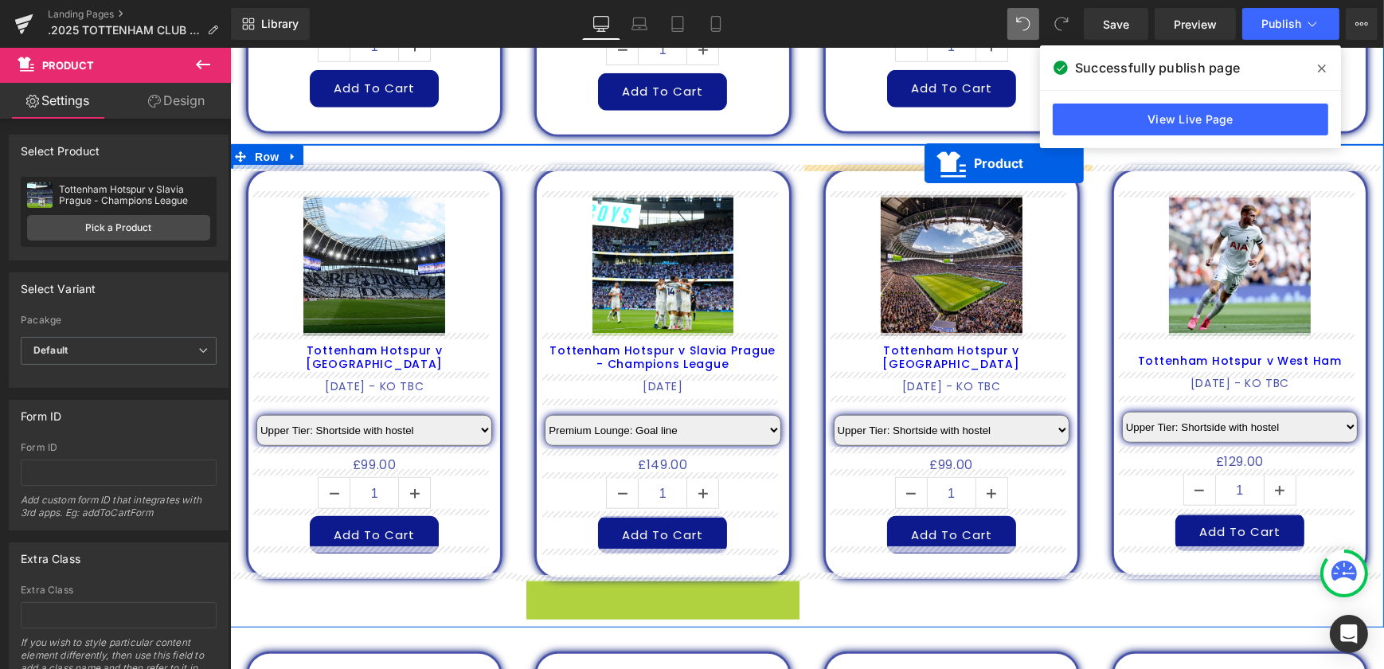
drag, startPoint x: 634, startPoint y: 592, endPoint x: 924, endPoint y: 163, distance: 517.2
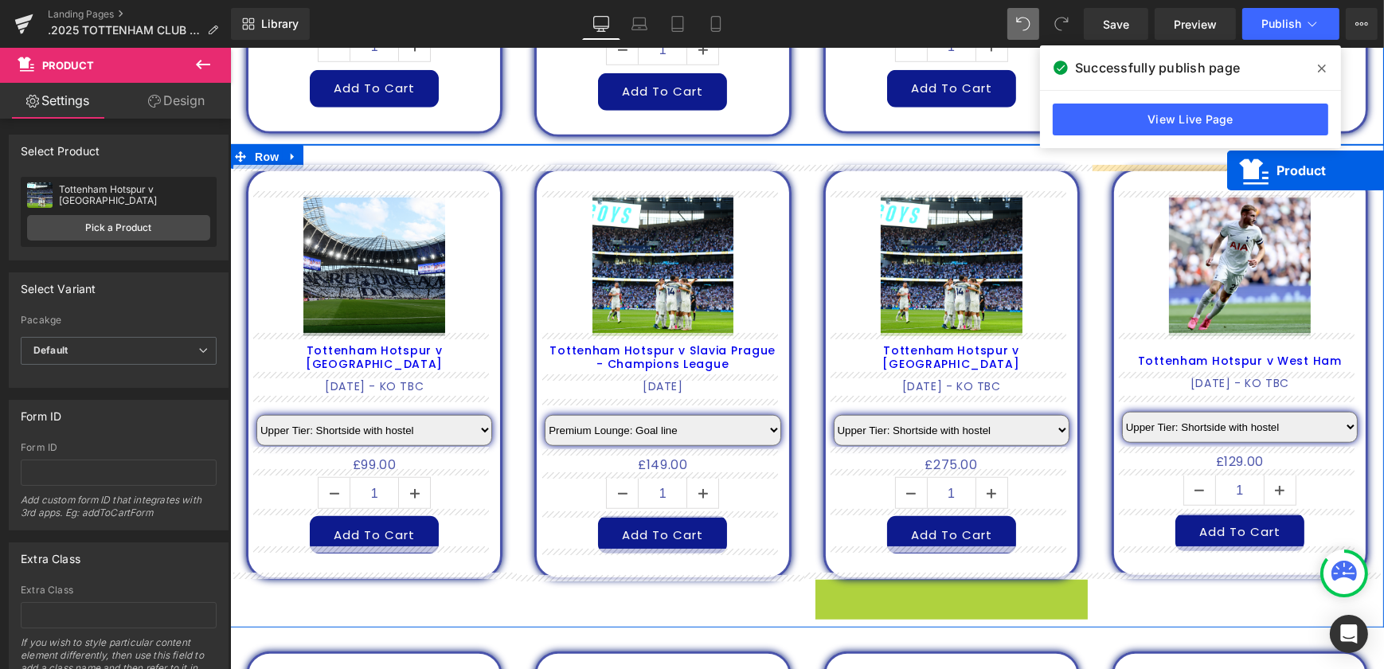
drag, startPoint x: 920, startPoint y: 588, endPoint x: 1226, endPoint y: 170, distance: 518.3
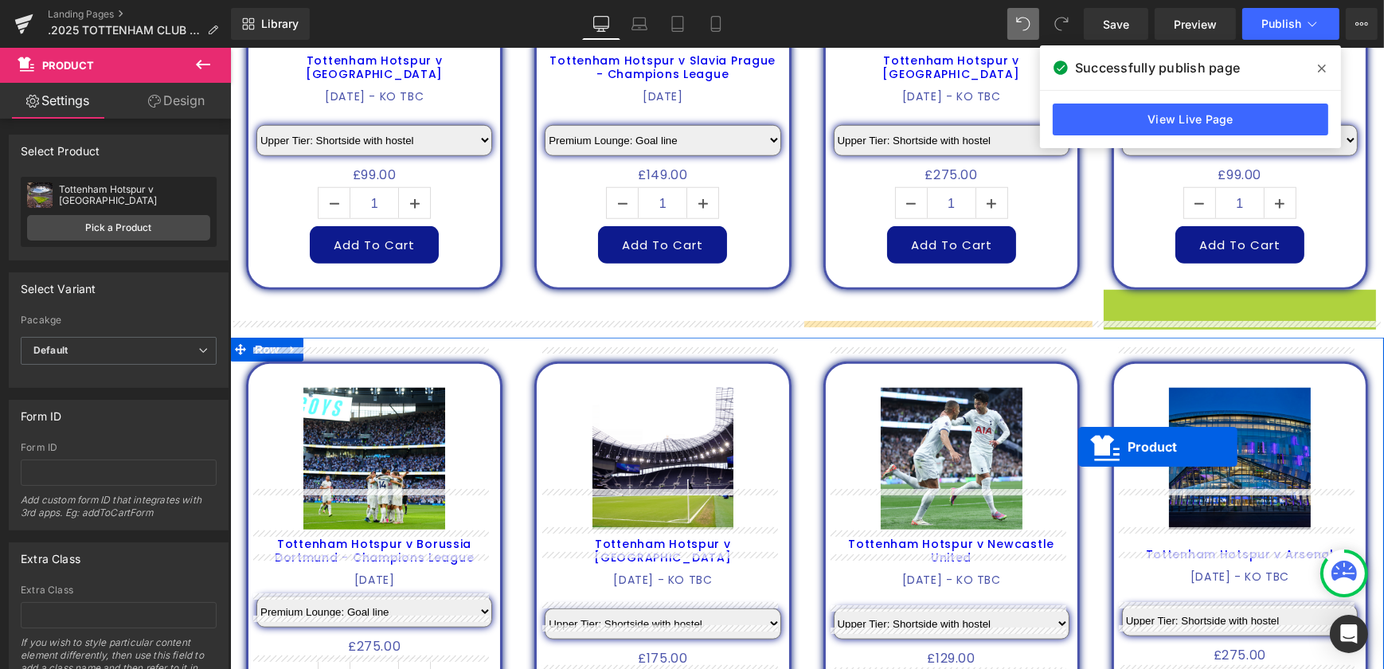
scroll to position [2067, 0]
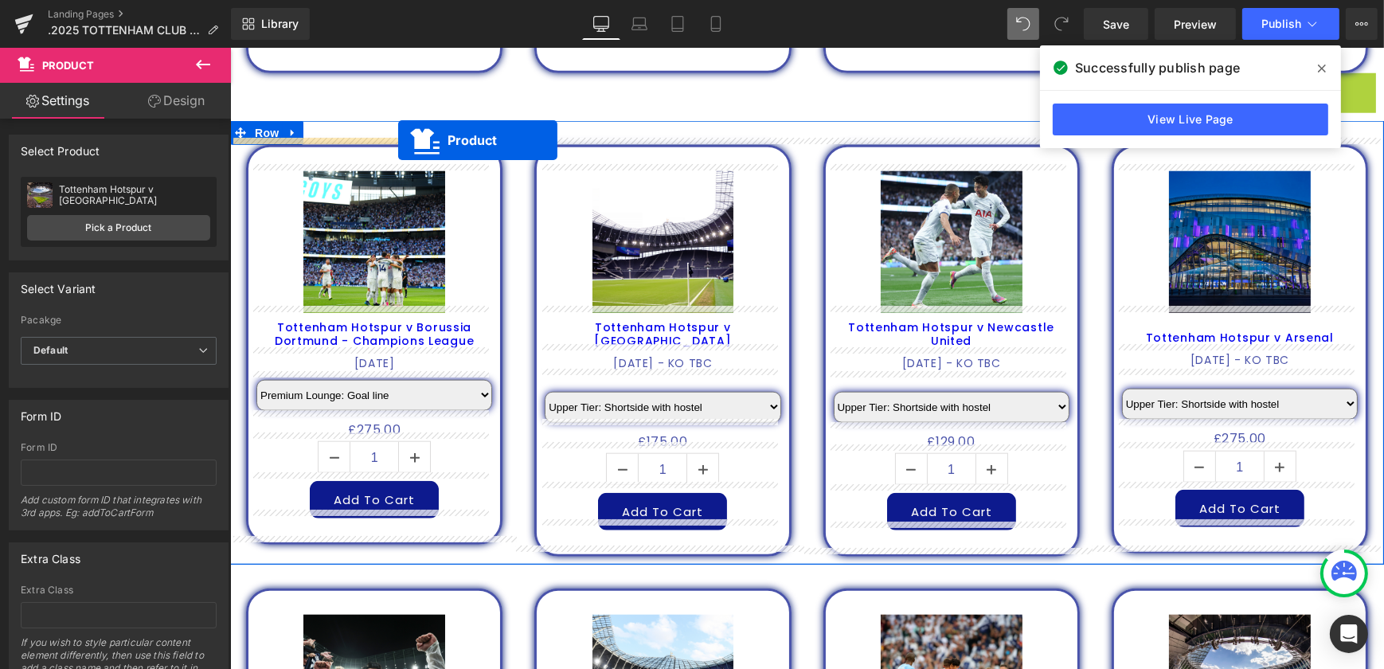
drag, startPoint x: 1210, startPoint y: 374, endPoint x: 397, endPoint y: 140, distance: 845.9
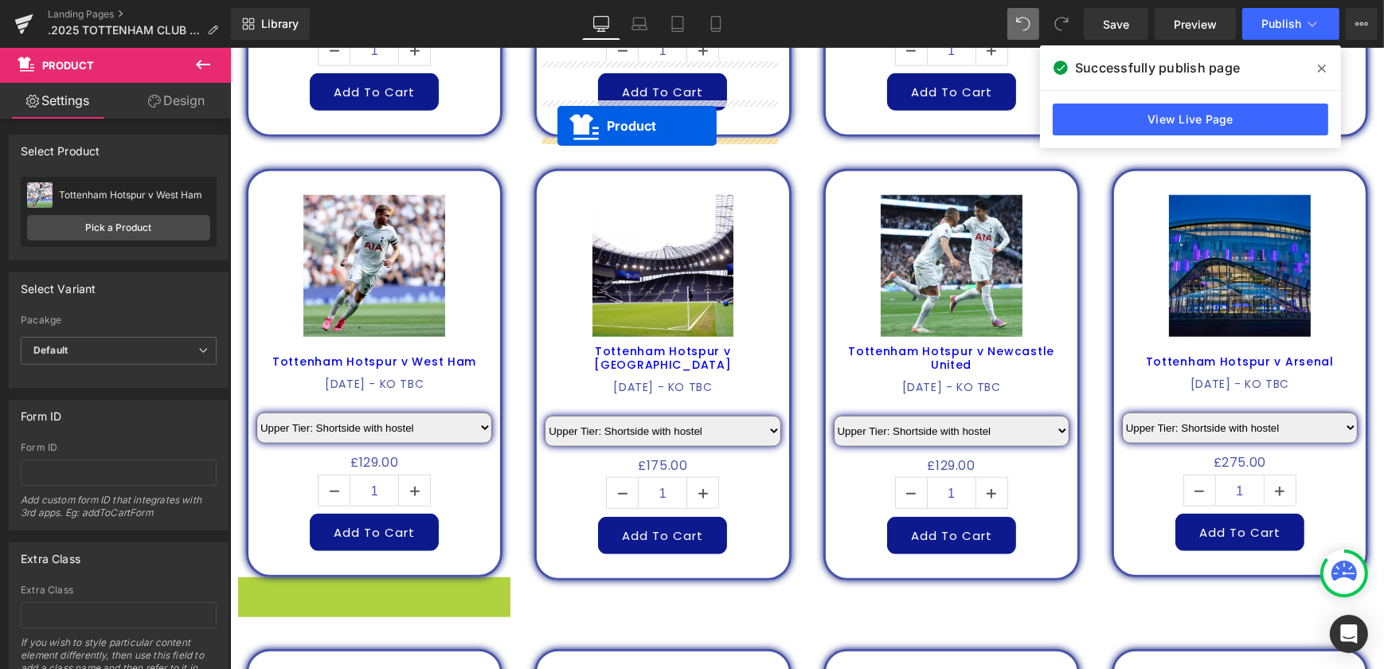
scroll to position [1971, 0]
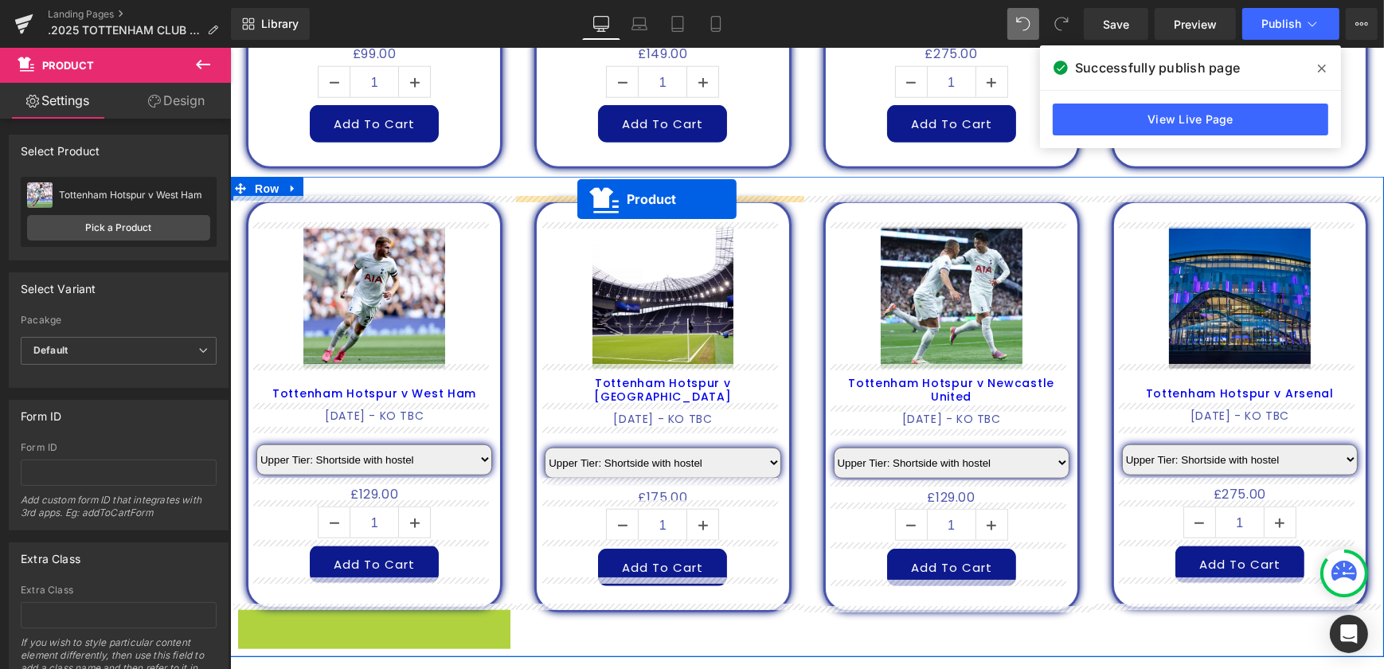
drag, startPoint x: 349, startPoint y: 521, endPoint x: 576, endPoint y: 199, distance: 394.1
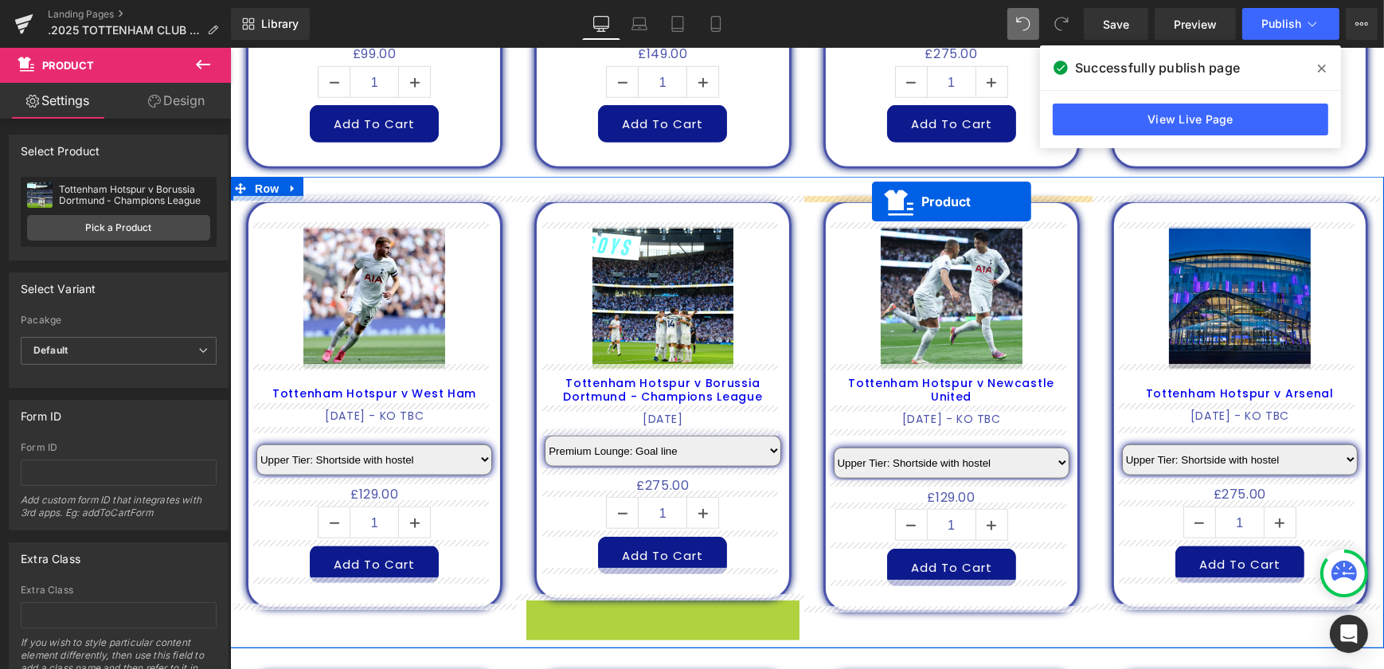
drag, startPoint x: 631, startPoint y: 612, endPoint x: 871, endPoint y: 201, distance: 475.6
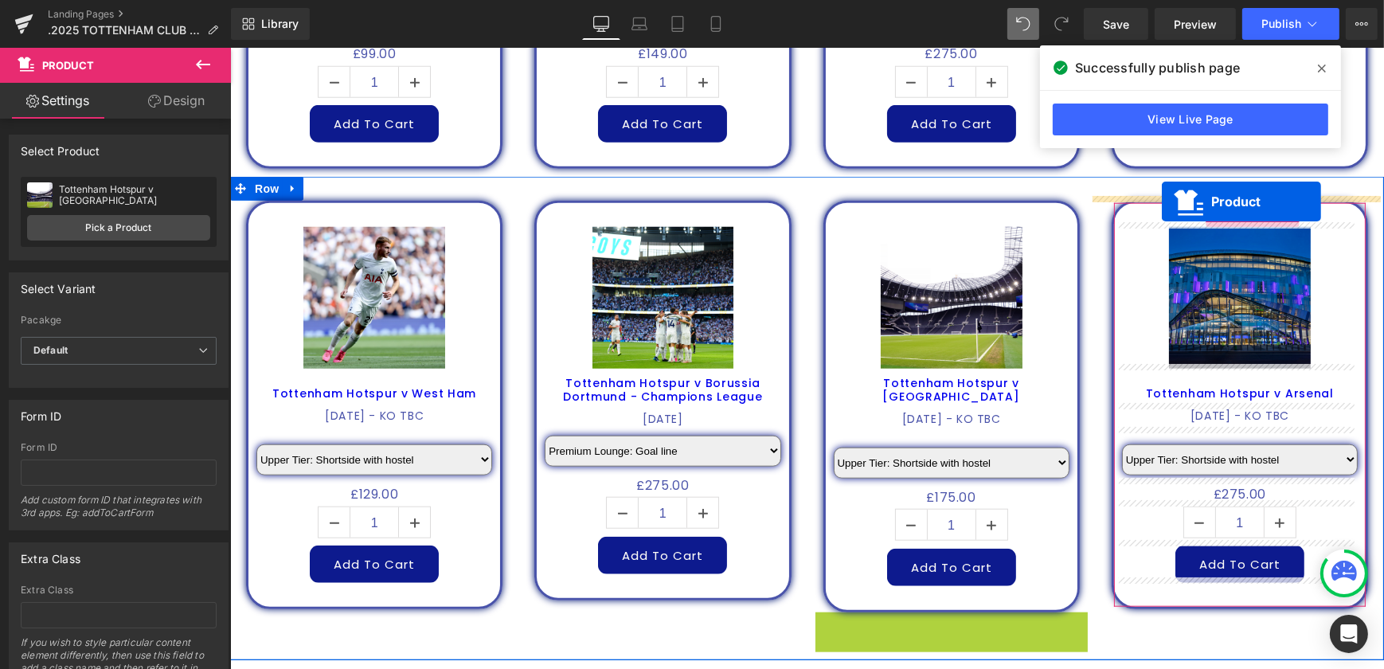
drag, startPoint x: 920, startPoint y: 619, endPoint x: 1161, endPoint y: 201, distance: 482.2
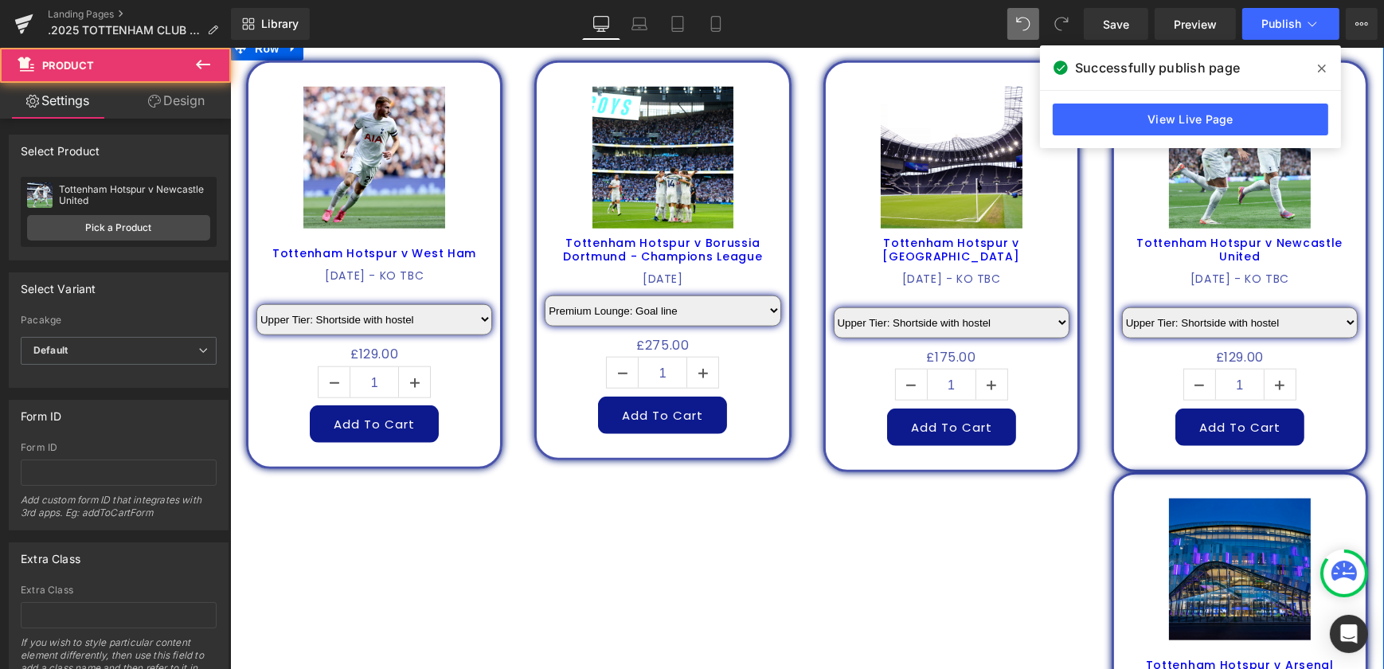
scroll to position [2405, 0]
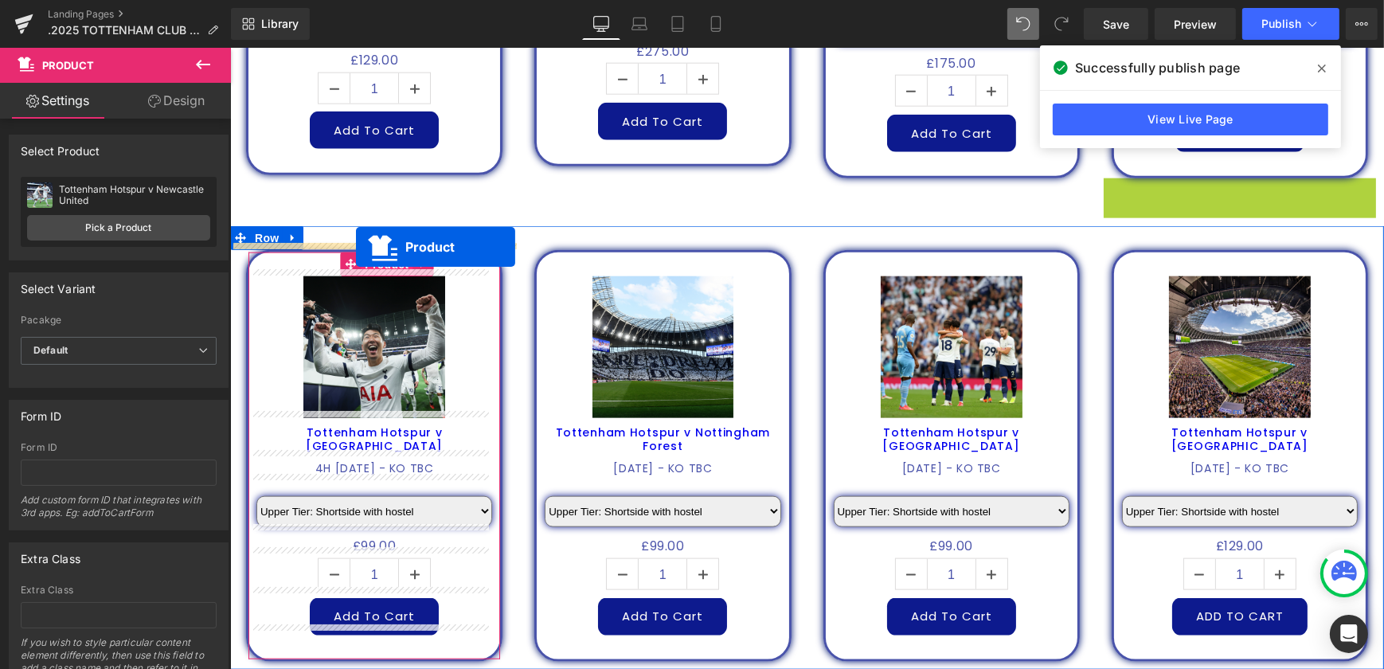
drag, startPoint x: 1209, startPoint y: 184, endPoint x: 355, endPoint y: 247, distance: 856.6
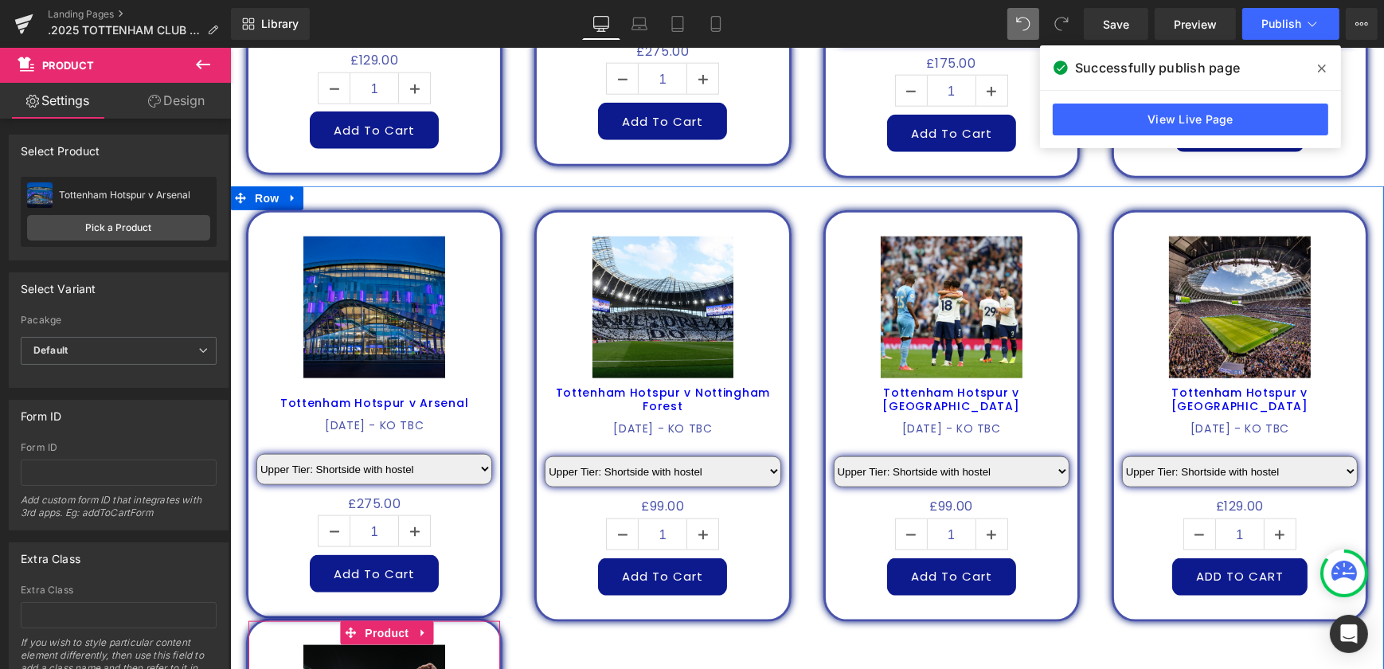
scroll to position [2421, 0]
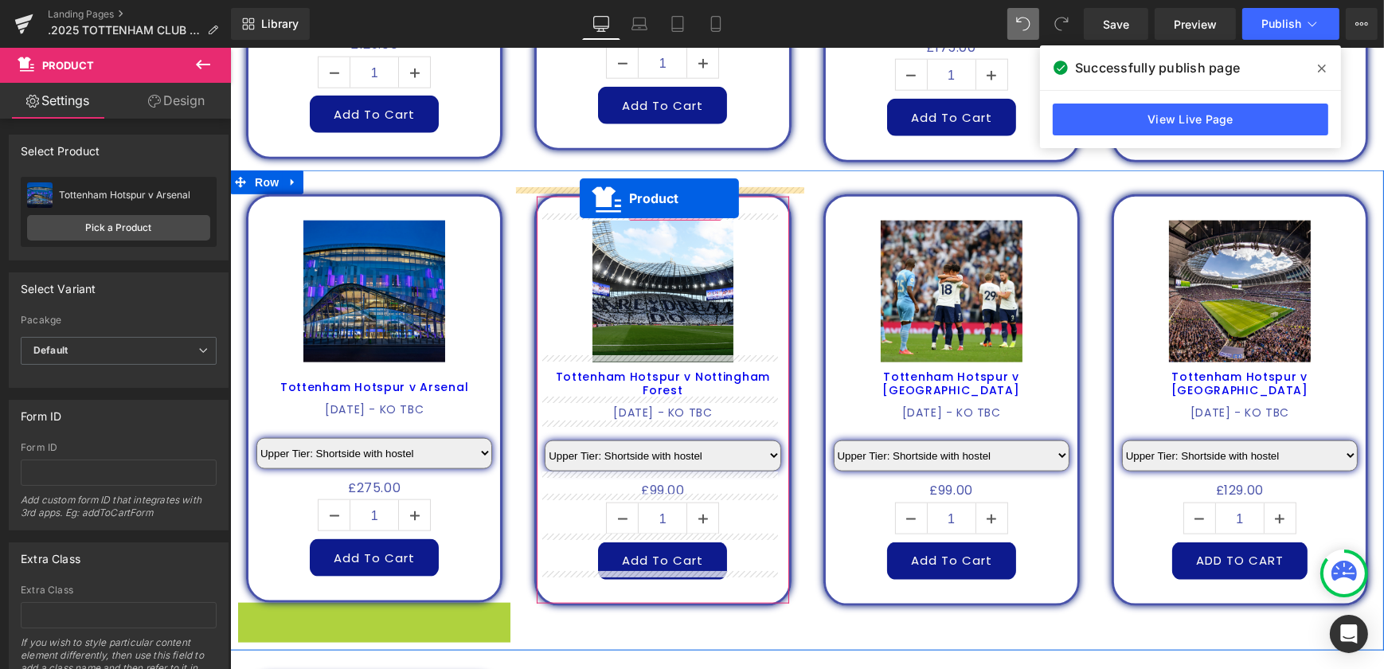
drag, startPoint x: 344, startPoint y: 628, endPoint x: 579, endPoint y: 199, distance: 489.2
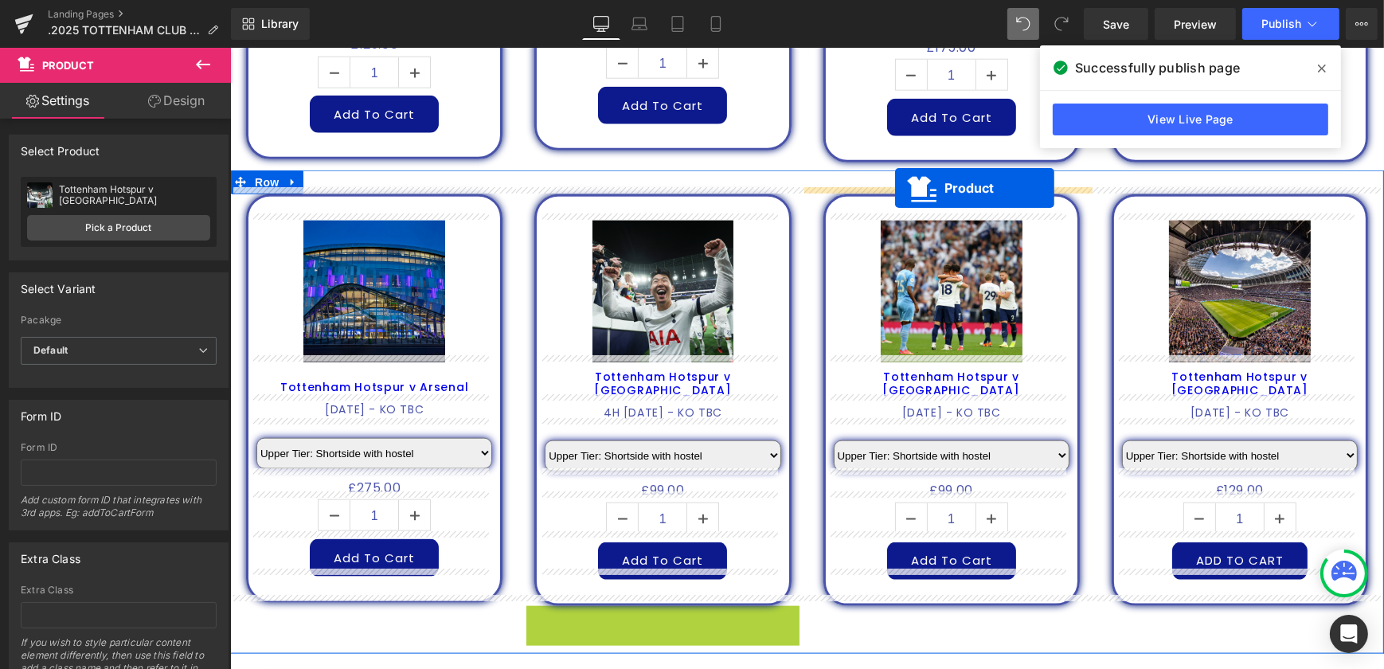
drag, startPoint x: 631, startPoint y: 615, endPoint x: 894, endPoint y: 188, distance: 501.2
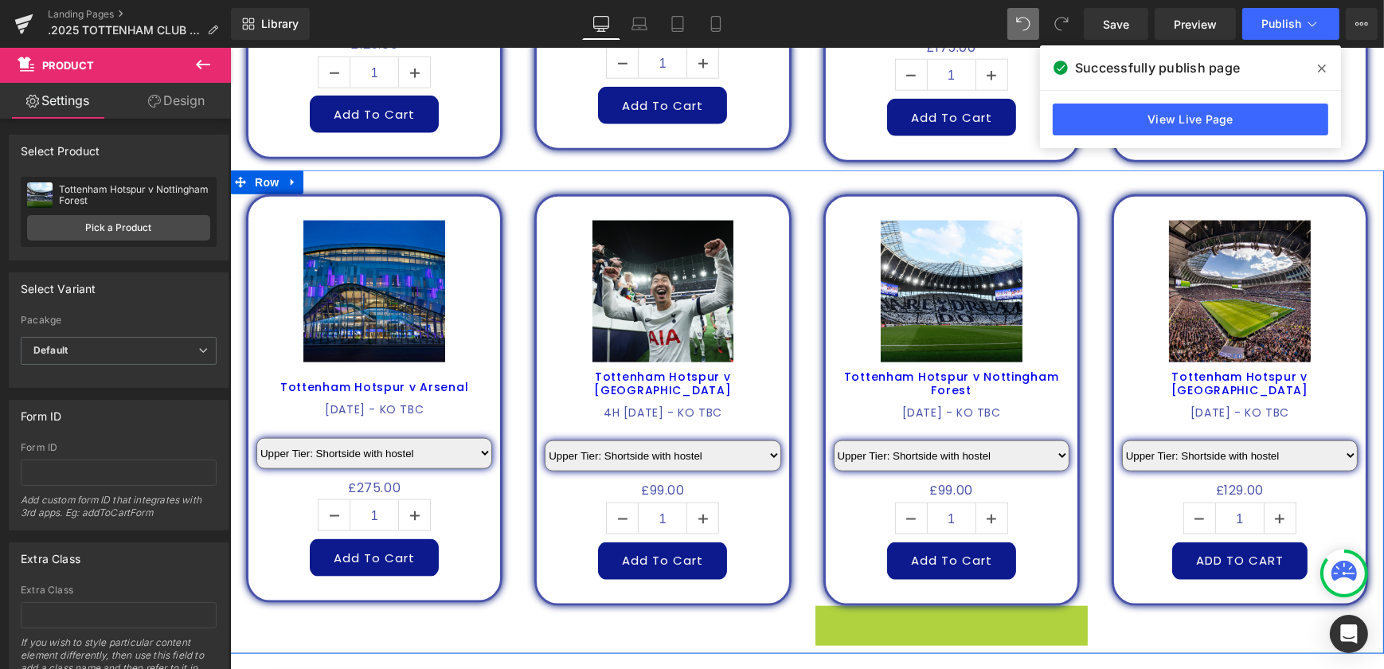
scroll to position [2437, 0]
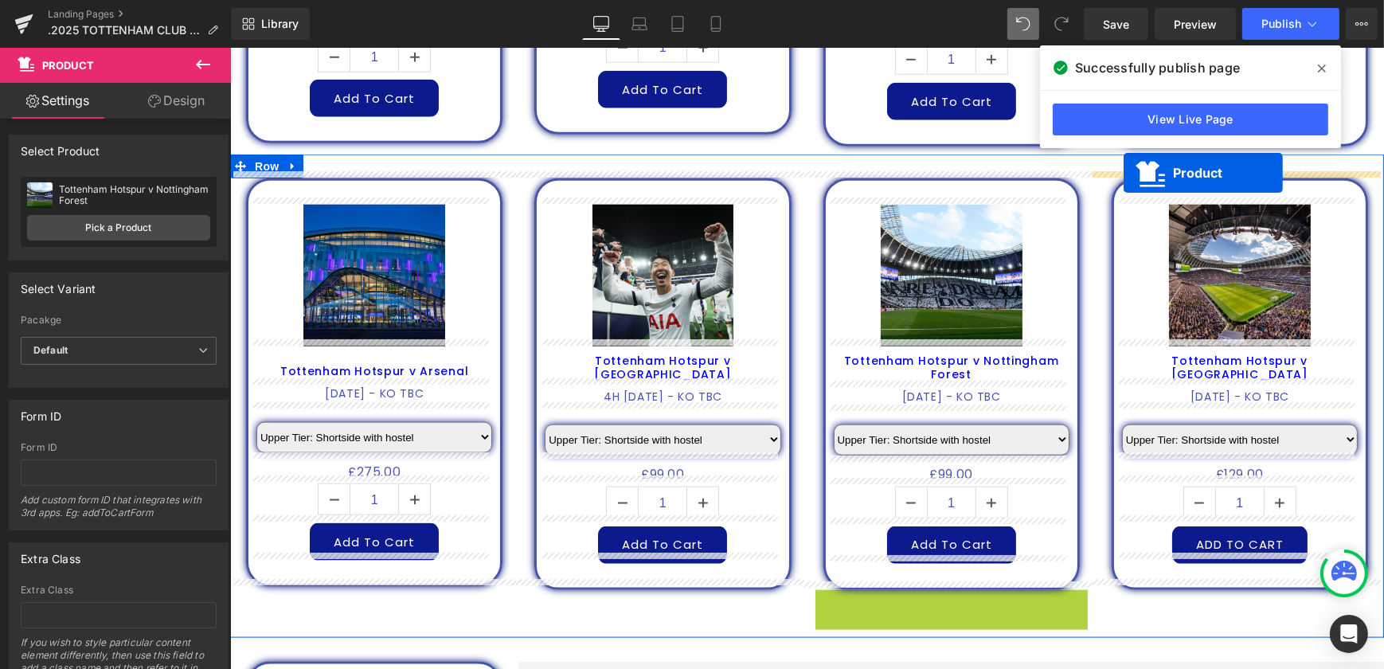
drag, startPoint x: 921, startPoint y: 613, endPoint x: 1123, endPoint y: 174, distance: 483.5
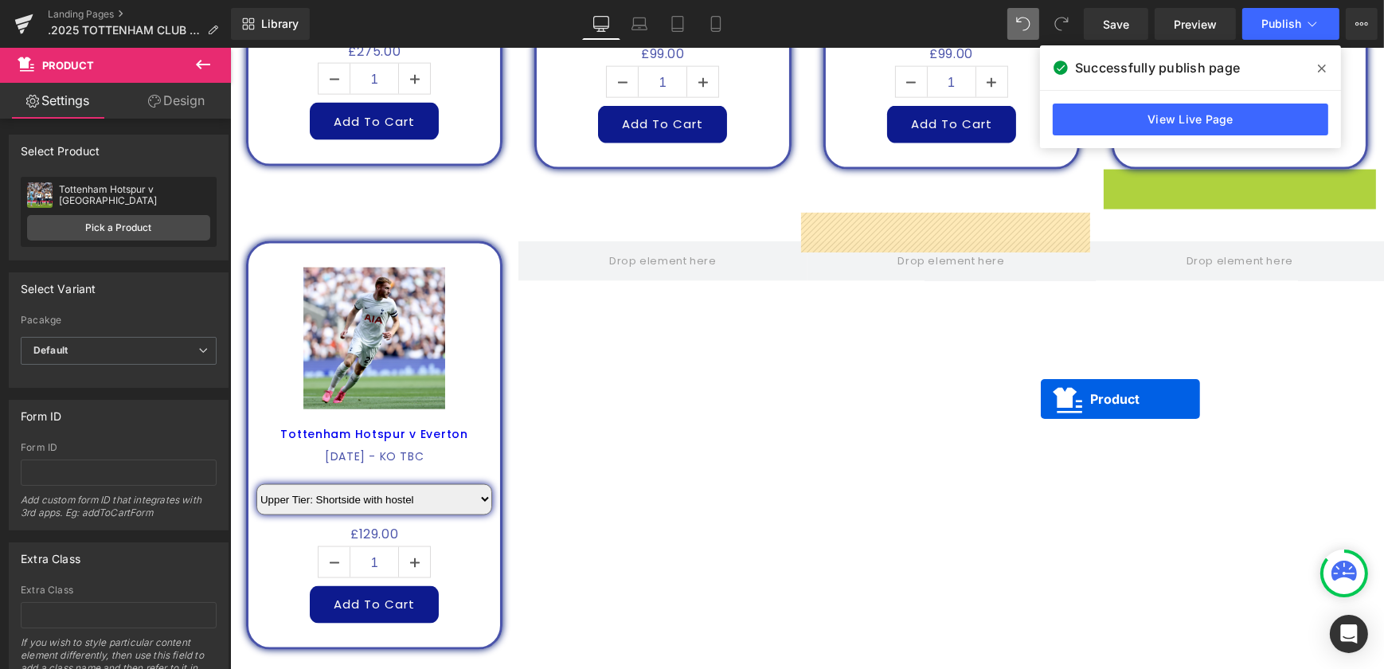
scroll to position [2944, 0]
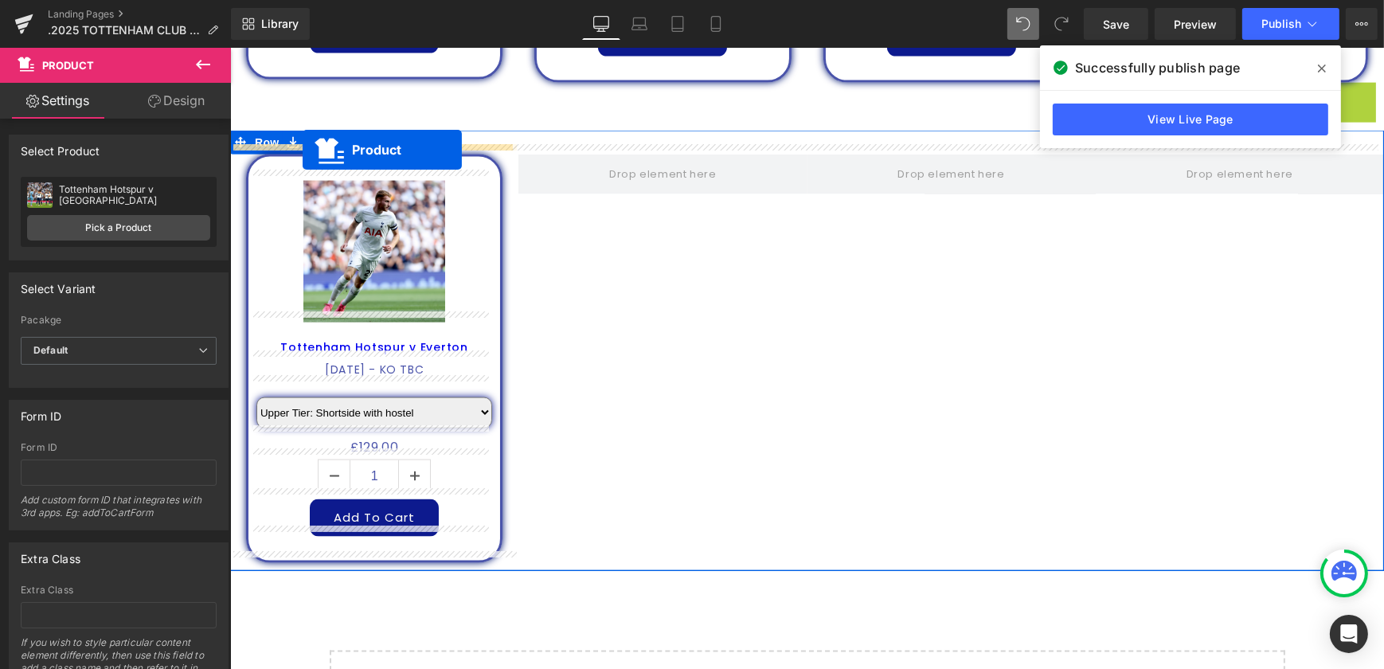
drag, startPoint x: 1213, startPoint y: 229, endPoint x: 302, endPoint y: 150, distance: 914.2
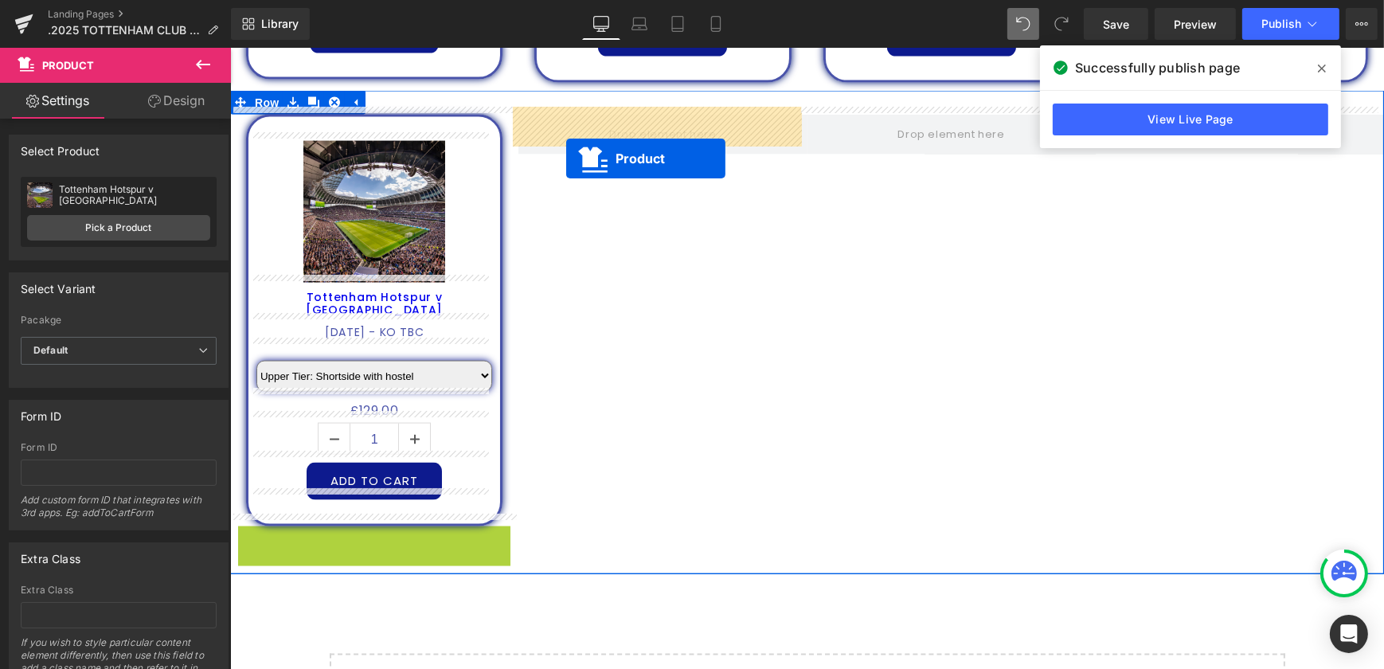
drag, startPoint x: 344, startPoint y: 533, endPoint x: 565, endPoint y: 158, distance: 434.8
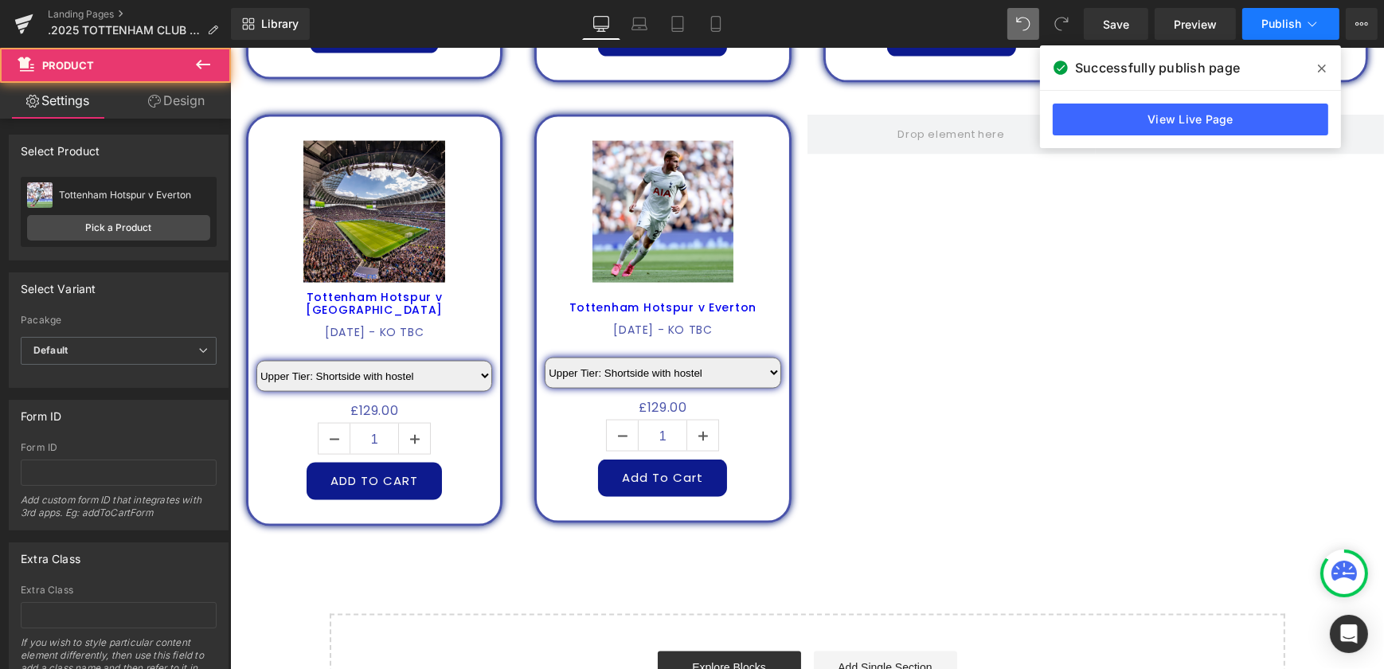
click at [1294, 22] on span "Publish" at bounding box center [1281, 24] width 40 height 13
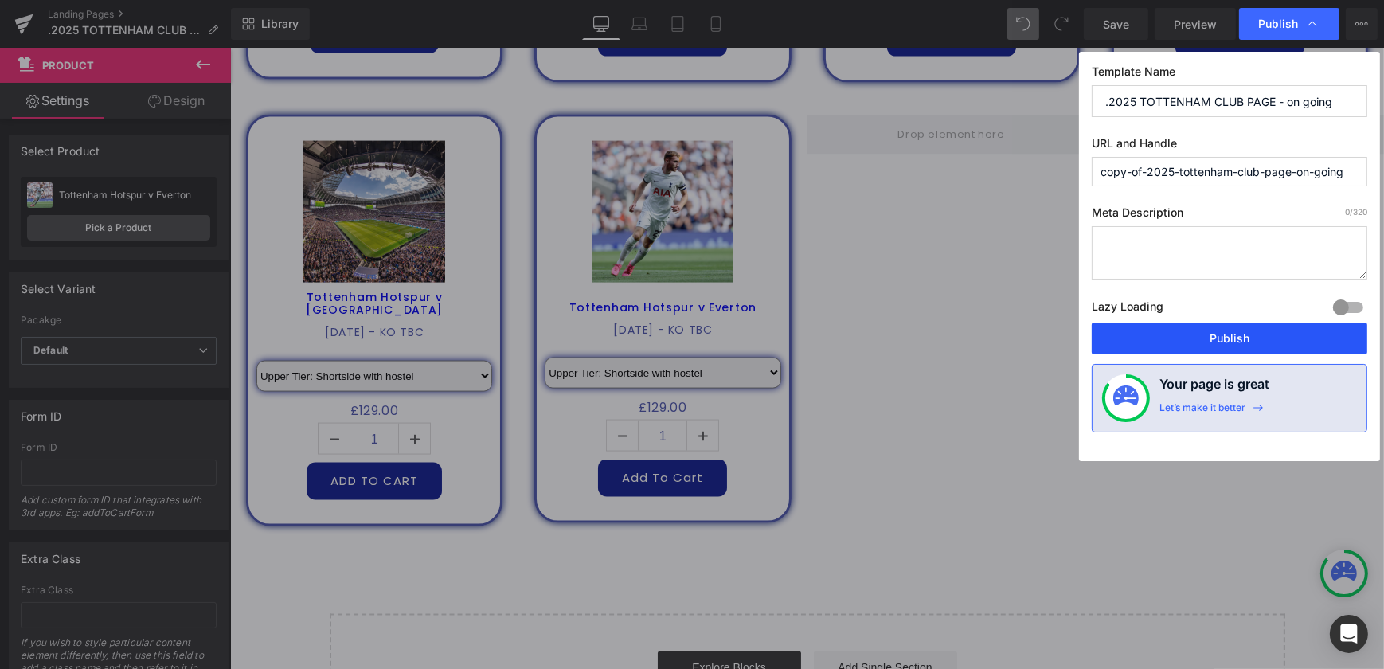
click at [1260, 328] on button "Publish" at bounding box center [1229, 338] width 275 height 32
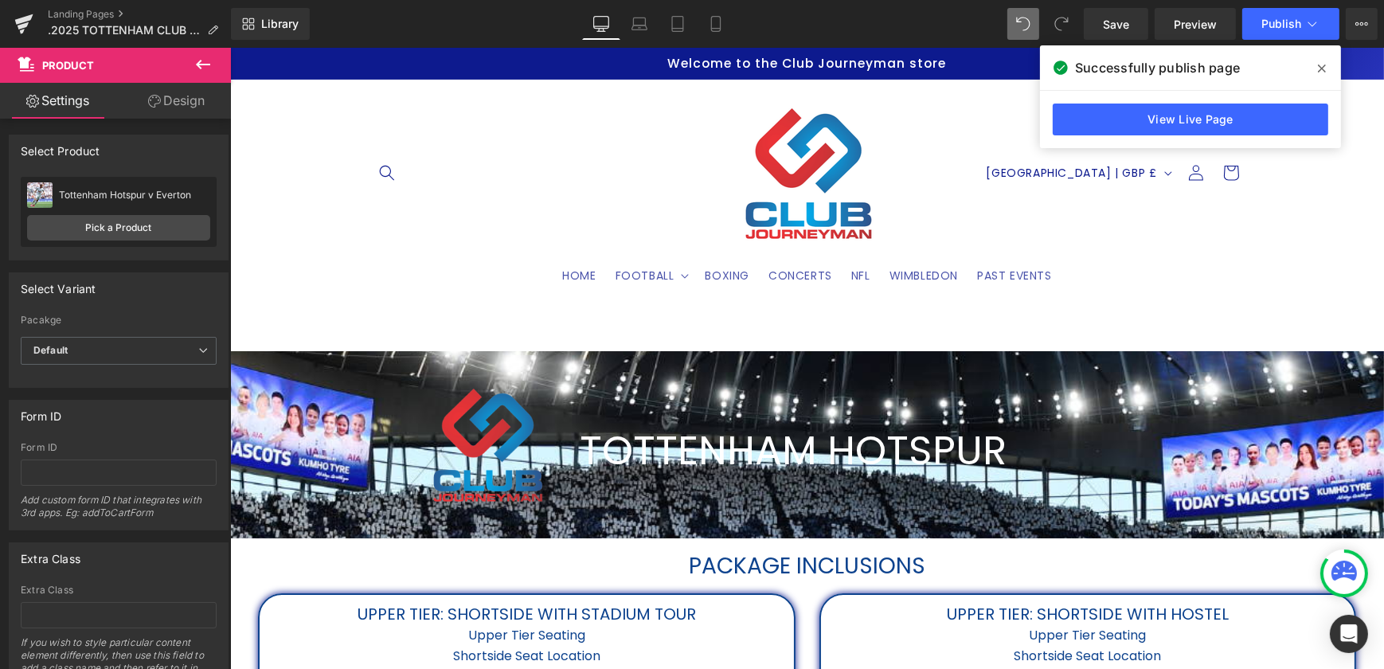
click at [1326, 64] on span at bounding box center [1321, 68] width 25 height 25
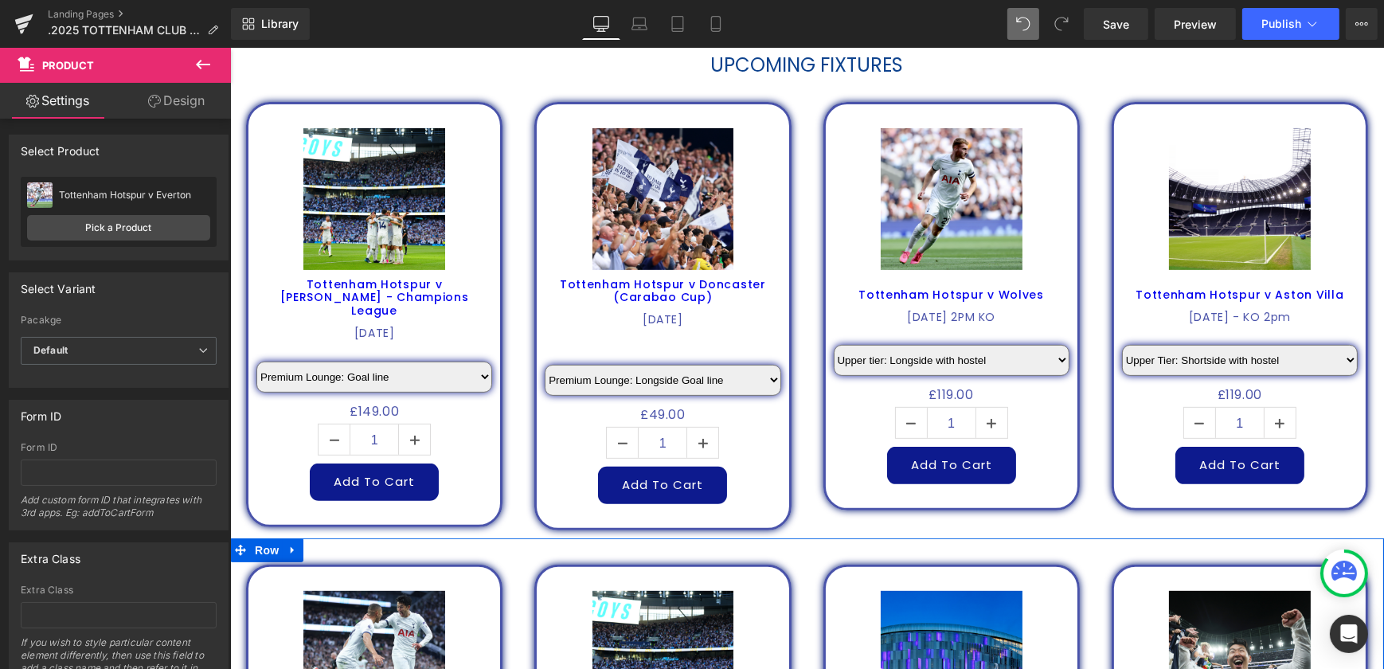
scroll to position [724, 0]
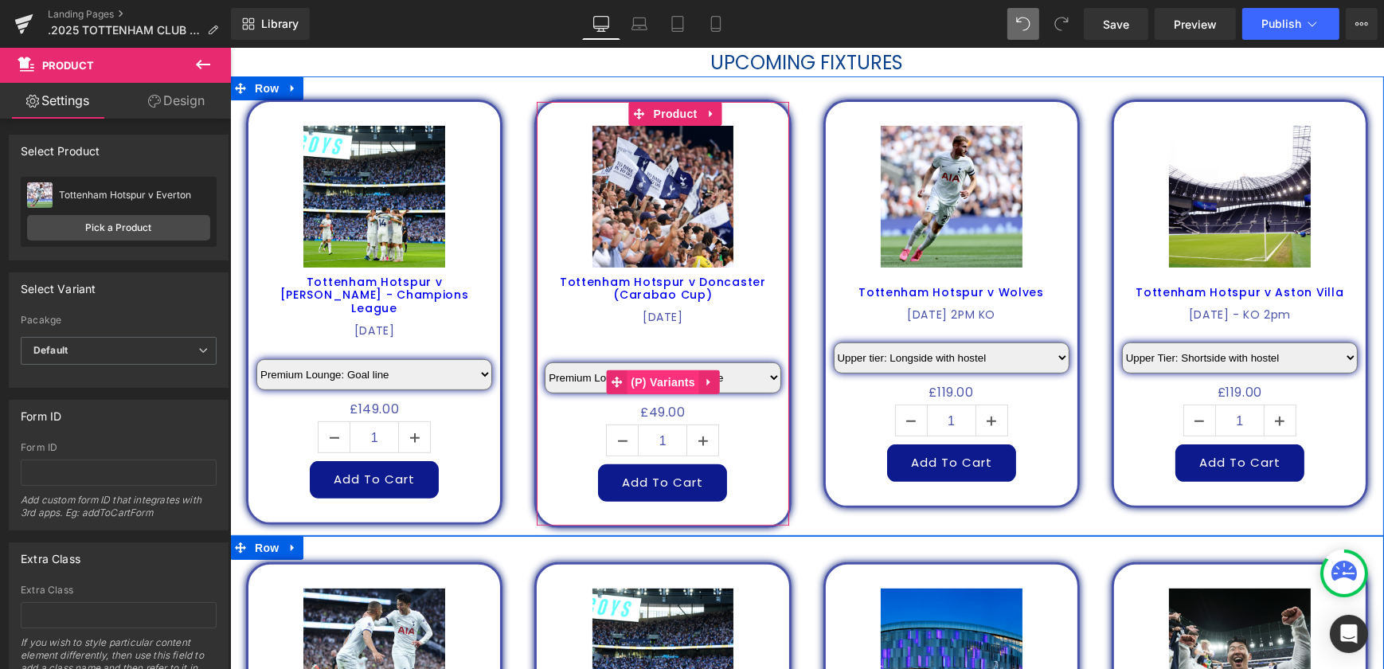
click at [667, 380] on span "(P) Variants" at bounding box center [662, 382] width 72 height 24
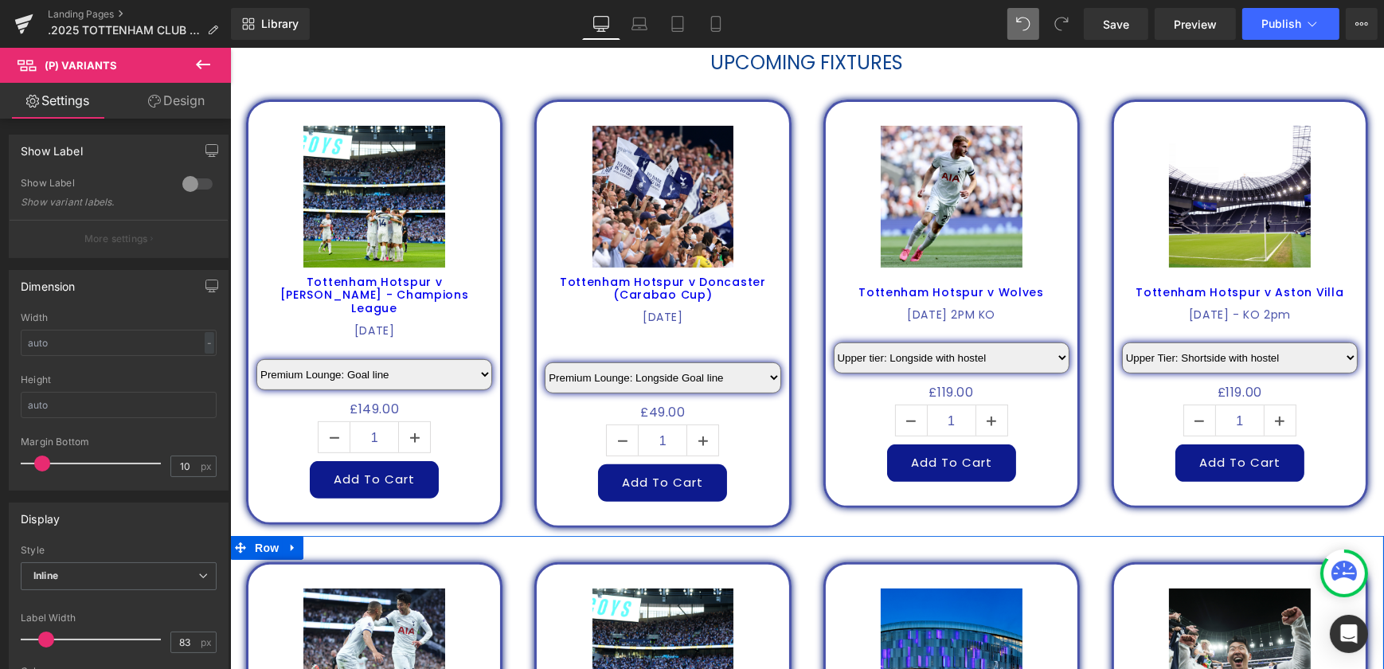
click at [191, 107] on link "Design" at bounding box center [176, 101] width 115 height 36
click at [0, 0] on div "Spacing" at bounding box center [0, 0] width 0 height 0
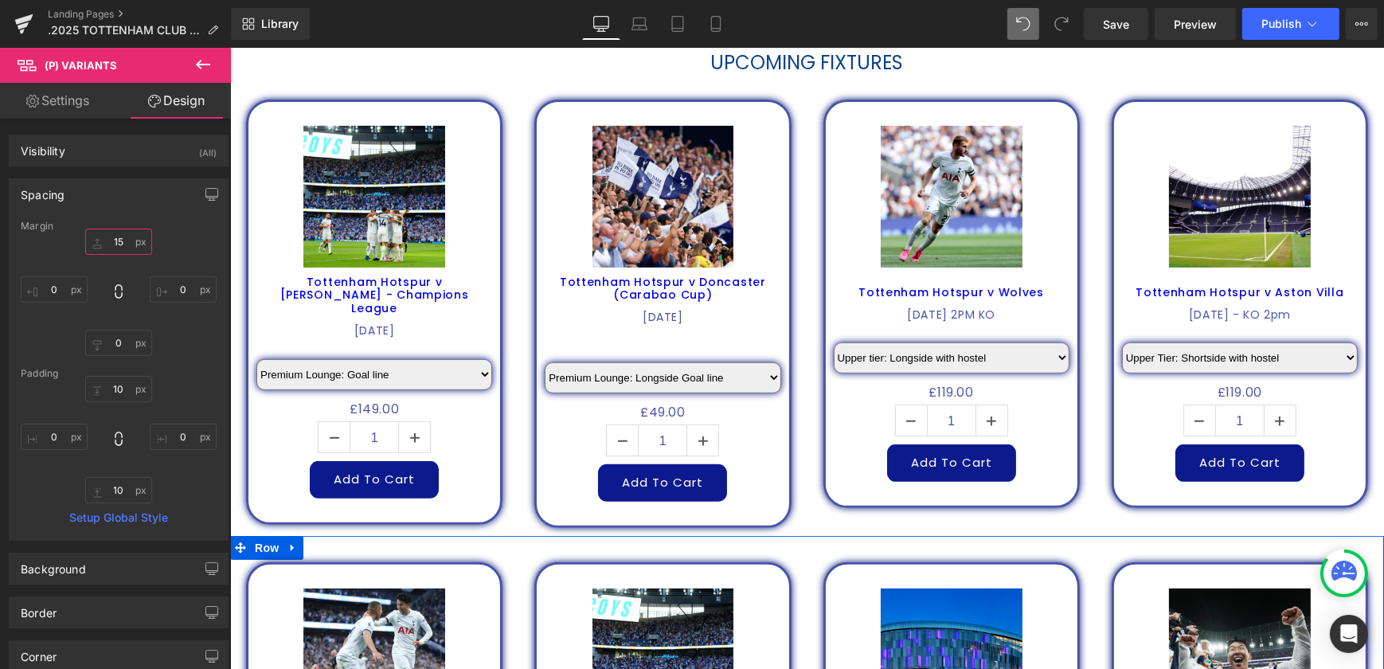
click at [119, 236] on input "text" at bounding box center [118, 242] width 67 height 26
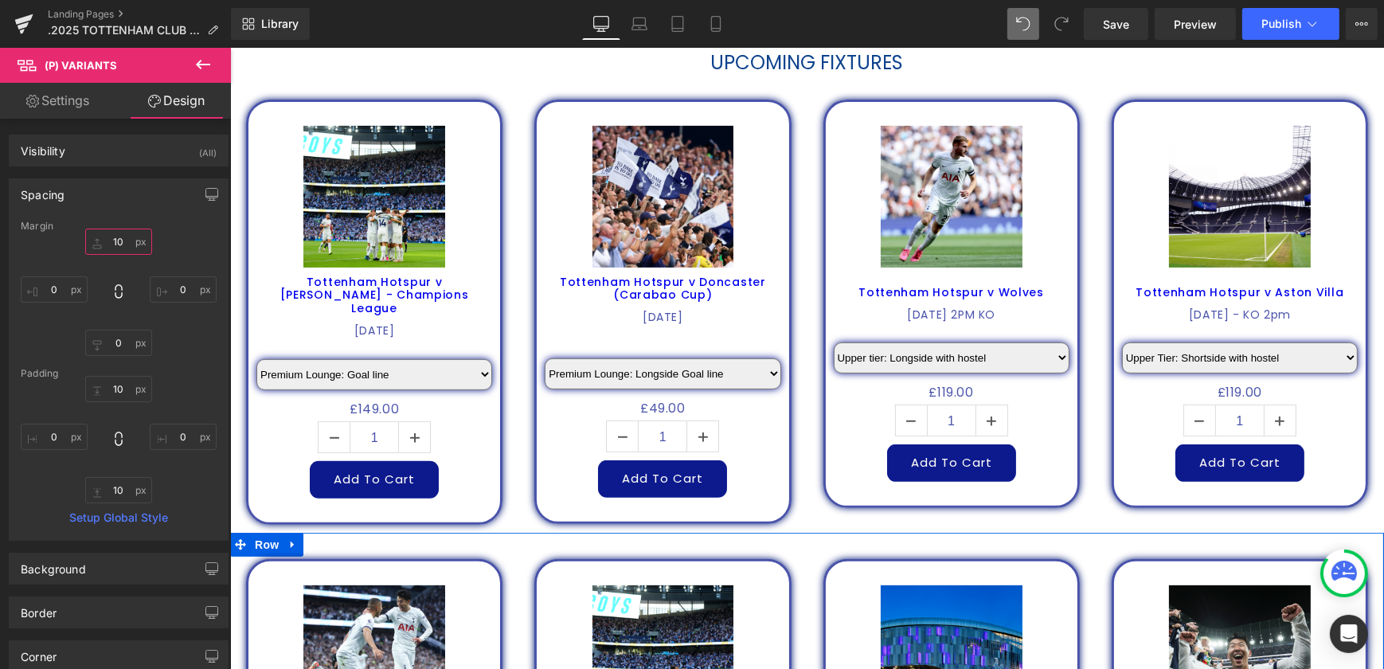
type input "1"
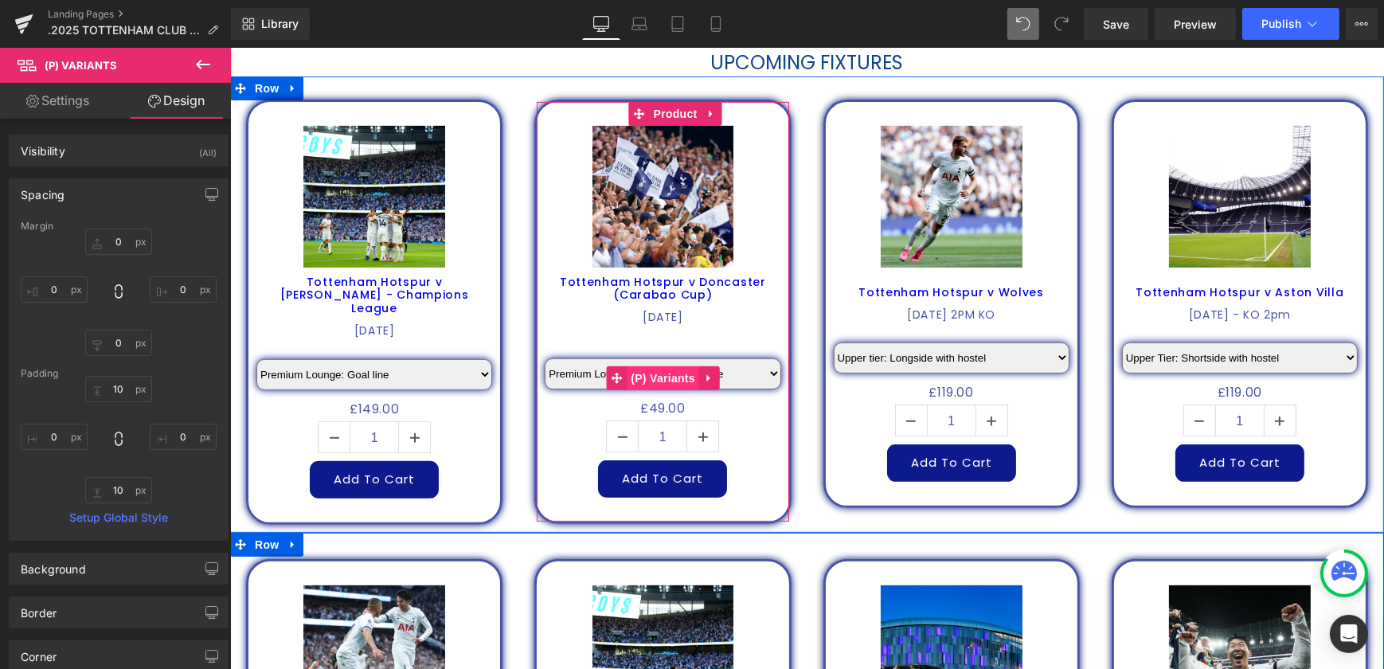
click at [641, 377] on span "(P) Variants" at bounding box center [662, 378] width 72 height 24
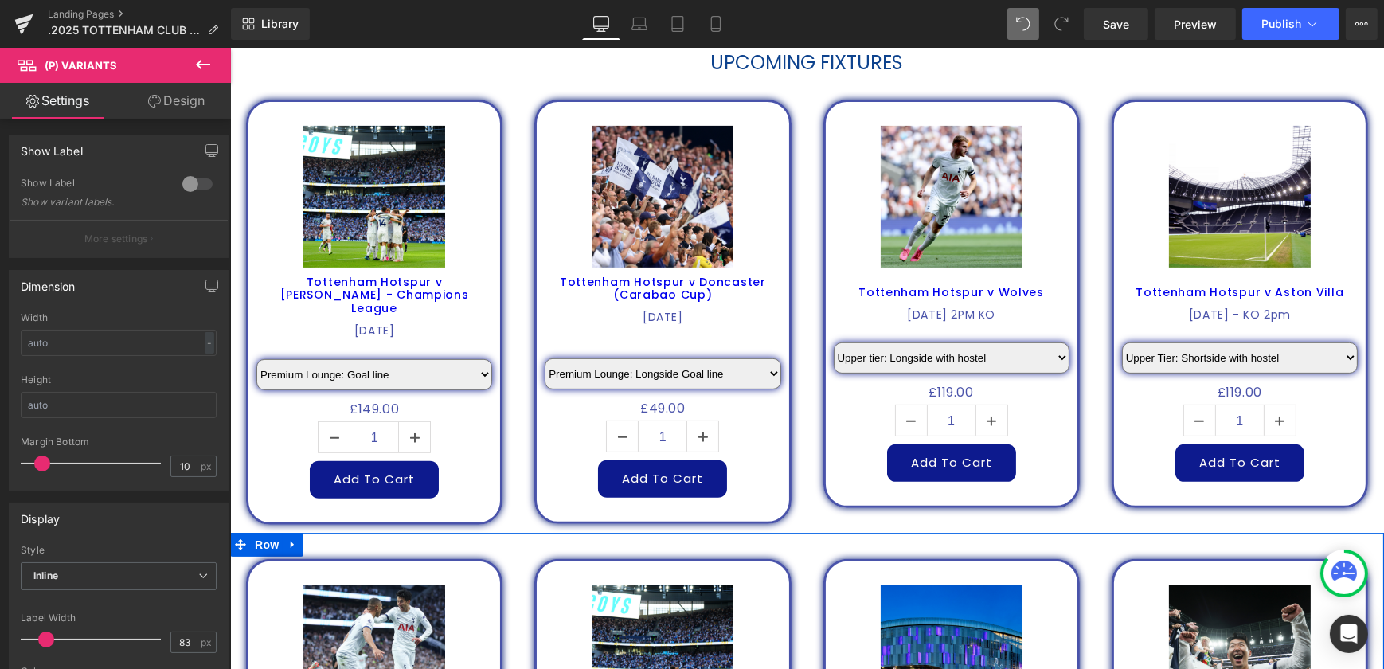
click at [186, 96] on link "Design" at bounding box center [176, 101] width 115 height 36
click at [0, 0] on div "Spacing" at bounding box center [0, 0] width 0 height 0
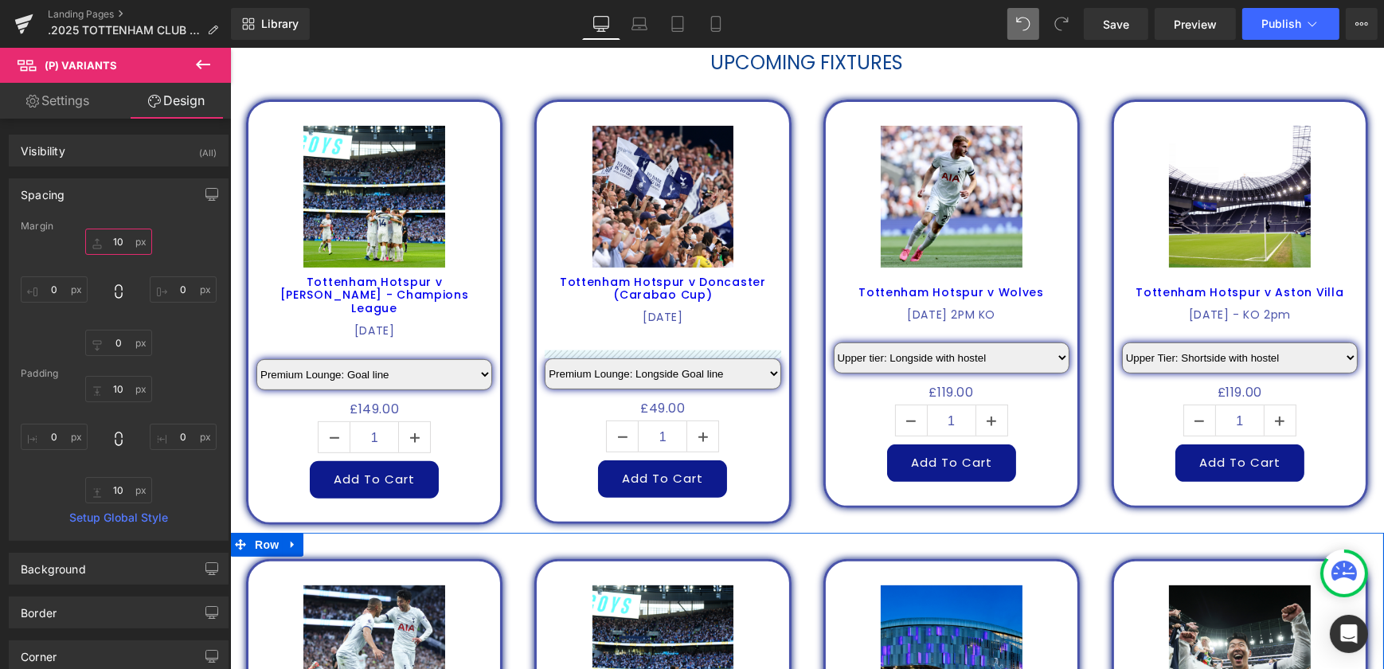
click at [119, 246] on input "text" at bounding box center [118, 242] width 67 height 26
type input "0"
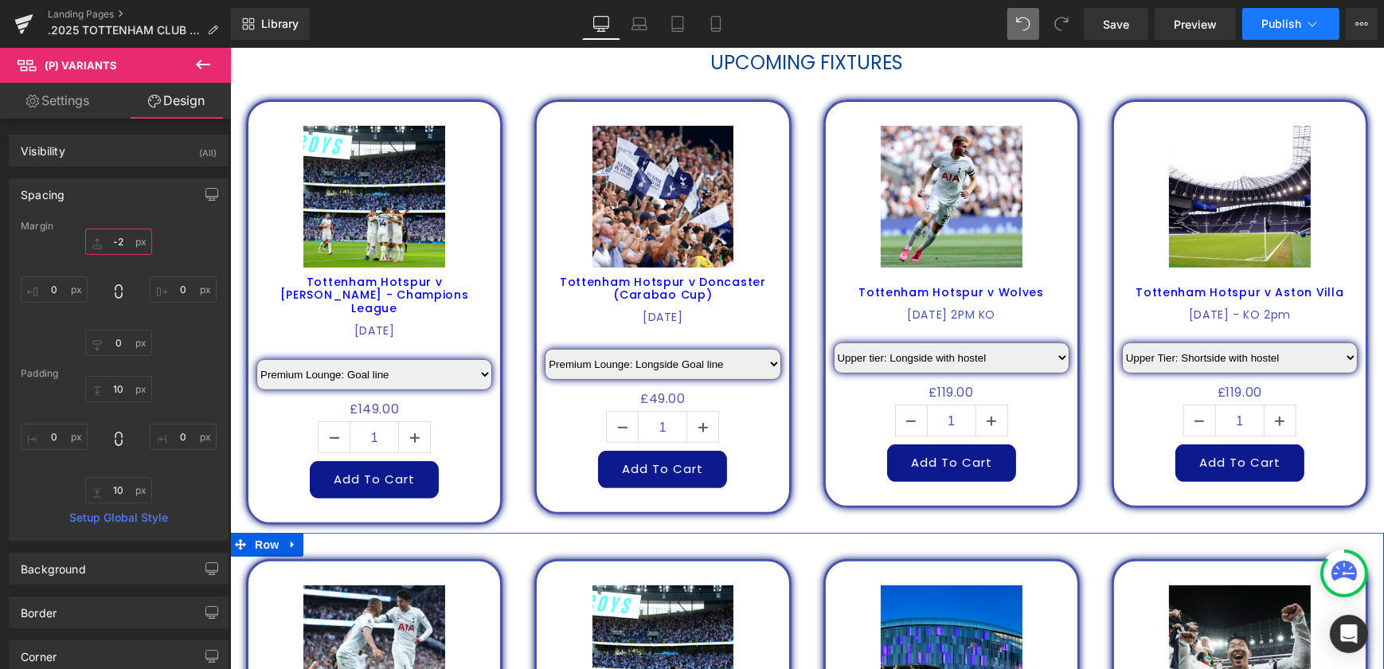
type input "-2"
click at [1290, 25] on span "Publish" at bounding box center [1281, 24] width 40 height 13
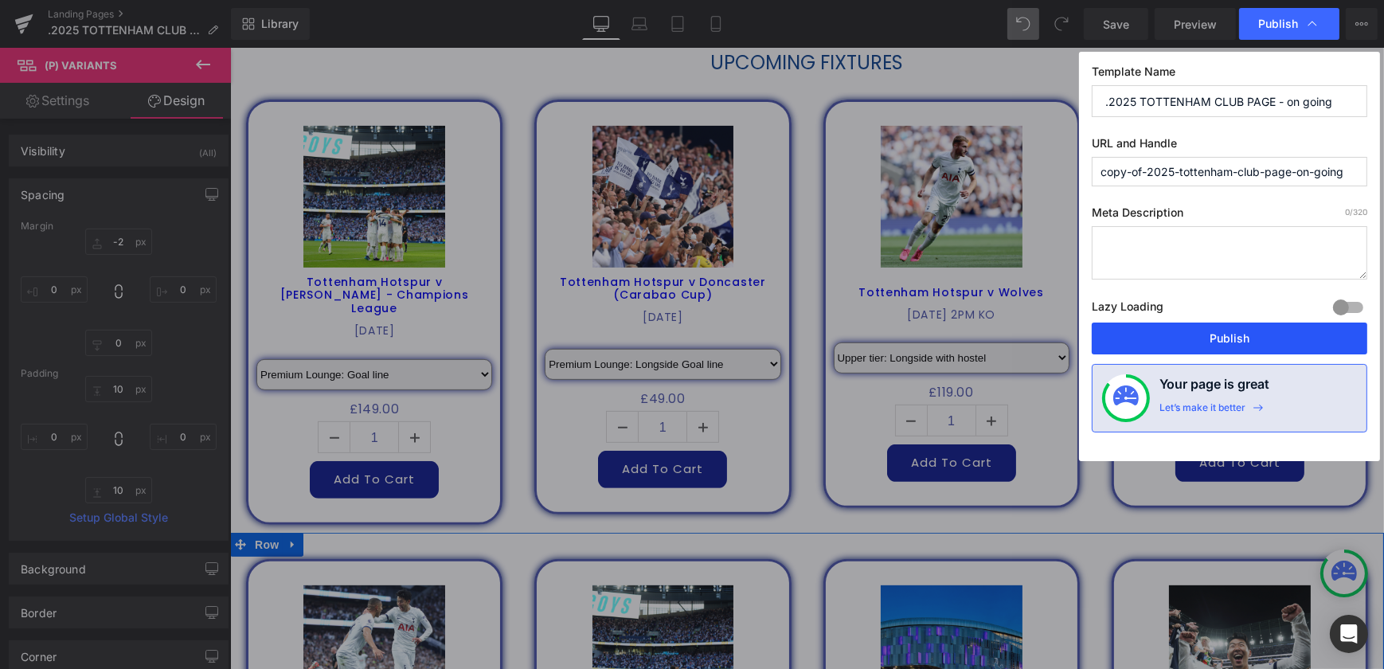
click at [1237, 326] on button "Publish" at bounding box center [1229, 338] width 275 height 32
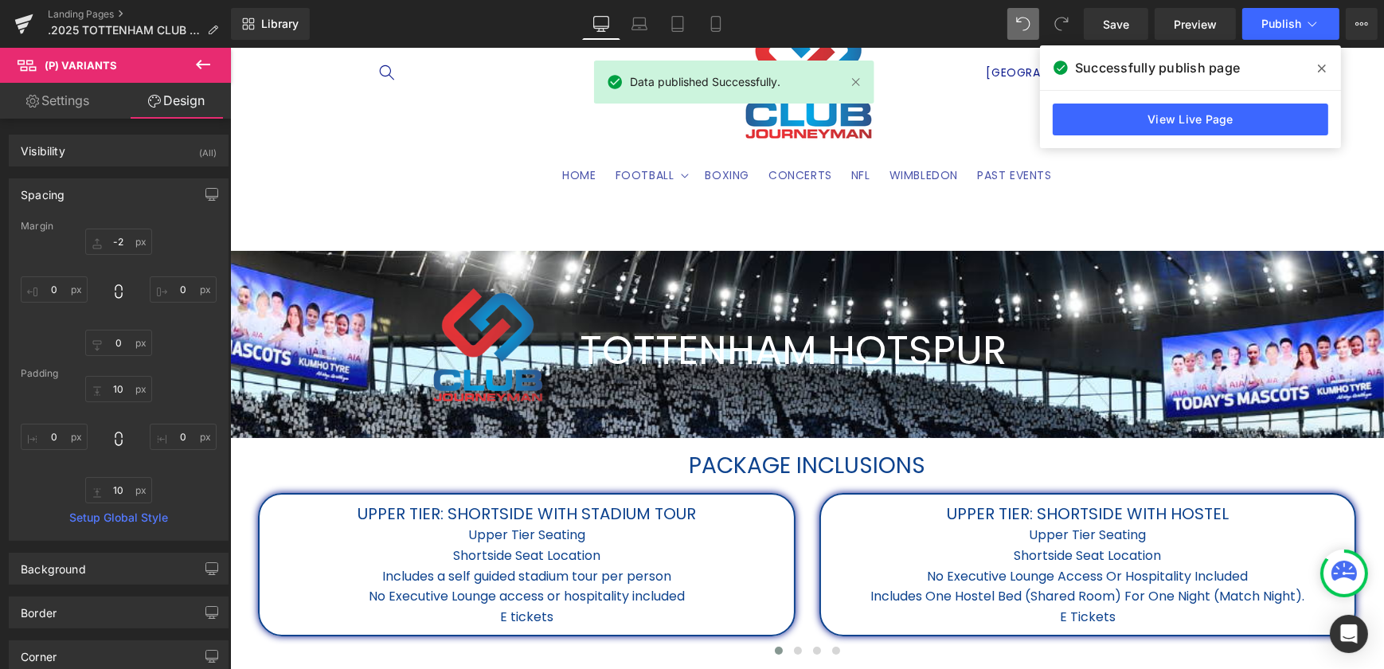
scroll to position [0, 0]
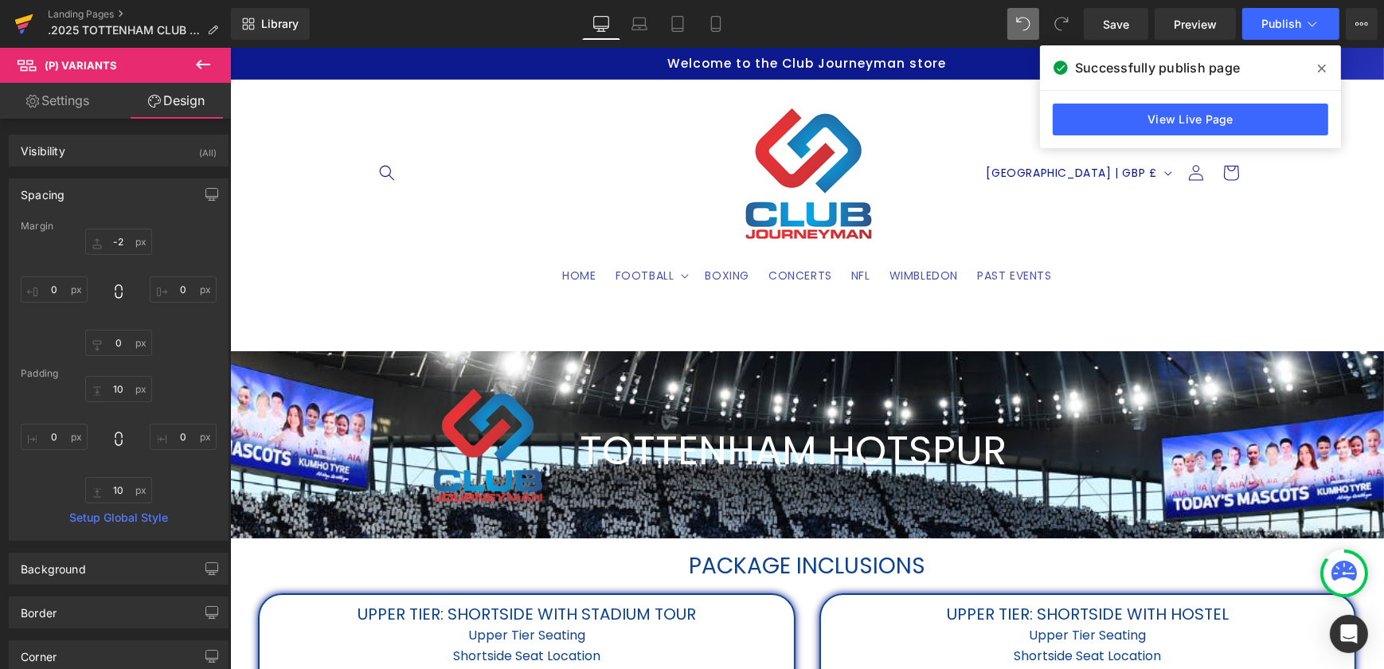
click at [21, 12] on icon at bounding box center [23, 24] width 19 height 40
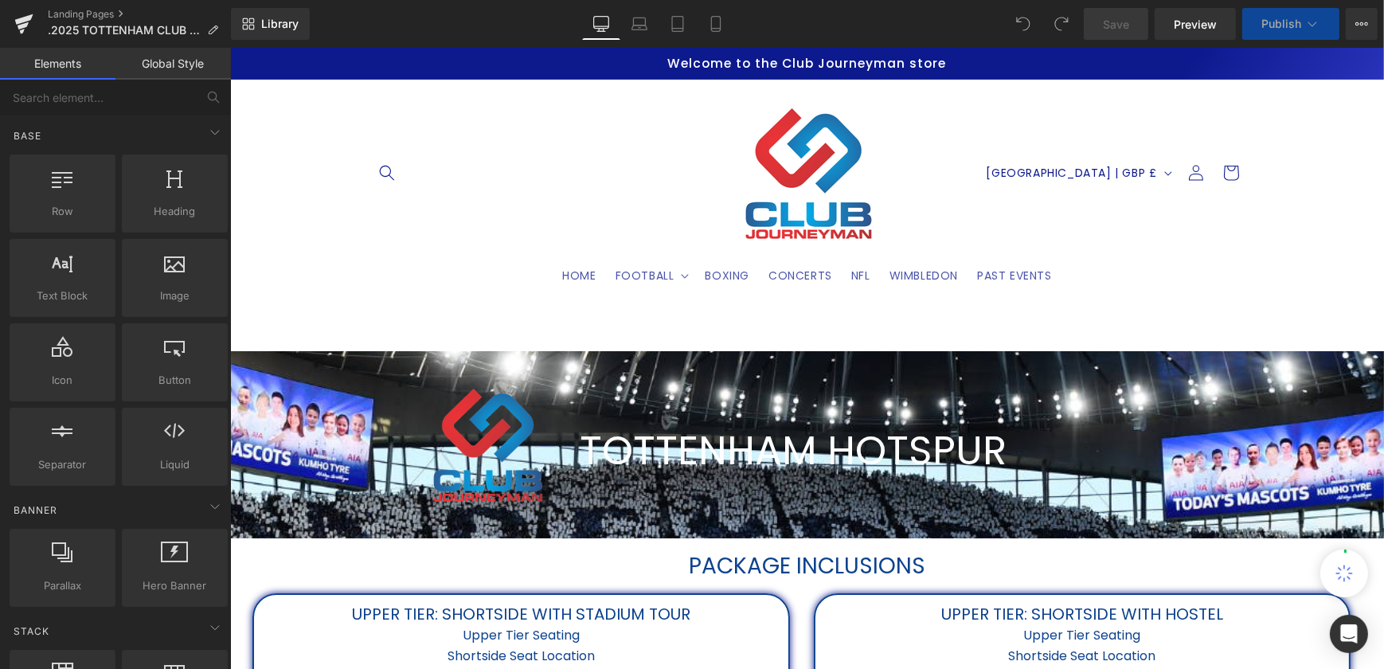
select select "Upper tier: Longside with hostel"
click at [25, 25] on icon at bounding box center [23, 25] width 11 height 7
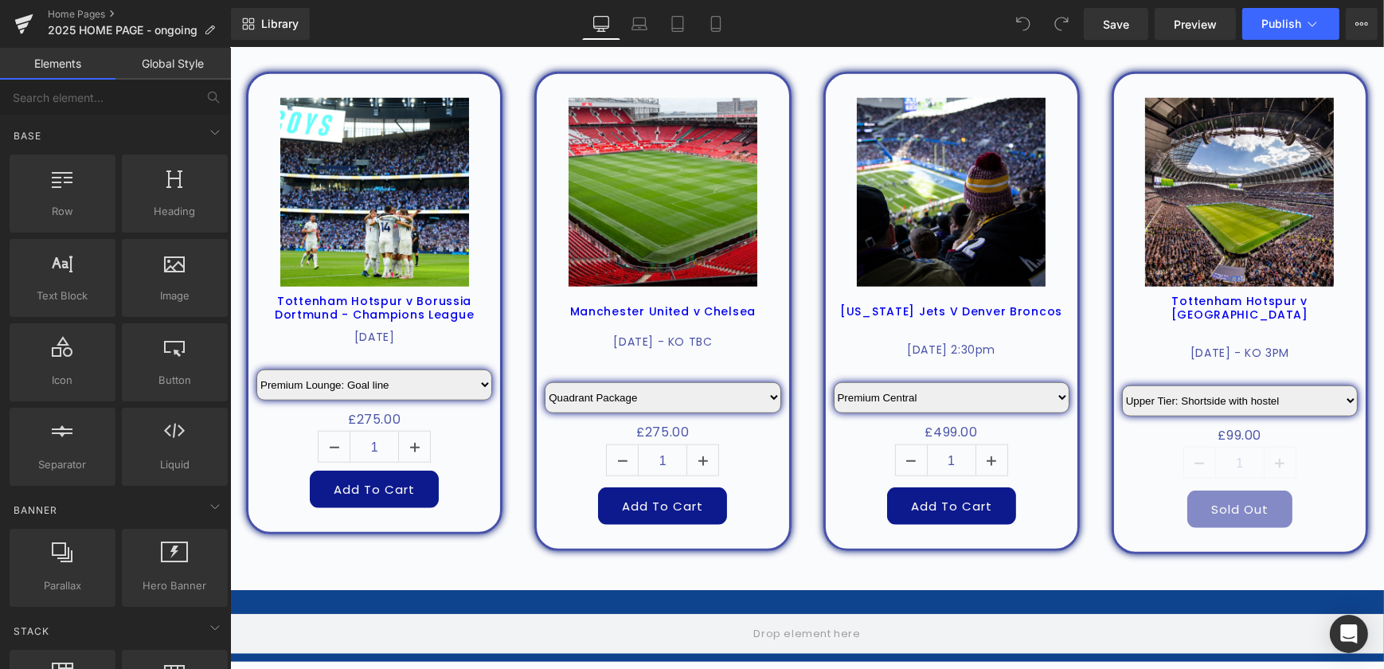
scroll to position [1736, 0]
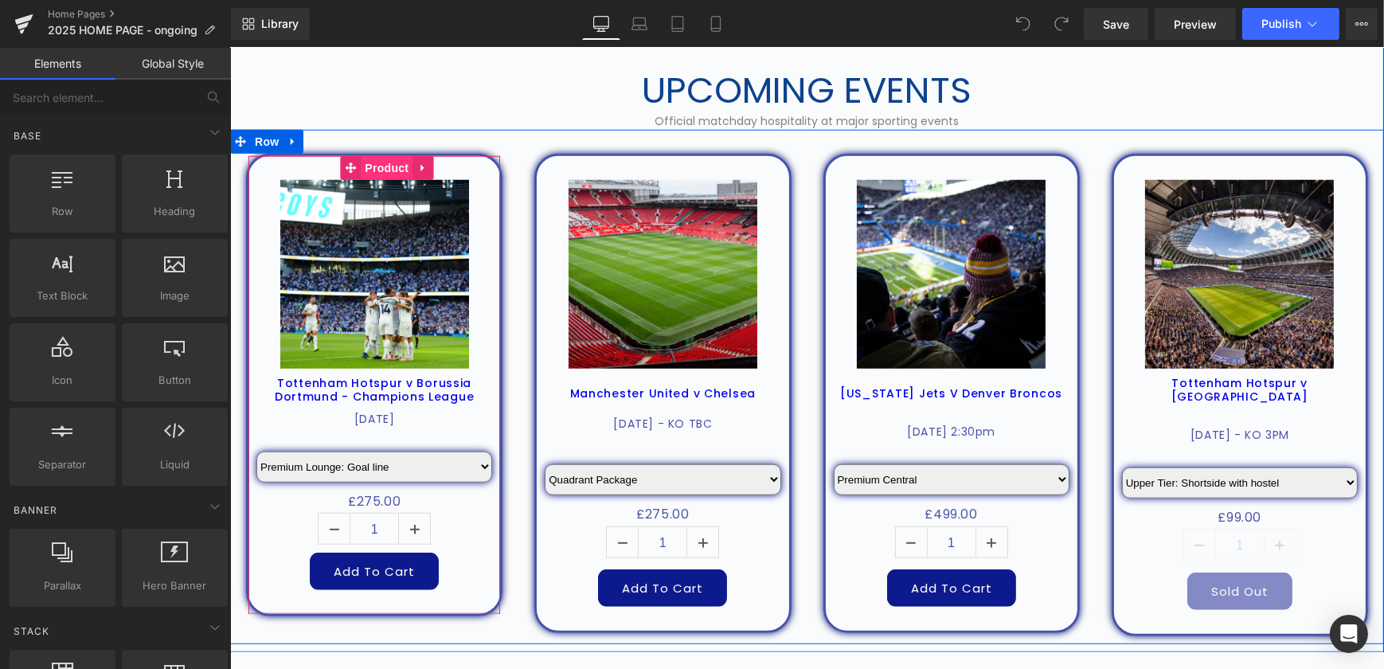
drag, startPoint x: 371, startPoint y: 169, endPoint x: 357, endPoint y: 171, distance: 14.5
click at [371, 169] on span "Product" at bounding box center [386, 168] width 52 height 24
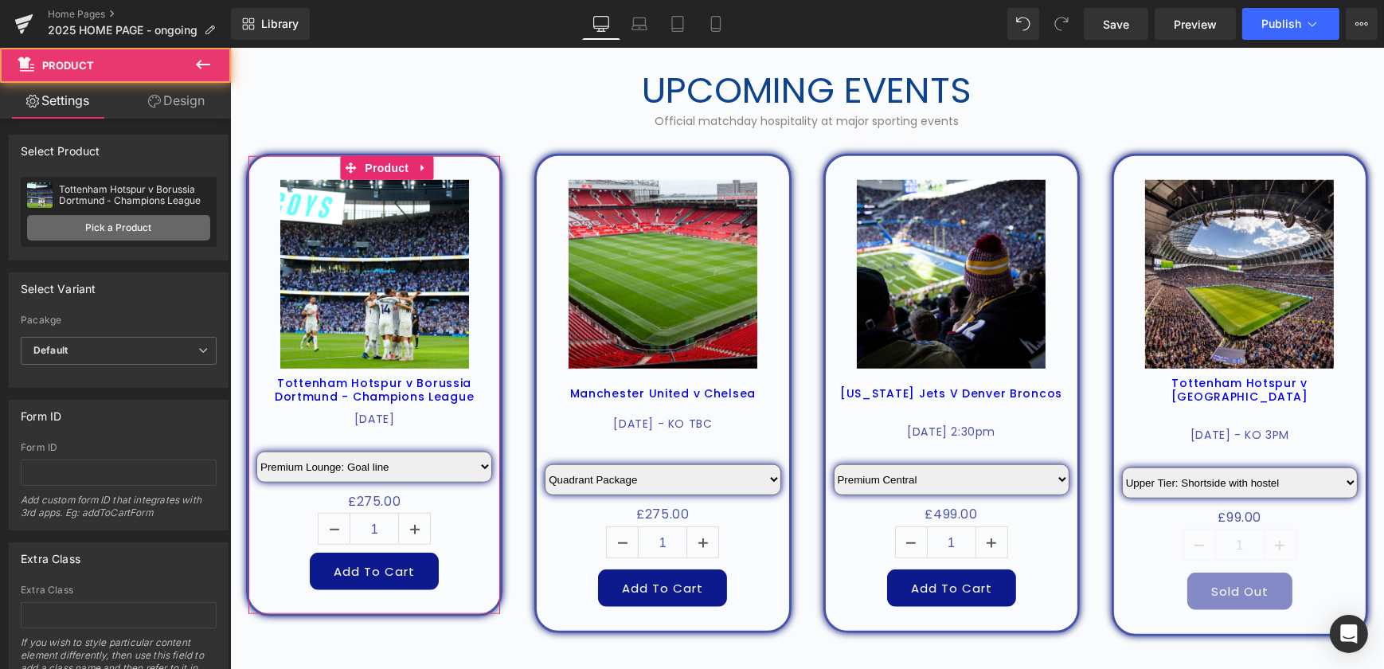
click at [120, 232] on link "Pick a Product" at bounding box center [118, 227] width 183 height 25
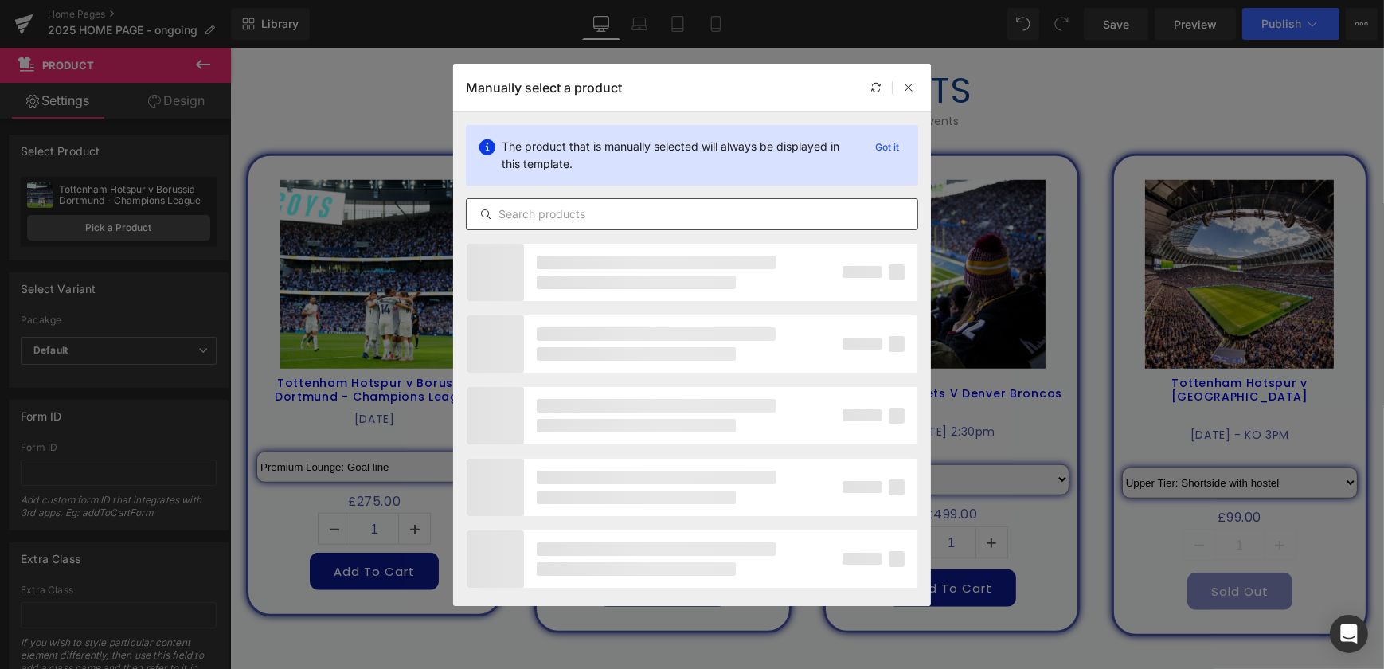
click at [631, 205] on input "text" at bounding box center [692, 214] width 451 height 19
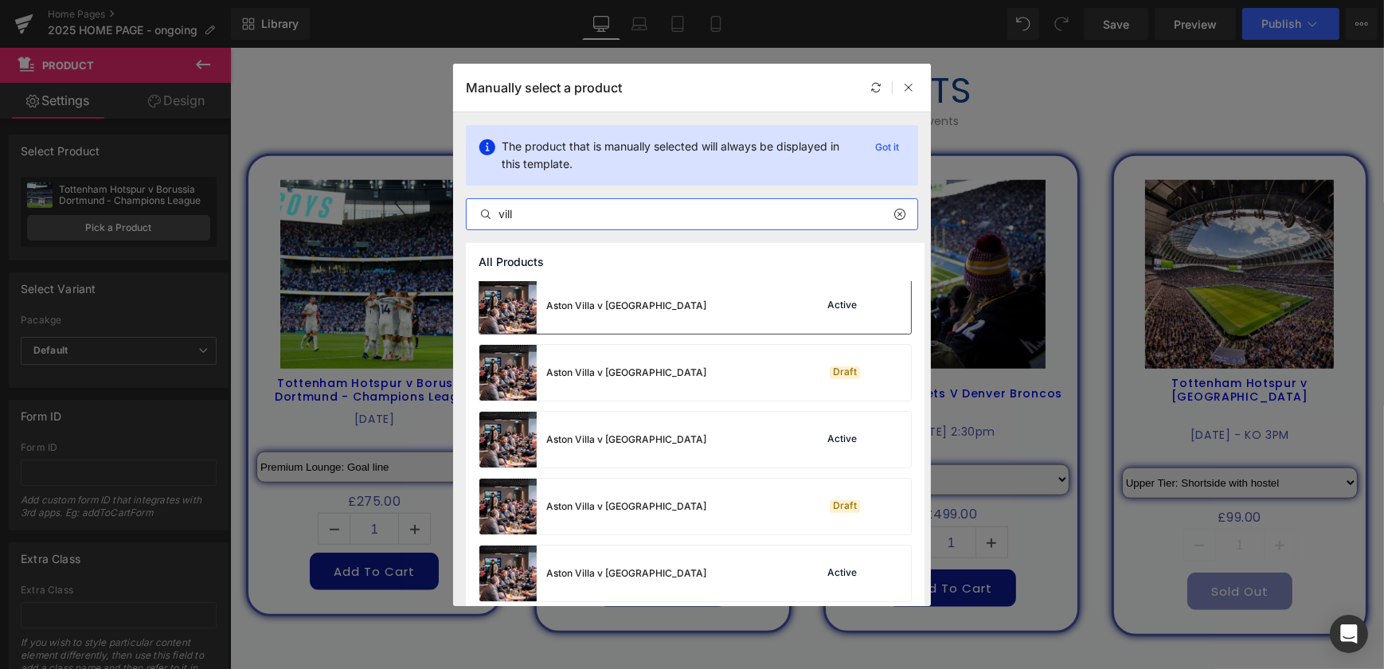
scroll to position [1083, 0]
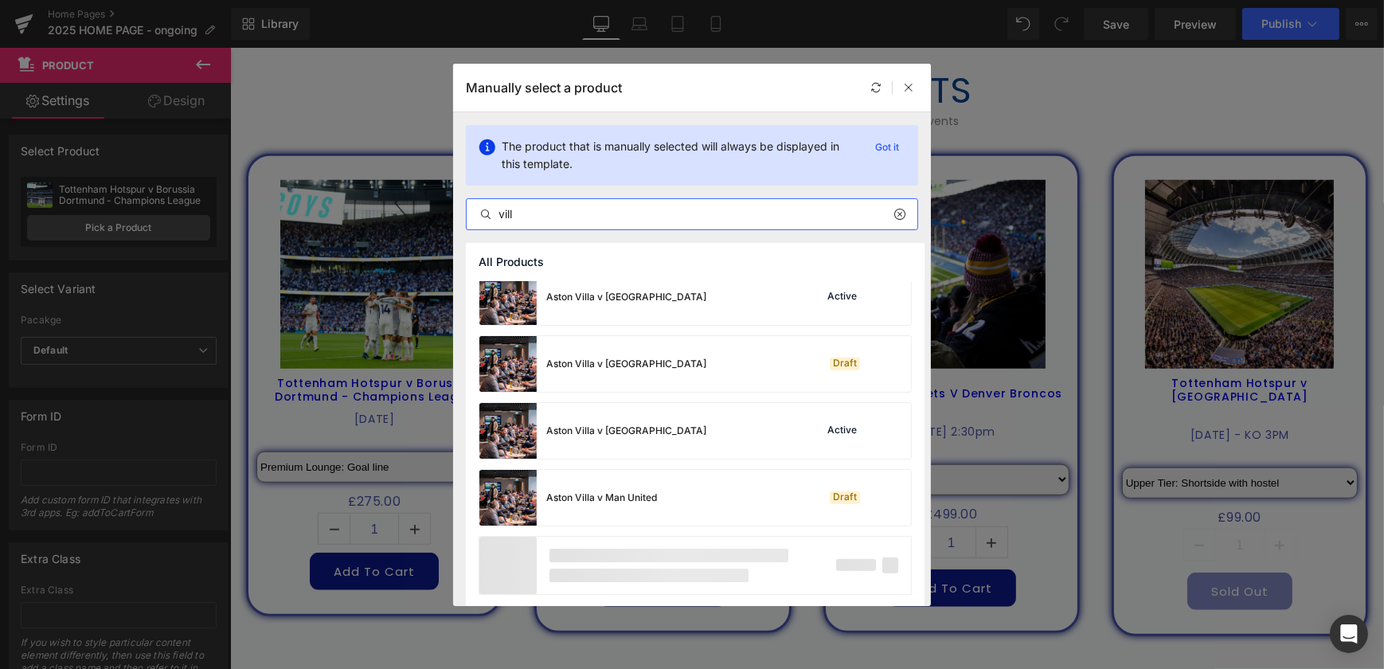
click at [661, 217] on input "vill" at bounding box center [692, 214] width 451 height 19
drag, startPoint x: 671, startPoint y: 217, endPoint x: 411, endPoint y: 217, distance: 260.4
click at [412, 217] on div "Manually select a product The product that is manually selected will always be …" at bounding box center [692, 334] width 1384 height 669
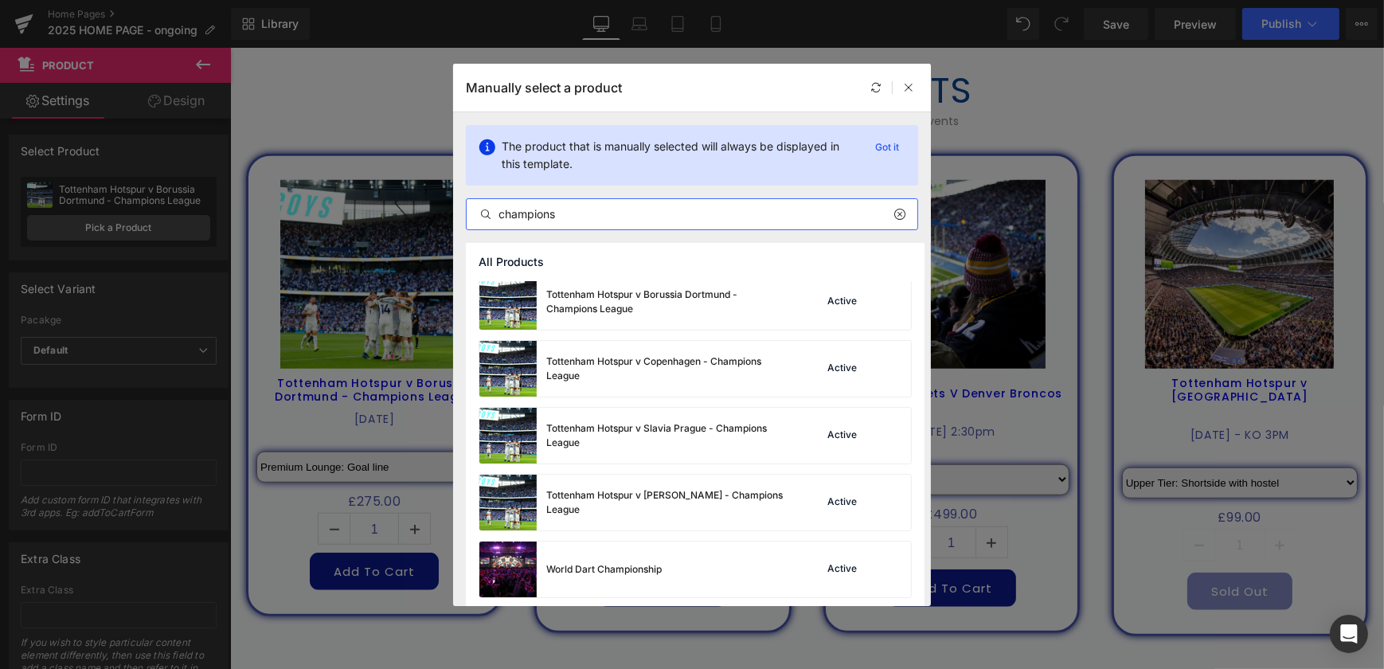
scroll to position [413, 0]
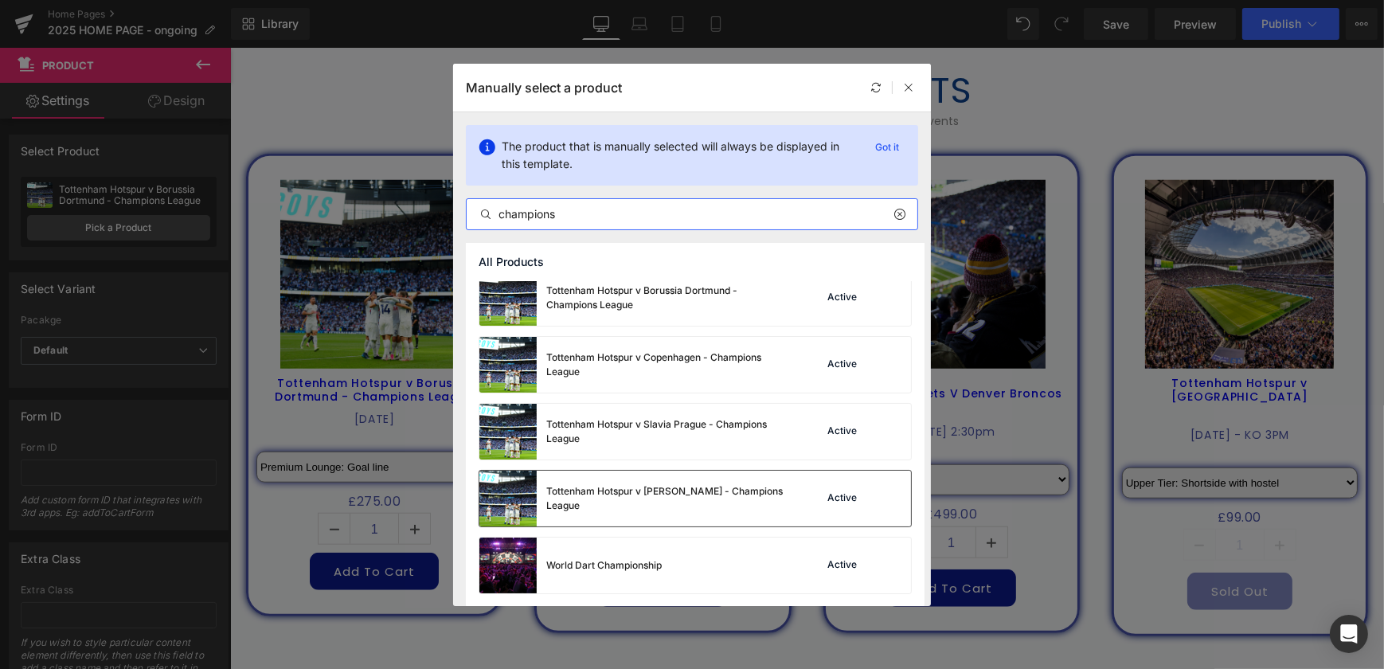
type input "champions"
click at [721, 498] on div "Tottenham Hotspur v Villarreal - Champions League" at bounding box center [665, 498] width 239 height 29
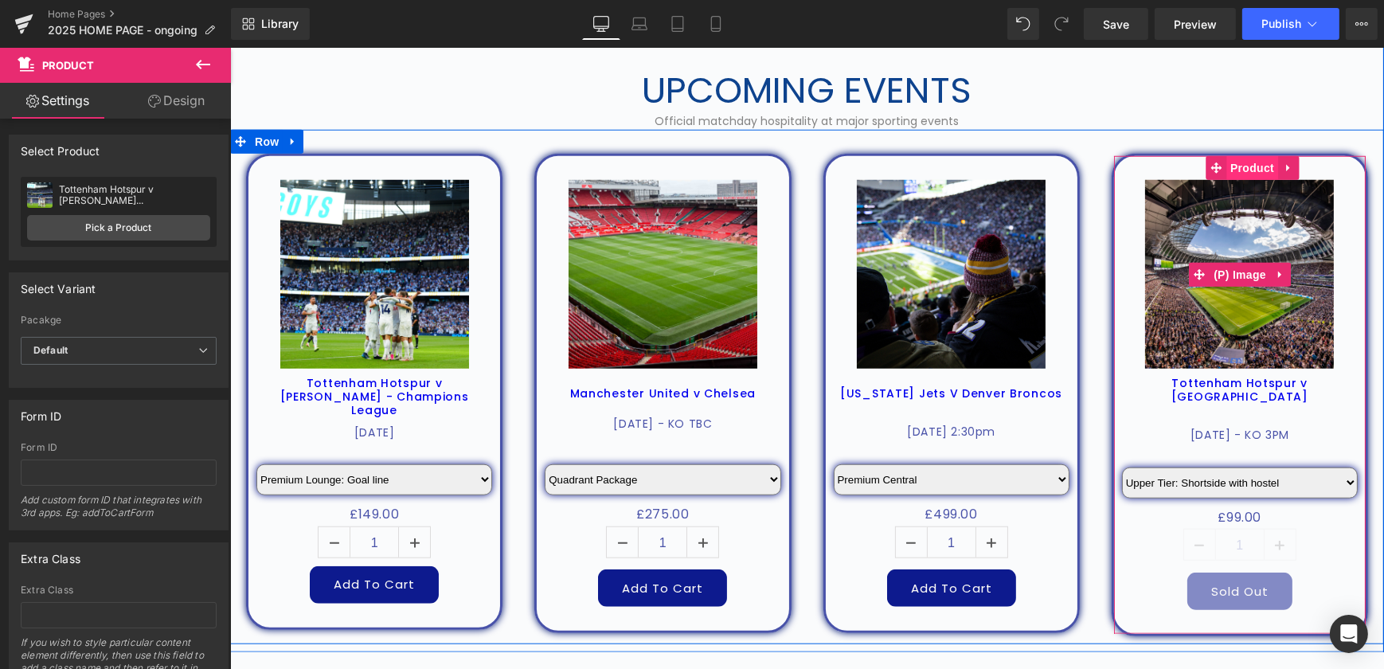
click at [1256, 170] on span "Product" at bounding box center [1251, 168] width 52 height 24
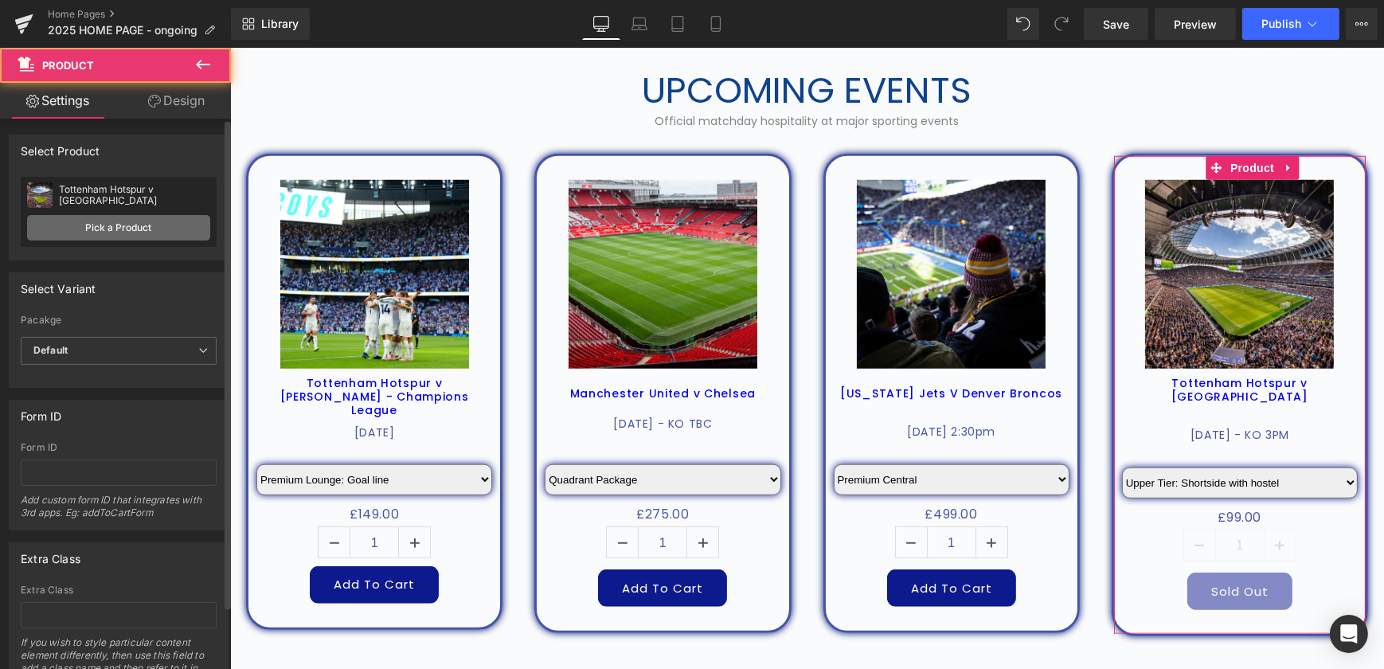
click at [115, 229] on link "Pick a Product" at bounding box center [118, 227] width 183 height 25
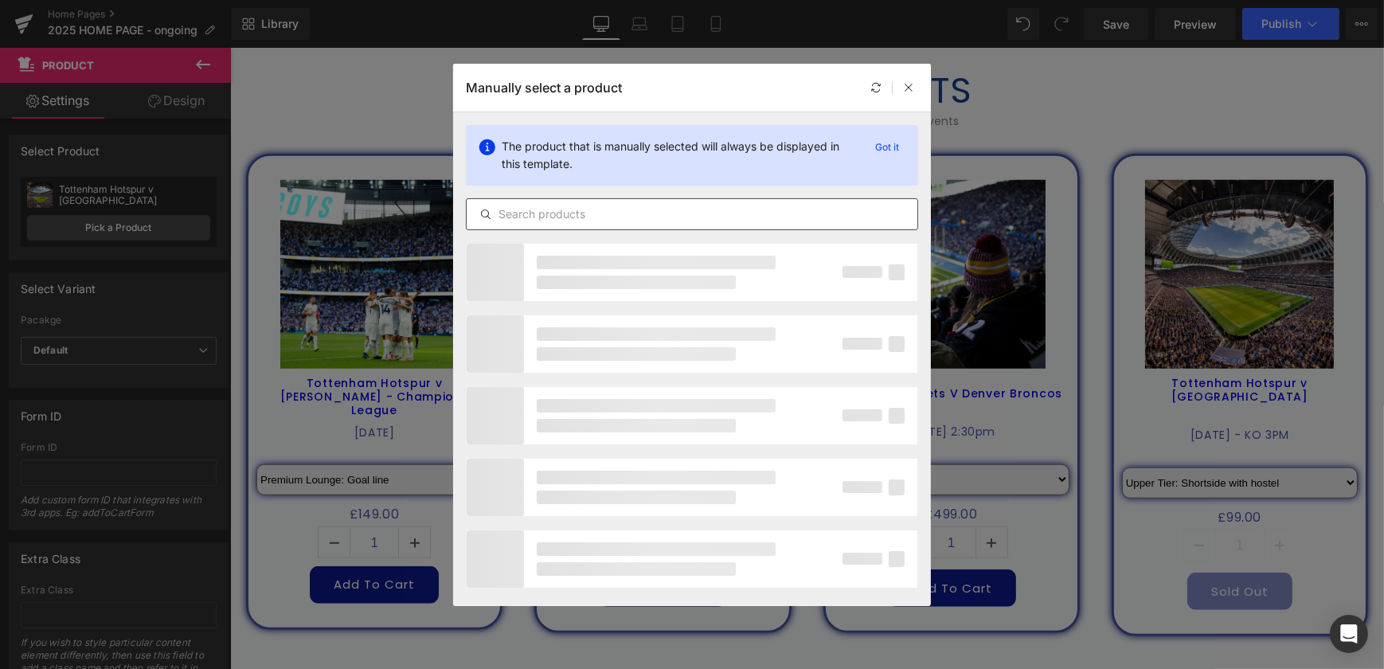
click at [586, 214] on input "text" at bounding box center [692, 214] width 451 height 19
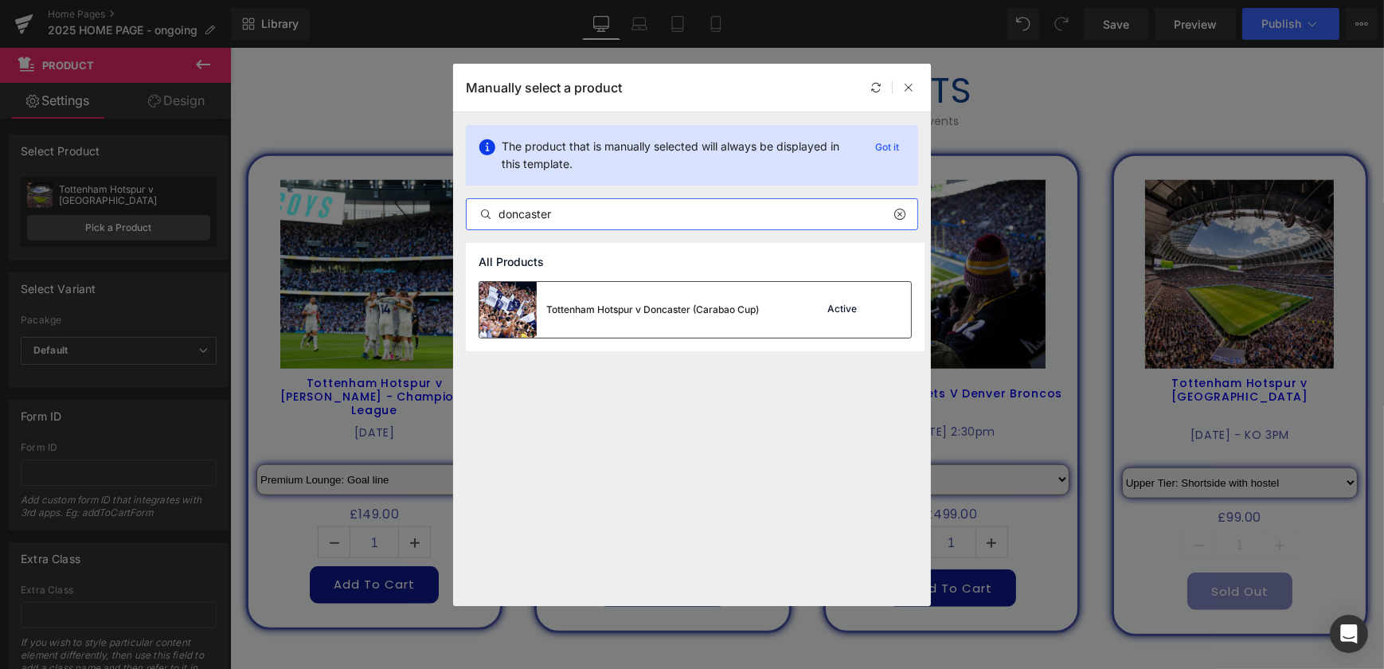
type input "doncaster"
drag, startPoint x: 680, startPoint y: 317, endPoint x: 450, endPoint y: 270, distance: 234.8
click at [680, 317] on div "Tottenham Hotspur v Doncaster (Carabao Cup)" at bounding box center [618, 310] width 279 height 56
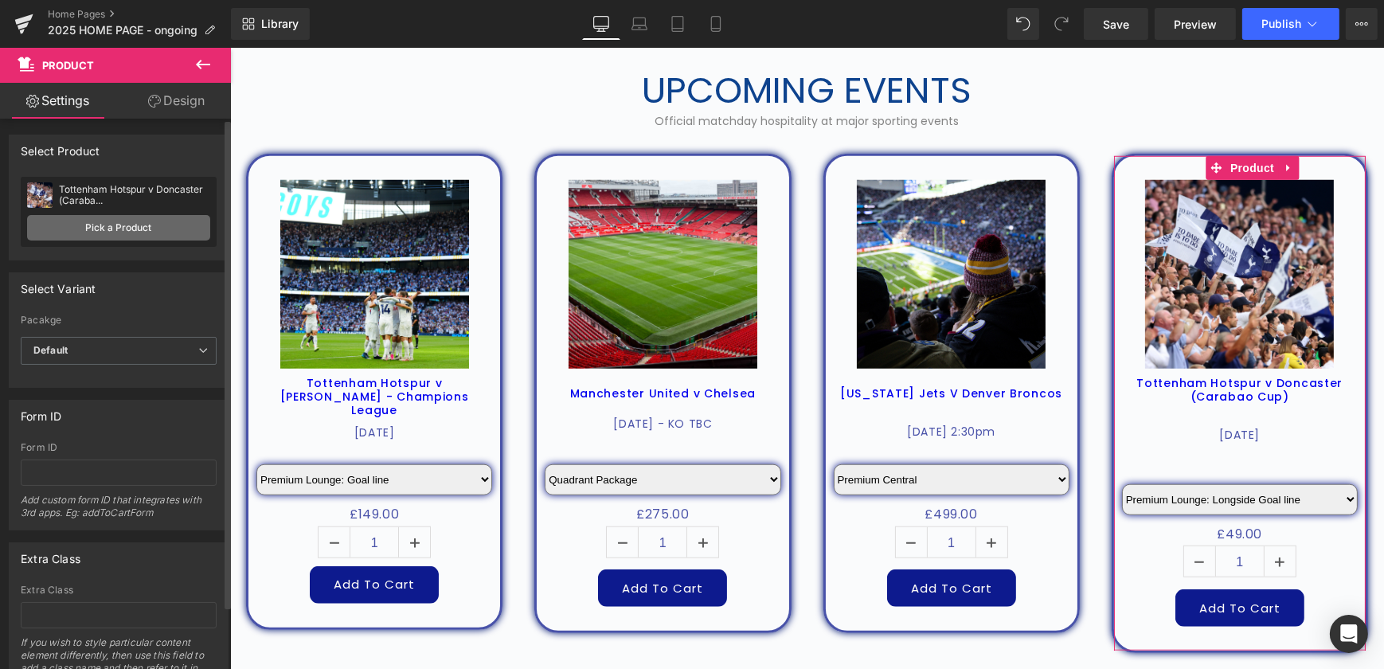
click at [161, 228] on link "Pick a Product" at bounding box center [118, 227] width 183 height 25
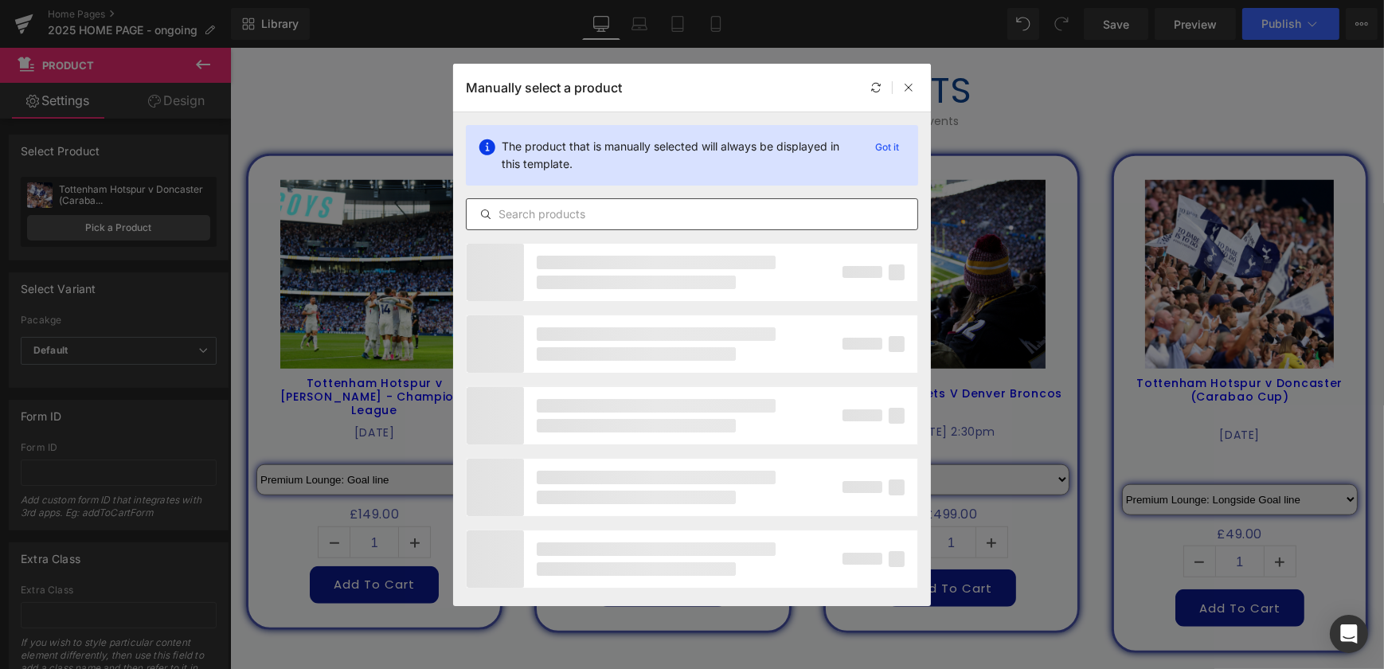
click at [612, 213] on input "text" at bounding box center [692, 214] width 451 height 19
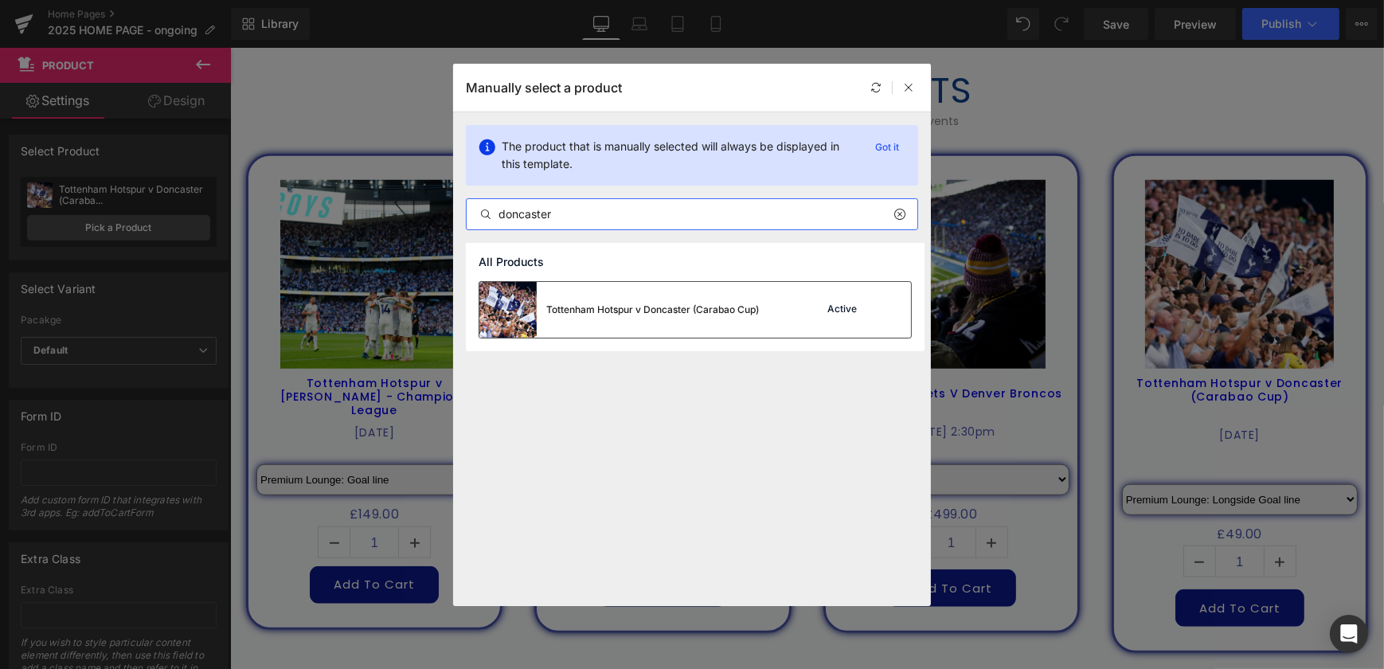
type input "doncaster"
click at [674, 308] on div "Tottenham Hotspur v Doncaster (Carabao Cup)" at bounding box center [652, 310] width 213 height 14
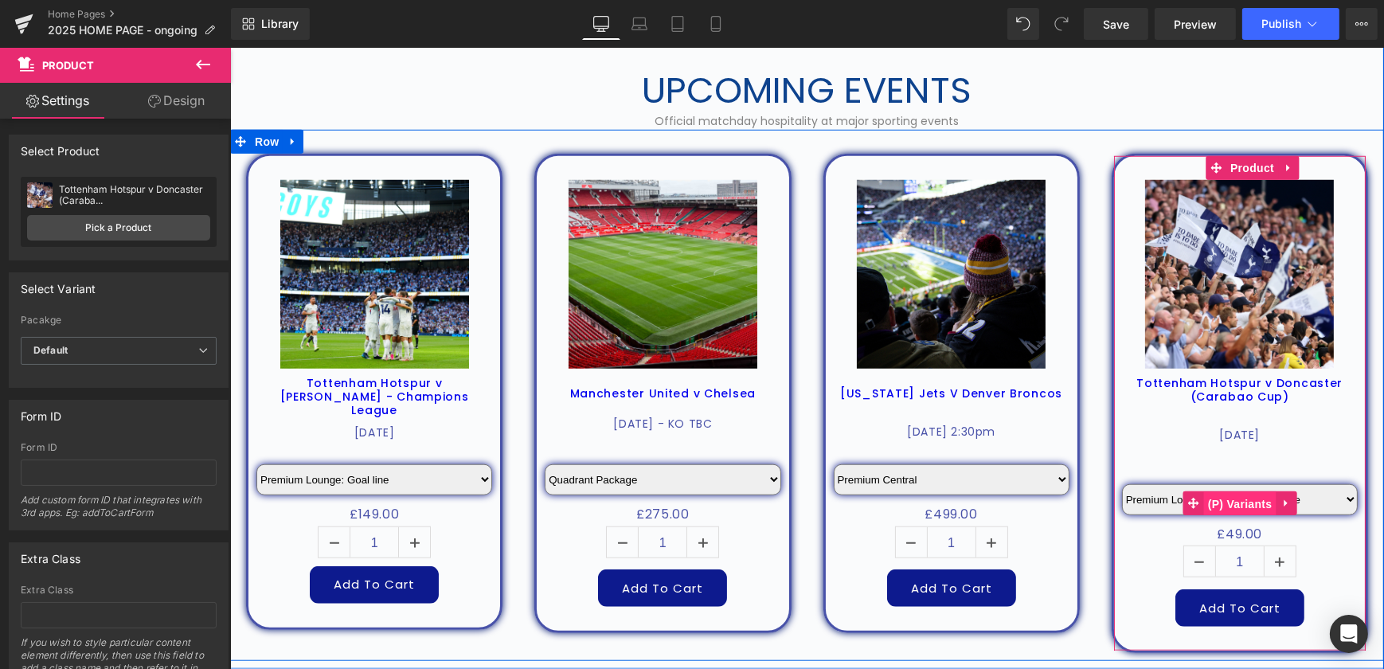
click at [1234, 497] on span "(P) Variants" at bounding box center [1239, 504] width 72 height 24
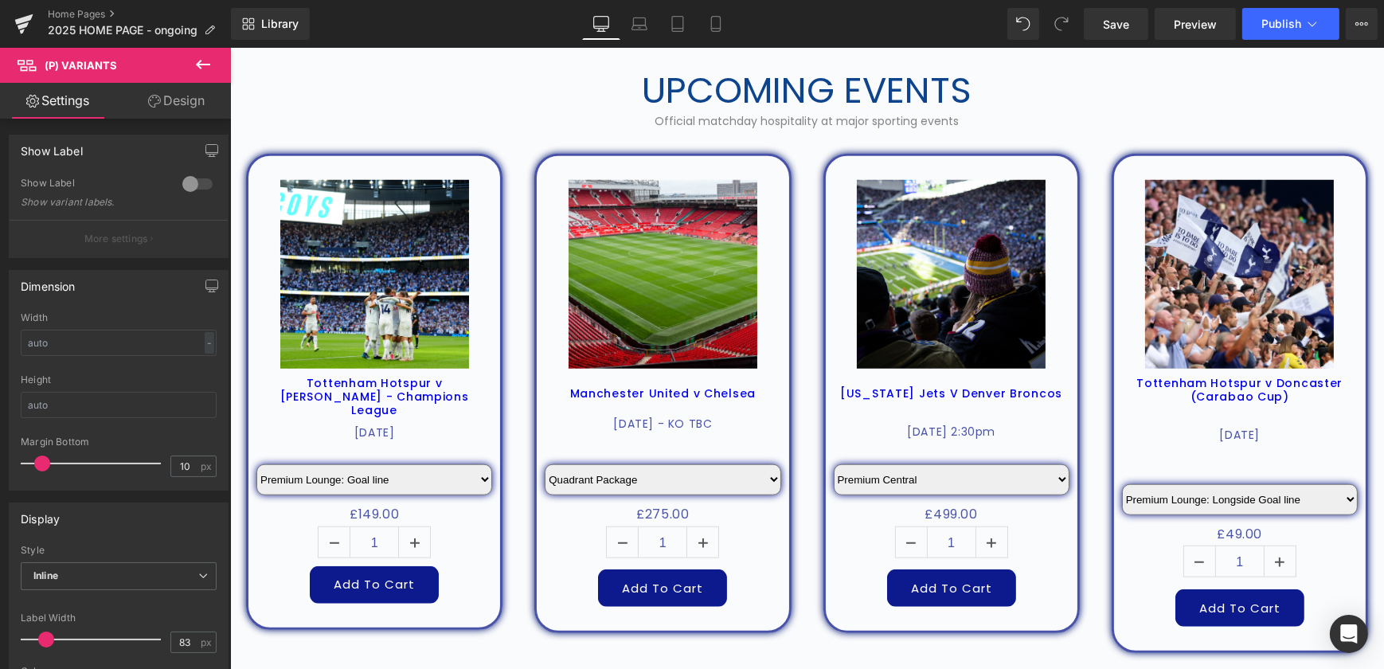
click at [184, 102] on link "Design" at bounding box center [176, 101] width 115 height 36
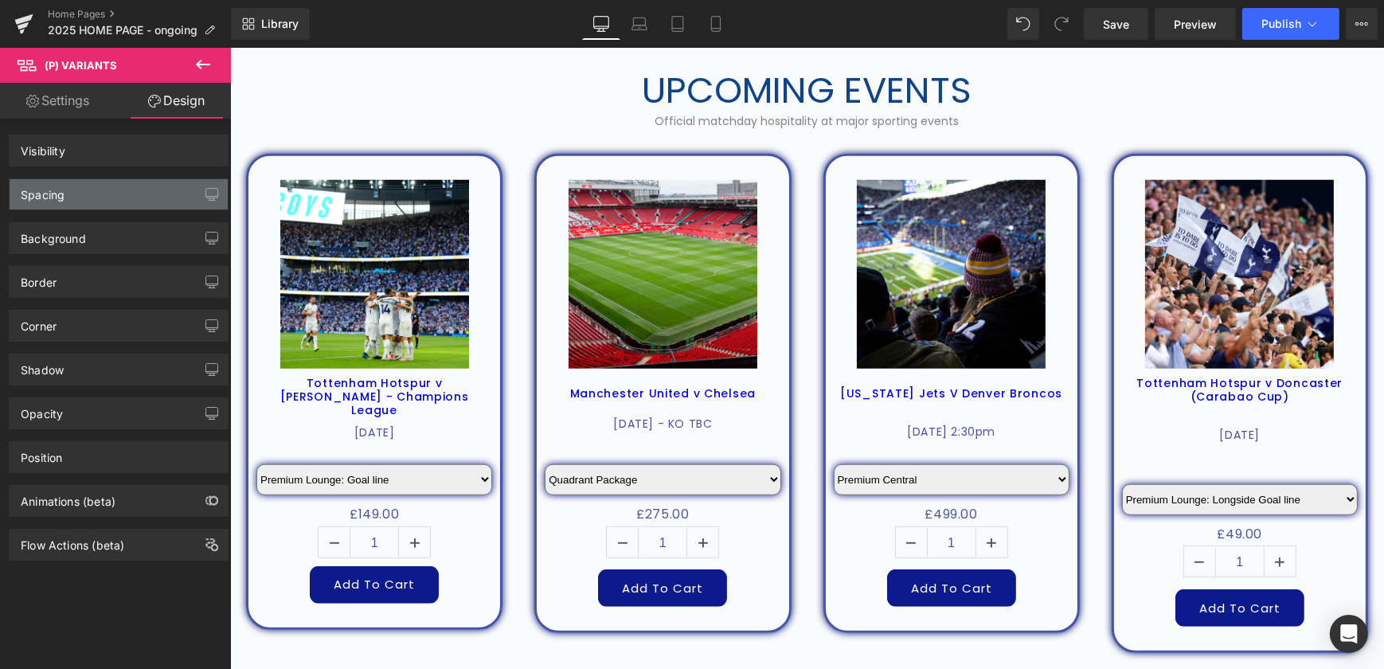
click at [51, 198] on div "Spacing" at bounding box center [43, 190] width 44 height 22
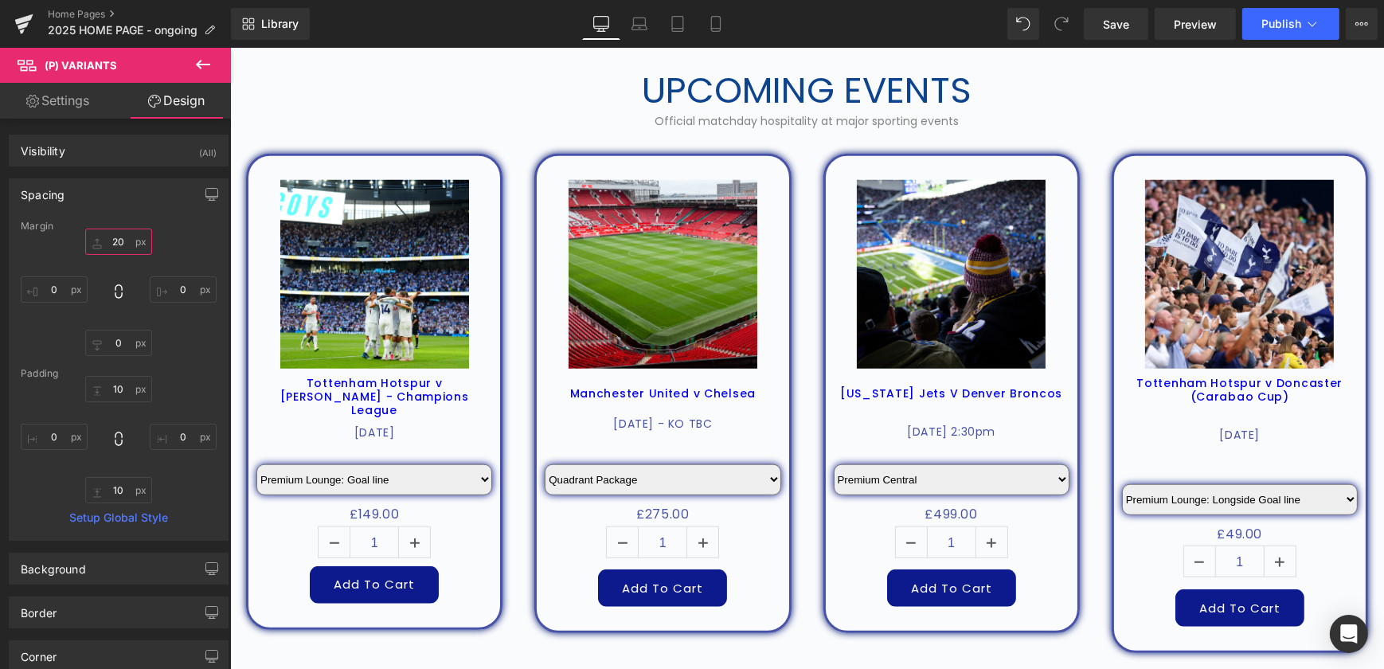
click at [123, 242] on input "text" at bounding box center [118, 242] width 67 height 26
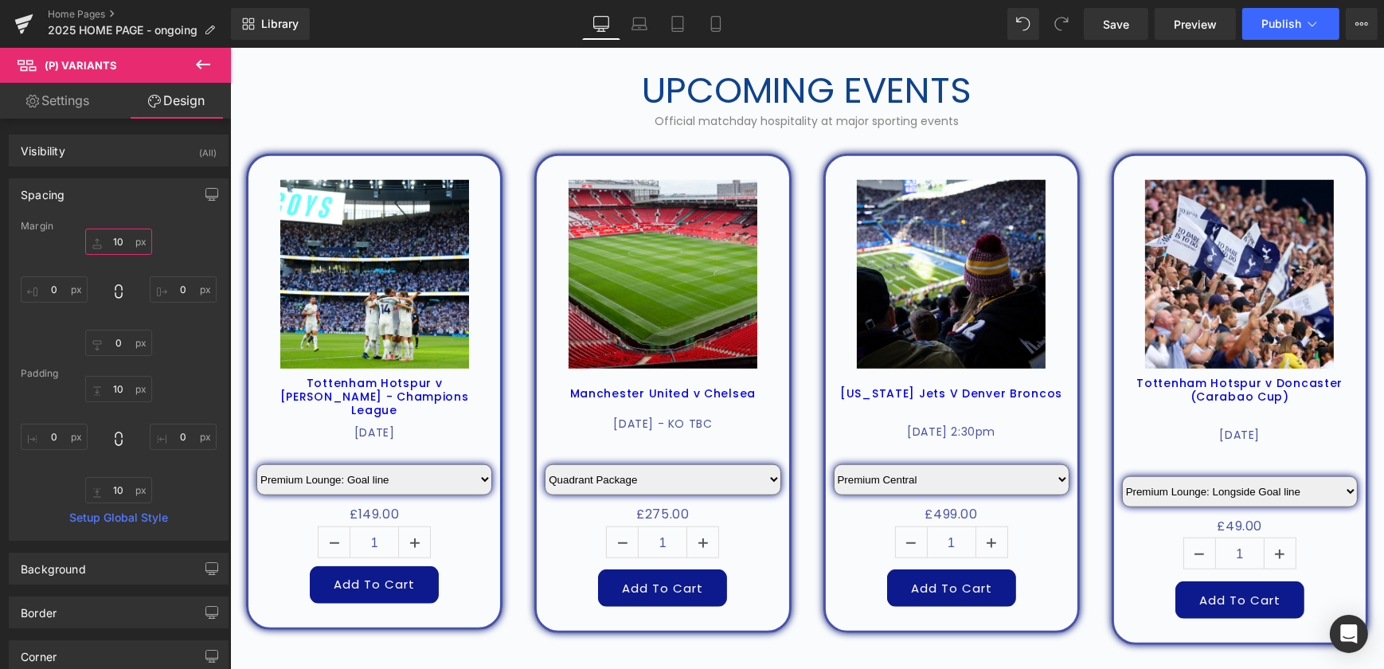
type input "1"
type input "0"
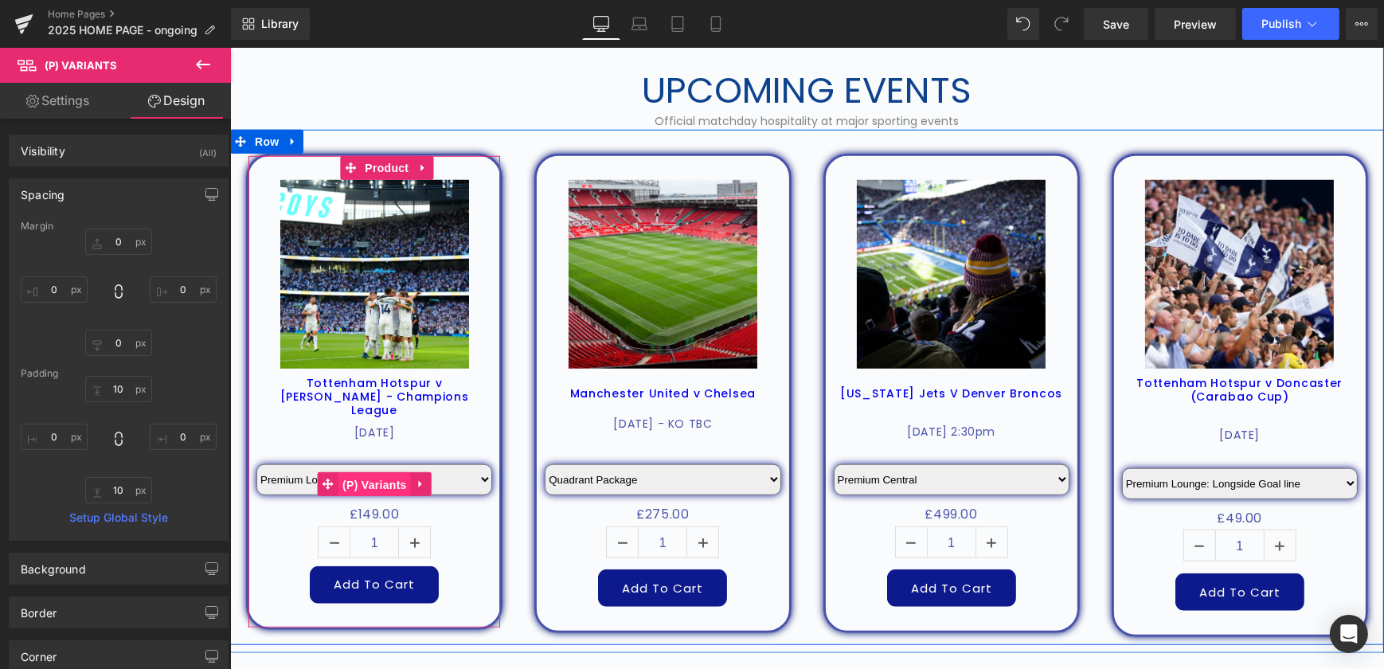
click at [373, 473] on span "(P) Variants" at bounding box center [374, 485] width 72 height 24
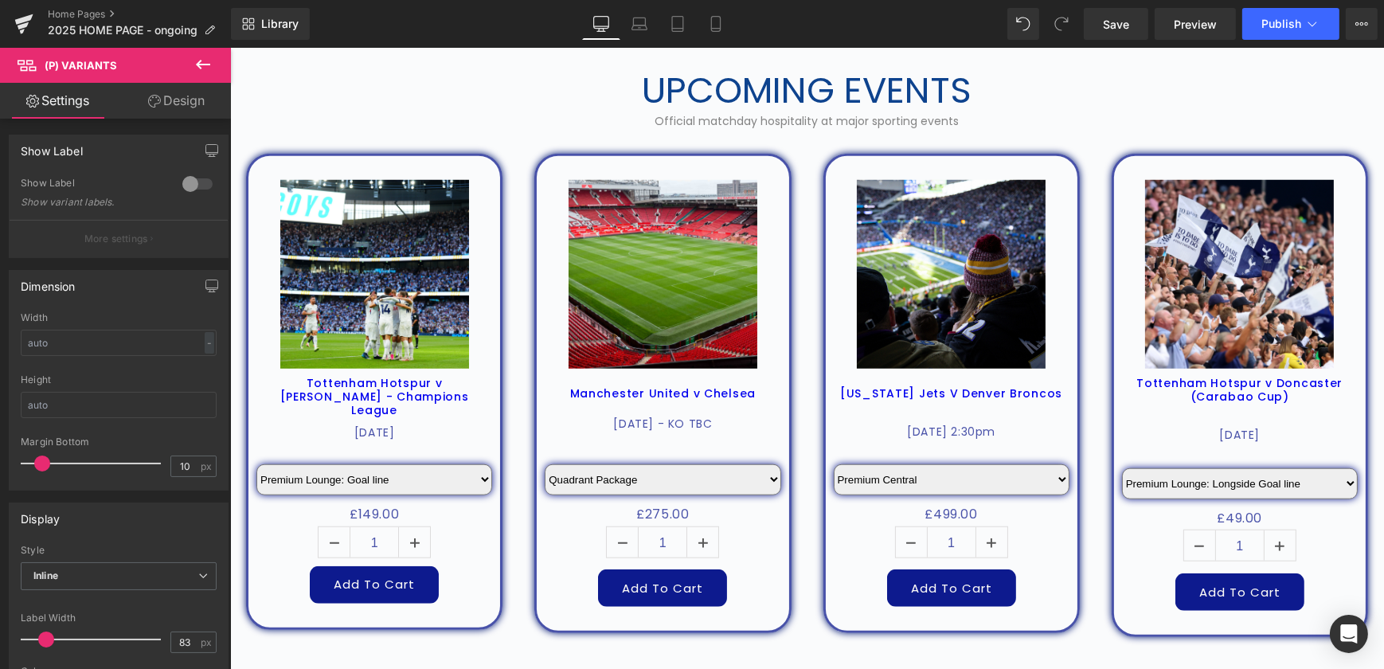
click at [176, 101] on link "Design" at bounding box center [176, 101] width 115 height 36
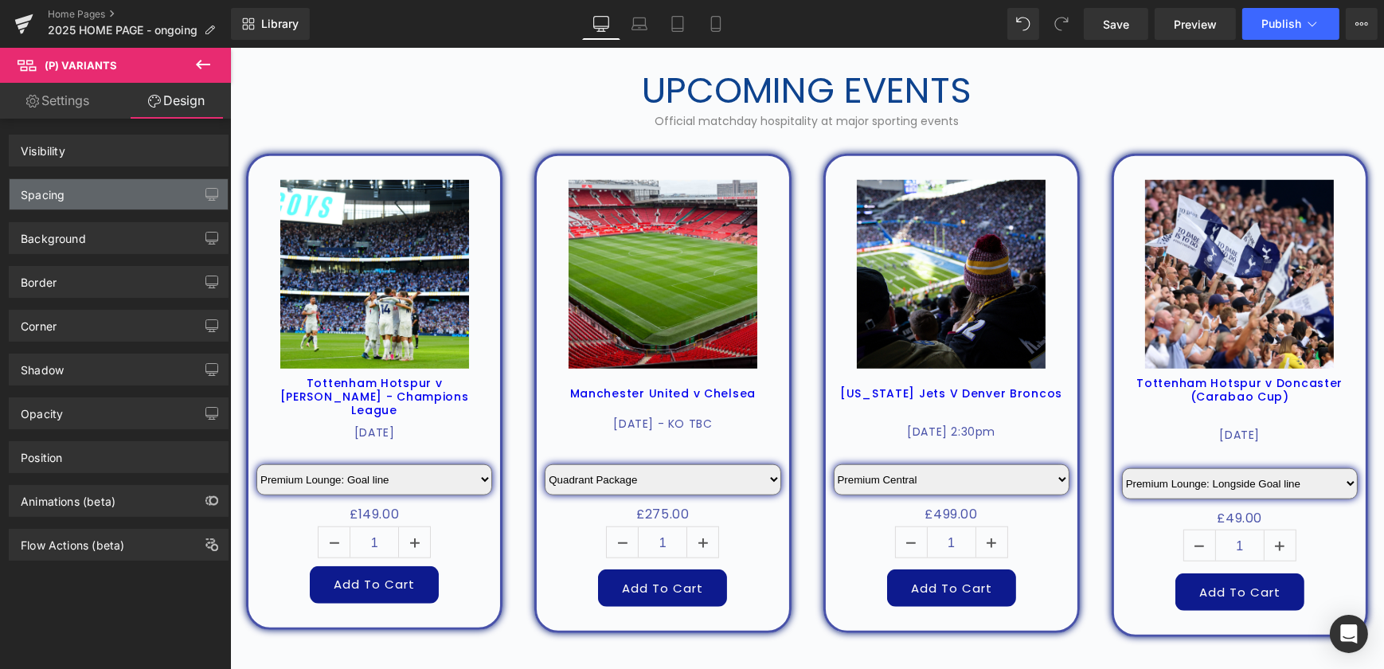
click at [104, 191] on div "Spacing" at bounding box center [119, 194] width 218 height 30
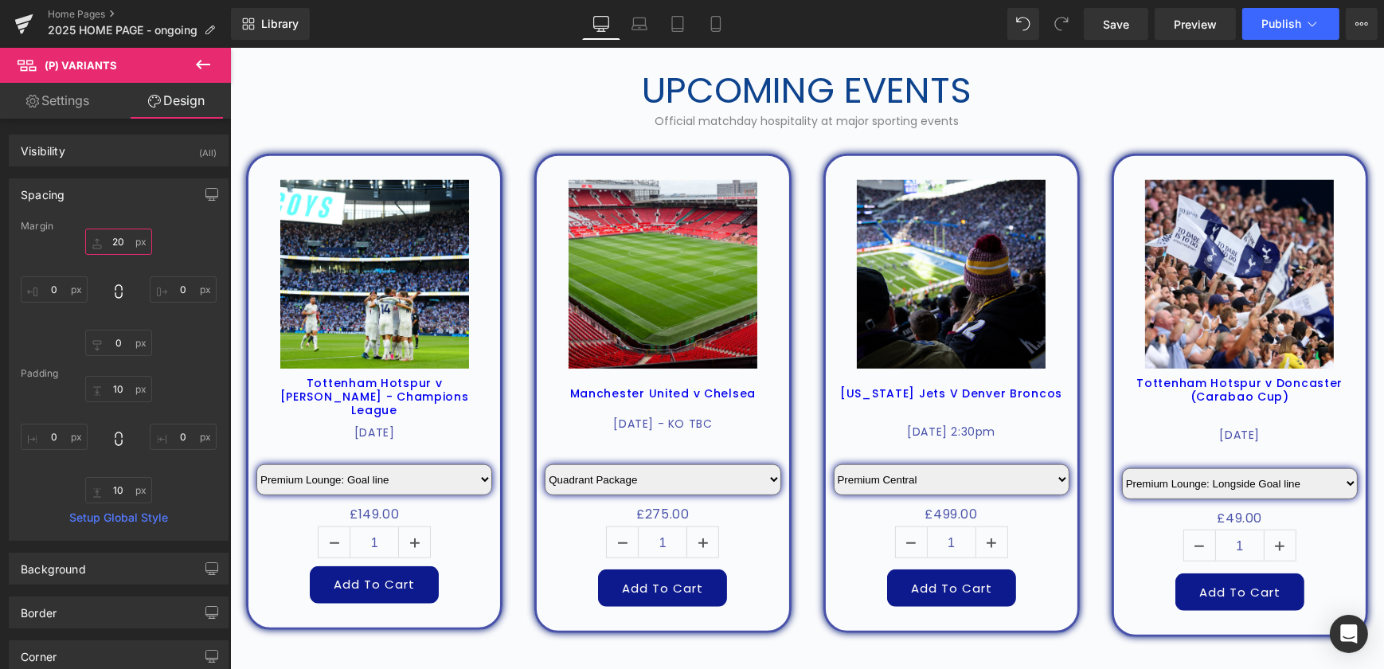
click at [123, 237] on input "text" at bounding box center [118, 242] width 67 height 26
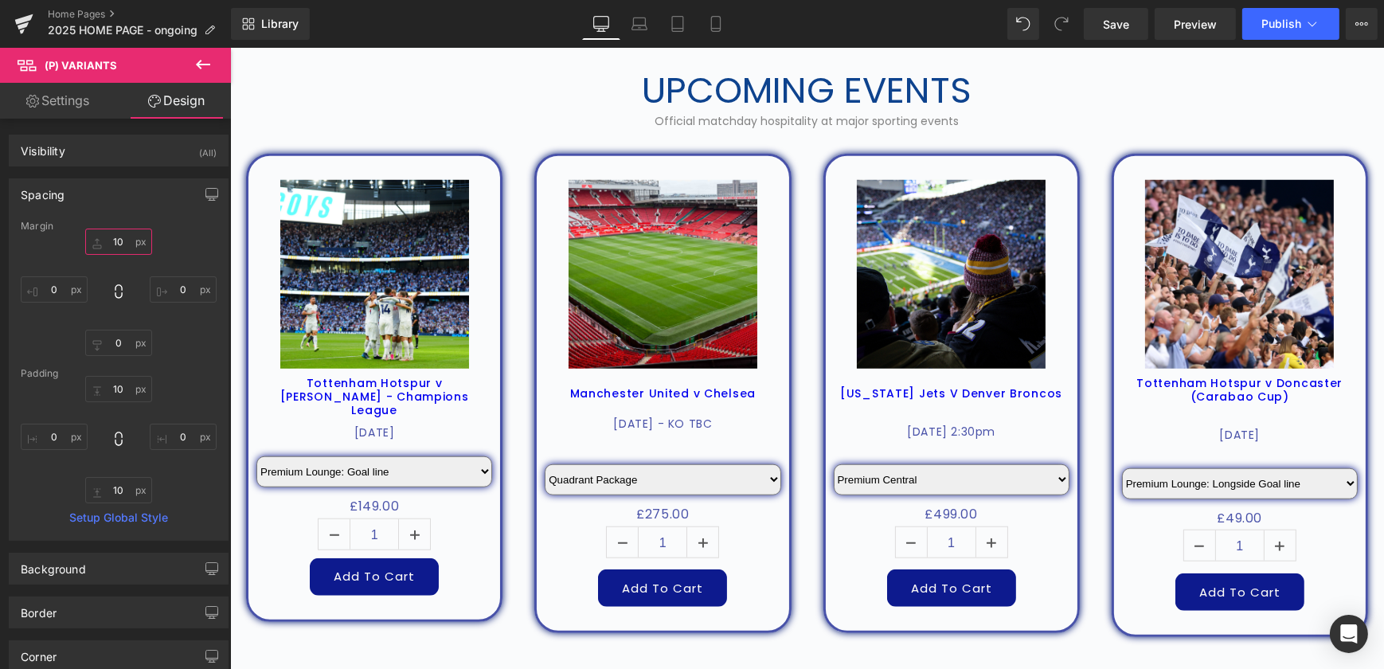
type input "1"
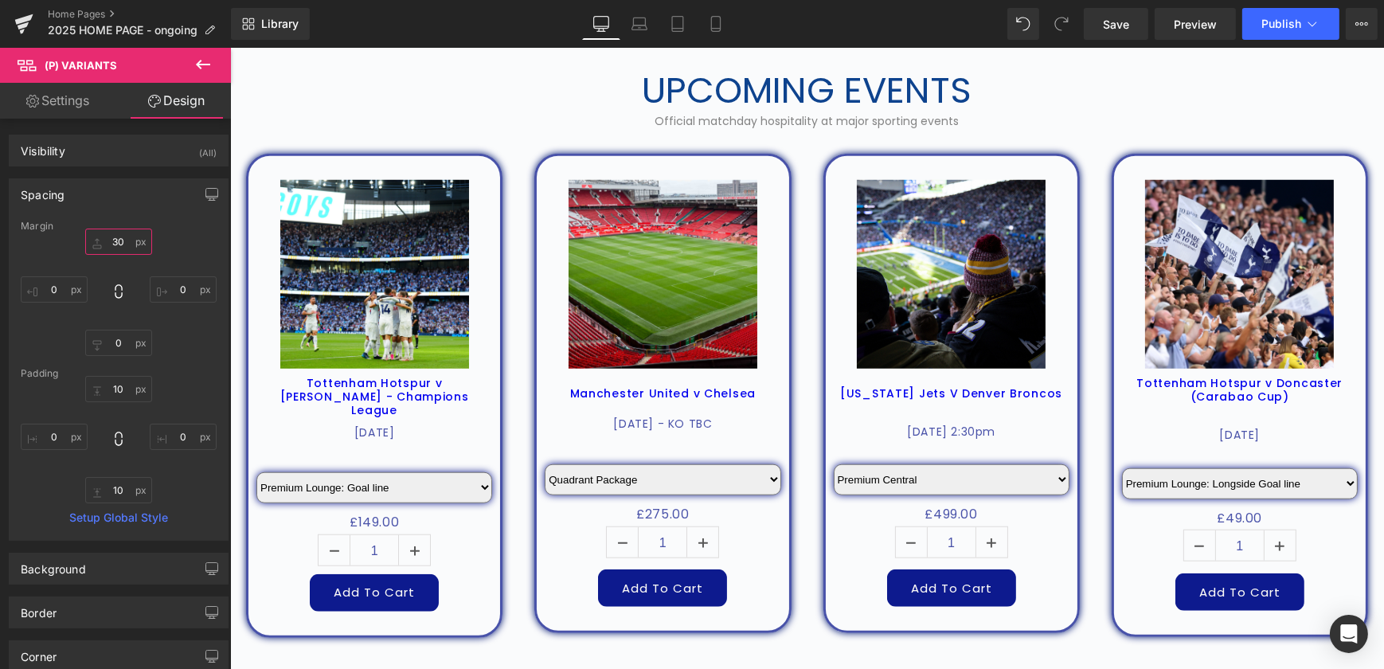
type input "3"
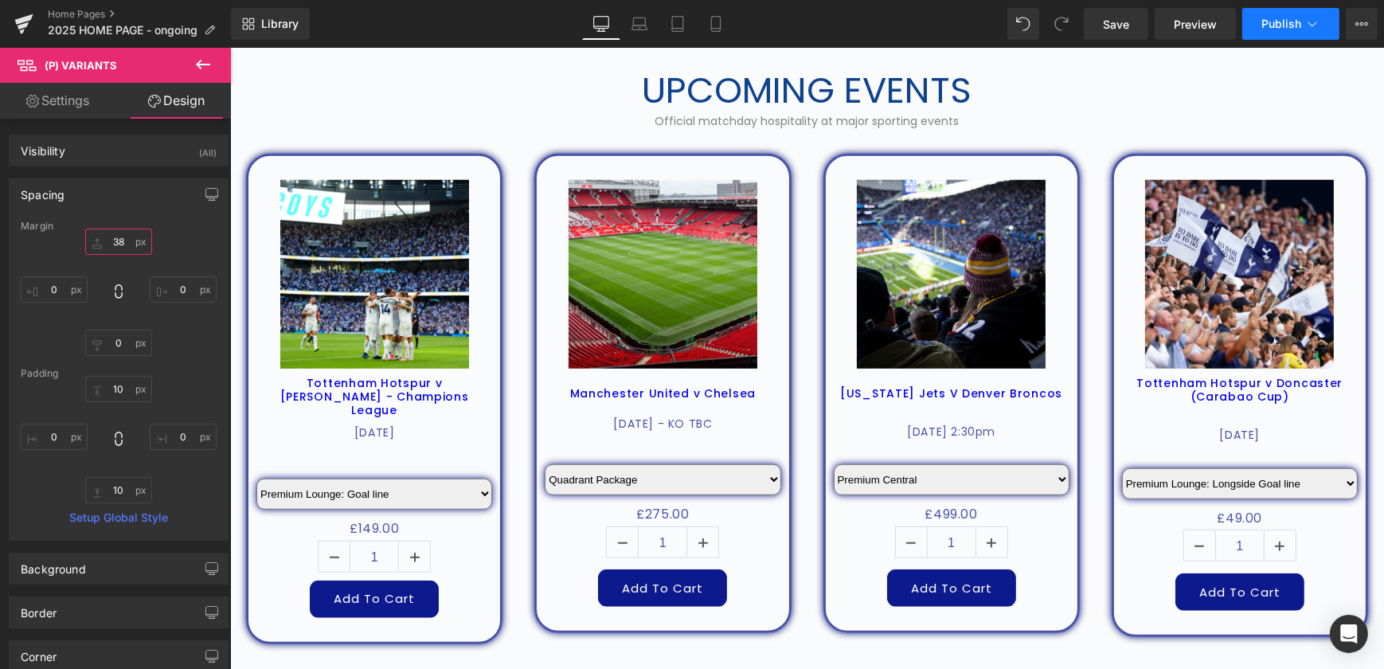
type input "38"
click at [1272, 29] on span "Publish" at bounding box center [1281, 24] width 40 height 13
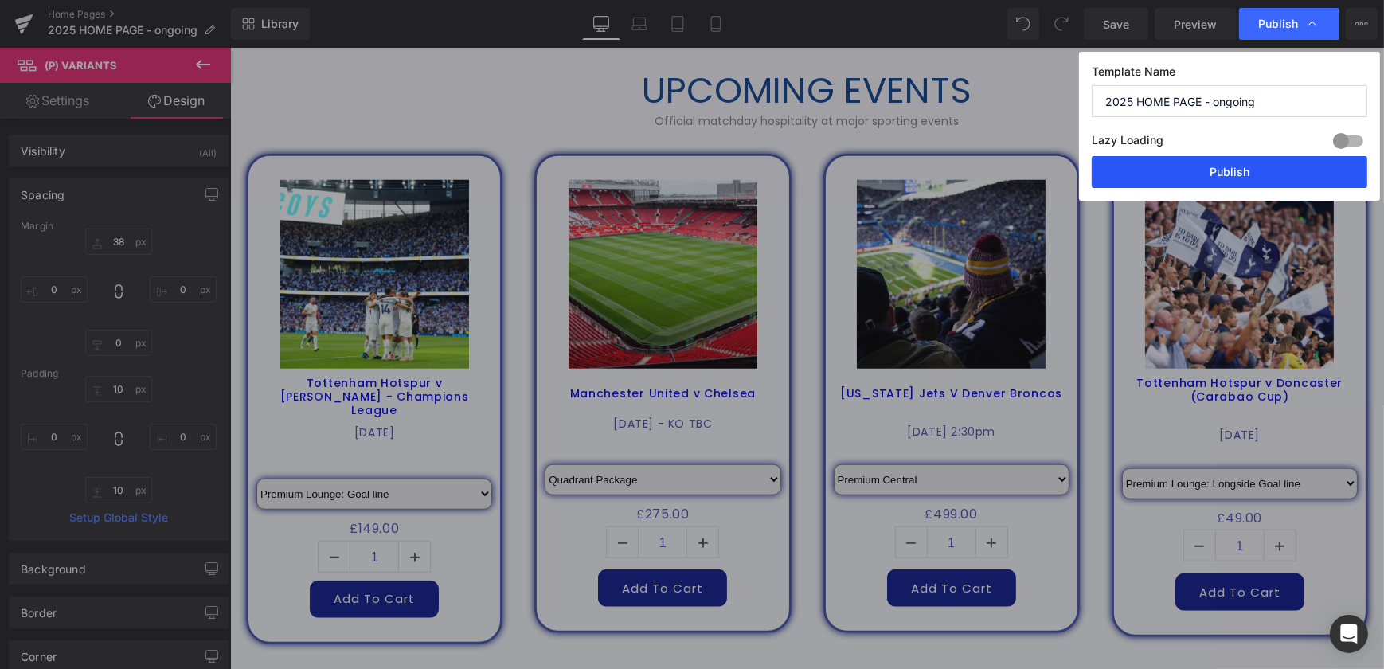
click at [1256, 170] on button "Publish" at bounding box center [1229, 172] width 275 height 32
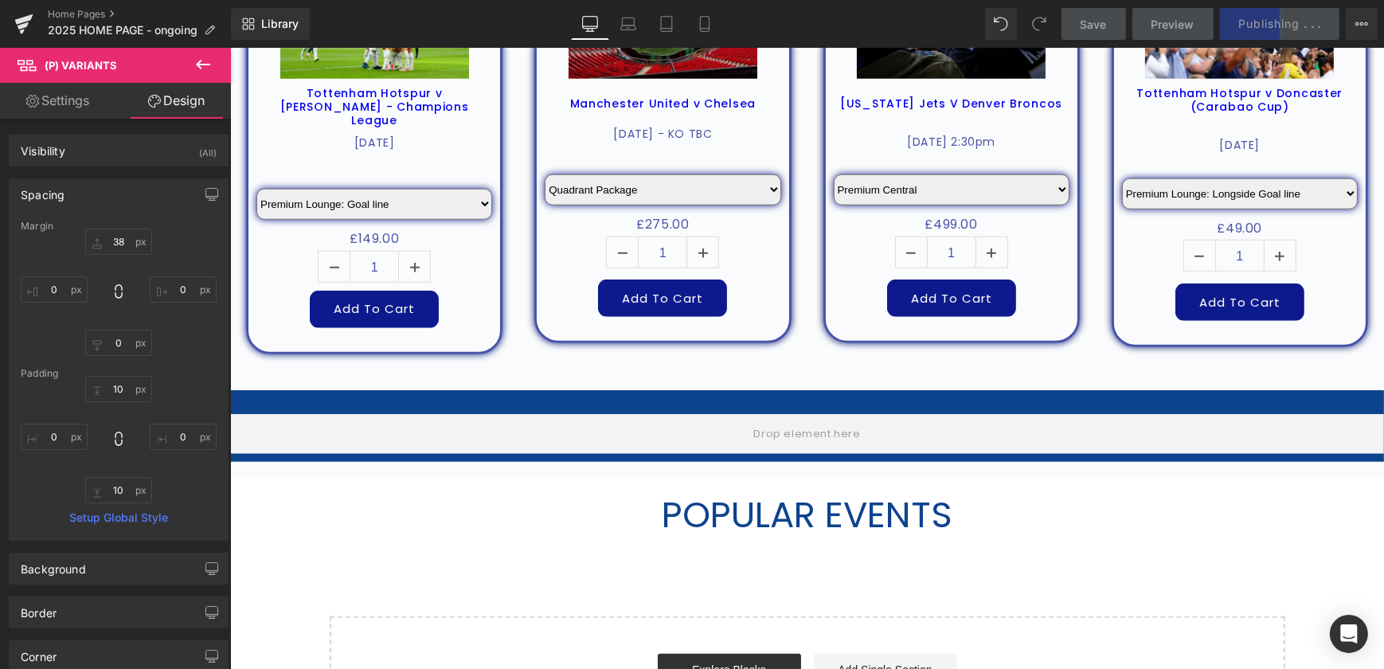
scroll to position [2389, 0]
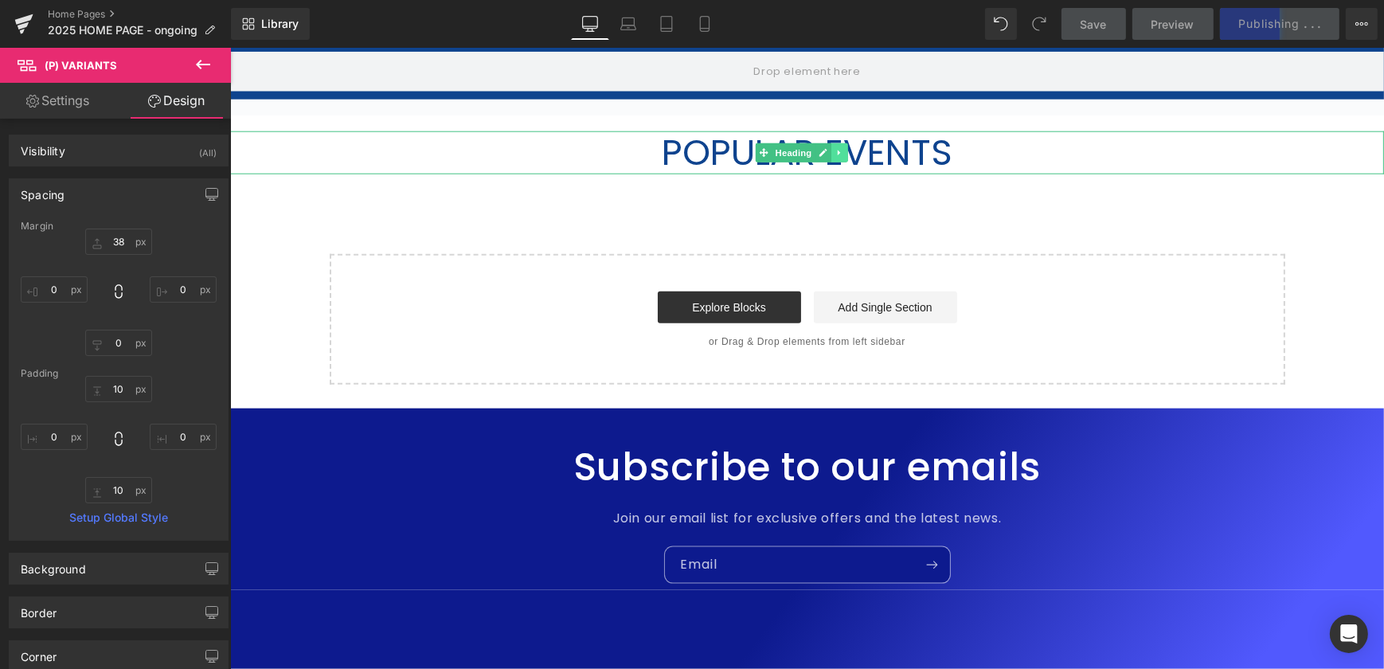
click at [838, 150] on icon at bounding box center [838, 153] width 2 height 6
click at [851, 148] on icon at bounding box center [846, 152] width 9 height 9
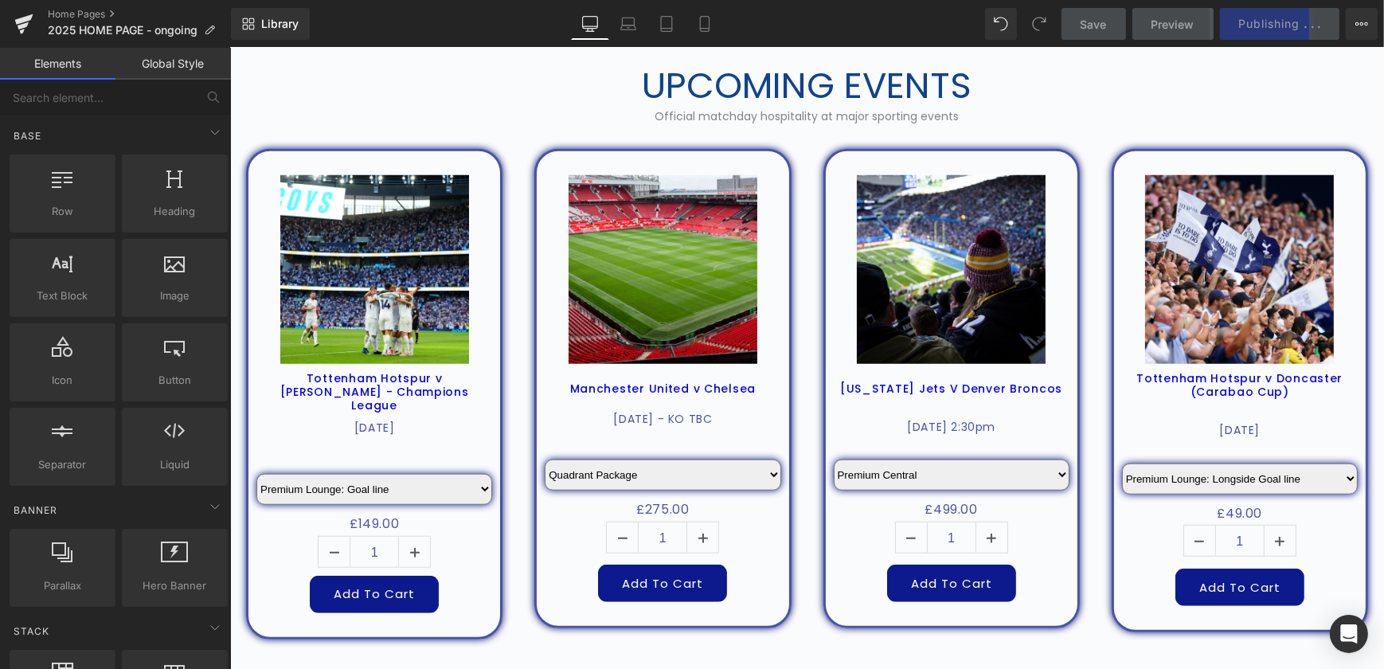
scroll to position [1736, 0]
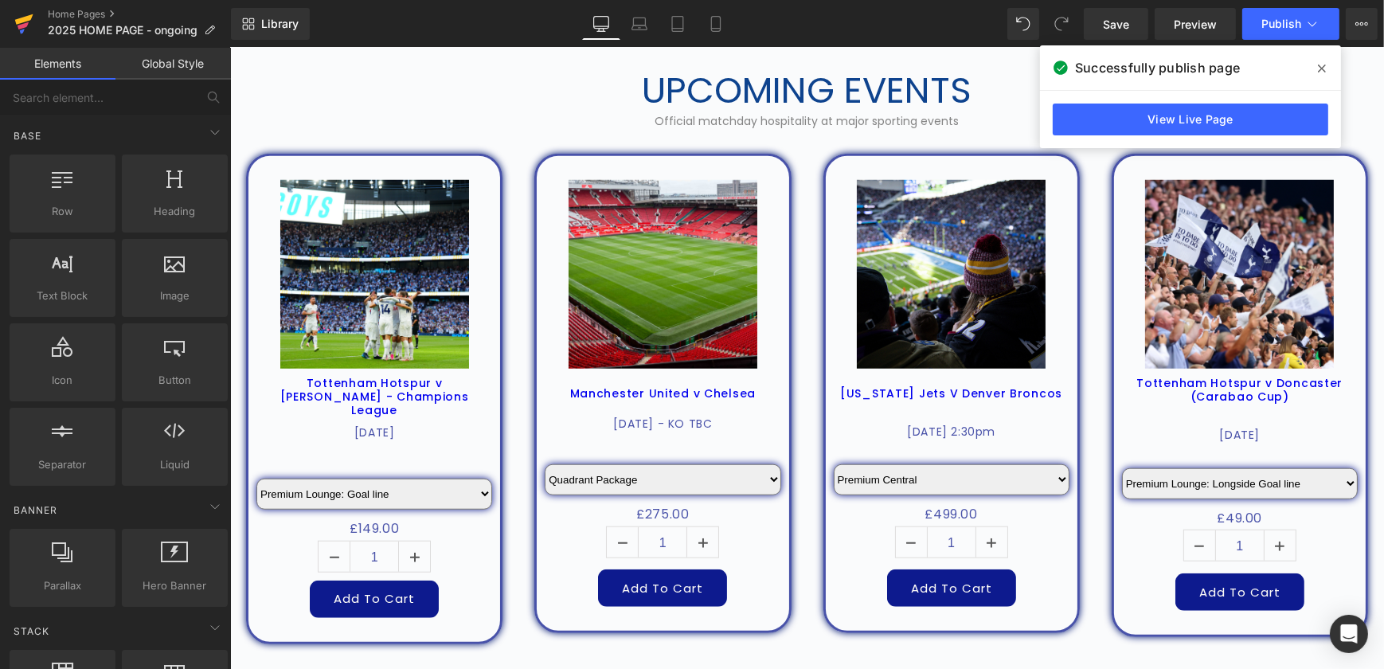
click at [21, 22] on icon at bounding box center [24, 19] width 18 height 10
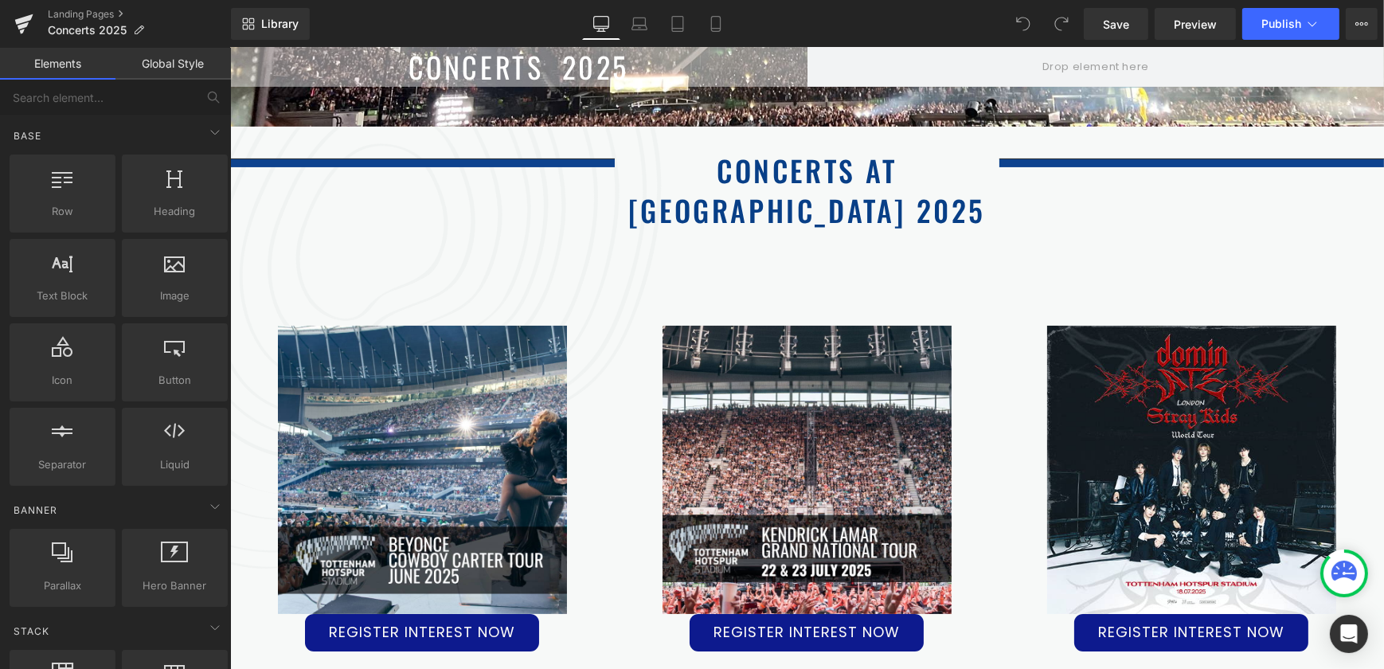
scroll to position [361, 0]
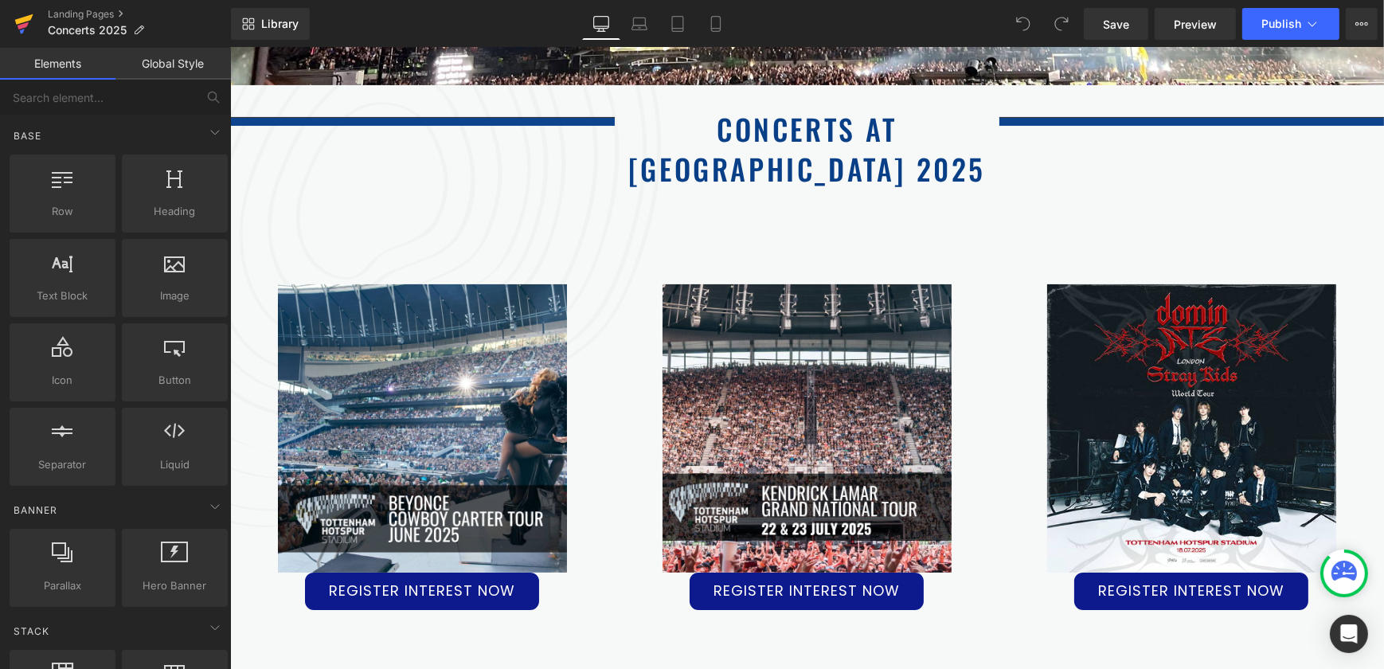
click at [19, 19] on icon at bounding box center [24, 19] width 18 height 10
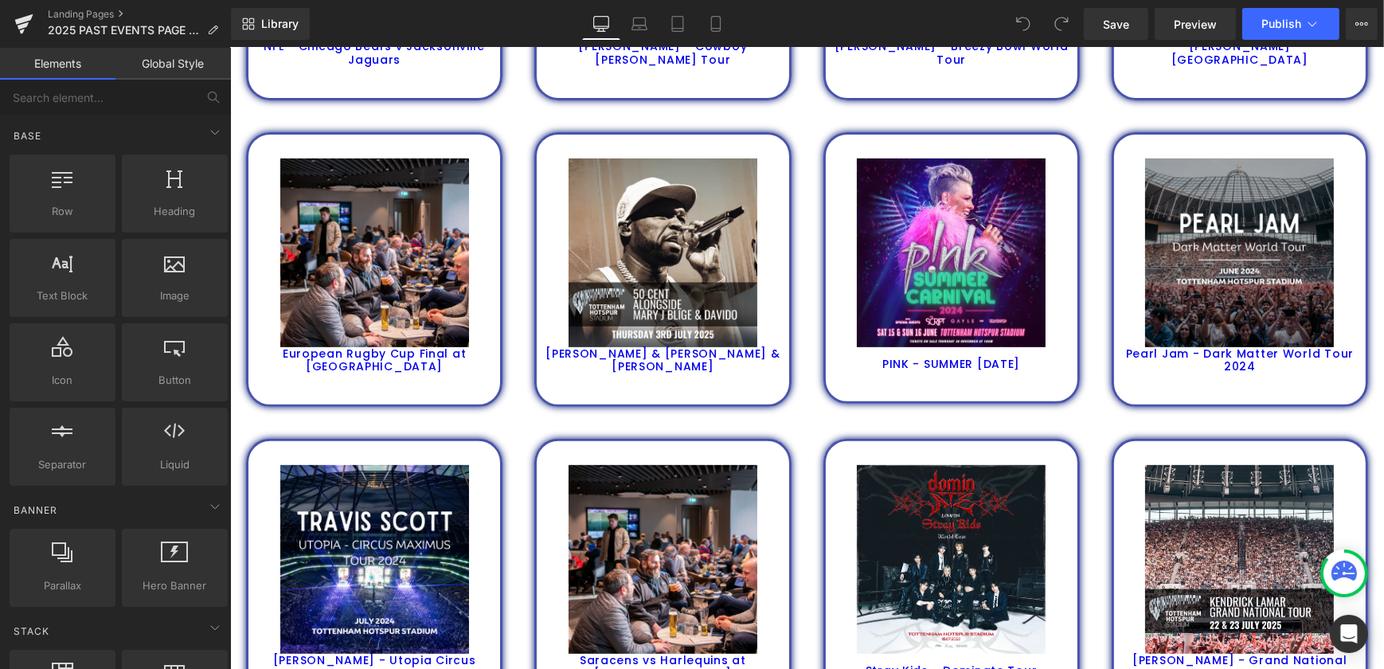
scroll to position [1230, 0]
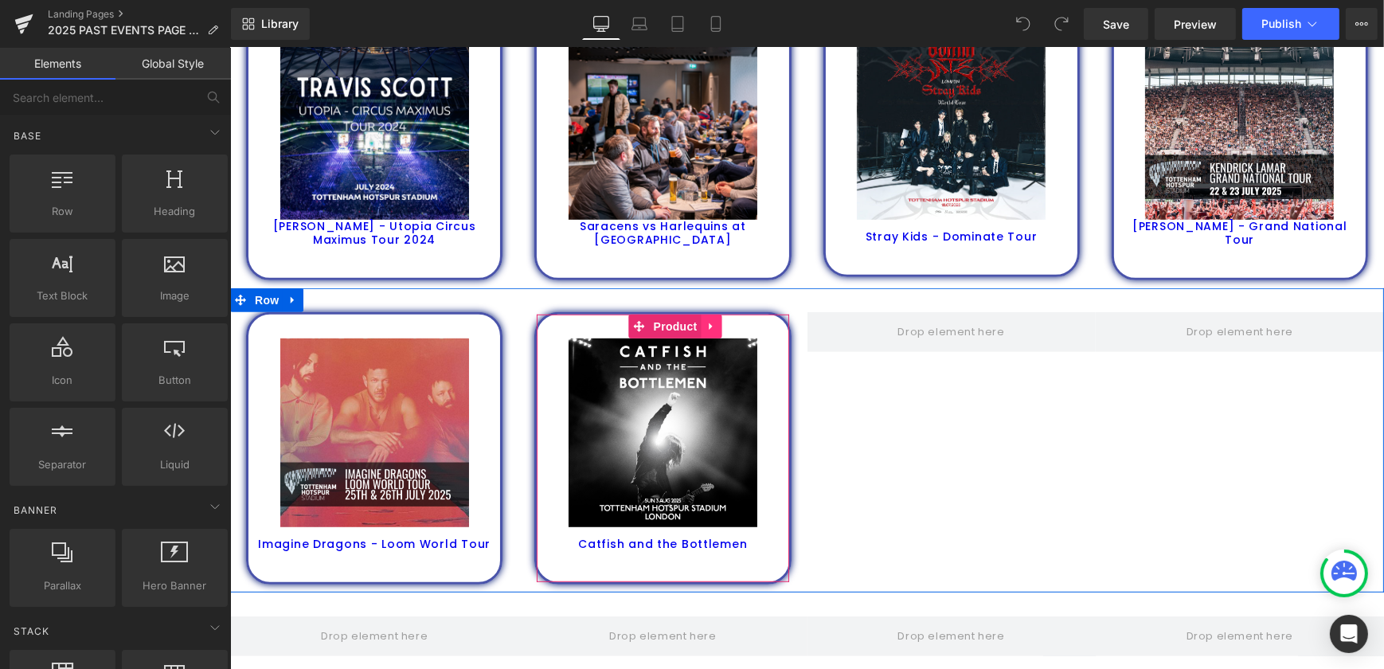
click at [709, 324] on icon at bounding box center [710, 326] width 11 height 12
click at [699, 321] on icon at bounding box center [700, 326] width 11 height 12
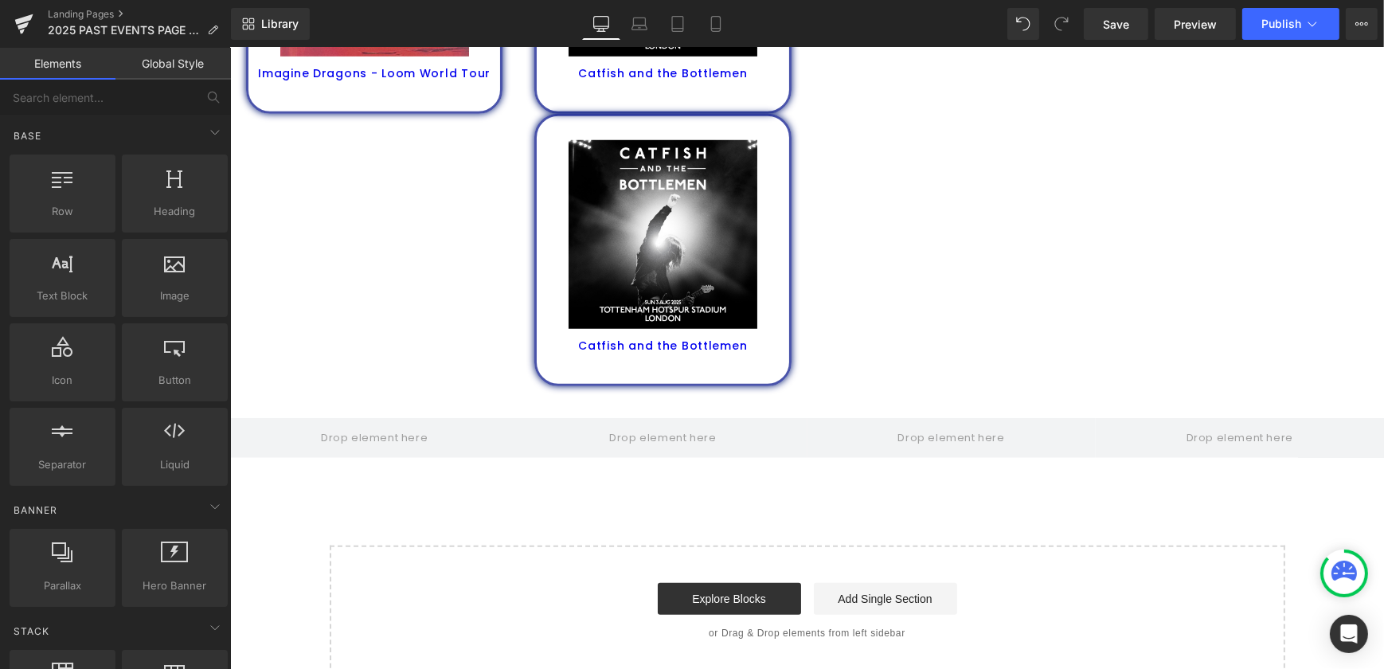
scroll to position [1411, 0]
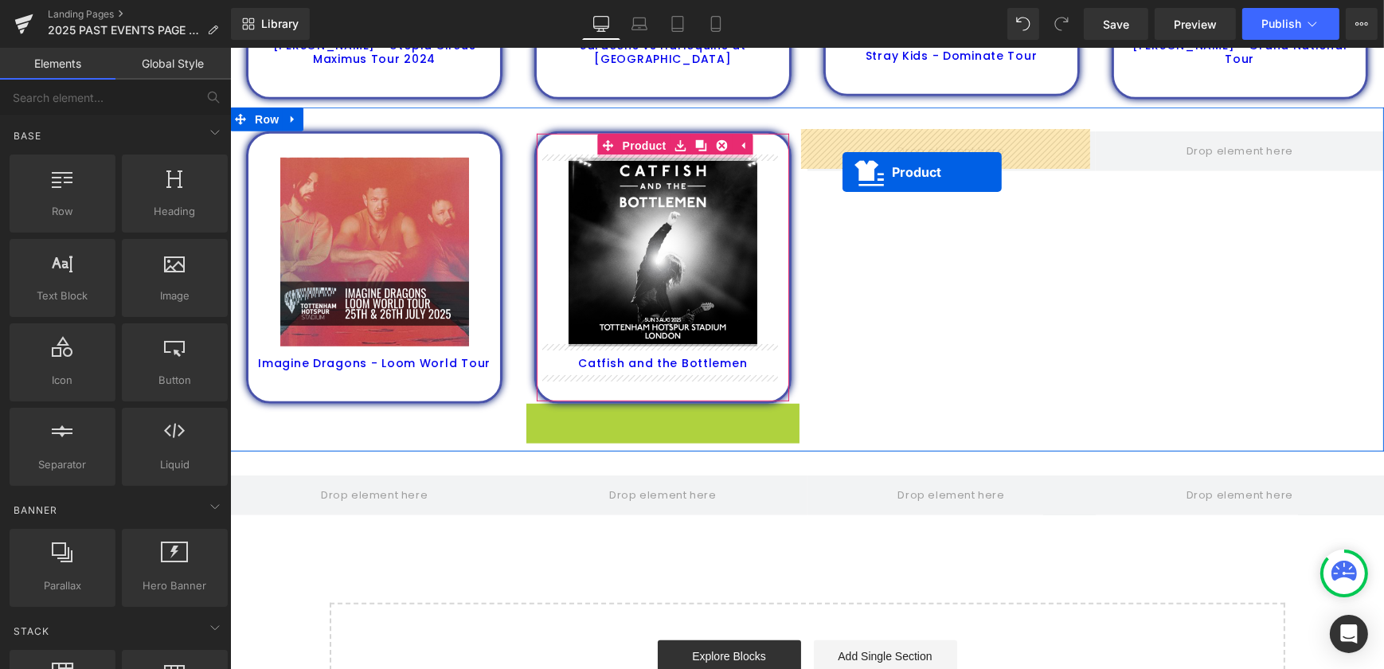
drag, startPoint x: 635, startPoint y: 414, endPoint x: 842, endPoint y: 172, distance: 318.0
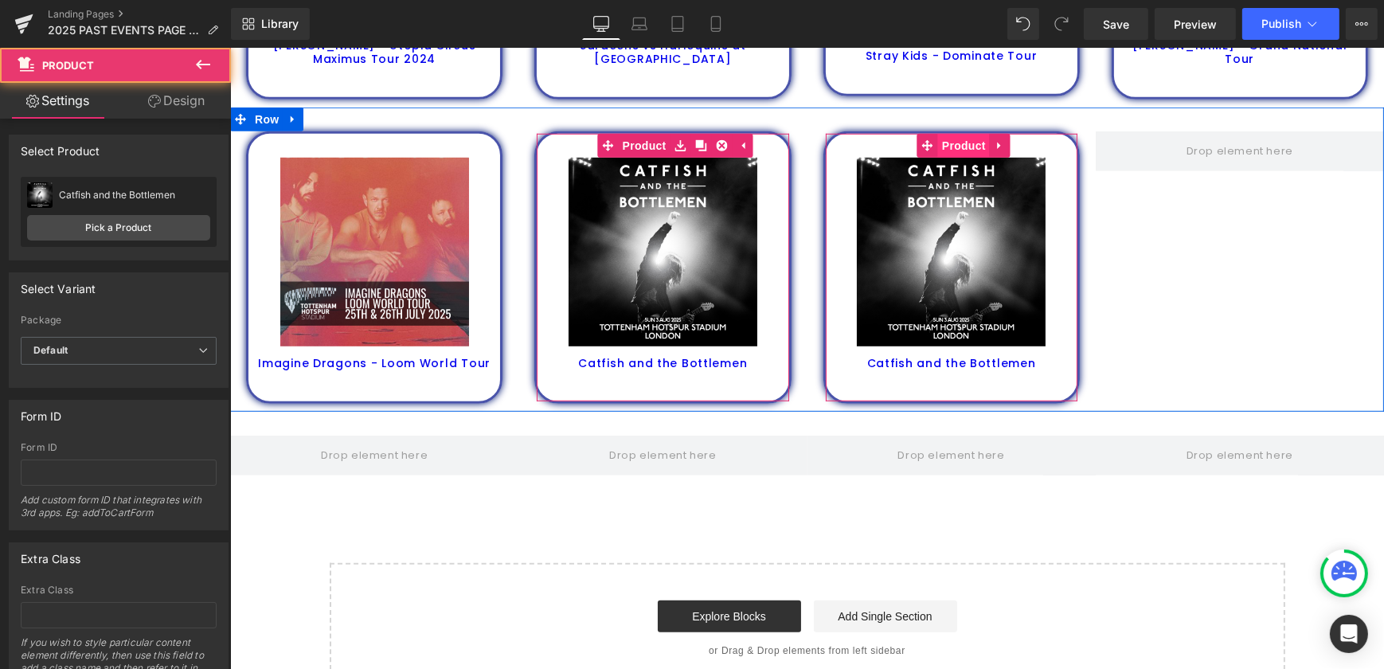
click at [953, 141] on span "Product" at bounding box center [963, 146] width 52 height 24
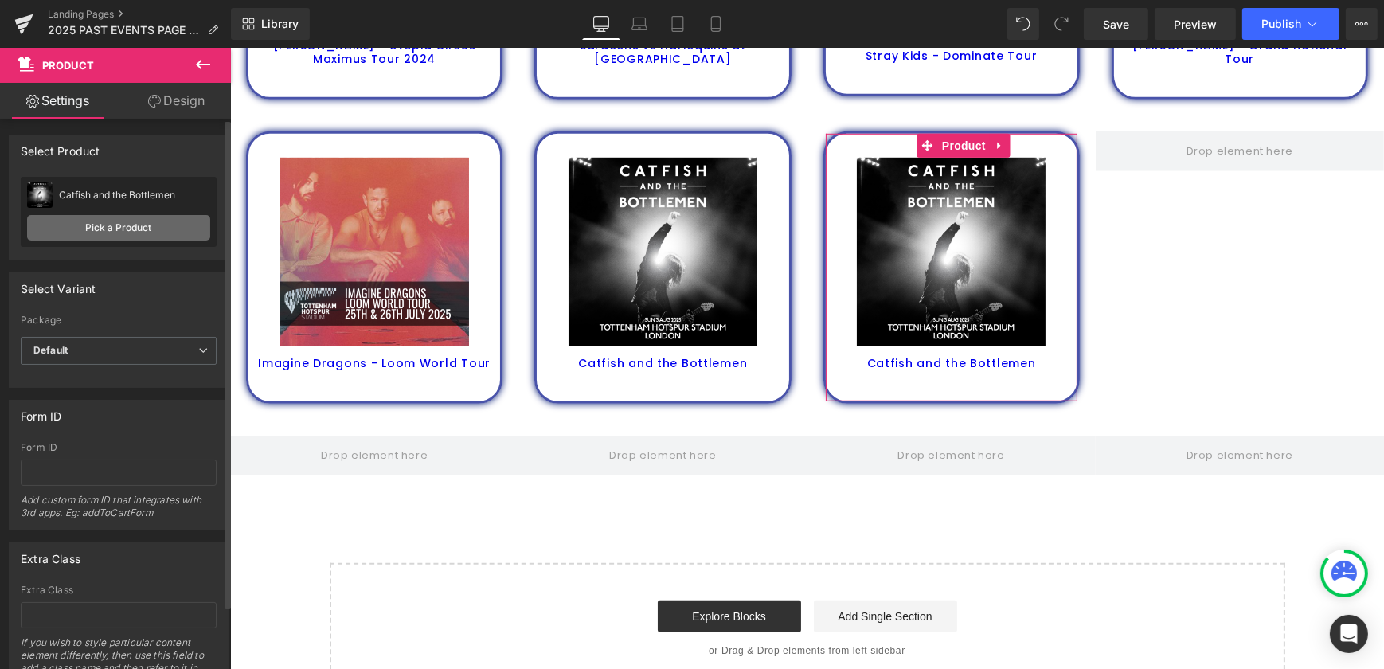
click at [145, 220] on link "Pick a Product" at bounding box center [118, 227] width 183 height 25
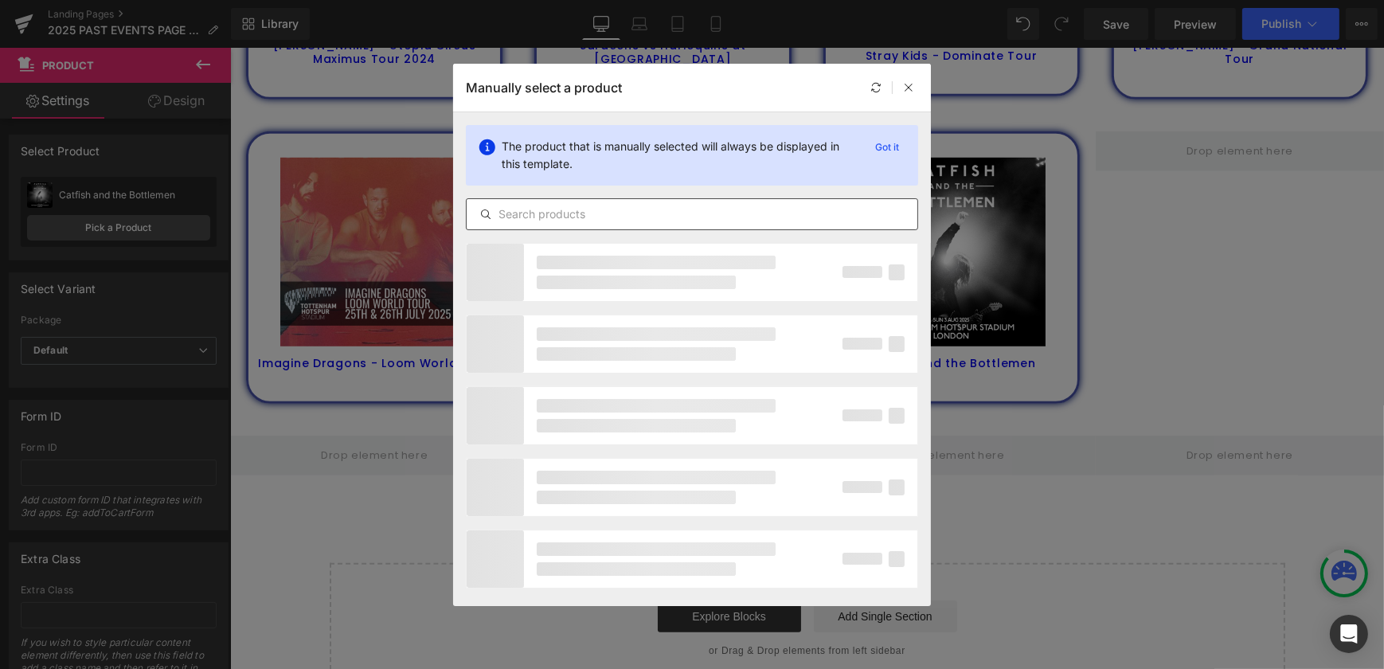
click at [595, 221] on input "text" at bounding box center [692, 214] width 451 height 19
type input "post"
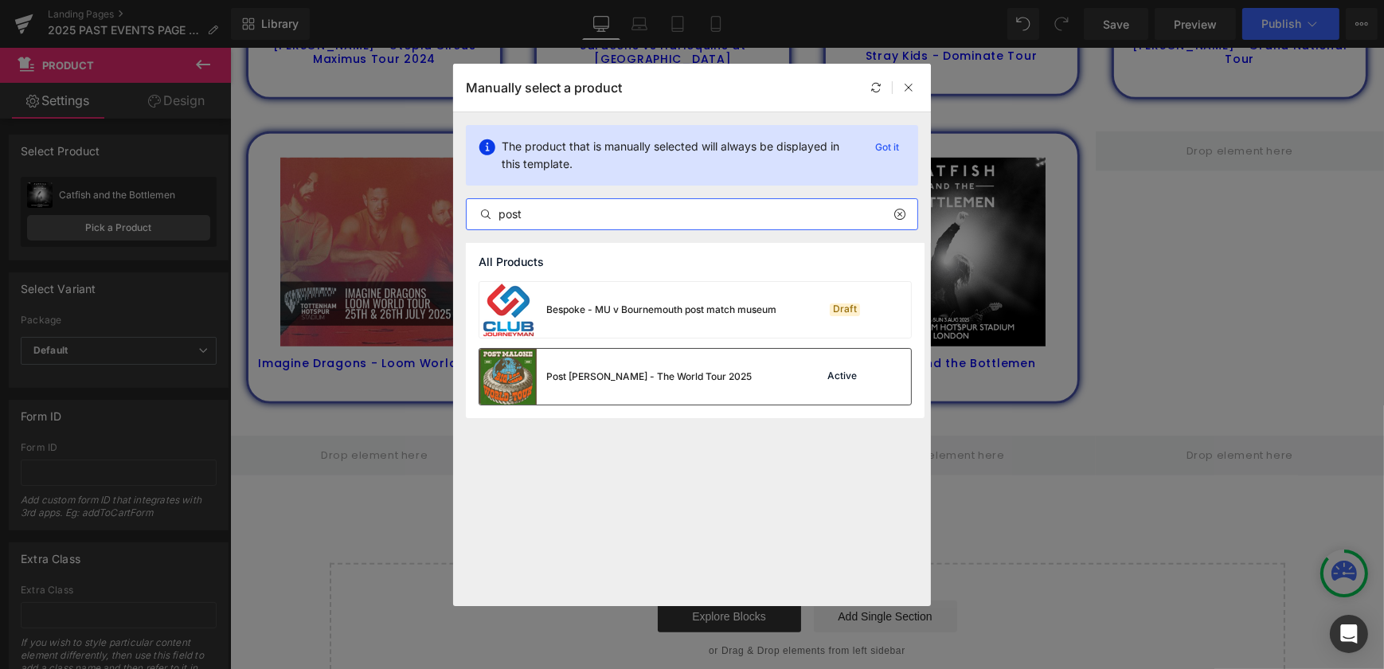
click at [685, 386] on div "Post [PERSON_NAME] - The World Tour 2025" at bounding box center [615, 377] width 272 height 56
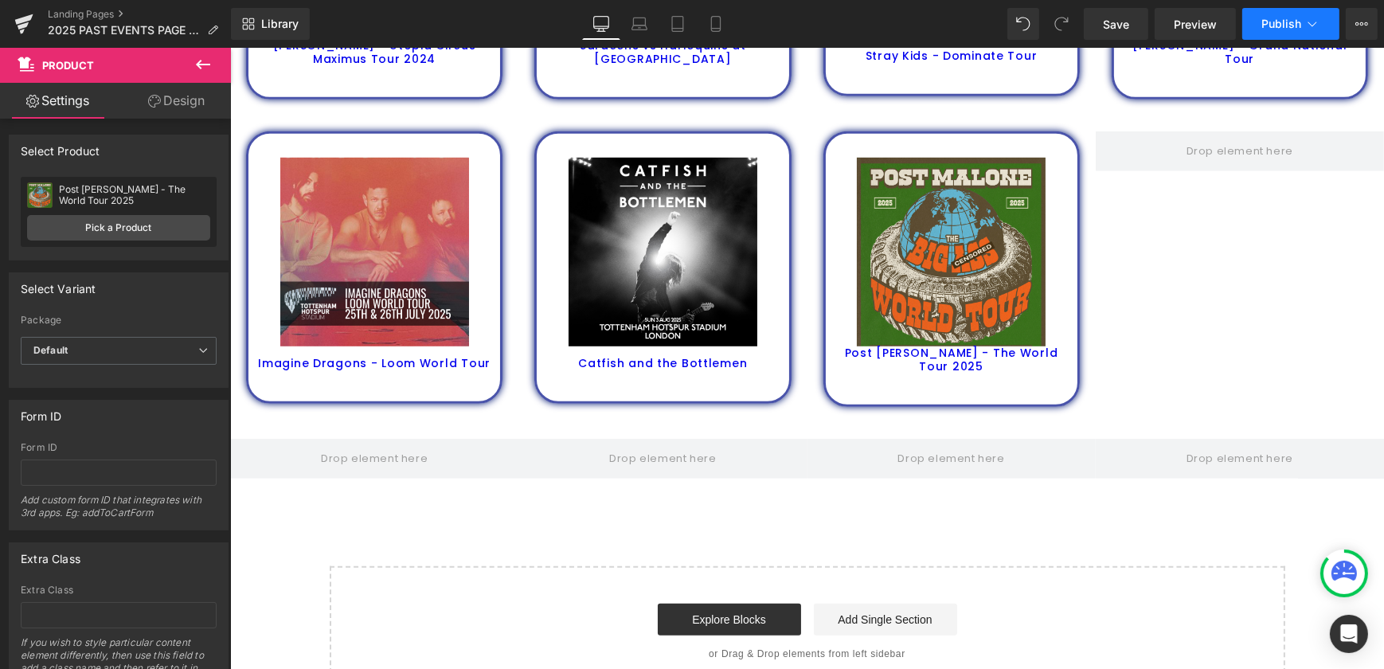
click at [1275, 18] on span "Publish" at bounding box center [1281, 24] width 40 height 13
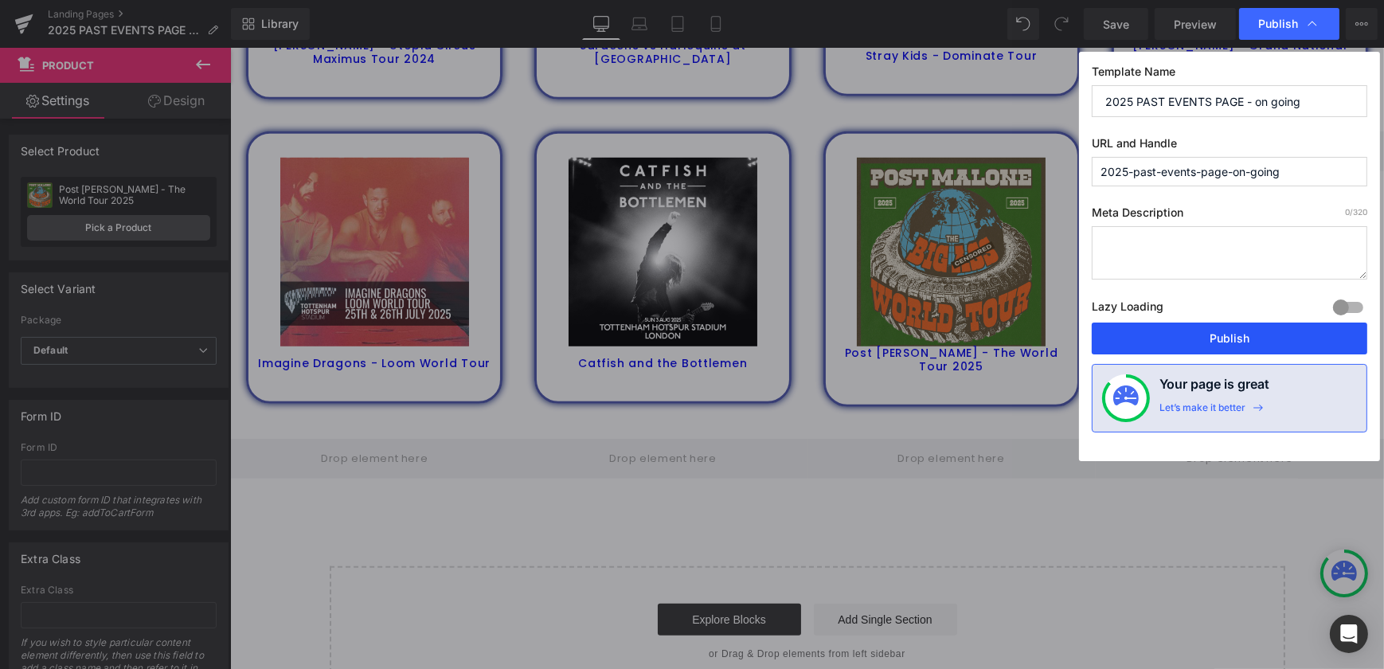
click at [1268, 330] on button "Publish" at bounding box center [1229, 338] width 275 height 32
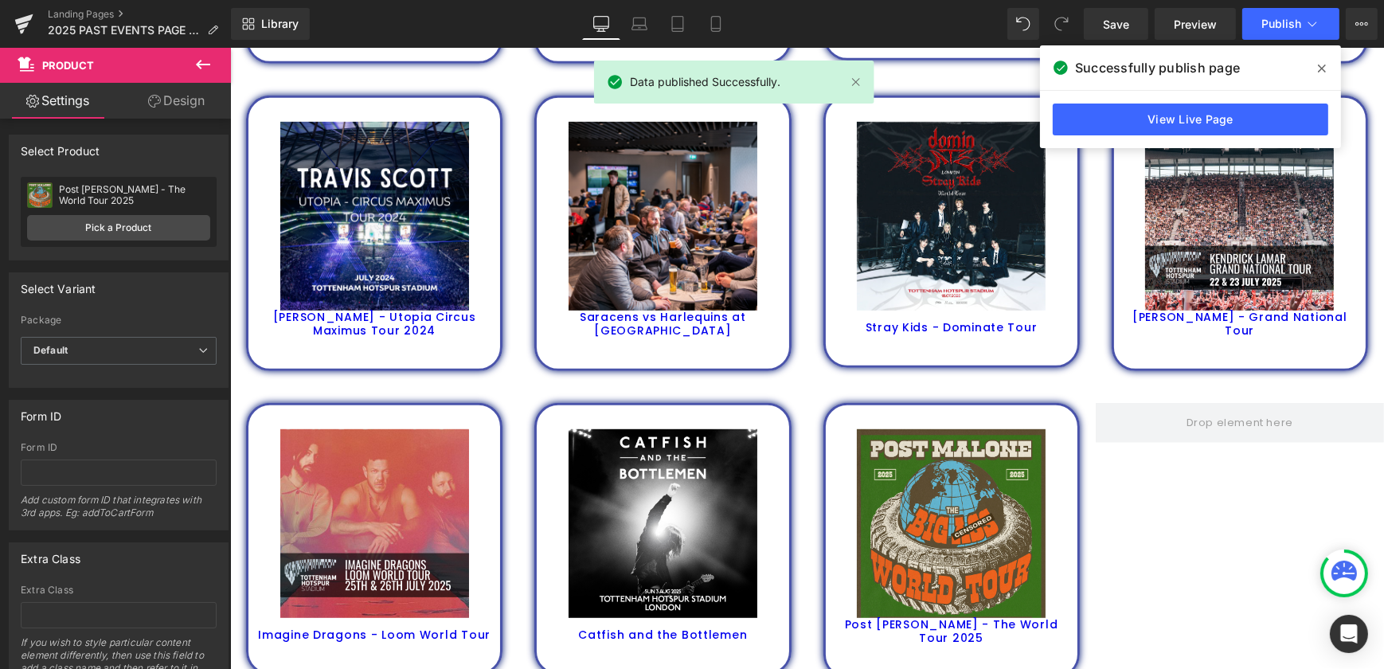
scroll to position [1122, 0]
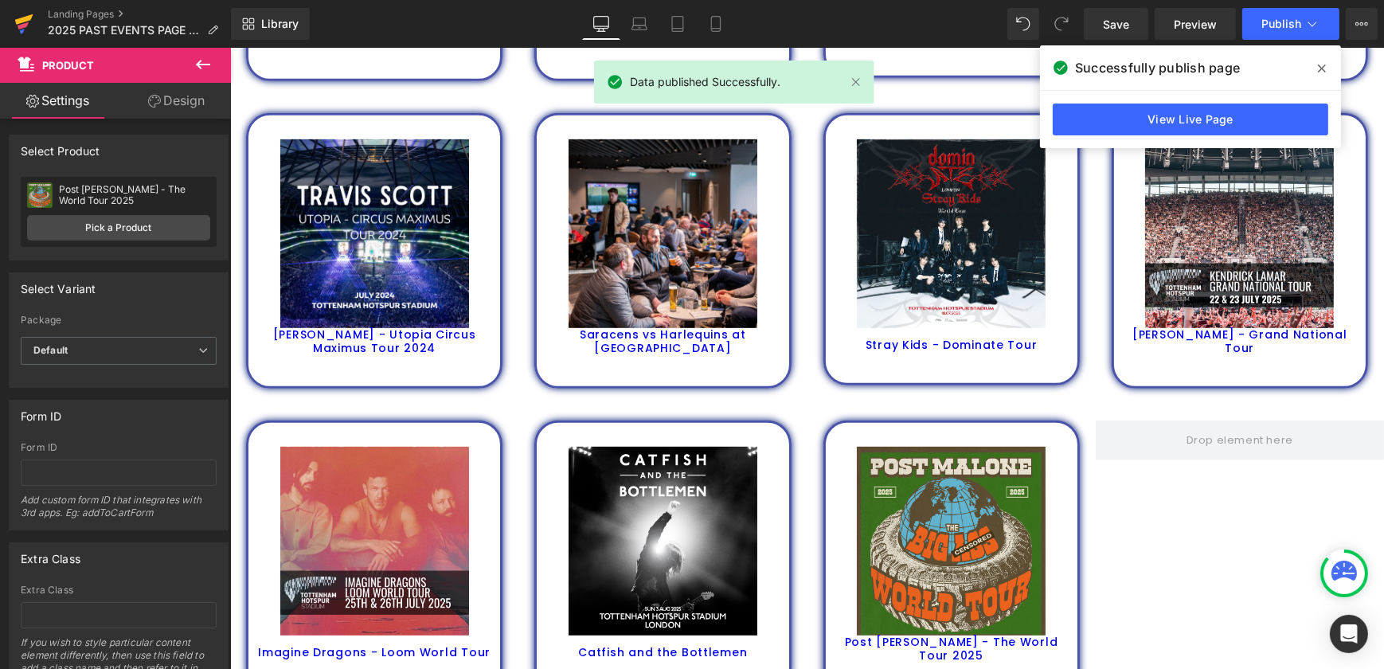
click at [23, 23] on icon at bounding box center [23, 24] width 19 height 40
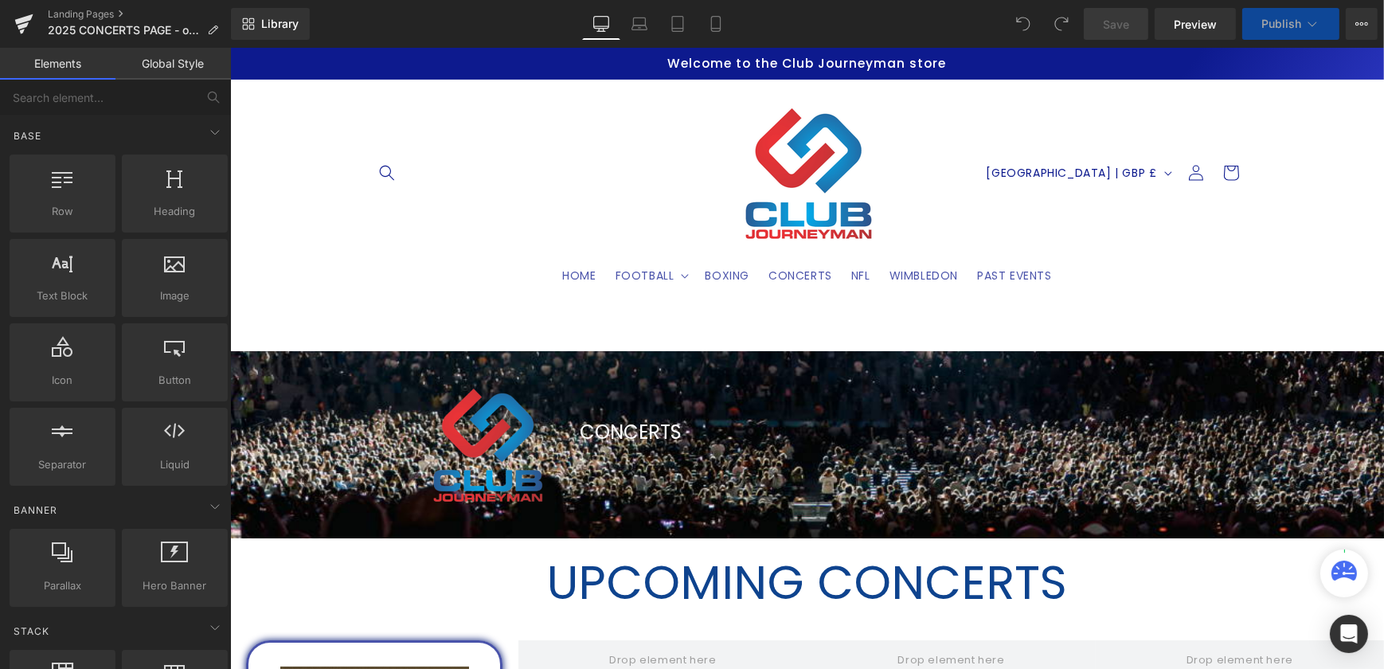
scroll to position [217, 0]
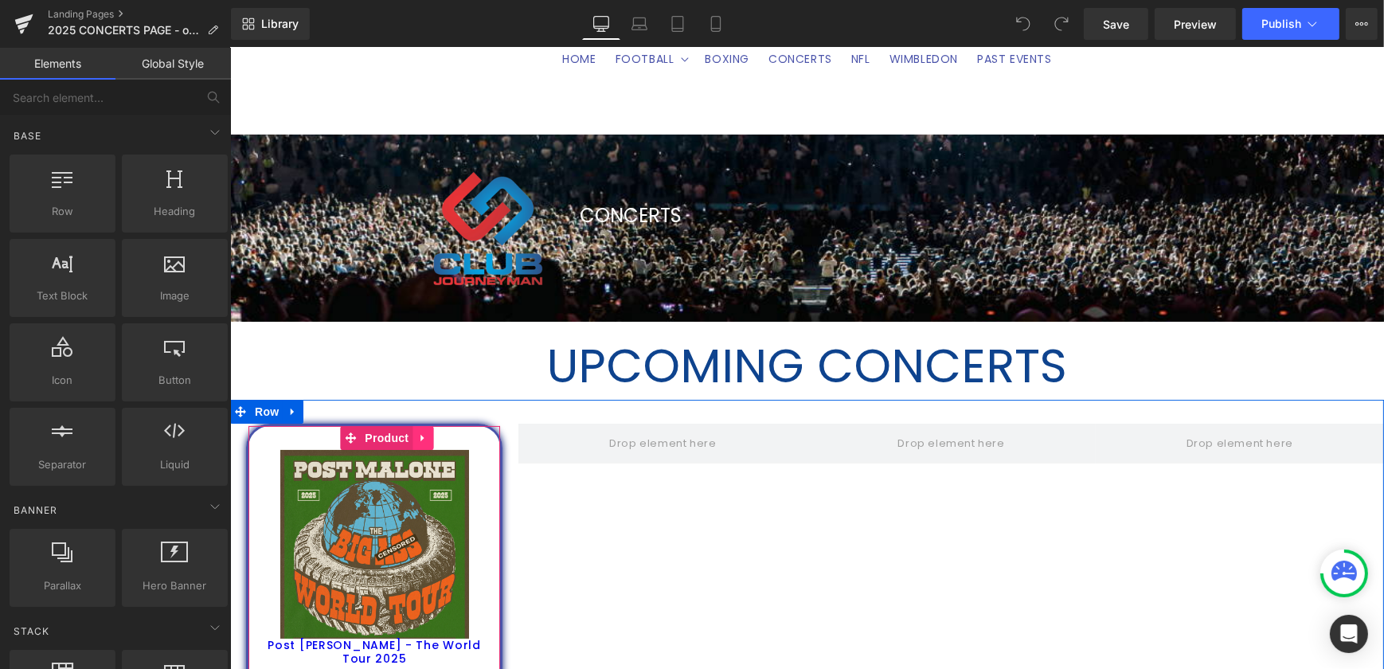
click at [418, 436] on icon at bounding box center [421, 438] width 11 height 12
click at [428, 434] on icon at bounding box center [432, 437] width 11 height 11
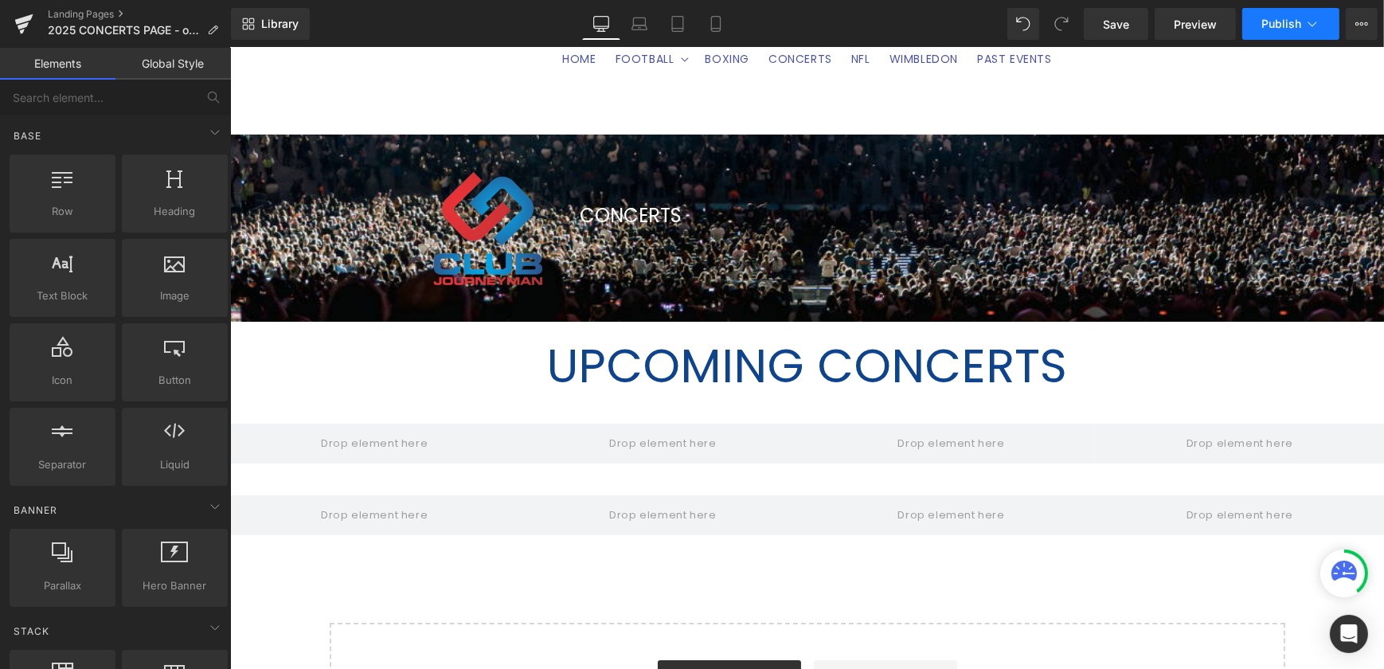
click at [1289, 18] on span "Publish" at bounding box center [1281, 24] width 40 height 13
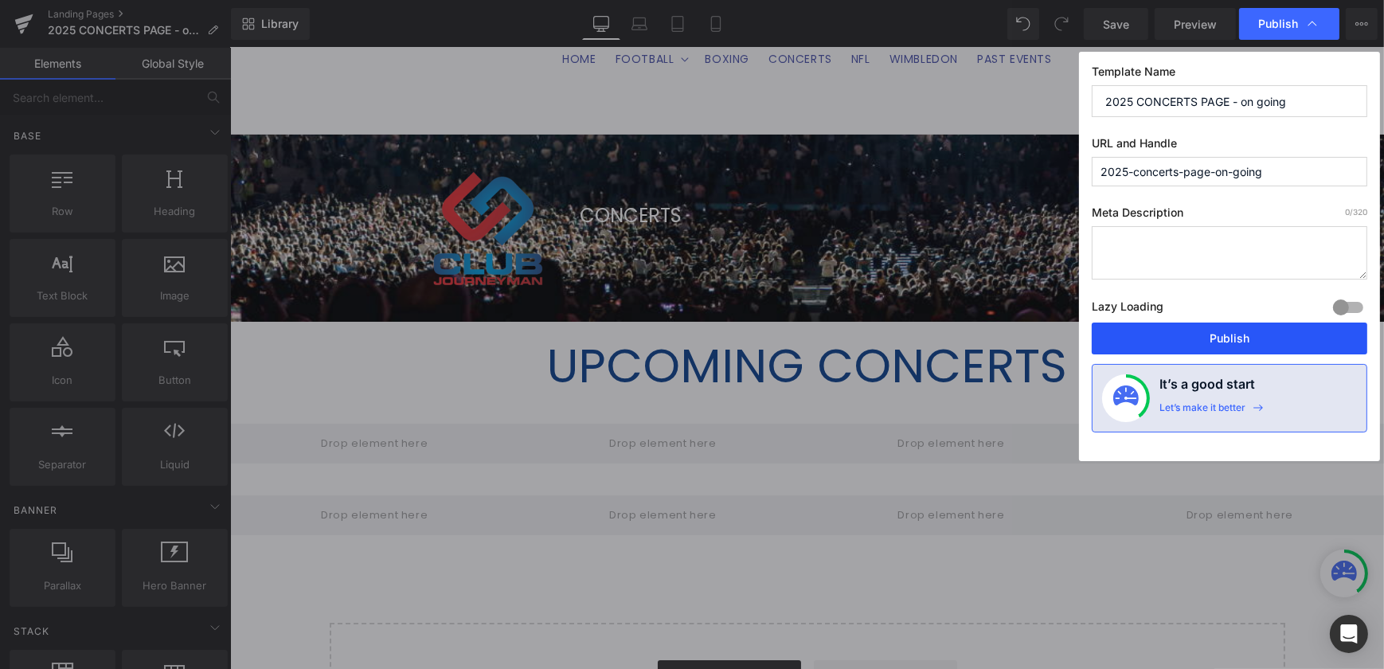
click at [1233, 334] on button "Publish" at bounding box center [1229, 338] width 275 height 32
